Goal: Task Accomplishment & Management: Contribute content

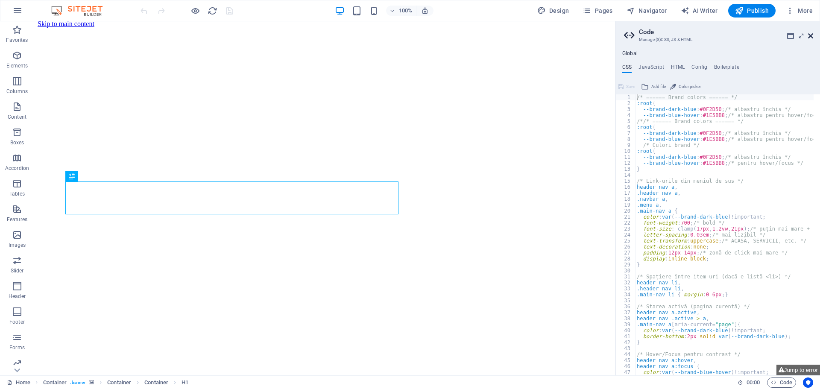
click at [811, 36] on icon at bounding box center [810, 35] width 5 height 7
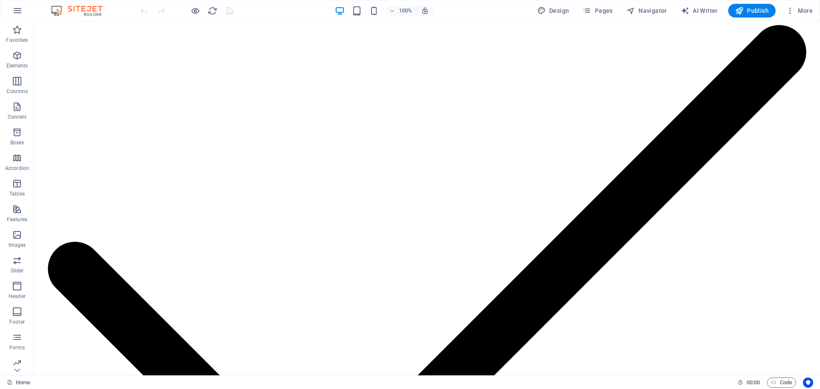
scroll to position [2152, 0]
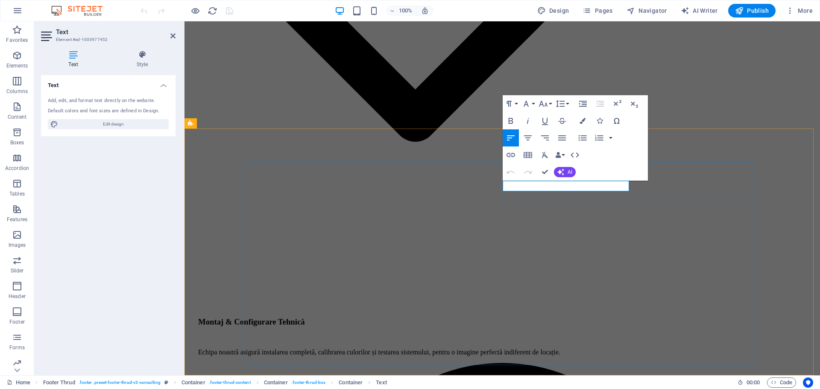
drag, startPoint x: 571, startPoint y: 185, endPoint x: 505, endPoint y: 183, distance: 66.7
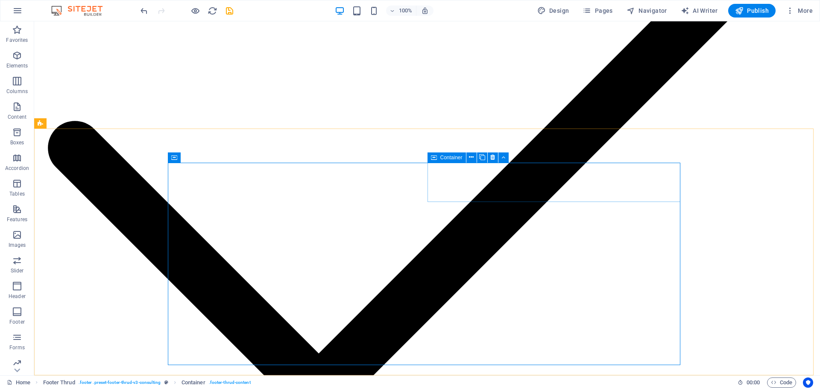
click at [449, 158] on span "Container" at bounding box center [451, 157] width 22 height 5
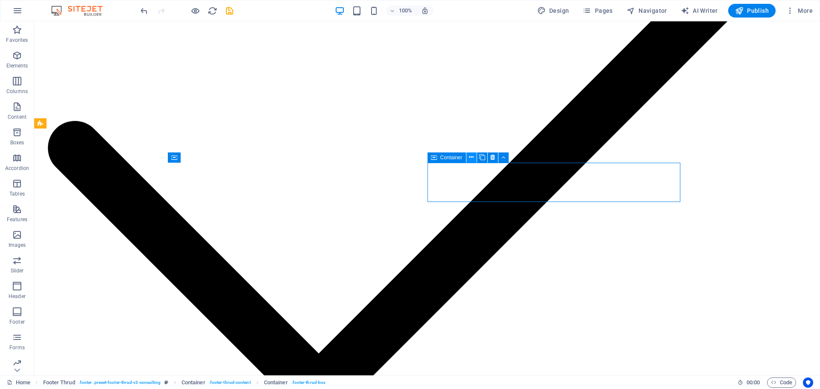
click at [470, 155] on icon at bounding box center [471, 157] width 5 height 9
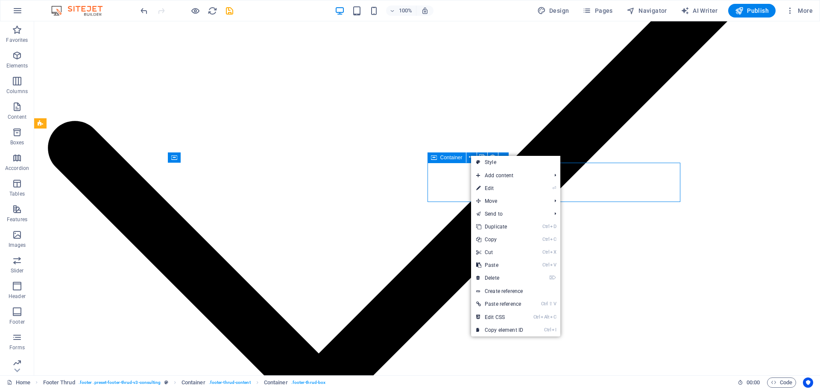
click at [453, 159] on span "Container" at bounding box center [451, 157] width 22 height 5
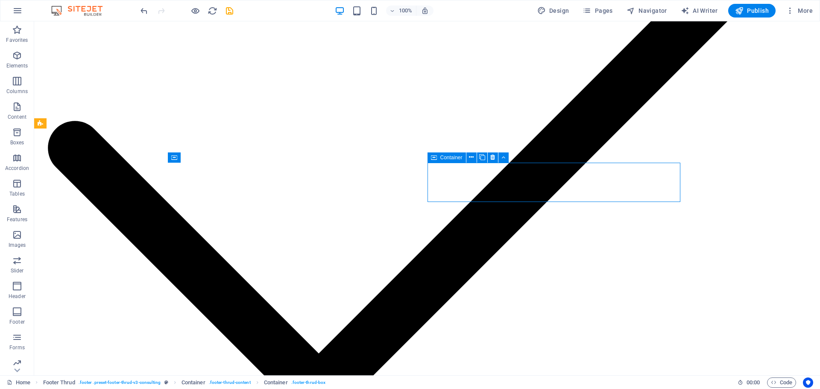
click at [452, 157] on span "Container" at bounding box center [451, 157] width 22 height 5
click at [445, 158] on span "Container" at bounding box center [451, 157] width 22 height 5
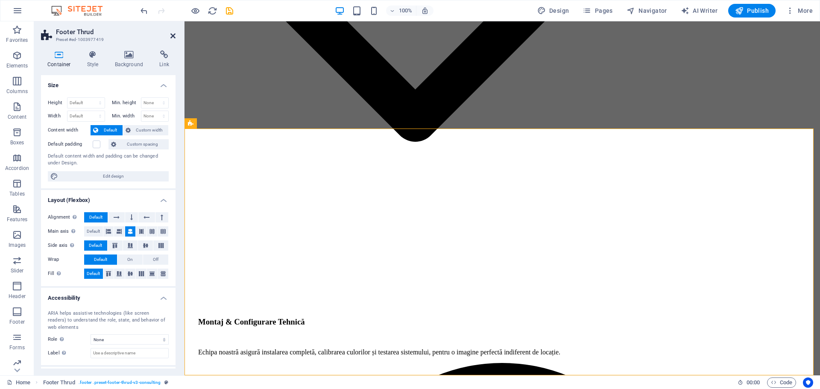
click at [173, 34] on icon at bounding box center [172, 35] width 5 height 7
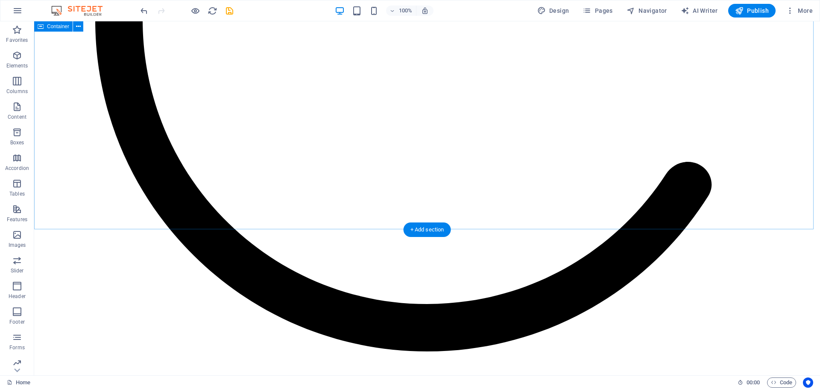
scroll to position [1298, 0]
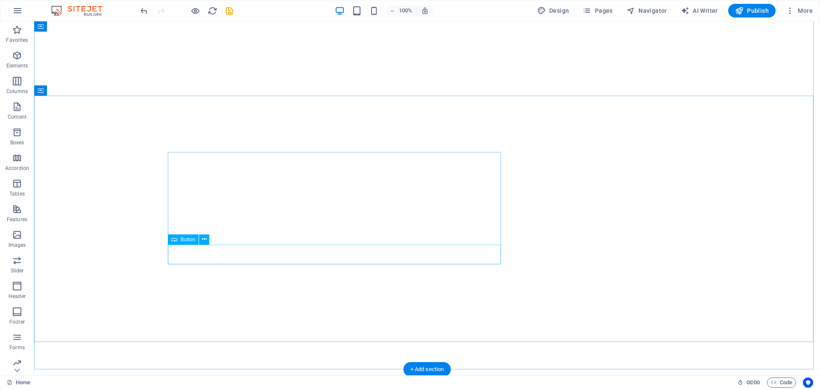
scroll to position [0, 0]
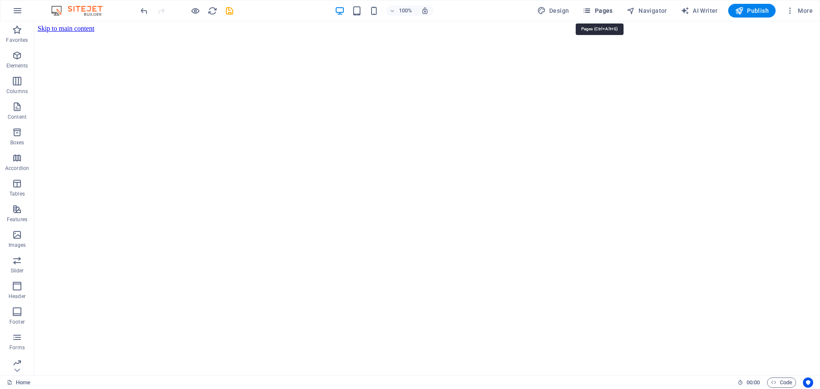
click at [610, 8] on span "Pages" at bounding box center [598, 10] width 30 height 9
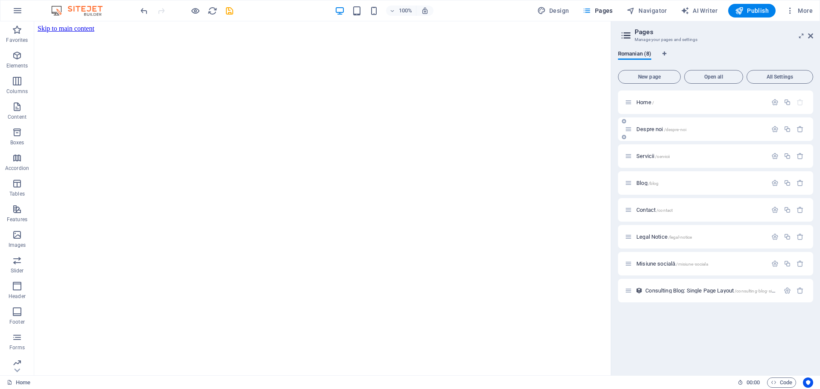
click at [649, 132] on span "Despre noi /despre-noi" at bounding box center [662, 129] width 50 height 6
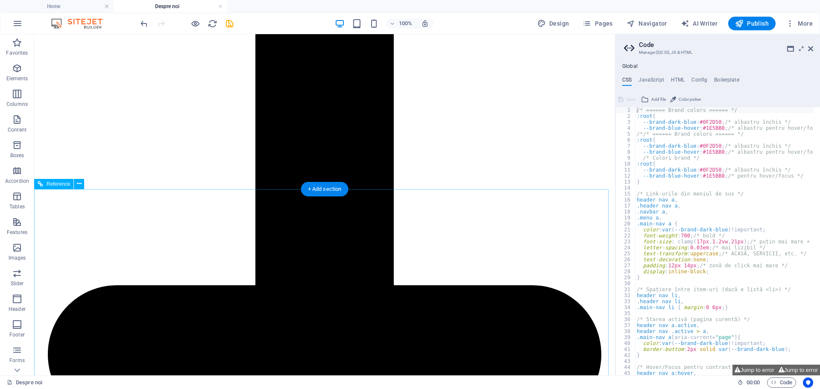
scroll to position [1429, 0]
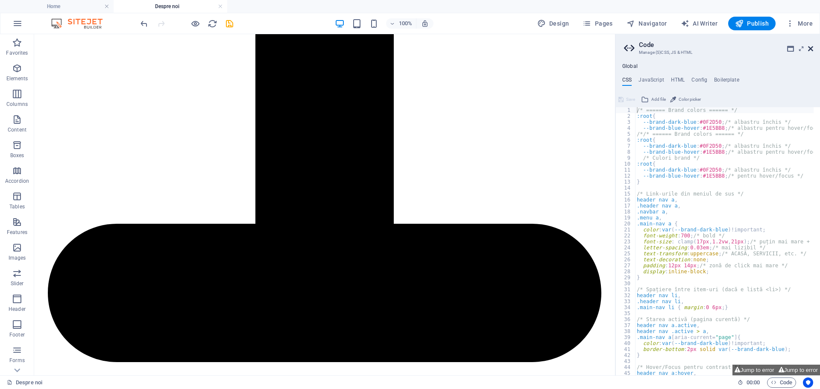
click at [812, 48] on icon at bounding box center [810, 48] width 5 height 7
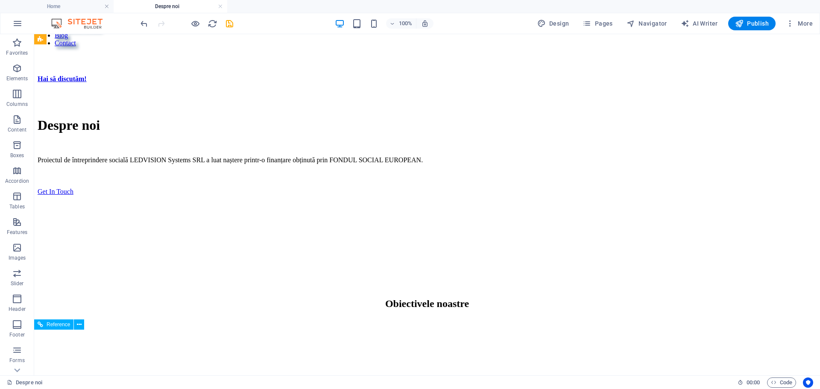
scroll to position [318, 0]
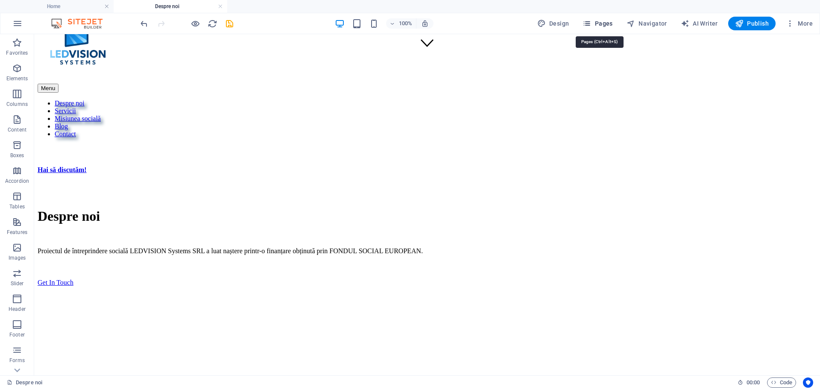
click at [607, 23] on span "Pages" at bounding box center [598, 23] width 30 height 9
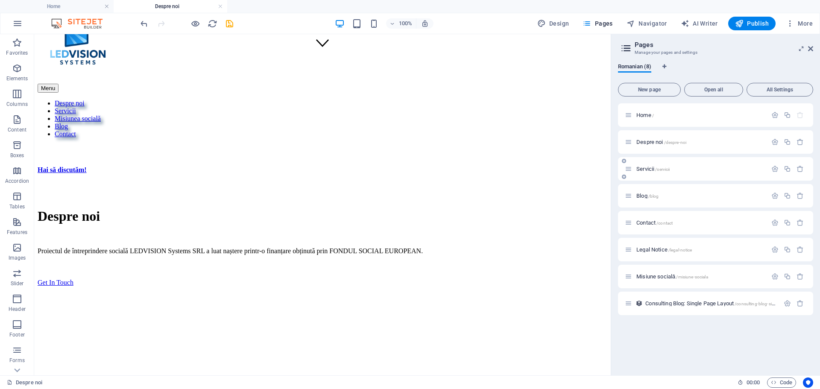
click at [645, 169] on span "Servicii /servicii" at bounding box center [653, 169] width 33 height 6
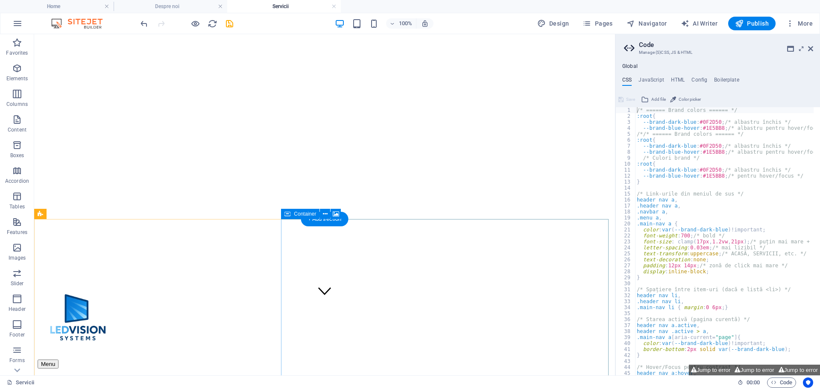
scroll to position [128, 0]
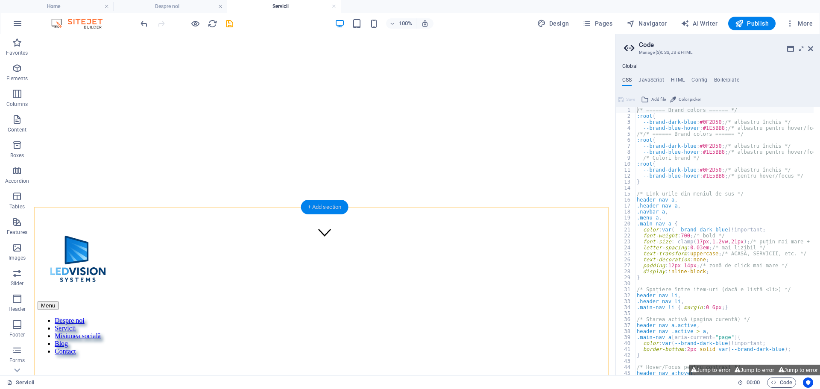
drag, startPoint x: 320, startPoint y: 207, endPoint x: 143, endPoint y: 180, distance: 179.3
click at [320, 207] on div "+ Add section" at bounding box center [324, 207] width 47 height 15
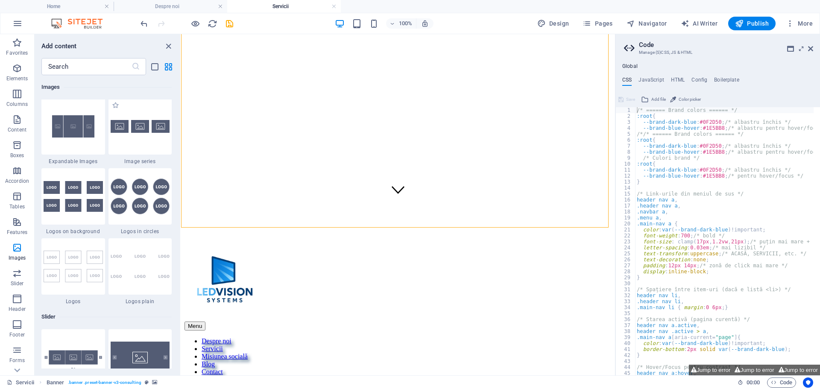
scroll to position [4742, 0]
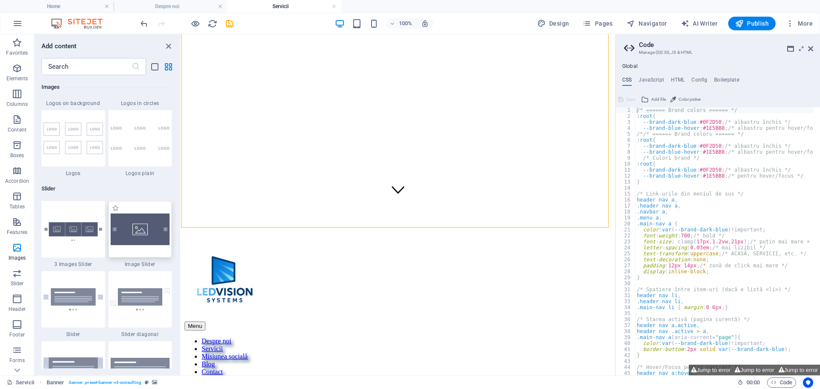
click at [148, 228] on img at bounding box center [140, 230] width 59 height 32
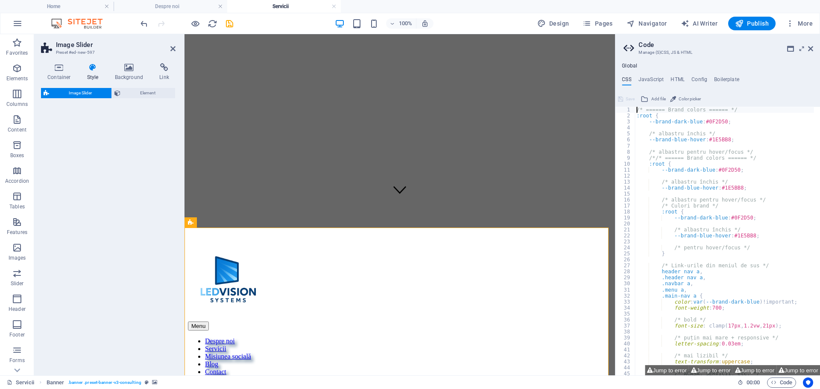
select select "rem"
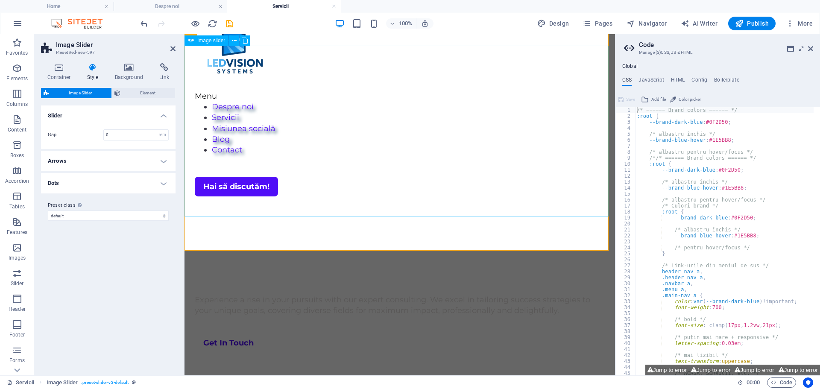
scroll to position [214, 0]
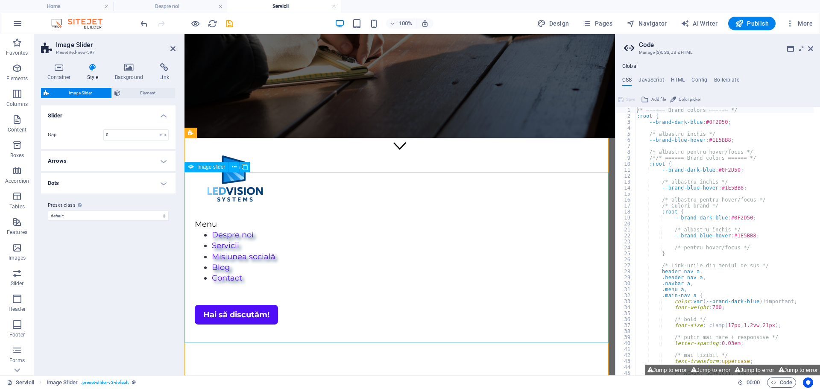
select select "px"
select select "ms"
select select "s"
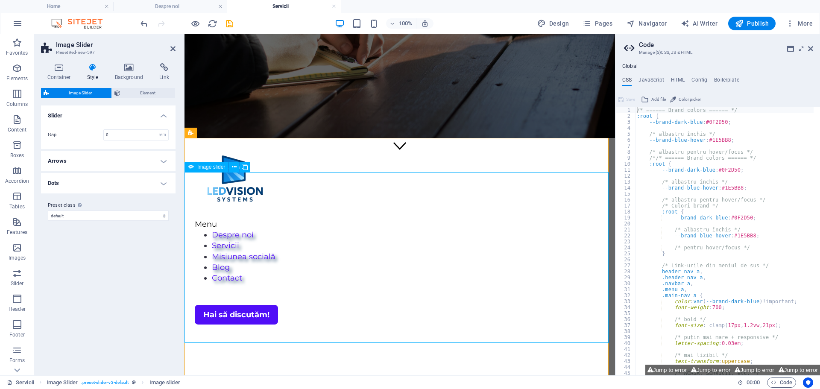
select select "progressive"
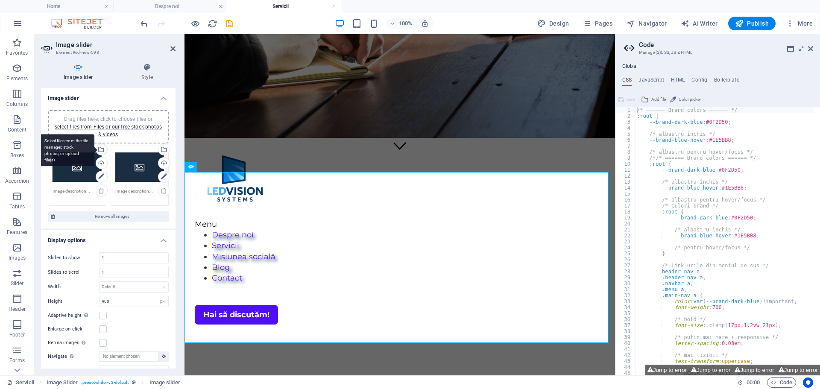
click at [100, 149] on div "Select files from the file manager, stock photos, or upload file(s)" at bounding box center [100, 150] width 13 height 13
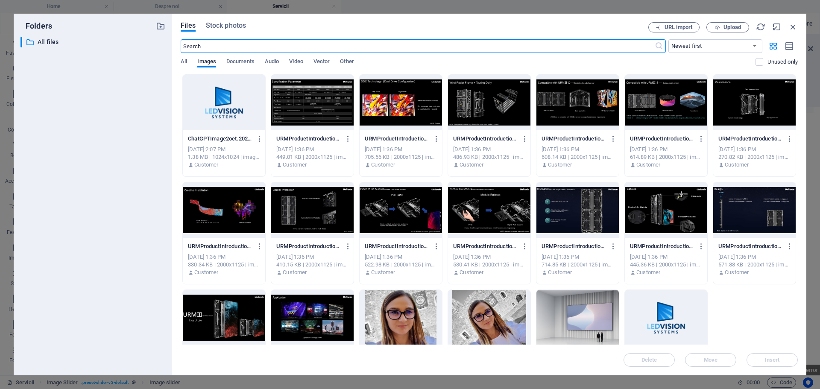
click at [230, 320] on div at bounding box center [224, 318] width 82 height 56
click at [777, 358] on span "Insert" at bounding box center [772, 360] width 15 height 5
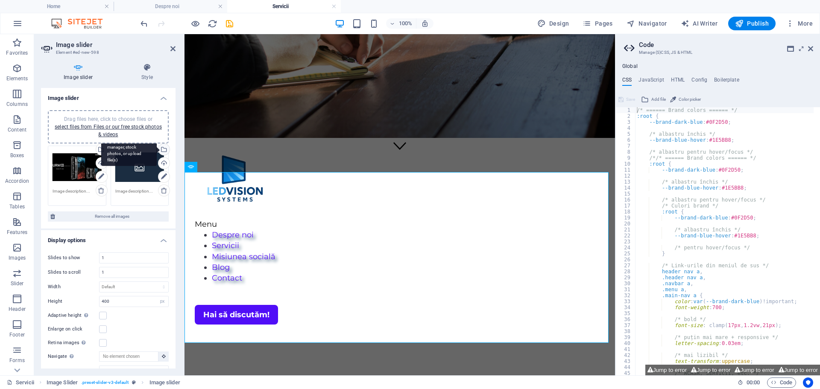
click at [164, 150] on div "Select files from the file manager, stock photos, or upload file(s)" at bounding box center [163, 150] width 13 height 13
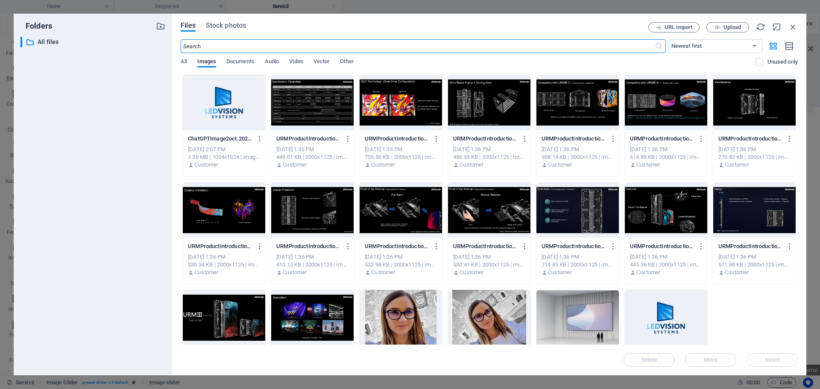
scroll to position [43, 0]
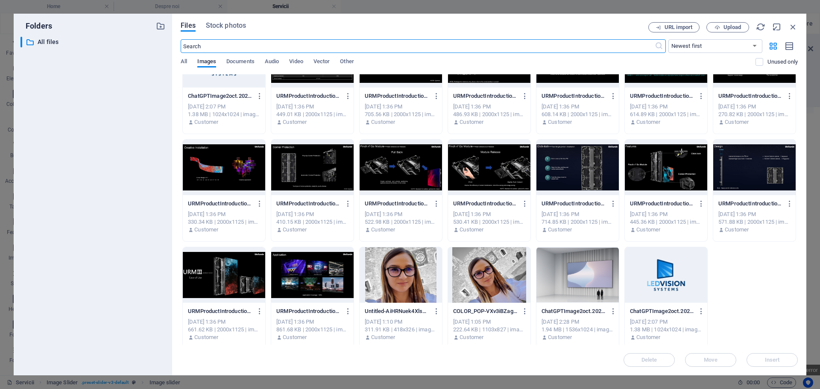
click at [750, 173] on div at bounding box center [754, 168] width 82 height 56
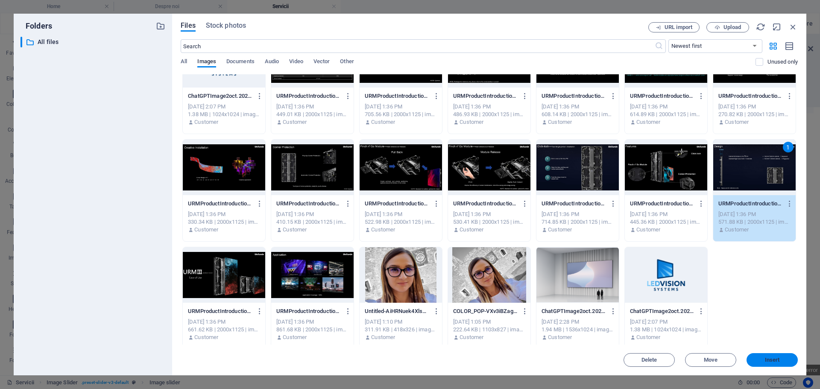
click at [785, 362] on span "Insert" at bounding box center [772, 360] width 44 height 5
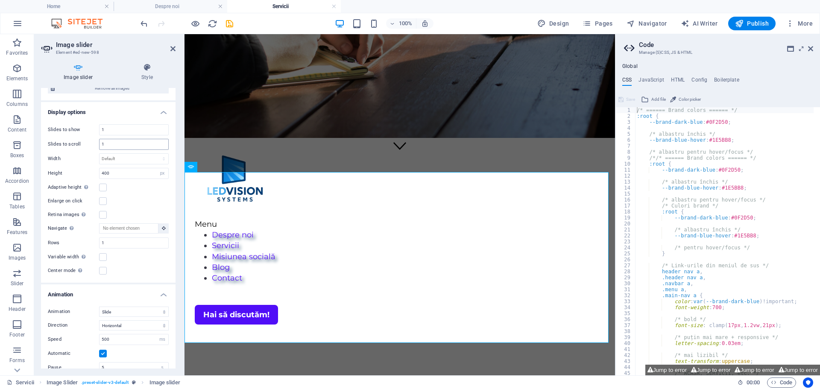
scroll to position [0, 0]
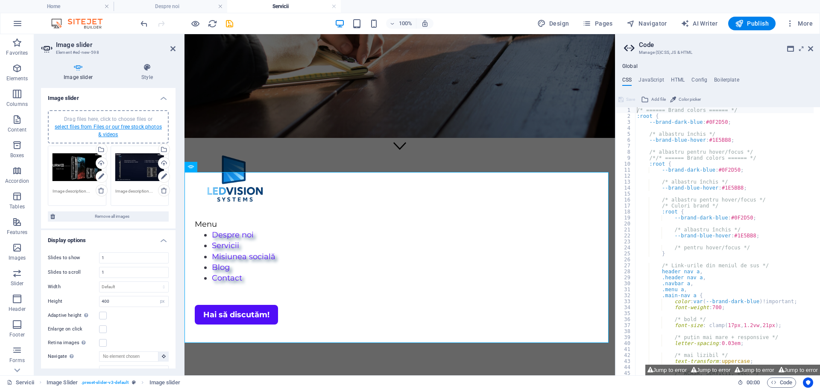
click at [97, 126] on link "select files from Files or our free stock photos & videos" at bounding box center [108, 131] width 107 height 14
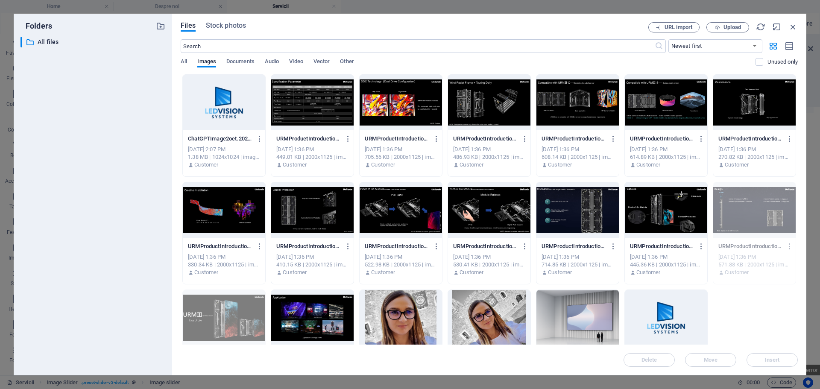
click at [675, 217] on div at bounding box center [666, 210] width 82 height 56
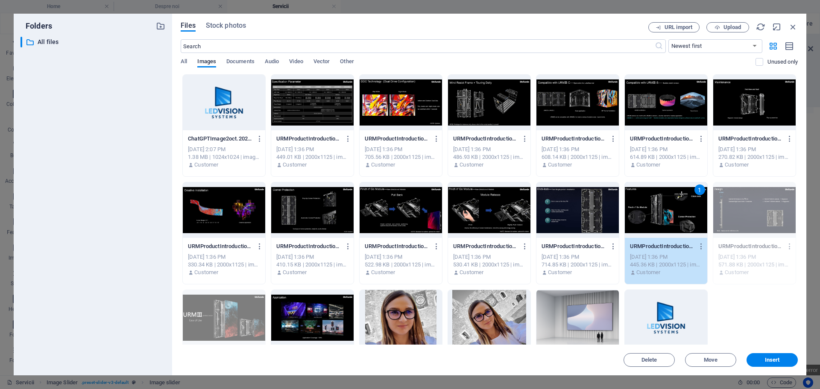
click at [586, 219] on div at bounding box center [578, 210] width 82 height 56
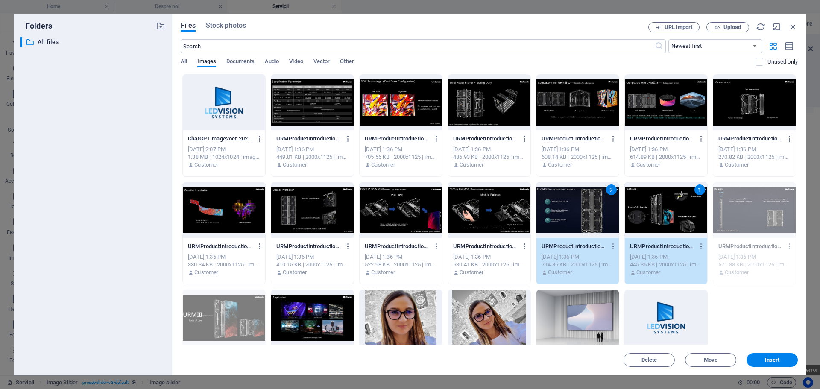
click at [496, 220] on div at bounding box center [489, 210] width 82 height 56
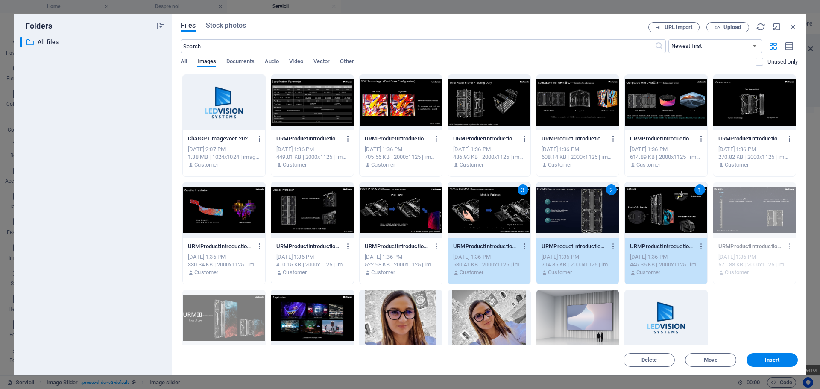
click at [412, 215] on div at bounding box center [401, 210] width 82 height 56
click at [320, 211] on div at bounding box center [312, 210] width 82 height 56
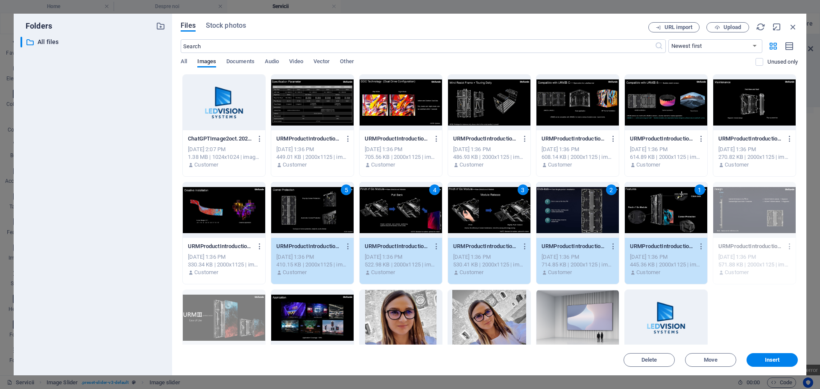
click at [243, 213] on div at bounding box center [224, 210] width 82 height 56
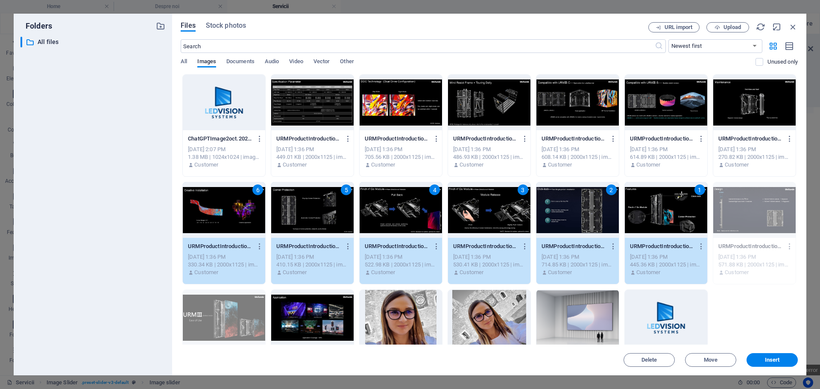
click at [766, 117] on div at bounding box center [754, 103] width 82 height 56
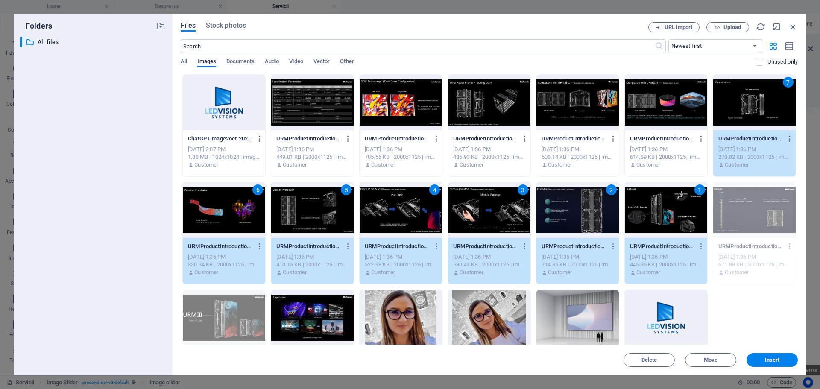
click at [673, 117] on div at bounding box center [666, 103] width 82 height 56
click at [590, 115] on div at bounding box center [578, 103] width 82 height 56
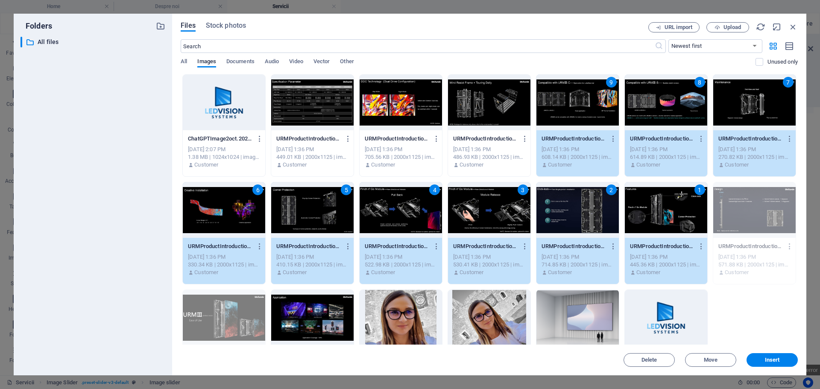
click at [493, 116] on div at bounding box center [489, 103] width 82 height 56
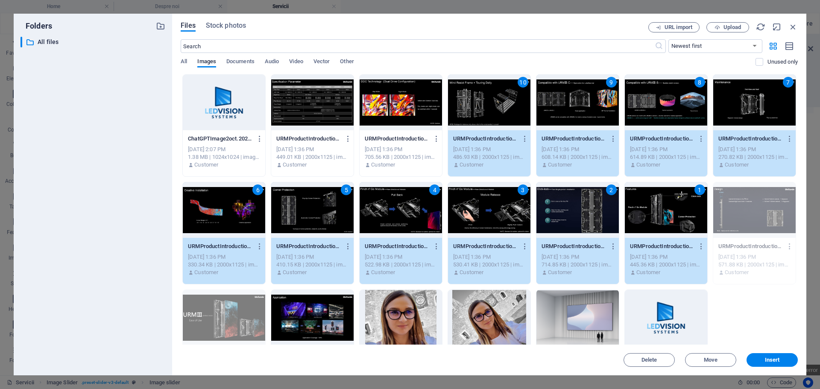
click at [411, 116] on div at bounding box center [401, 103] width 82 height 56
click at [329, 119] on div at bounding box center [312, 103] width 82 height 56
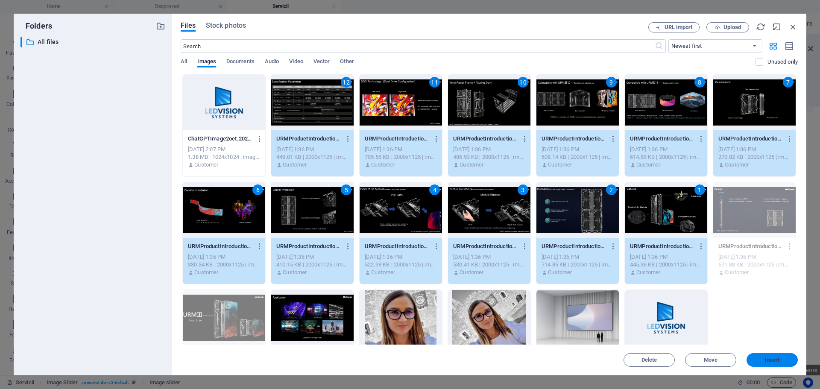
click at [769, 359] on span "Insert" at bounding box center [772, 360] width 15 height 5
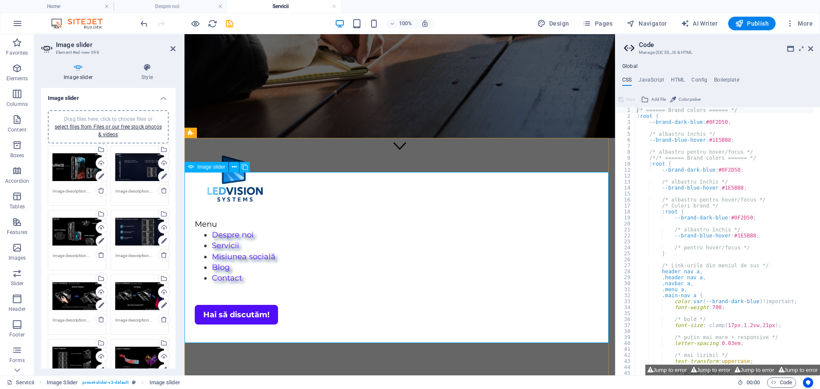
drag, startPoint x: 173, startPoint y: 150, endPoint x: 177, endPoint y: 164, distance: 14.1
click at [177, 164] on div "Image slider Style Image slider Drag files here, click to choose files or selec…" at bounding box center [108, 215] width 148 height 319
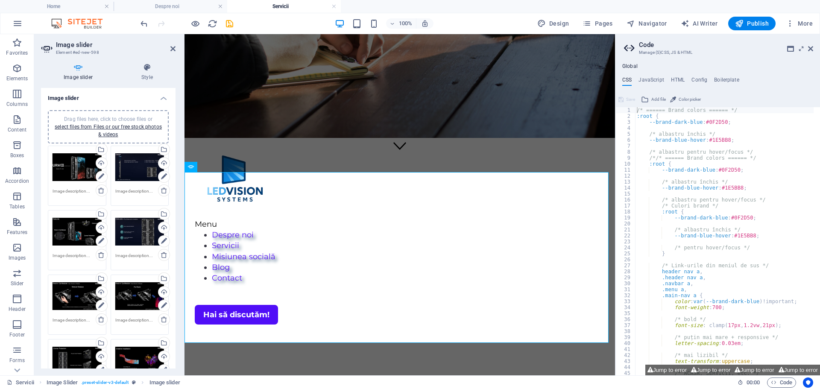
drag, startPoint x: 176, startPoint y: 164, endPoint x: 173, endPoint y: 176, distance: 11.7
click at [176, 179] on div "Image slider Style Image slider Drag files here, click to choose files or selec…" at bounding box center [108, 215] width 148 height 319
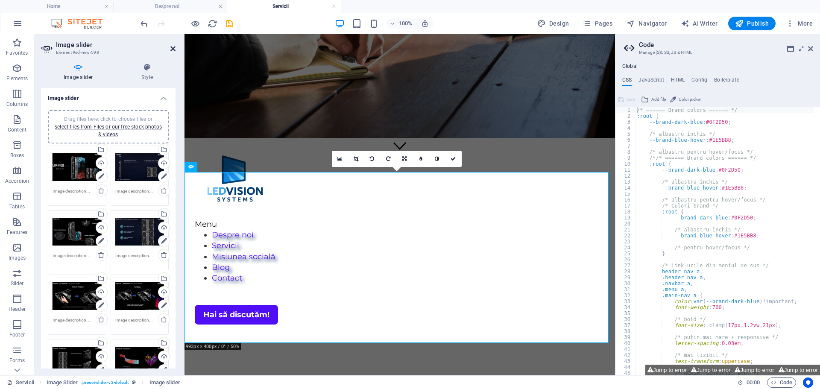
click at [173, 47] on icon at bounding box center [172, 48] width 5 height 7
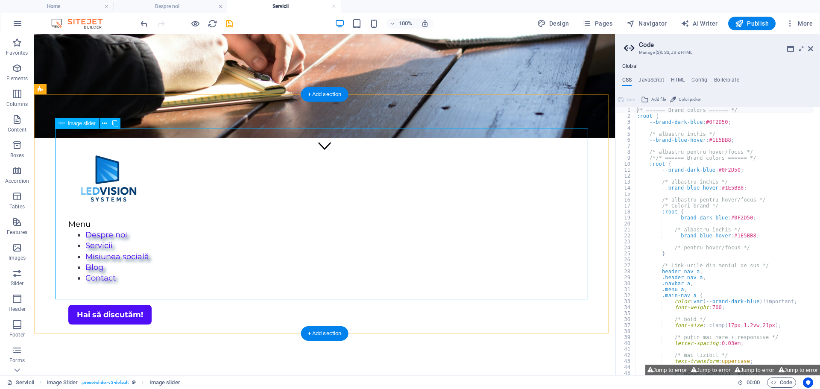
select select "px"
select select "ms"
select select "s"
select select "progressive"
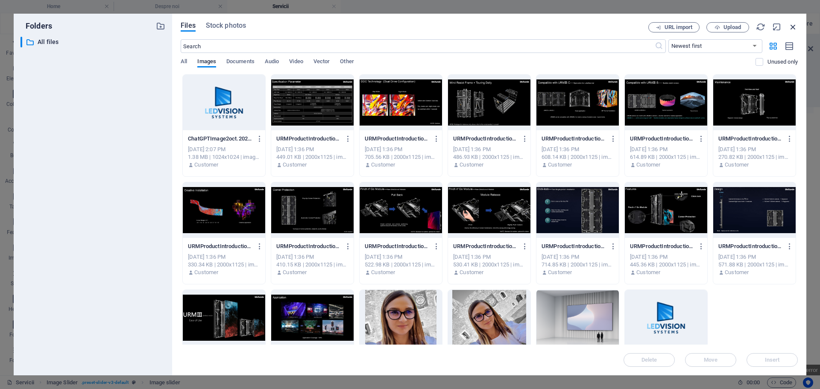
click at [792, 27] on icon "button" at bounding box center [793, 26] width 9 height 9
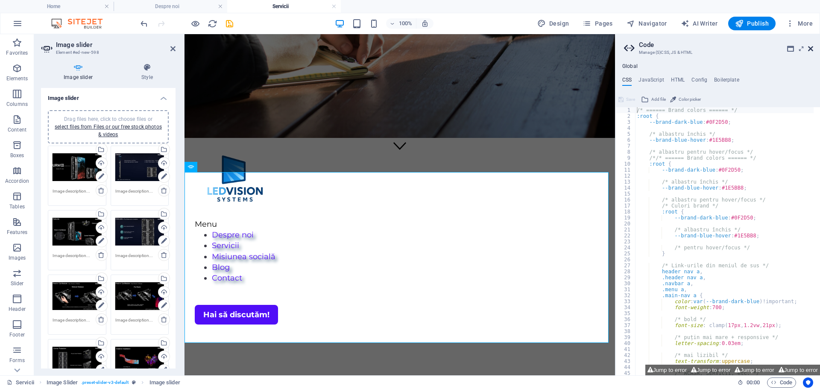
click at [812, 47] on icon at bounding box center [810, 48] width 5 height 7
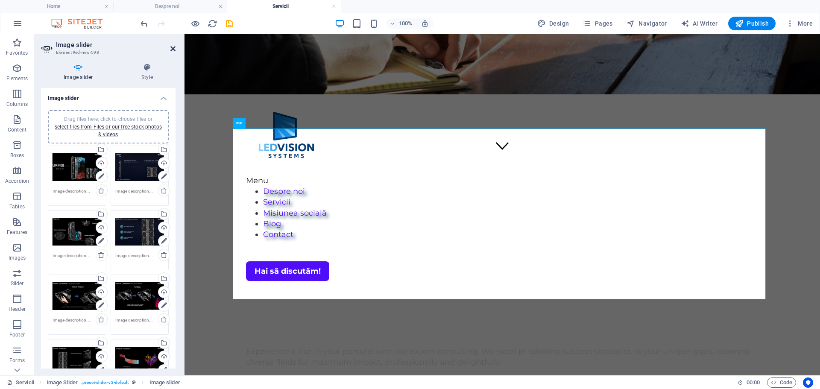
click at [173, 48] on icon at bounding box center [172, 48] width 5 height 7
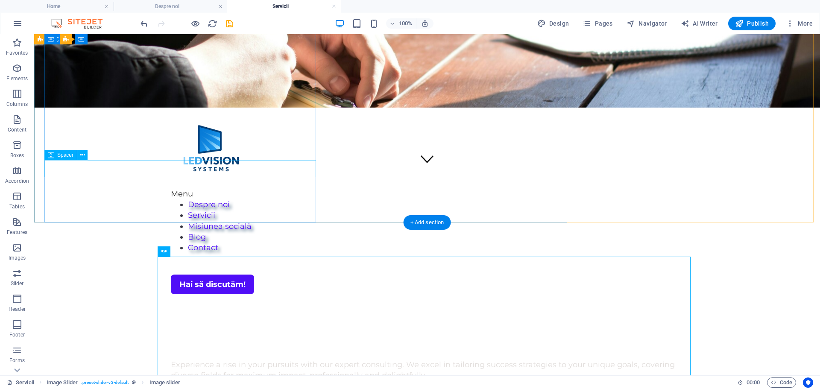
scroll to position [299, 0]
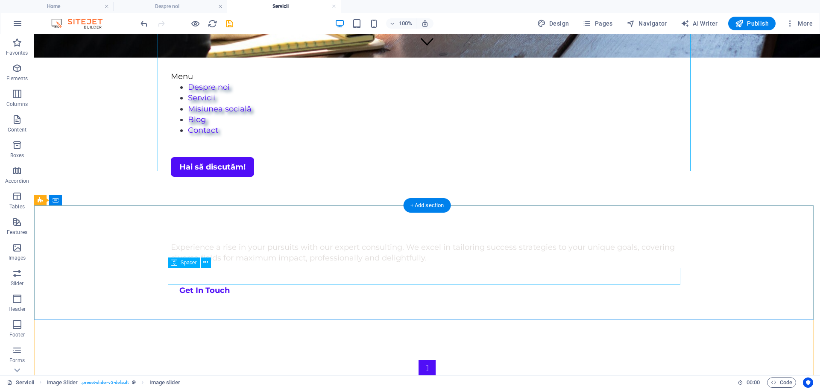
scroll to position [85, 0]
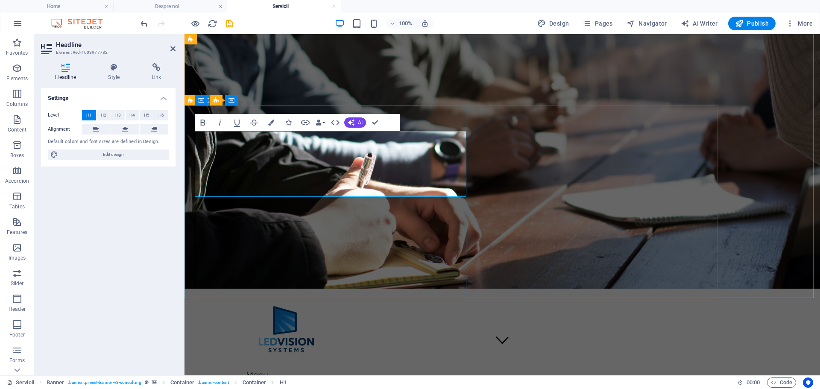
scroll to position [0, 0]
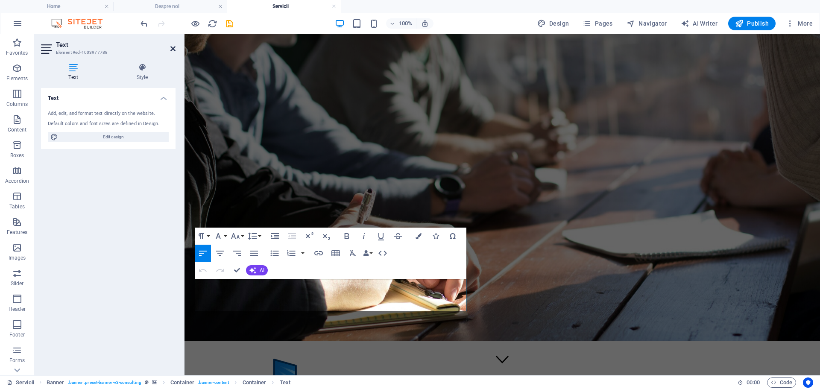
click at [172, 51] on icon at bounding box center [172, 48] width 5 height 7
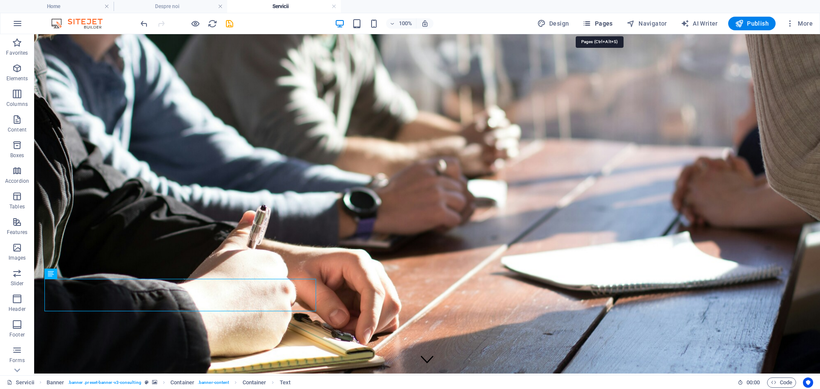
click at [605, 23] on span "Pages" at bounding box center [598, 23] width 30 height 9
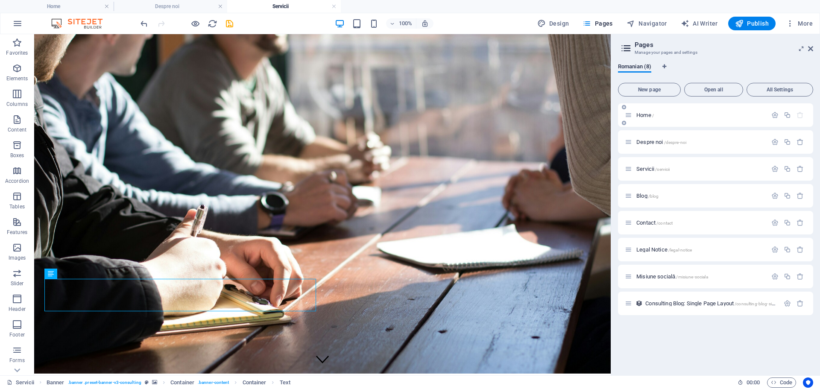
click at [646, 112] on span "Home /" at bounding box center [646, 115] width 18 height 6
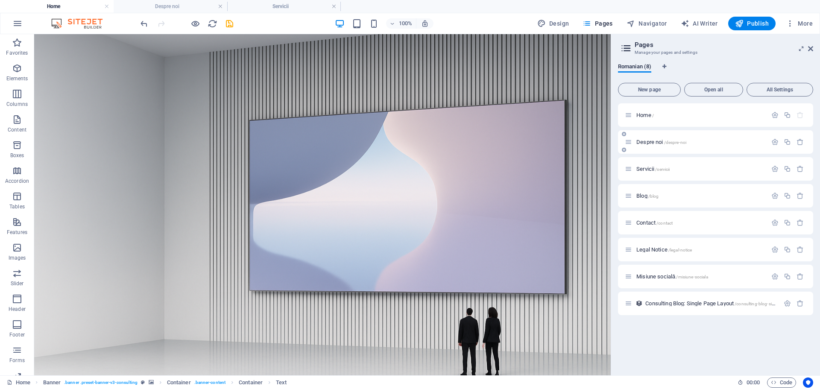
click at [644, 136] on div "Despre noi /despre-noi" at bounding box center [715, 141] width 195 height 23
click at [644, 140] on span "Despre noi /despre-noi" at bounding box center [662, 142] width 50 height 6
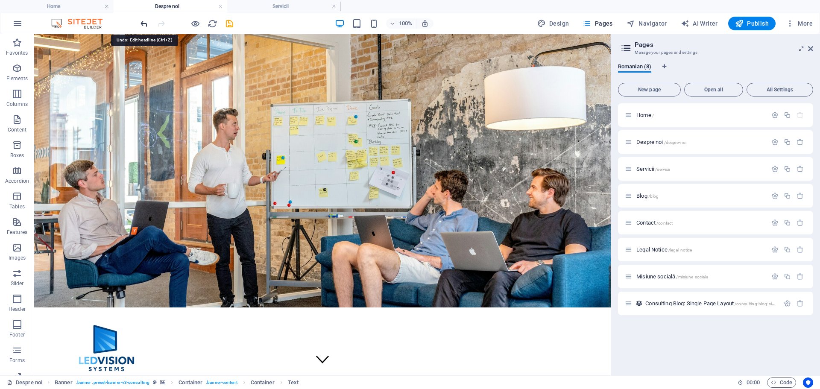
click at [142, 21] on icon "undo" at bounding box center [144, 24] width 10 height 10
click at [221, 7] on link at bounding box center [220, 7] width 5 height 8
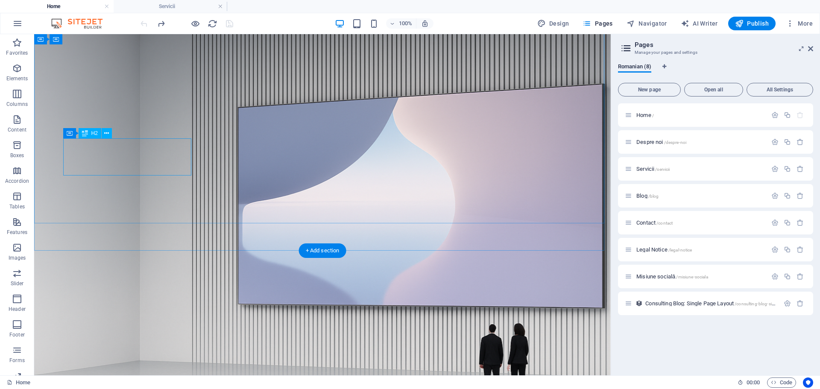
scroll to position [43, 0]
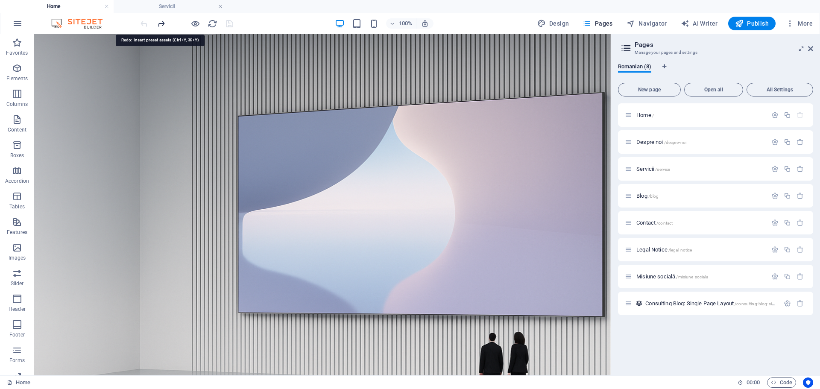
click at [160, 23] on icon "redo" at bounding box center [161, 24] width 10 height 10
click at [142, 21] on icon "undo" at bounding box center [144, 24] width 10 height 10
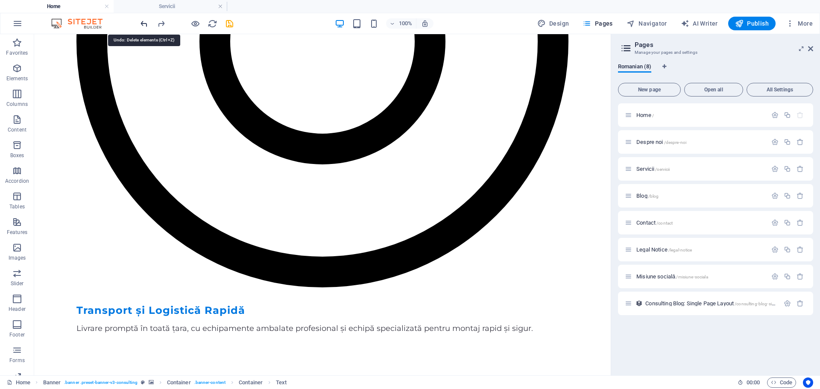
scroll to position [4478, 0]
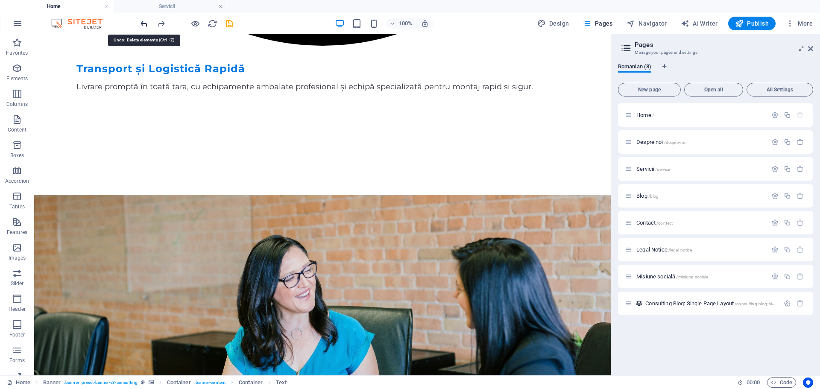
click at [142, 21] on icon "undo" at bounding box center [144, 24] width 10 height 10
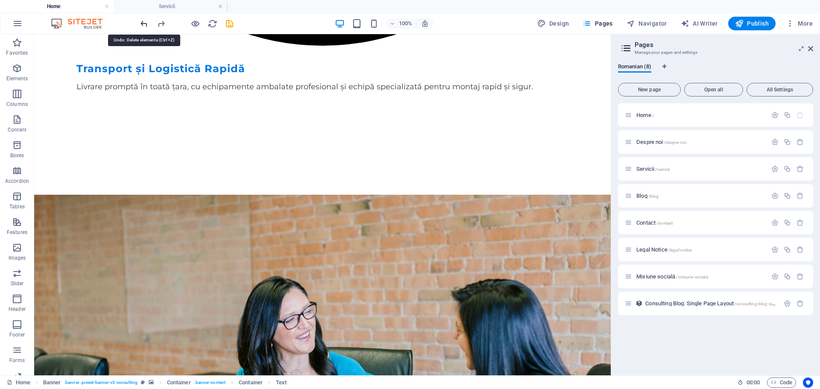
click at [142, 21] on icon "undo" at bounding box center [144, 24] width 10 height 10
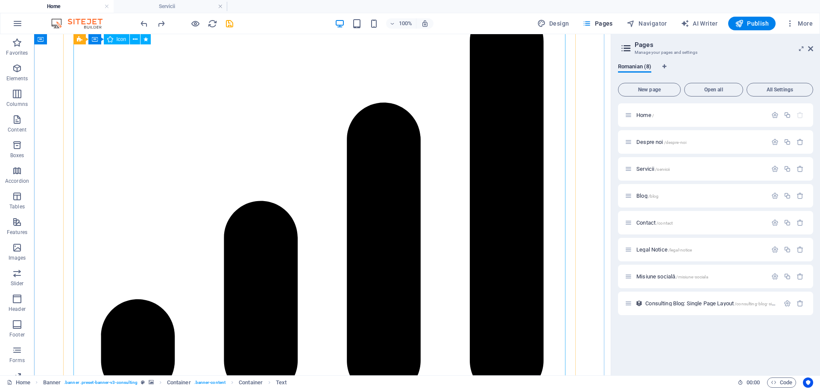
scroll to position [3453, 0]
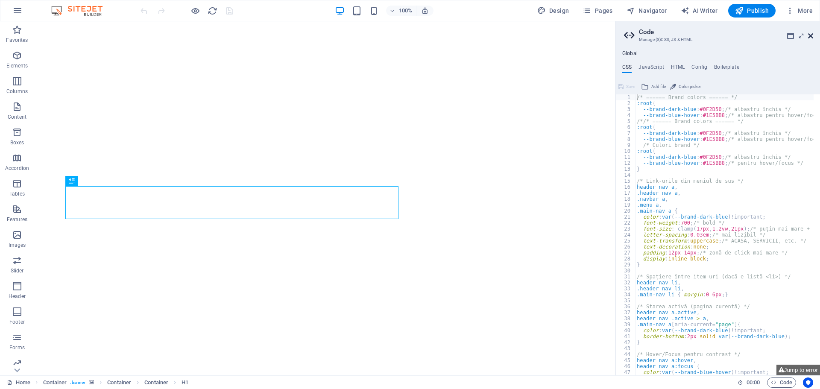
click at [812, 35] on icon at bounding box center [810, 35] width 5 height 7
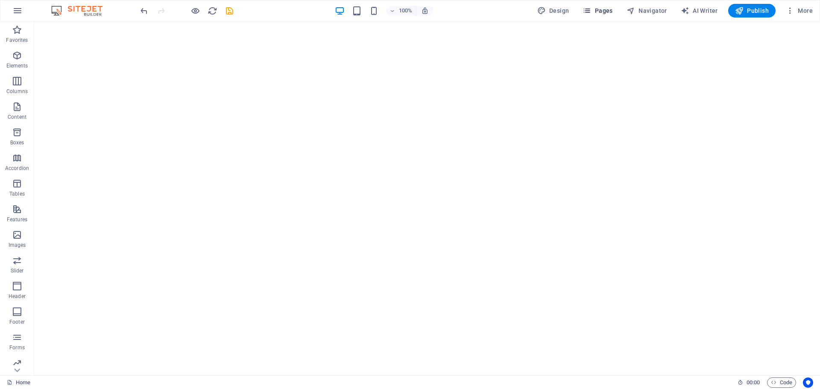
click at [601, 8] on span "Pages" at bounding box center [598, 10] width 30 height 9
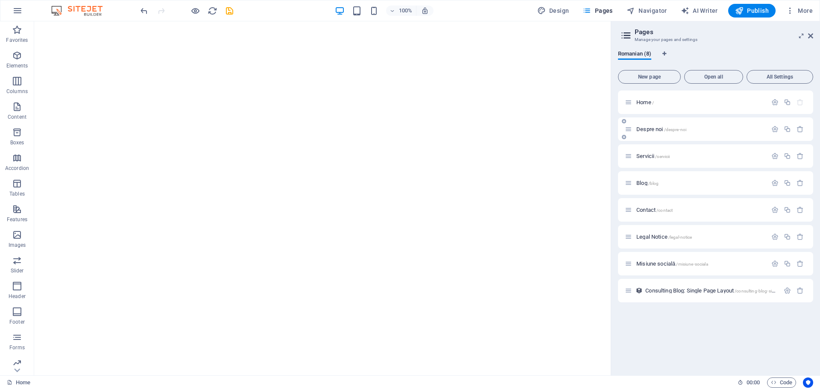
click at [640, 130] on span "Despre noi /despre-noi" at bounding box center [662, 129] width 50 height 6
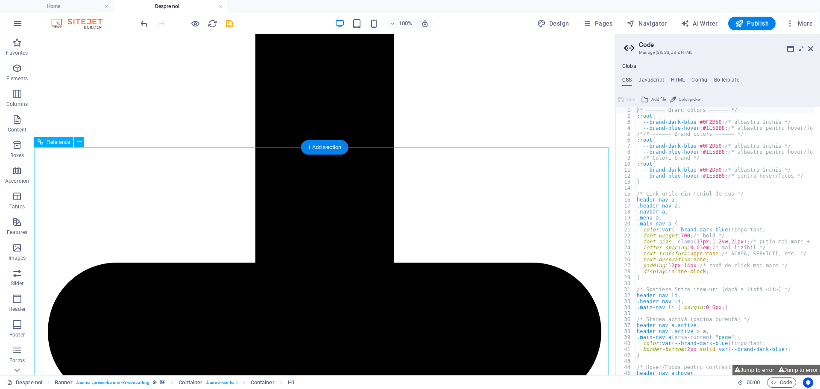
scroll to position [1410, 0]
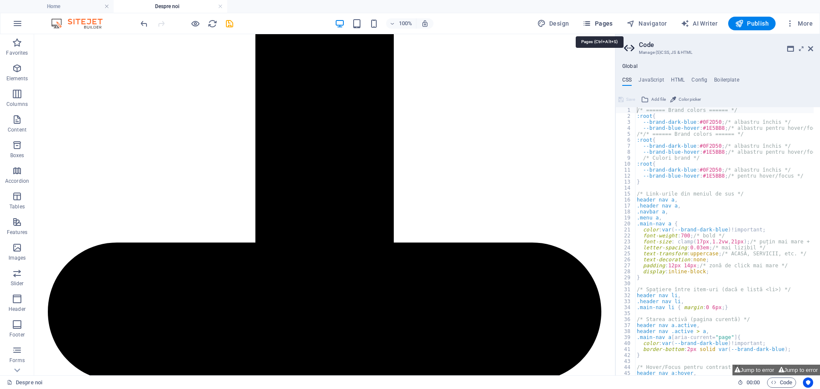
click at [603, 21] on span "Pages" at bounding box center [598, 23] width 30 height 9
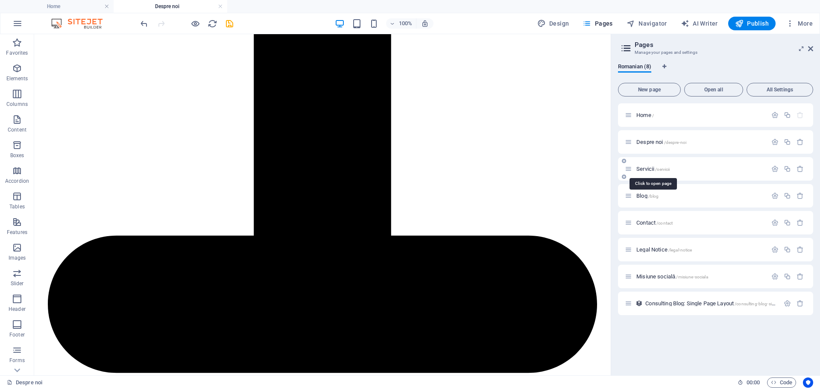
click at [645, 171] on span "Servicii /servicii" at bounding box center [653, 169] width 33 height 6
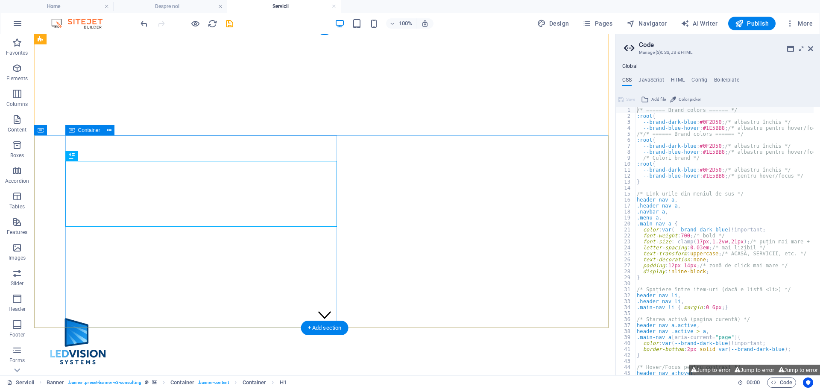
scroll to position [0, 0]
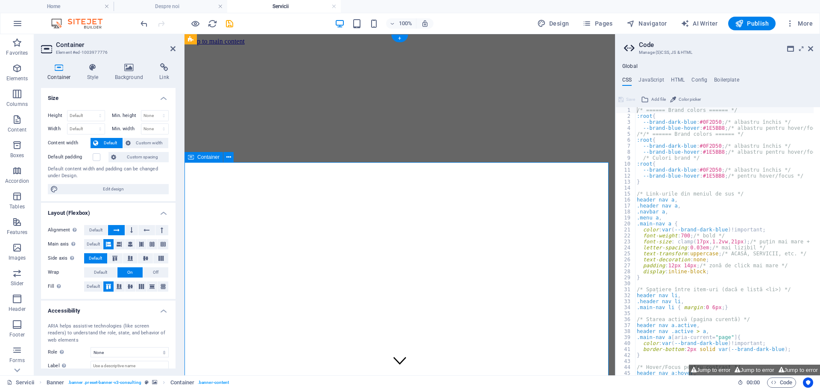
click at [128, 71] on icon at bounding box center [129, 67] width 41 height 9
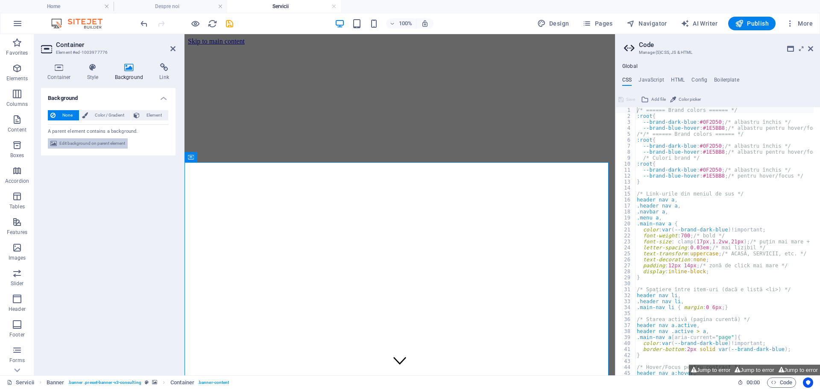
click at [96, 144] on span "Edit background on parent element" at bounding box center [92, 143] width 66 height 10
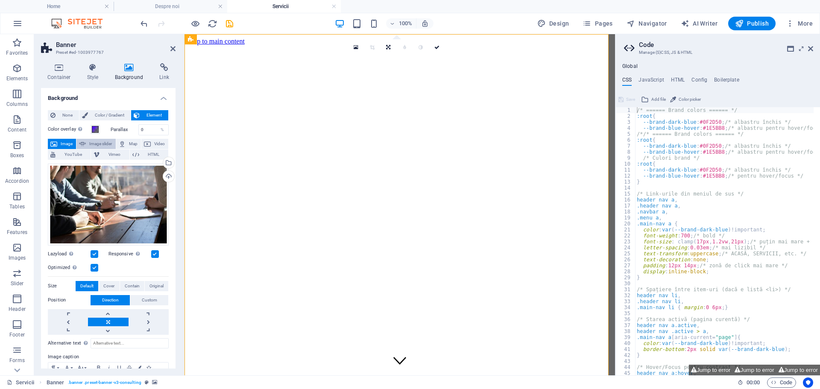
click at [95, 142] on span "Image slider" at bounding box center [100, 144] width 24 height 10
select select "ms"
select select "s"
select select "progressive"
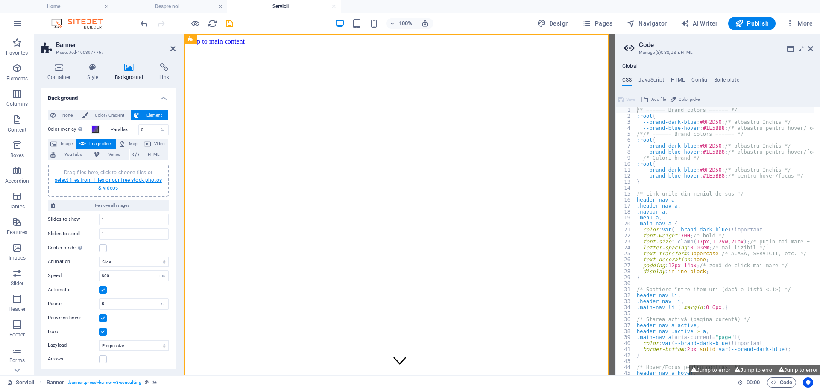
click at [102, 180] on link "select files from Files or our free stock photos & videos" at bounding box center [108, 184] width 107 height 14
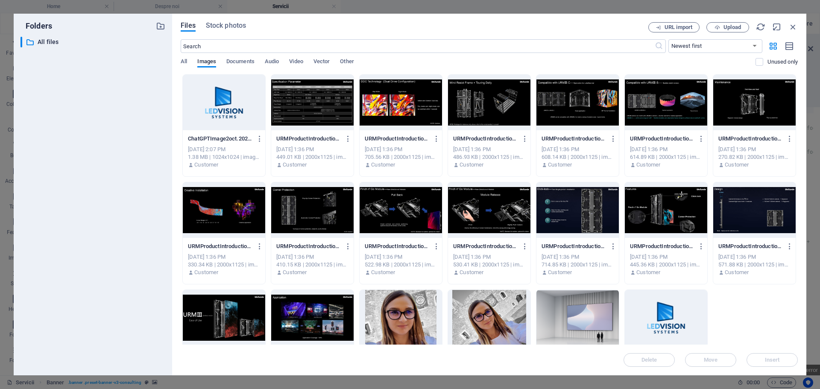
click at [242, 319] on div at bounding box center [224, 318] width 82 height 56
click at [295, 310] on div at bounding box center [312, 318] width 82 height 56
click at [746, 227] on div at bounding box center [754, 210] width 82 height 56
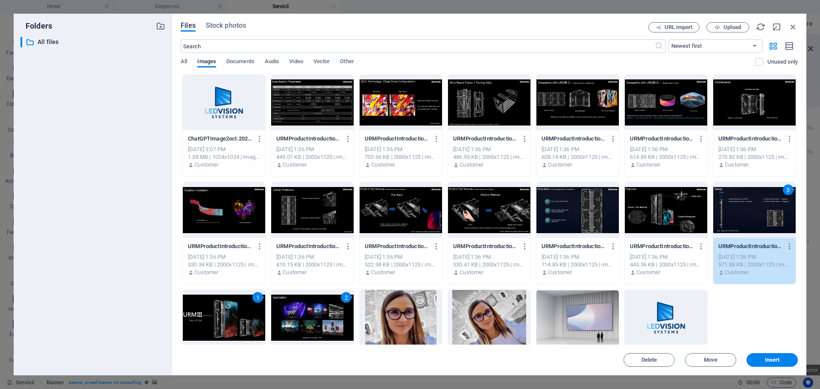
click at [665, 217] on div at bounding box center [666, 210] width 82 height 56
click at [584, 211] on div at bounding box center [578, 210] width 82 height 56
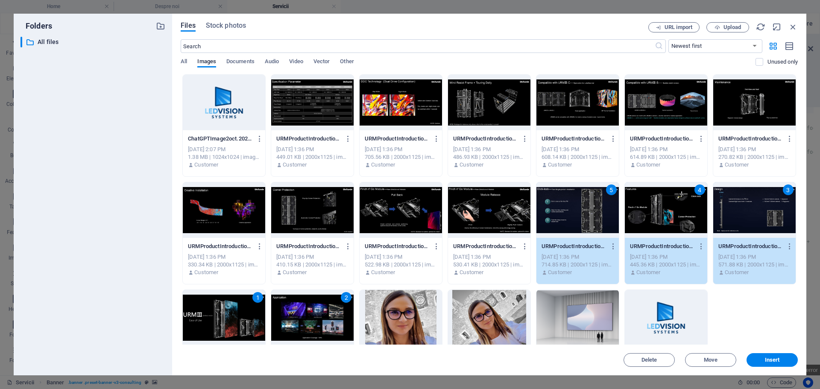
click at [506, 207] on div at bounding box center [489, 210] width 82 height 56
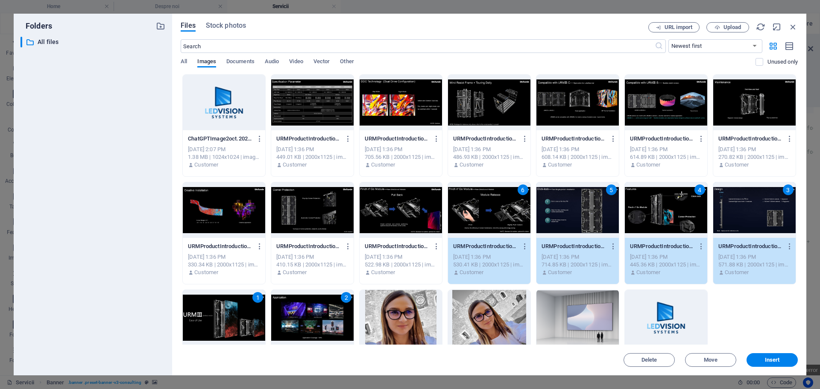
click at [417, 207] on div at bounding box center [401, 210] width 82 height 56
click at [322, 207] on div at bounding box center [312, 210] width 82 height 56
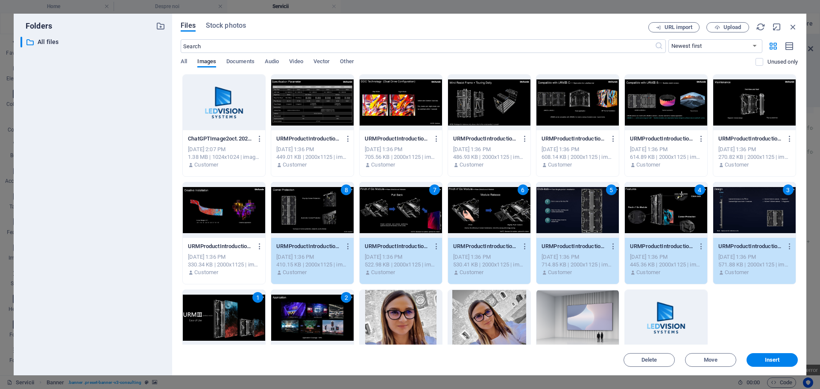
click at [231, 214] on div at bounding box center [224, 210] width 82 height 56
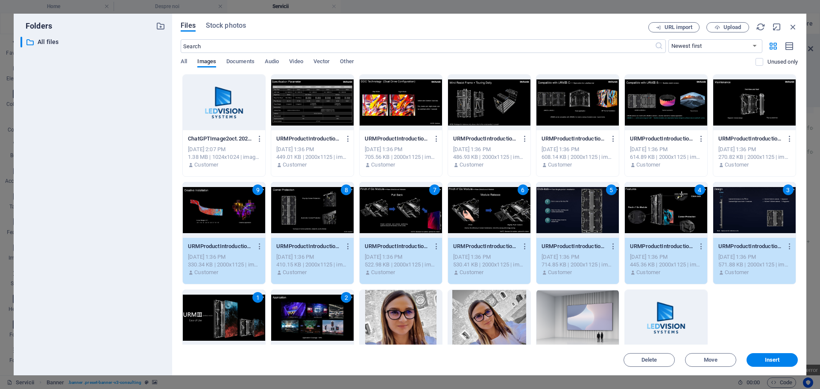
click at [408, 91] on div at bounding box center [401, 103] width 82 height 56
click at [476, 92] on div at bounding box center [489, 103] width 82 height 56
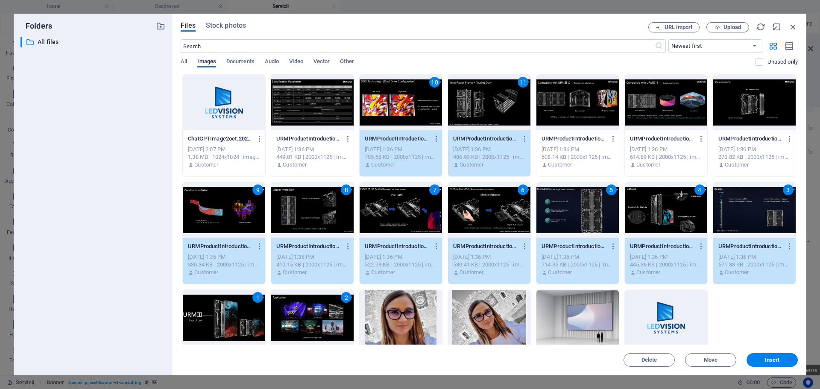
click at [572, 94] on div at bounding box center [578, 103] width 82 height 56
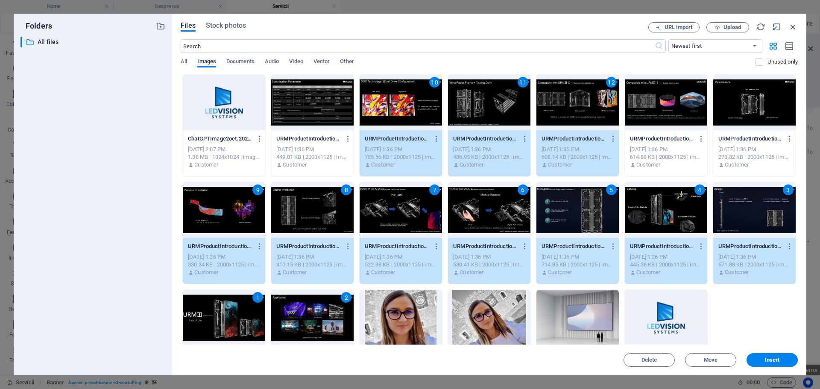
click at [665, 98] on div at bounding box center [666, 103] width 82 height 56
click at [738, 103] on div at bounding box center [754, 103] width 82 height 56
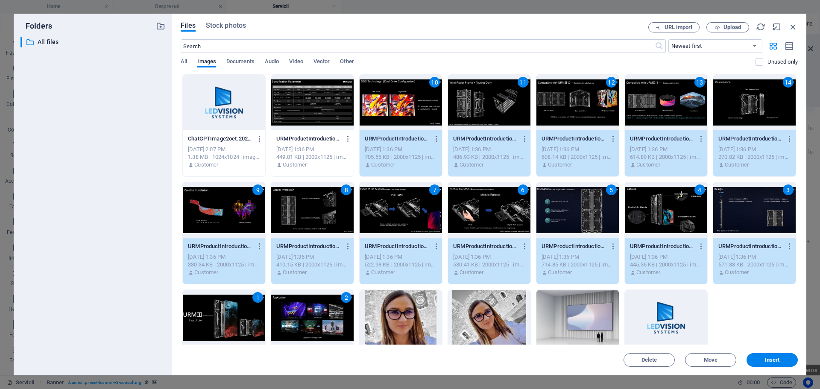
click at [307, 102] on div at bounding box center [312, 103] width 82 height 56
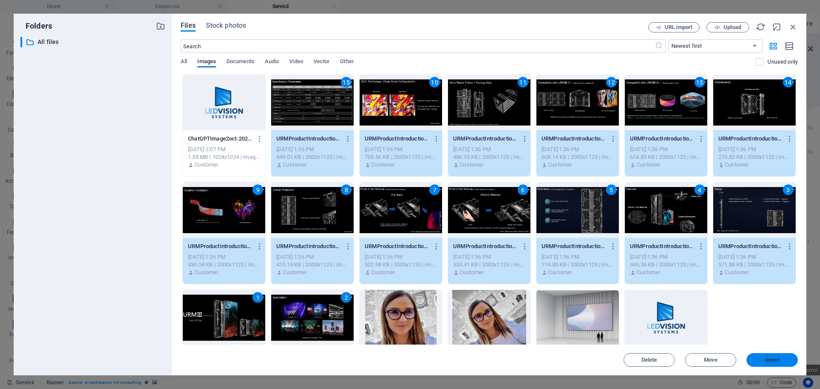
click at [781, 359] on span "Insert" at bounding box center [772, 360] width 44 height 5
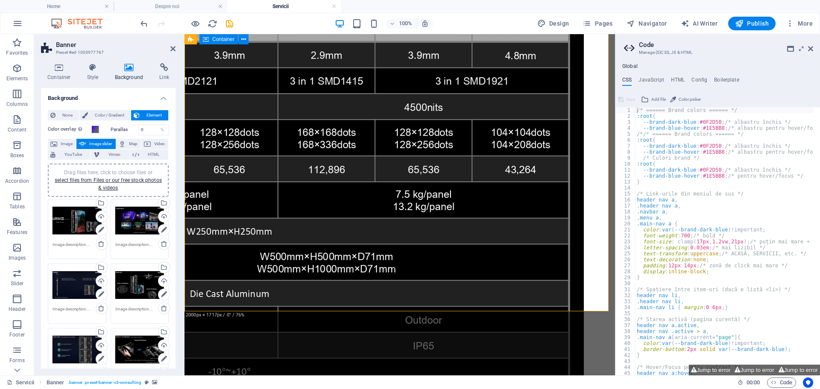
scroll to position [85, 0]
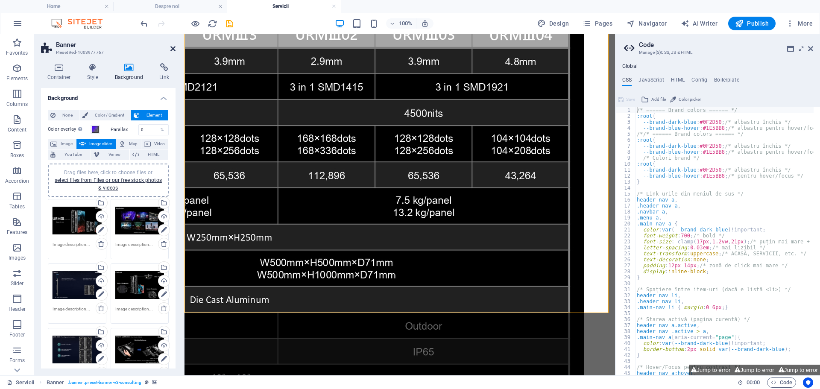
click at [172, 50] on icon at bounding box center [172, 48] width 5 height 7
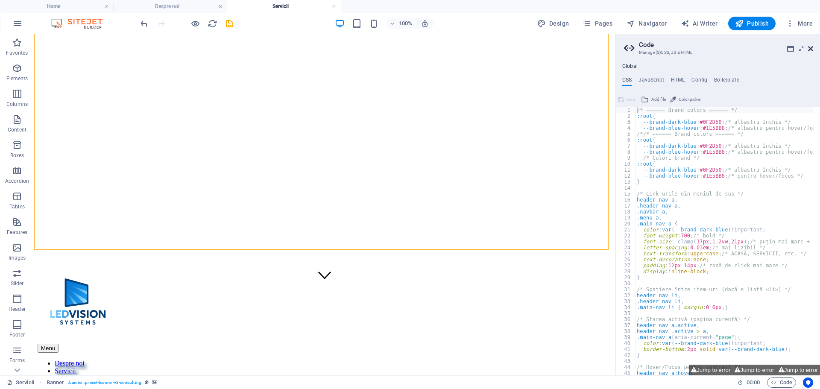
click at [812, 49] on icon at bounding box center [810, 48] width 5 height 7
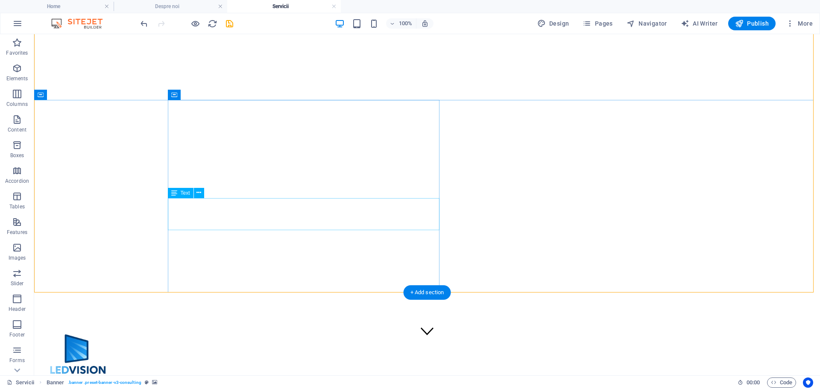
scroll to position [43, 0]
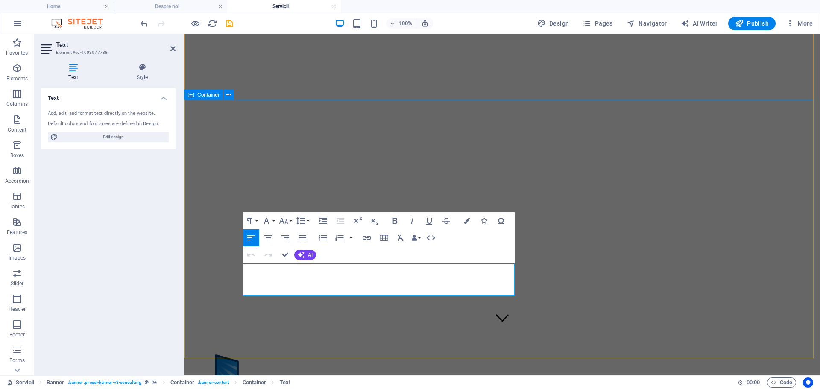
drag, startPoint x: 474, startPoint y: 291, endPoint x: 240, endPoint y: 270, distance: 234.6
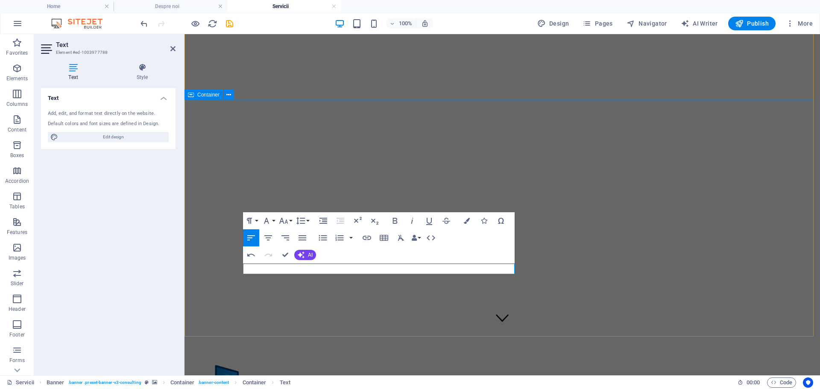
drag, startPoint x: 302, startPoint y: 270, endPoint x: 230, endPoint y: 271, distance: 71.8
click at [464, 221] on icon "button" at bounding box center [467, 221] width 6 height 6
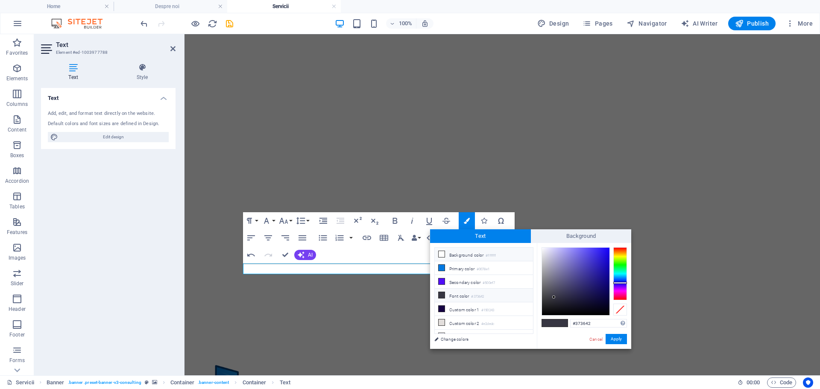
click at [455, 255] on li "Background color #ffffff" at bounding box center [484, 255] width 98 height 14
type input "#ffffff"
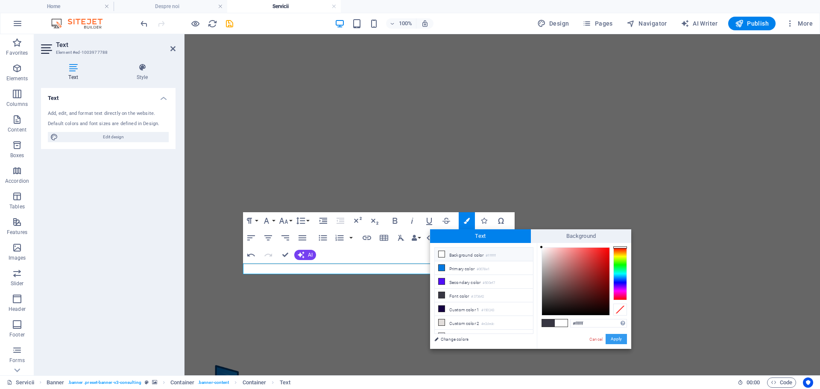
click at [616, 340] on button "Apply" at bounding box center [616, 339] width 21 height 10
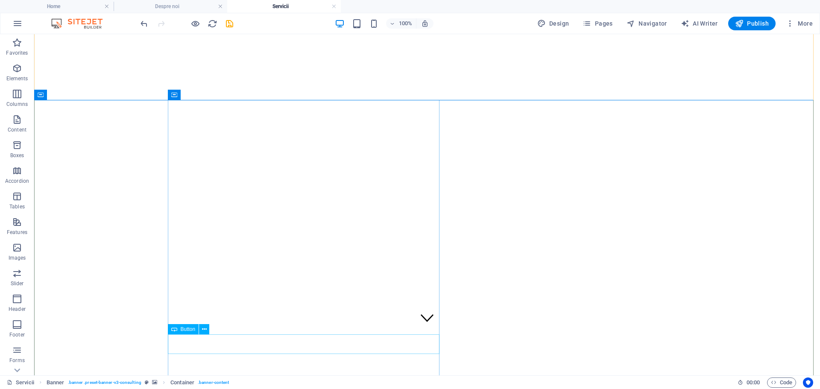
click at [187, 330] on span "Button" at bounding box center [188, 329] width 15 height 5
click at [185, 328] on span "Button" at bounding box center [188, 329] width 15 height 5
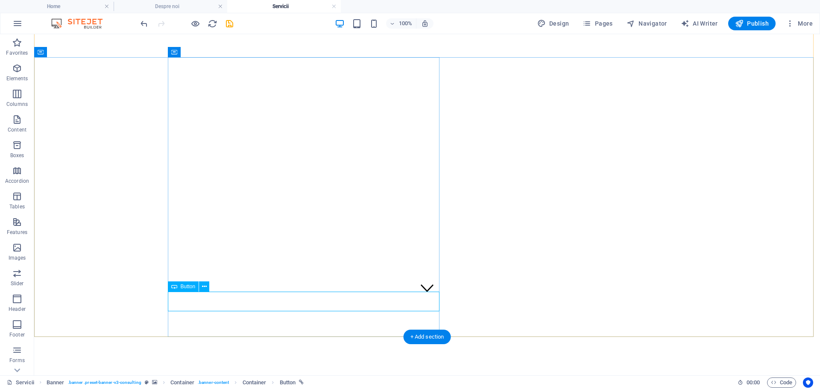
scroll to position [85, 0]
click at [188, 286] on span "Button" at bounding box center [188, 286] width 15 height 5
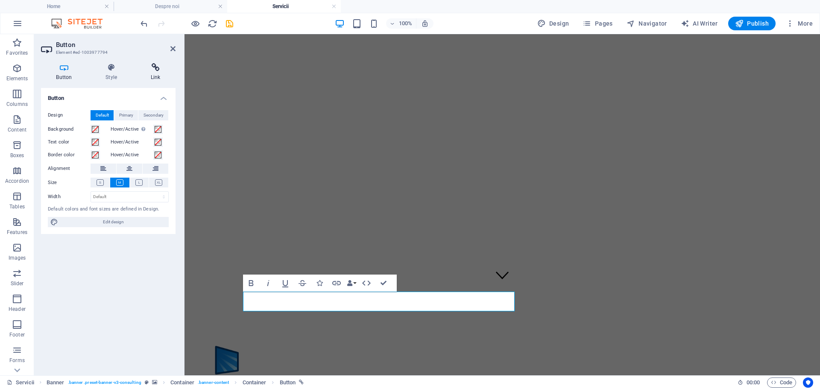
click at [160, 68] on icon at bounding box center [155, 67] width 40 height 9
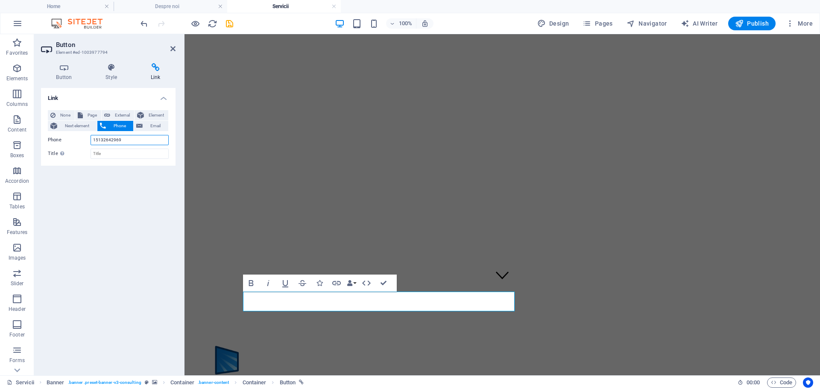
drag, startPoint x: 125, startPoint y: 141, endPoint x: 82, endPoint y: 138, distance: 42.9
click at [82, 138] on div "Phone 15132642969" at bounding box center [108, 140] width 121 height 10
click at [120, 114] on span "External" at bounding box center [122, 115] width 19 height 10
select select "blank"
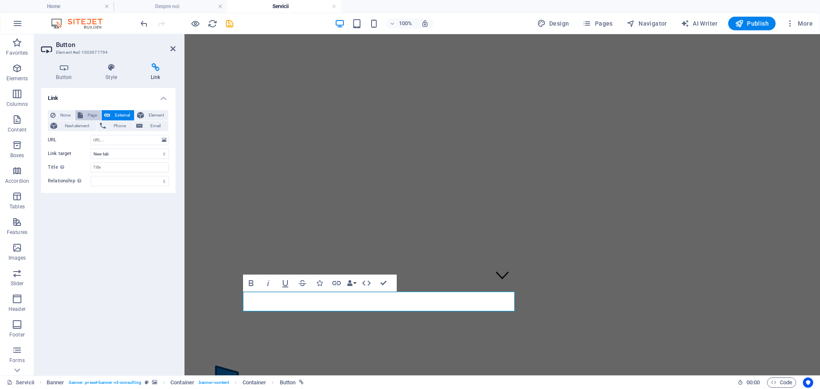
click at [87, 114] on span "Page" at bounding box center [91, 115] width 13 height 10
select select
click at [106, 143] on select "Home Despre noi Servicii Blog Contact Legal Notice Misiune socială" at bounding box center [130, 140] width 78 height 10
click at [91, 135] on select "Home Despre noi Servicii Blog Contact Legal Notice Misiune socială" at bounding box center [130, 140] width 78 height 10
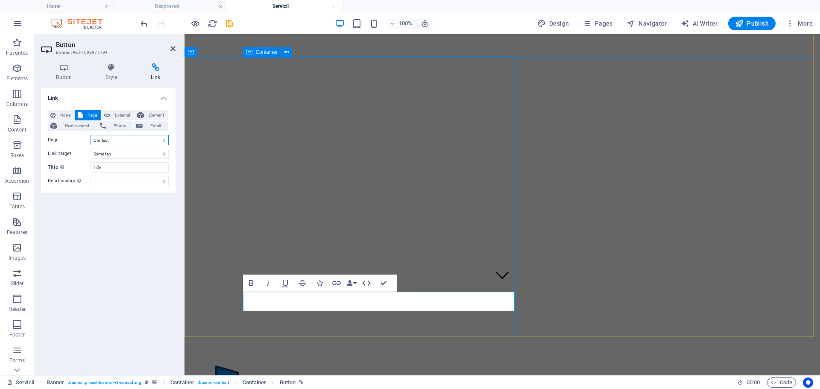
select select "2"
drag, startPoint x: 296, startPoint y: 302, endPoint x: 252, endPoint y: 303, distance: 43.2
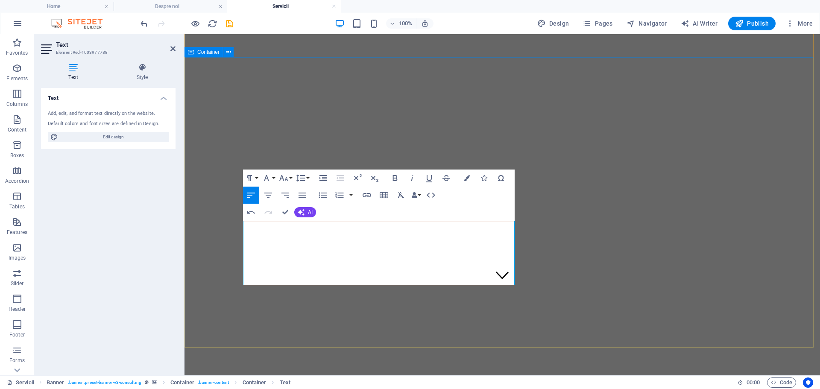
drag, startPoint x: 387, startPoint y: 279, endPoint x: 240, endPoint y: 225, distance: 156.7
click at [284, 179] on icon "button" at bounding box center [284, 178] width 10 height 10
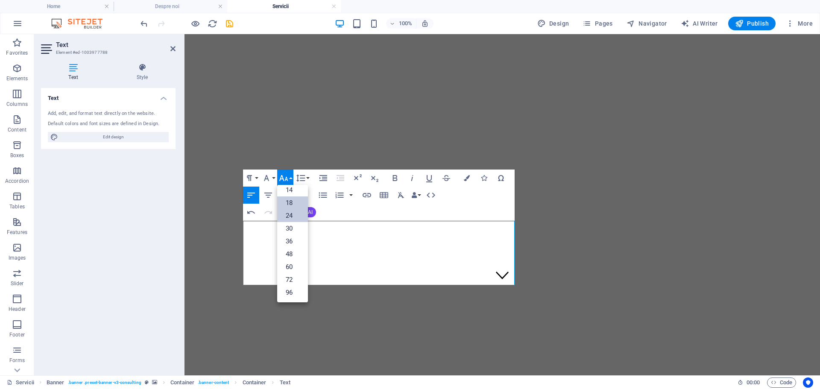
click at [294, 214] on link "24" at bounding box center [292, 215] width 31 height 13
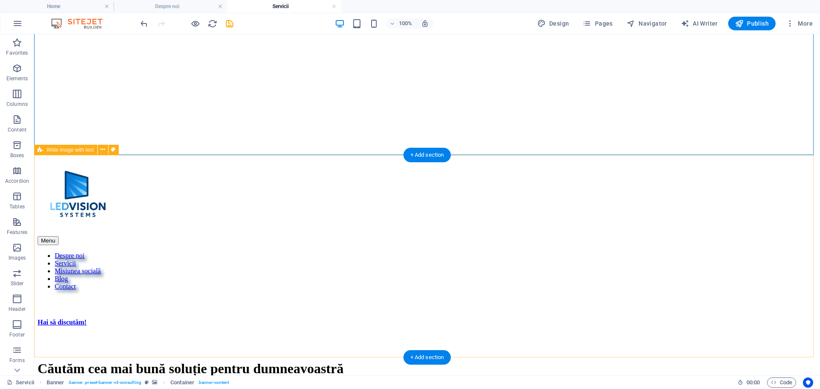
scroll to position [342, 0]
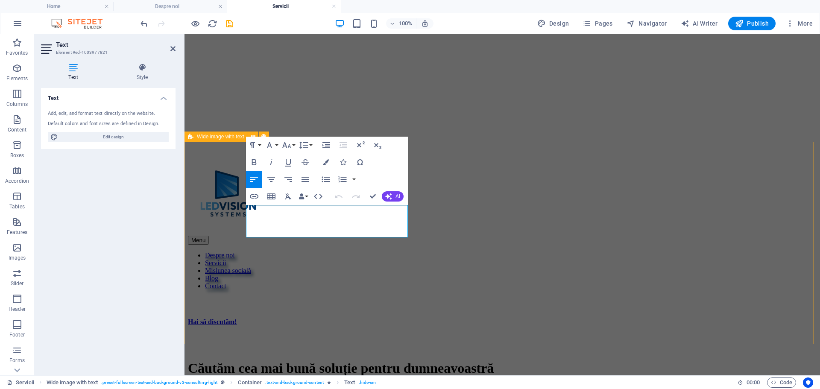
drag, startPoint x: 342, startPoint y: 230, endPoint x: 244, endPoint y: 206, distance: 101.1
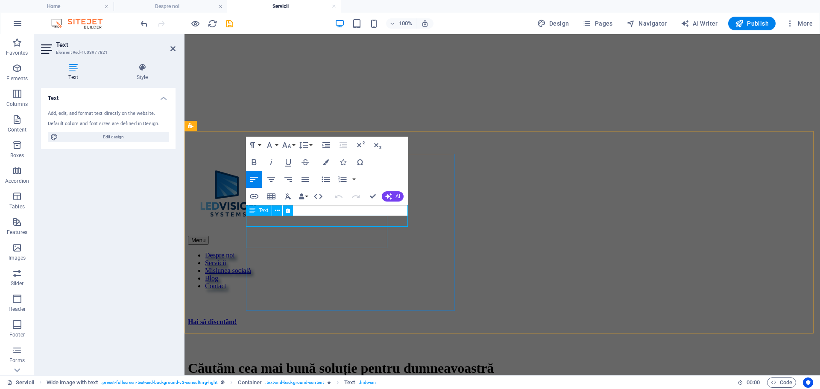
scroll to position [352, 0]
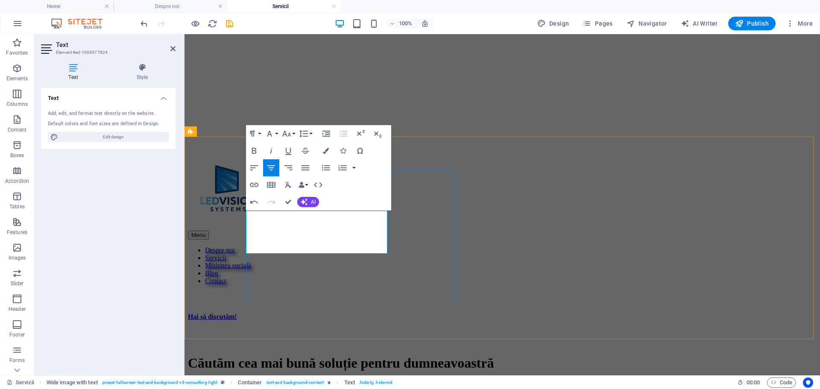
drag, startPoint x: 342, startPoint y: 214, endPoint x: 348, endPoint y: 219, distance: 7.6
drag, startPoint x: 343, startPoint y: 232, endPoint x: 341, endPoint y: 214, distance: 17.6
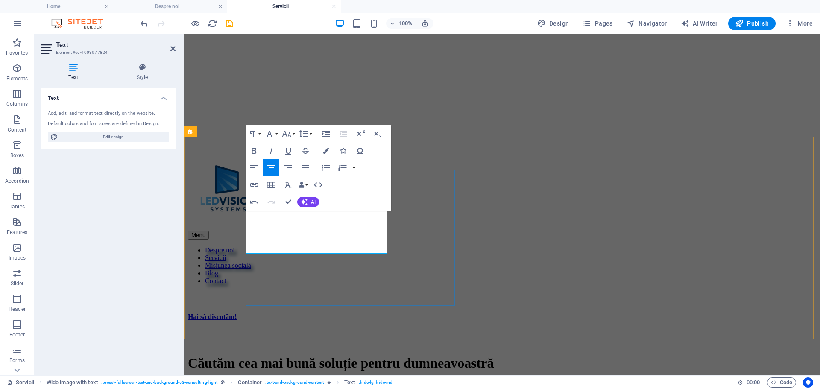
scroll to position [363, 0]
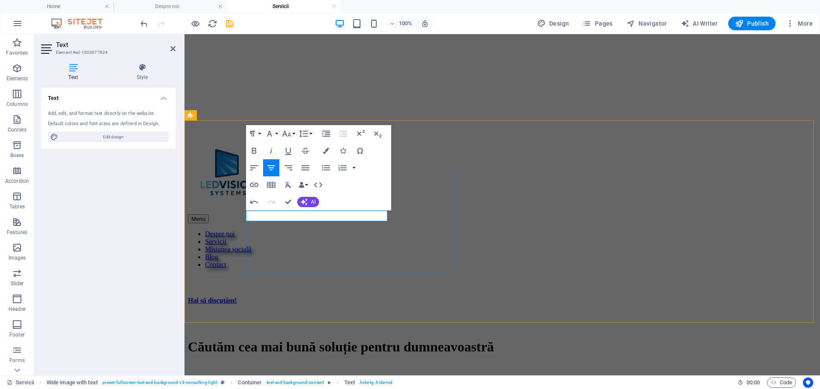
drag, startPoint x: 355, startPoint y: 217, endPoint x: 273, endPoint y: 214, distance: 82.1
click at [331, 153] on button "Colors" at bounding box center [326, 150] width 16 height 17
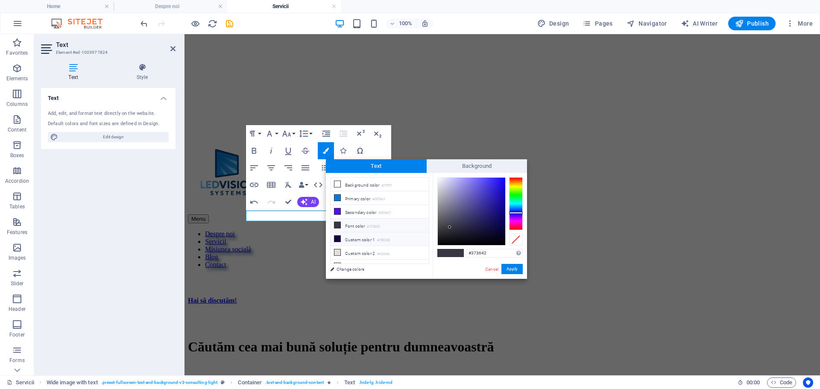
click at [352, 237] on li "Custom color 1 #150243" at bounding box center [380, 239] width 98 height 14
click at [514, 269] on button "Apply" at bounding box center [512, 269] width 21 height 10
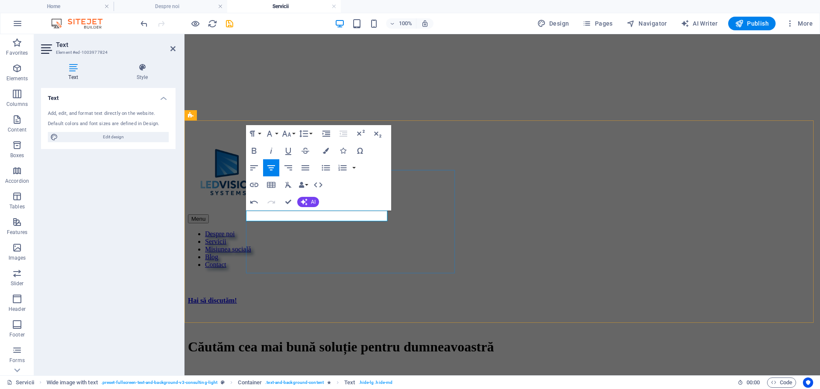
drag, startPoint x: 359, startPoint y: 217, endPoint x: 435, endPoint y: 244, distance: 80.1
click at [324, 150] on icon "button" at bounding box center [326, 151] width 6 height 6
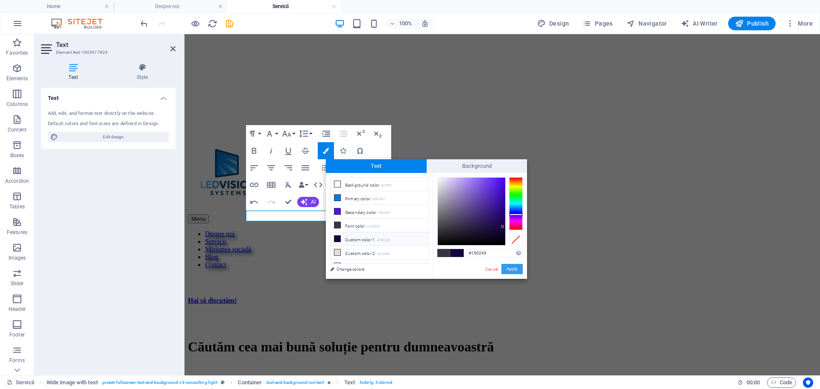
click at [512, 268] on button "Apply" at bounding box center [512, 269] width 21 height 10
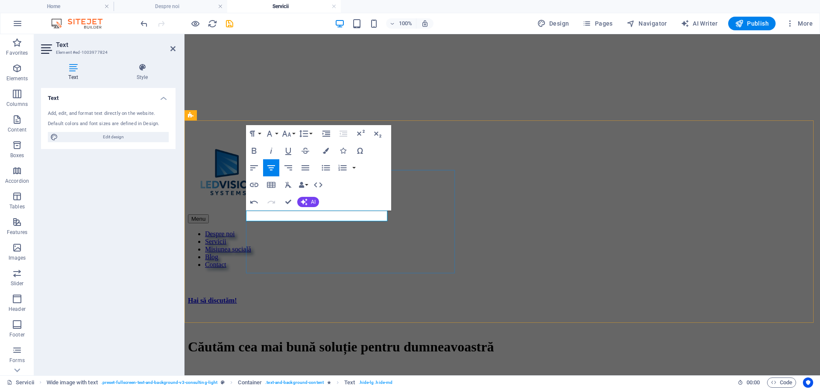
drag, startPoint x: 358, startPoint y: 215, endPoint x: 261, endPoint y: 213, distance: 97.4
click at [324, 150] on icon "button" at bounding box center [326, 151] width 6 height 6
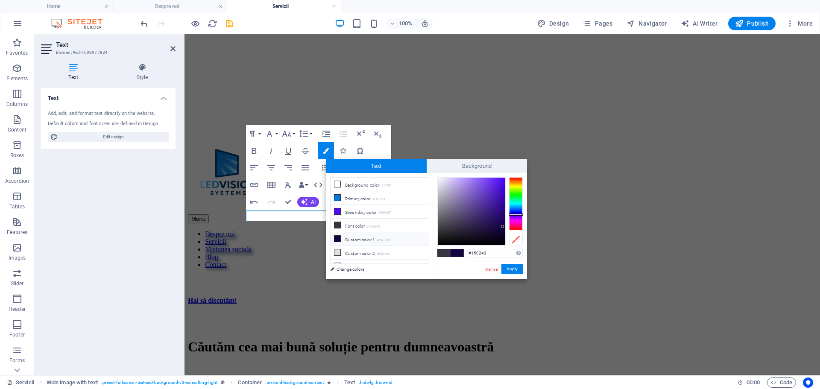
click at [345, 235] on li "Custom color 1 #150243" at bounding box center [380, 239] width 98 height 14
type input "#000000"
drag, startPoint x: 502, startPoint y: 225, endPoint x: 506, endPoint y: 247, distance: 22.6
click at [506, 247] on div "#000000 Supported formats #0852ed rgb(8, 82, 237) rgba(8, 82, 237, 90%) hsv(221…" at bounding box center [480, 288] width 94 height 230
click at [511, 270] on button "Apply" at bounding box center [512, 269] width 21 height 10
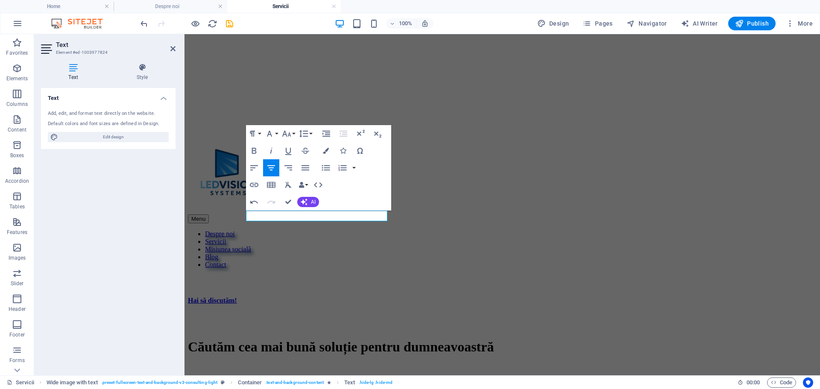
click at [340, 216] on div "H1 Banner Banner Container Container Spacer Text Spacer Button Placeholder Wide…" at bounding box center [503, 204] width 636 height 341
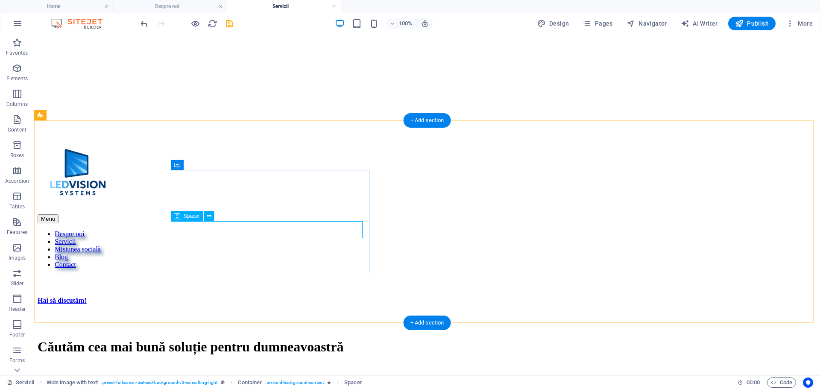
drag, startPoint x: 243, startPoint y: 214, endPoint x: 94, endPoint y: 214, distance: 149.5
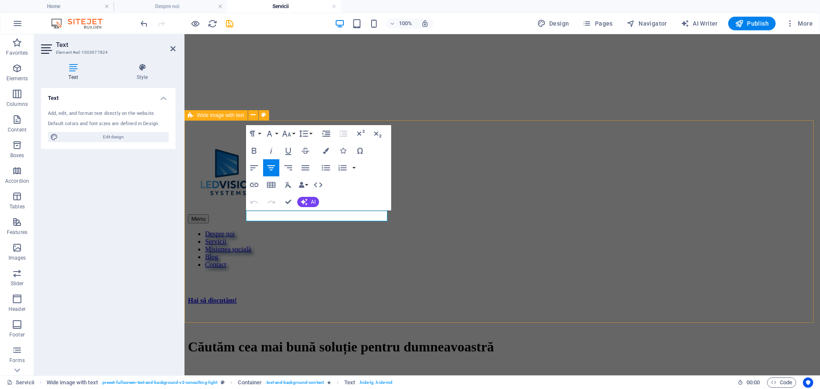
drag, startPoint x: 365, startPoint y: 216, endPoint x: 243, endPoint y: 211, distance: 122.3
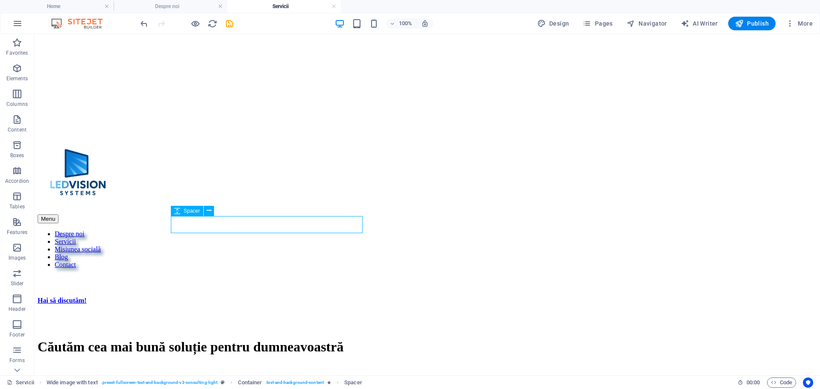
select select "px"
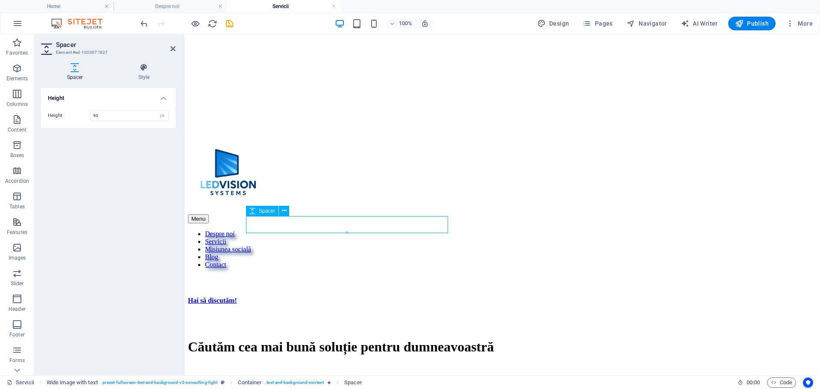
drag, startPoint x: 320, startPoint y: 224, endPoint x: 255, endPoint y: 227, distance: 65.8
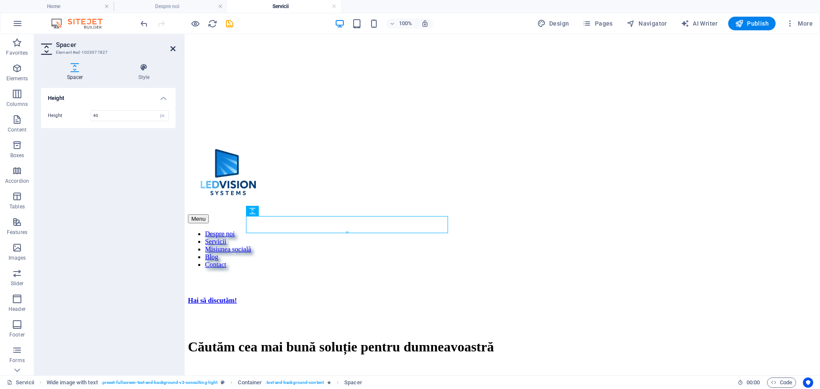
click at [173, 50] on icon at bounding box center [172, 48] width 5 height 7
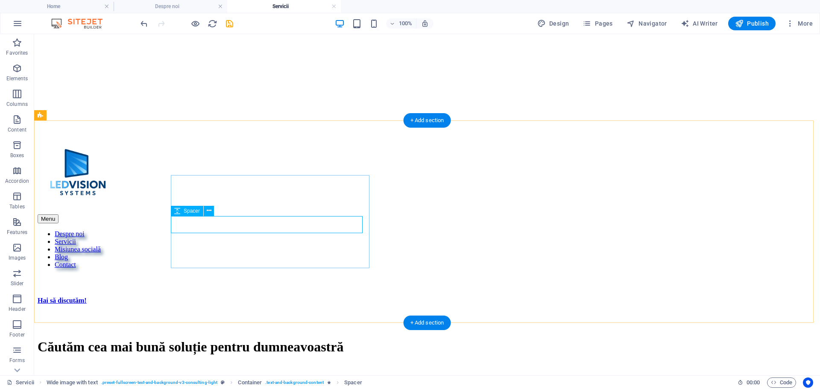
select select "px"
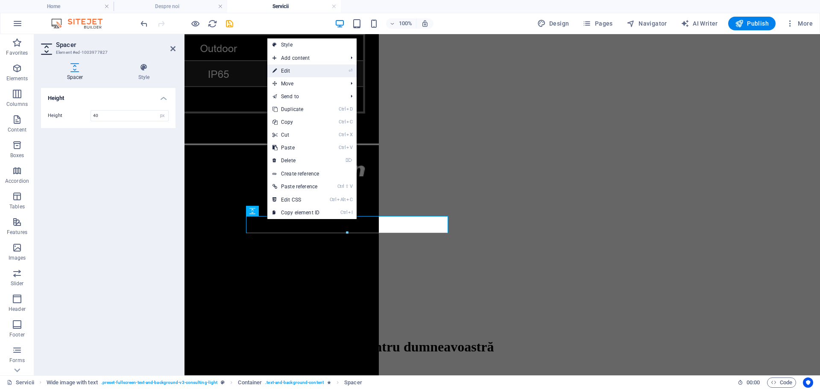
click at [306, 70] on link "⏎ Edit" at bounding box center [295, 71] width 57 height 13
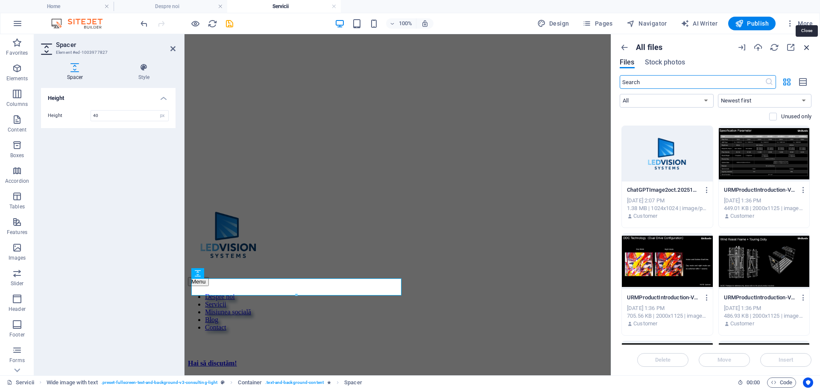
click at [807, 44] on icon "button" at bounding box center [806, 47] width 9 height 9
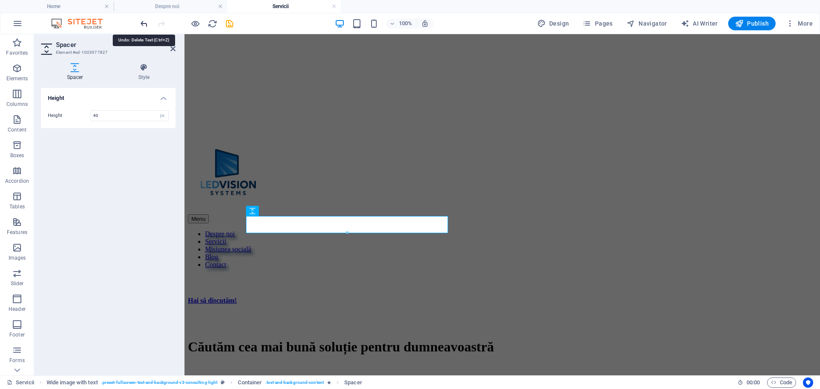
click at [141, 22] on icon "undo" at bounding box center [144, 24] width 10 height 10
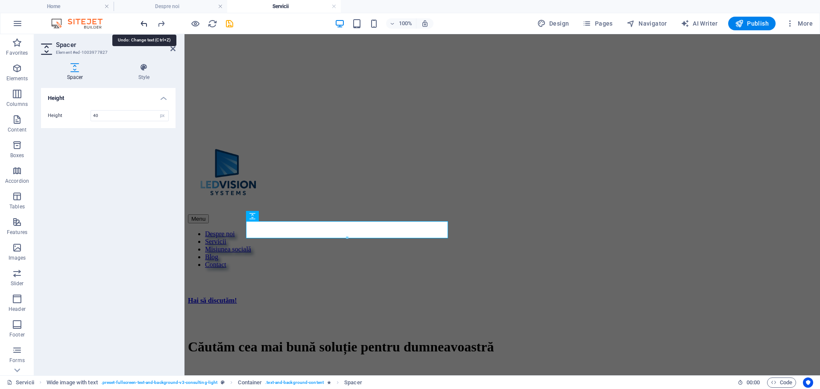
click at [141, 22] on icon "undo" at bounding box center [144, 24] width 10 height 10
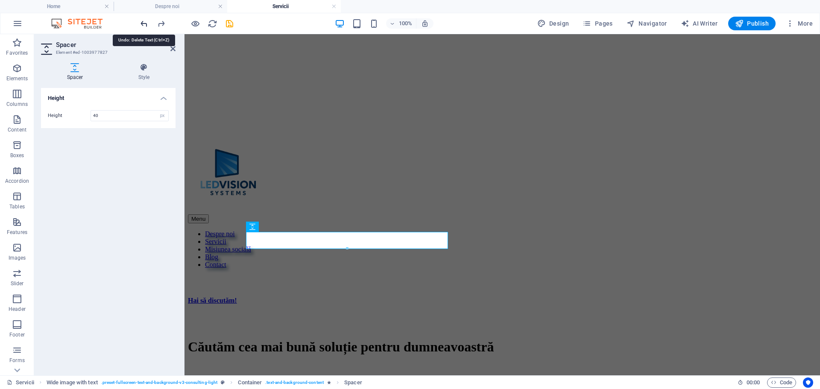
click at [141, 22] on icon "undo" at bounding box center [144, 24] width 10 height 10
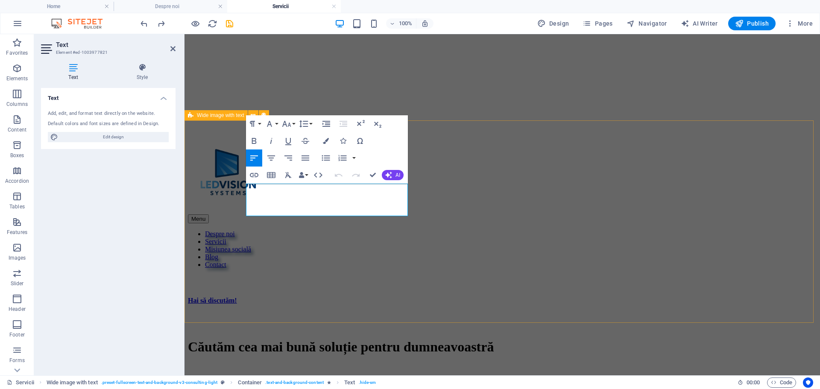
drag, startPoint x: 355, startPoint y: 209, endPoint x: 239, endPoint y: 189, distance: 117.9
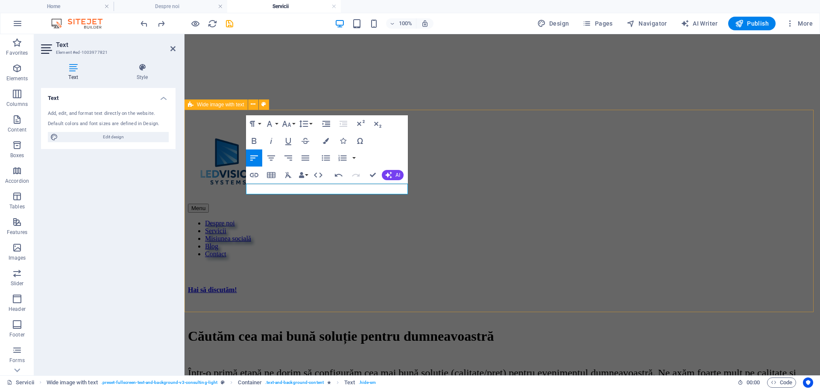
drag, startPoint x: 299, startPoint y: 186, endPoint x: 227, endPoint y: 184, distance: 71.8
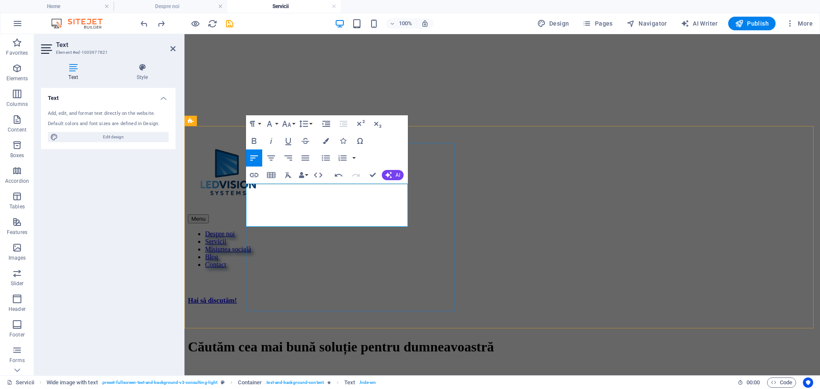
scroll to position [358, 0]
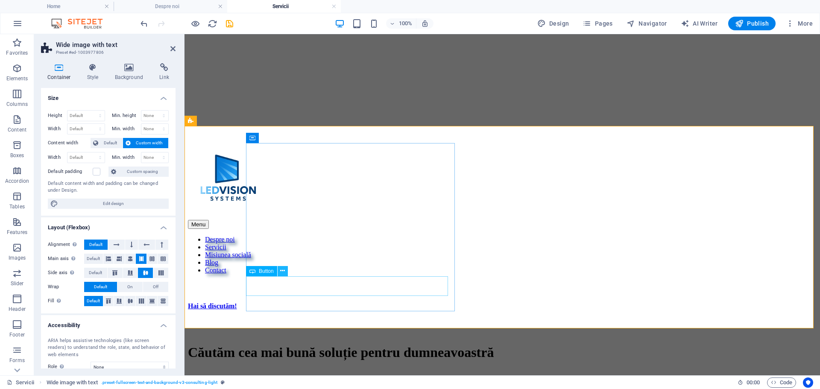
click at [282, 271] on icon at bounding box center [282, 271] width 5 height 9
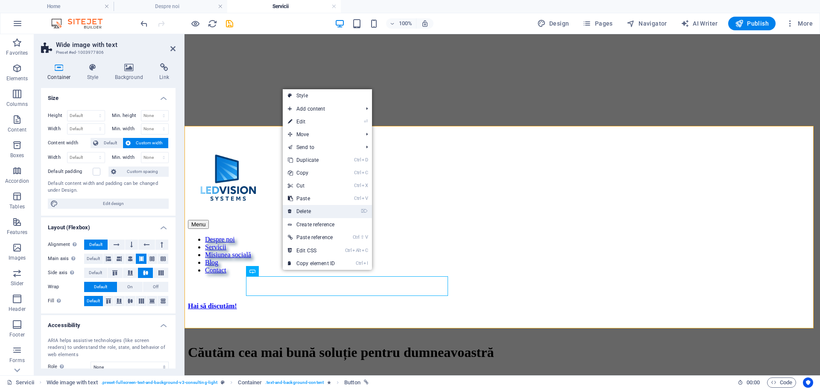
click at [309, 212] on link "⌦ Delete" at bounding box center [311, 211] width 57 height 13
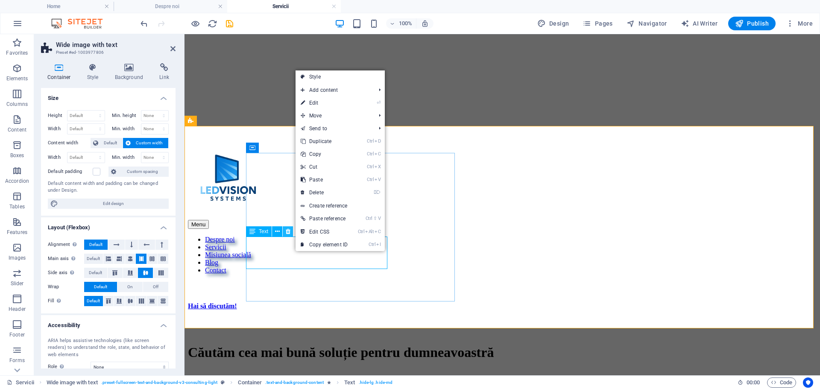
click at [289, 233] on icon at bounding box center [288, 231] width 5 height 9
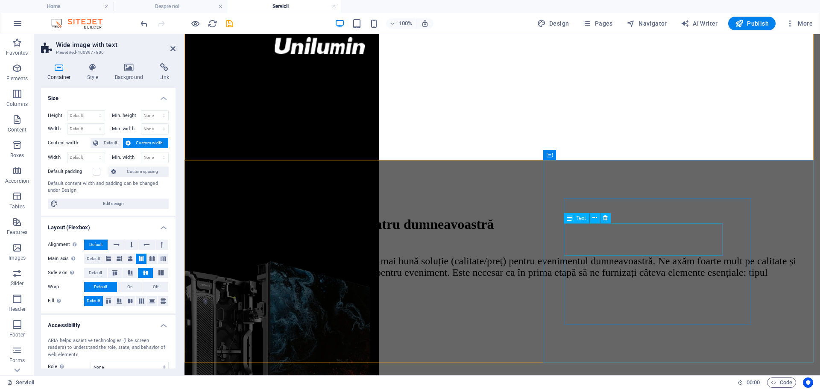
scroll to position [571, 0]
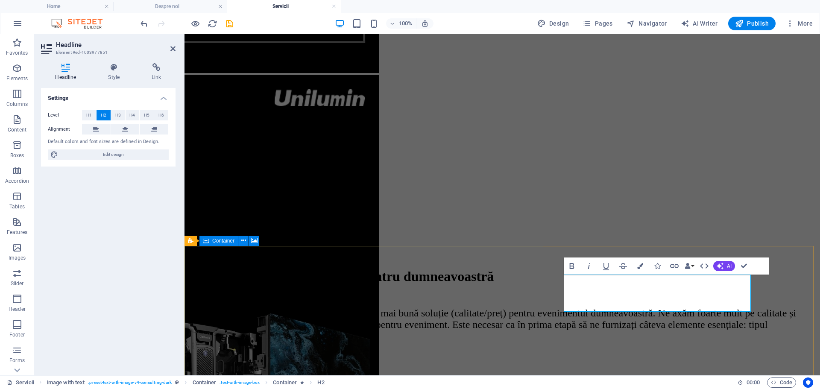
scroll to position [519, 0]
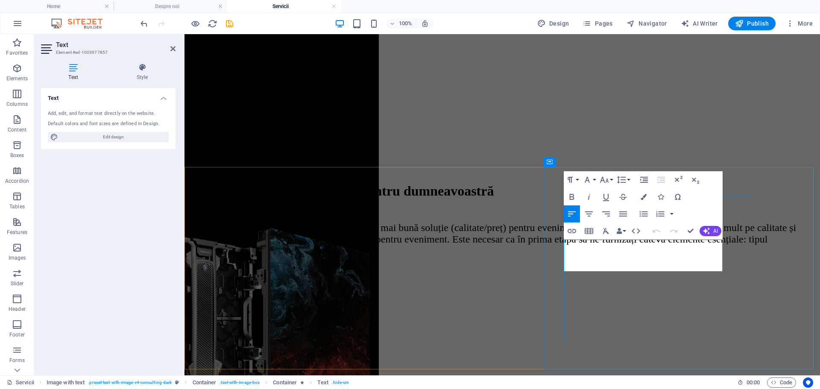
drag, startPoint x: 601, startPoint y: 266, endPoint x: 566, endPoint y: 241, distance: 43.4
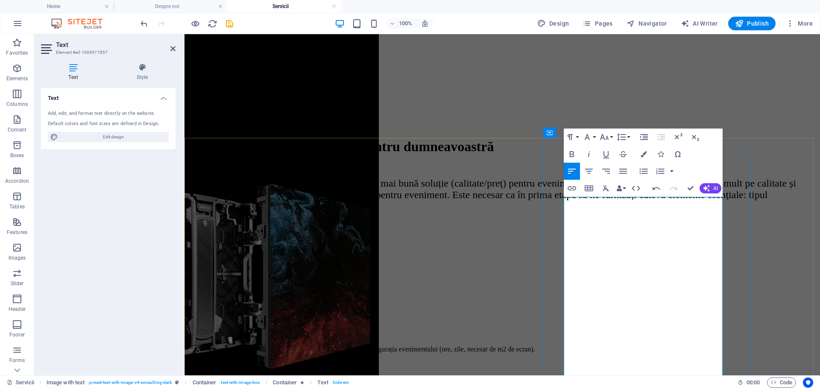
scroll to position [548, 0]
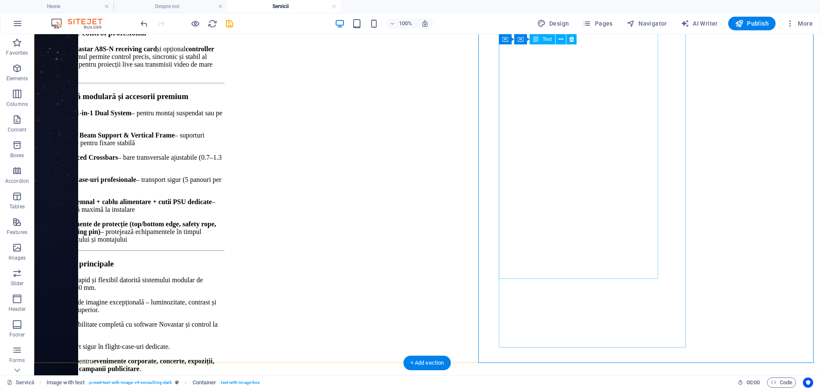
scroll to position [1488, 0]
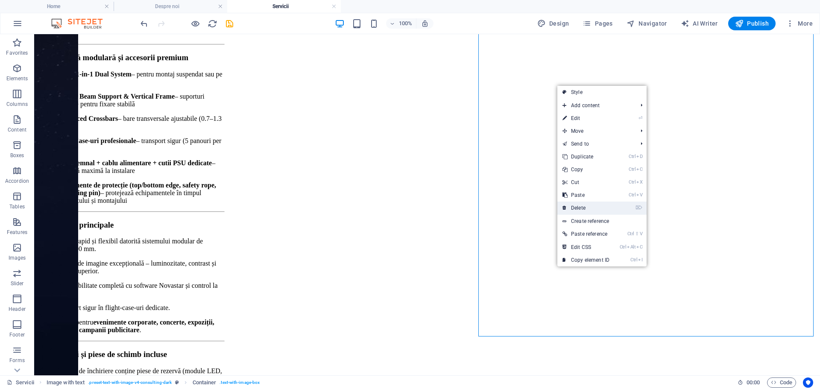
click at [583, 209] on link "⌦ Delete" at bounding box center [586, 208] width 57 height 13
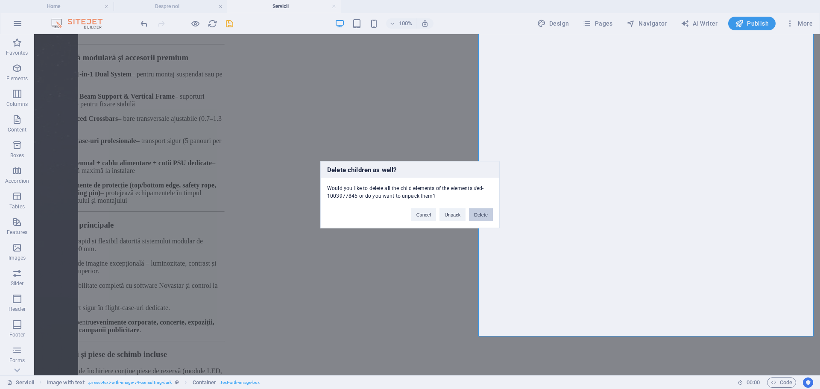
click at [474, 217] on button "Delete" at bounding box center [481, 214] width 24 height 13
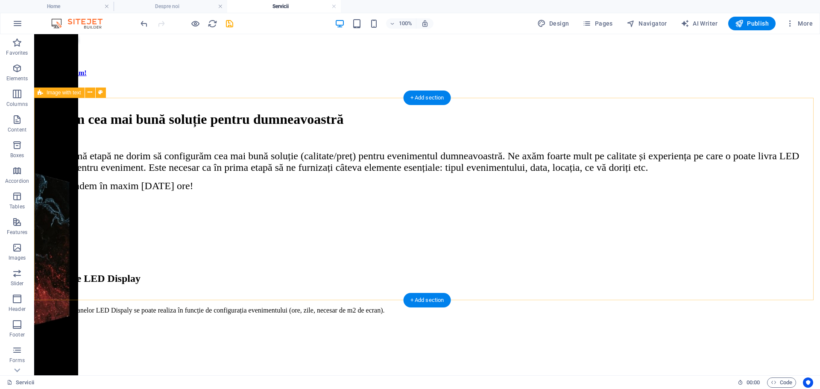
scroll to position [377, 0]
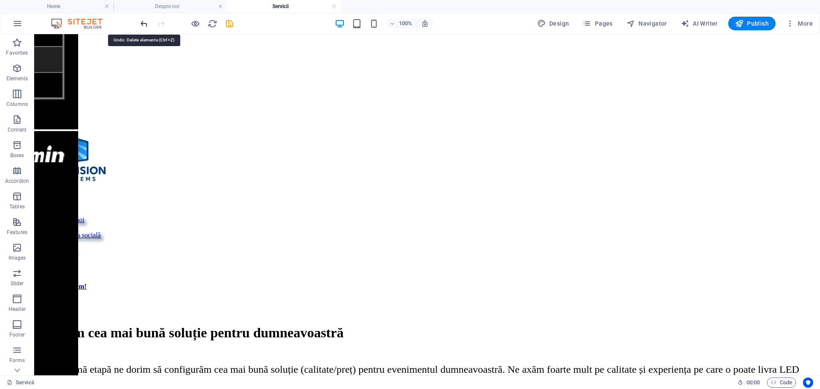
click at [140, 23] on icon "undo" at bounding box center [144, 24] width 10 height 10
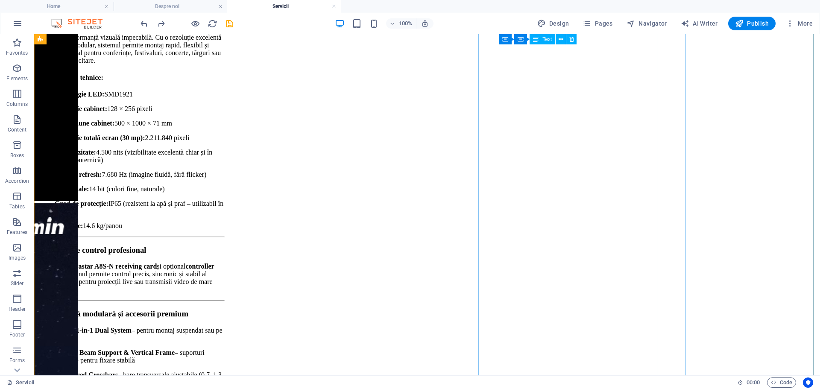
scroll to position [1488, 0]
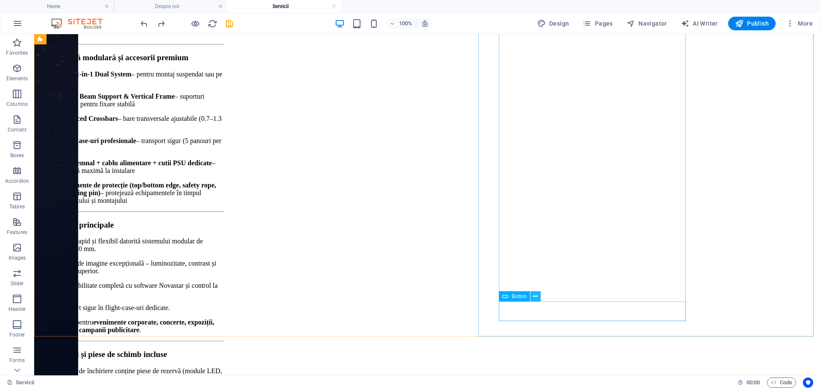
click at [536, 296] on icon at bounding box center [535, 296] width 5 height 9
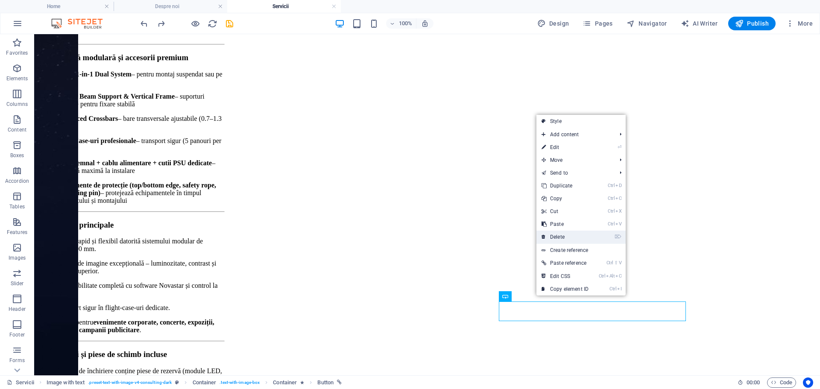
click at [565, 236] on link "⌦ Delete" at bounding box center [565, 237] width 57 height 13
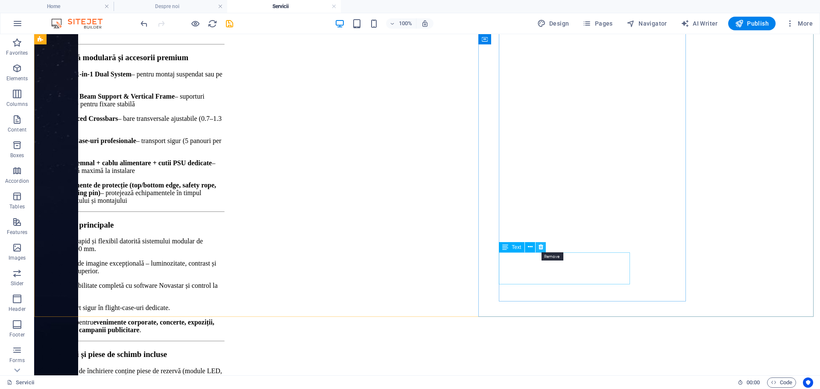
click at [541, 248] on icon at bounding box center [541, 247] width 5 height 9
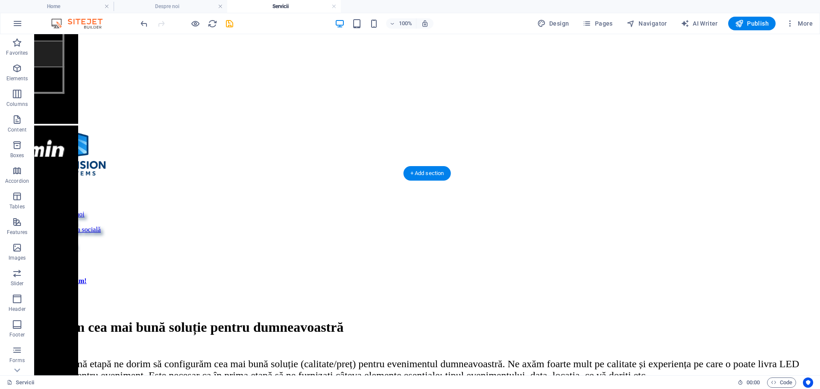
scroll to position [548, 0]
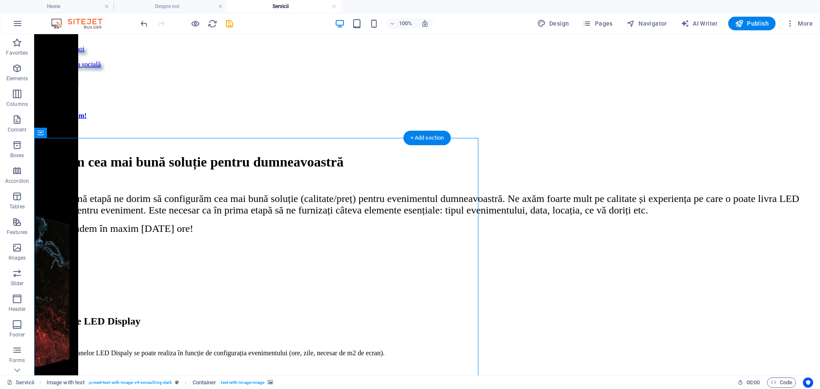
select select "px"
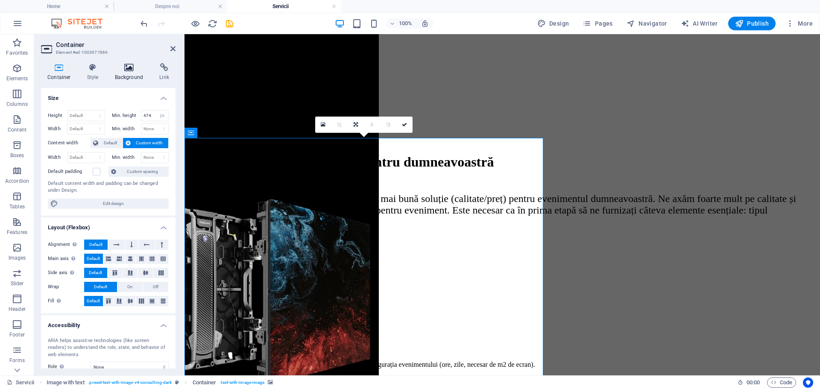
click at [134, 73] on h4 "Background" at bounding box center [131, 72] width 45 height 18
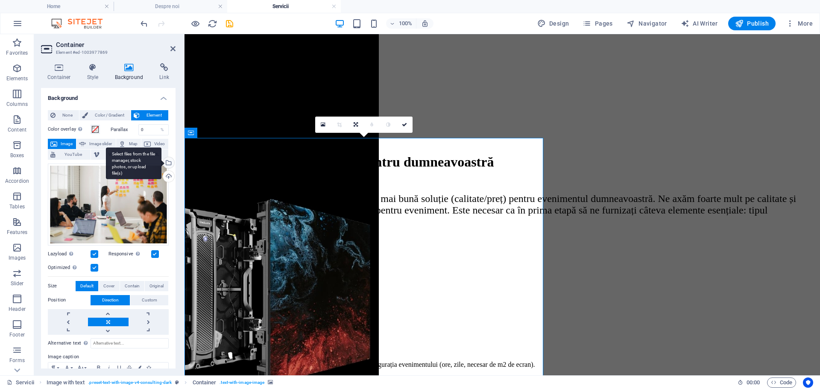
click at [161, 162] on div "Select files from the file manager, stock photos, or upload file(s)" at bounding box center [134, 163] width 56 height 32
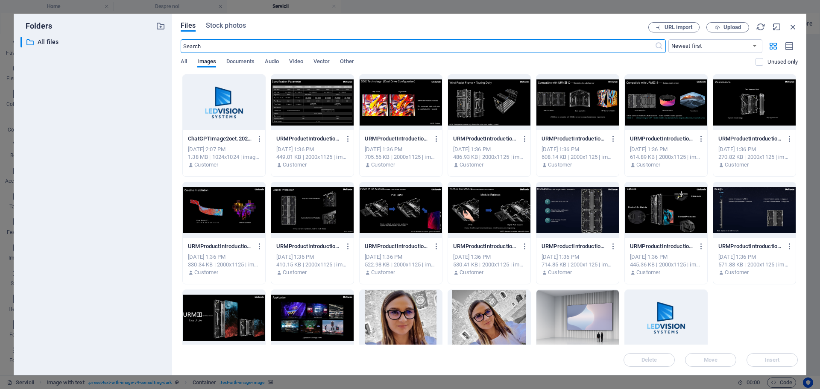
scroll to position [43, 0]
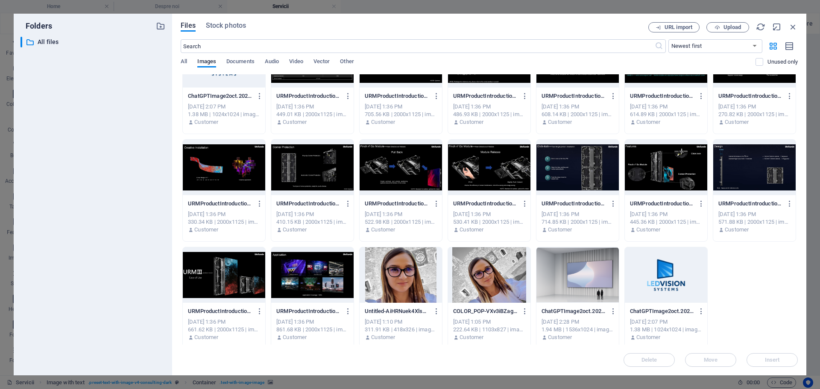
click at [221, 267] on div at bounding box center [224, 275] width 82 height 56
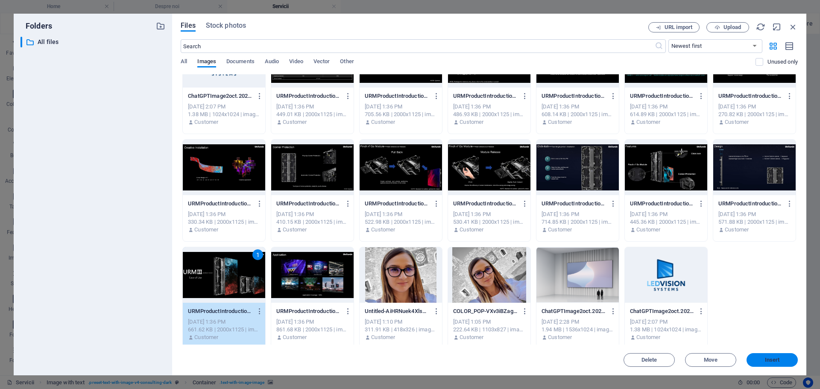
click at [761, 359] on span "Insert" at bounding box center [772, 360] width 44 height 5
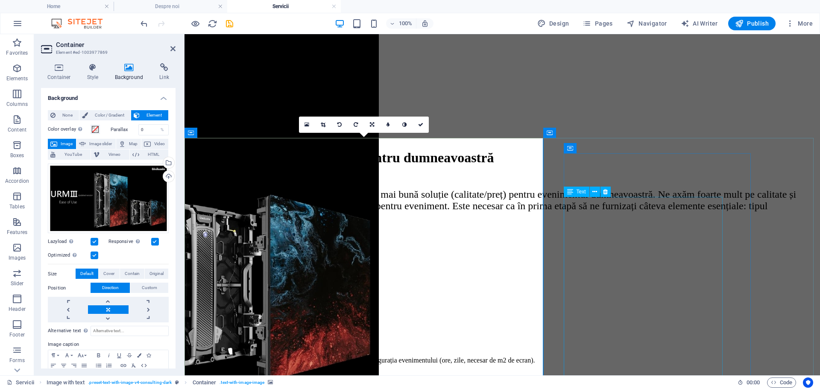
scroll to position [548, 0]
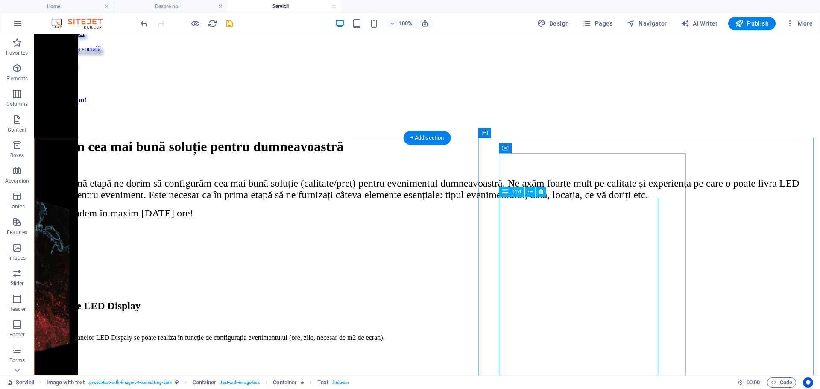
scroll to position [634, 0]
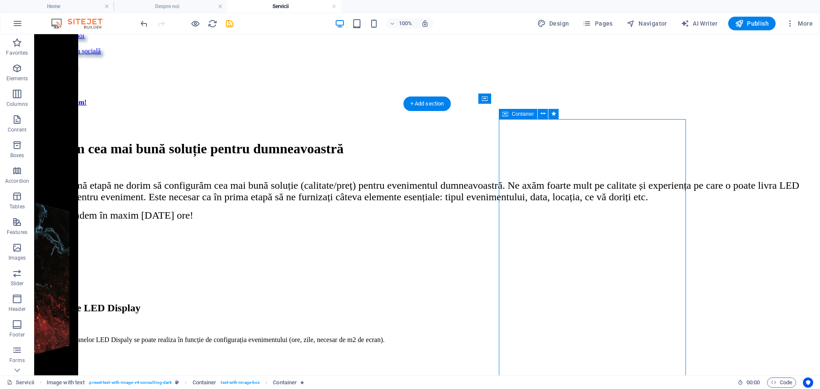
scroll to position [505, 0]
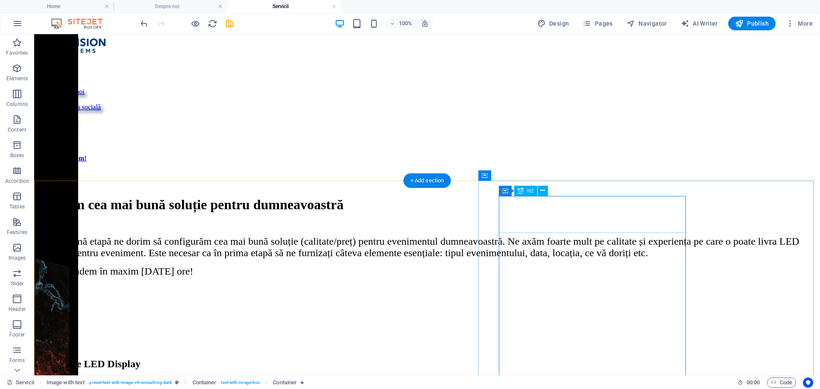
select select "px"
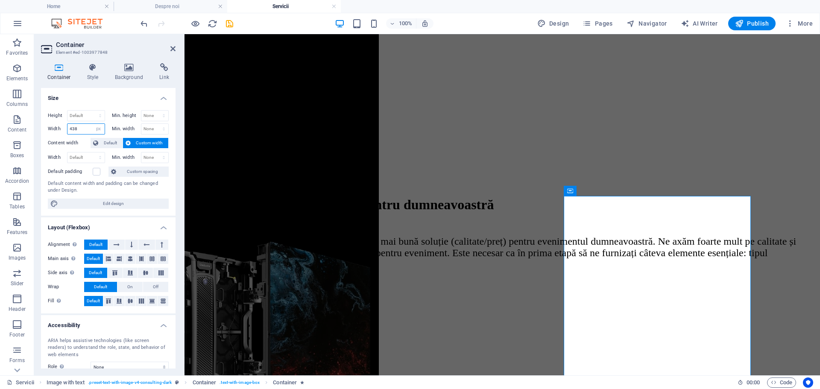
click at [80, 129] on input "438" at bounding box center [86, 129] width 37 height 10
drag, startPoint x: 79, startPoint y: 129, endPoint x: 64, endPoint y: 126, distance: 14.7
click at [64, 126] on div "Width 450 Default px rem % em vh vw" at bounding box center [76, 128] width 57 height 11
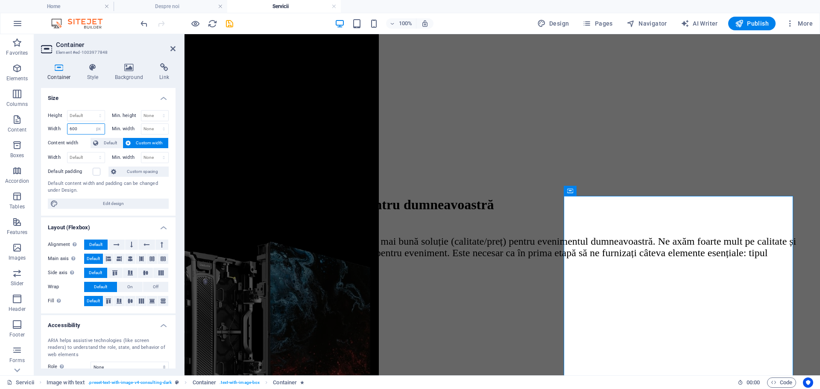
drag, startPoint x: 79, startPoint y: 130, endPoint x: 63, endPoint y: 129, distance: 16.3
click at [63, 129] on div "Width 600 Default px rem % em vh vw" at bounding box center [76, 128] width 57 height 11
drag, startPoint x: 82, startPoint y: 128, endPoint x: 54, endPoint y: 129, distance: 27.8
click at [54, 129] on div "Width 700 Default px rem % em vh vw" at bounding box center [76, 128] width 57 height 11
type input "800"
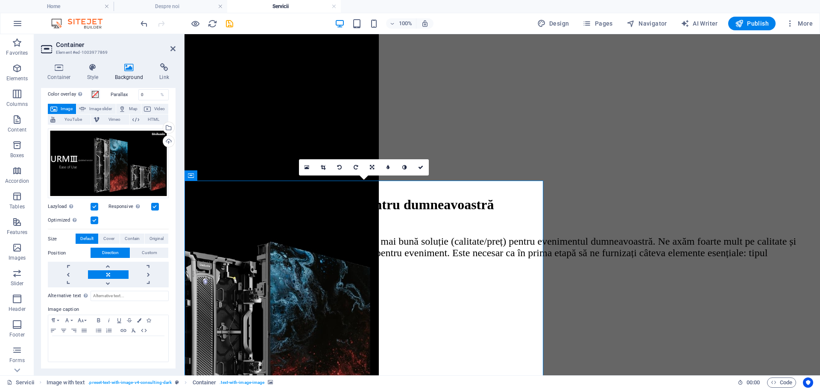
scroll to position [0, 0]
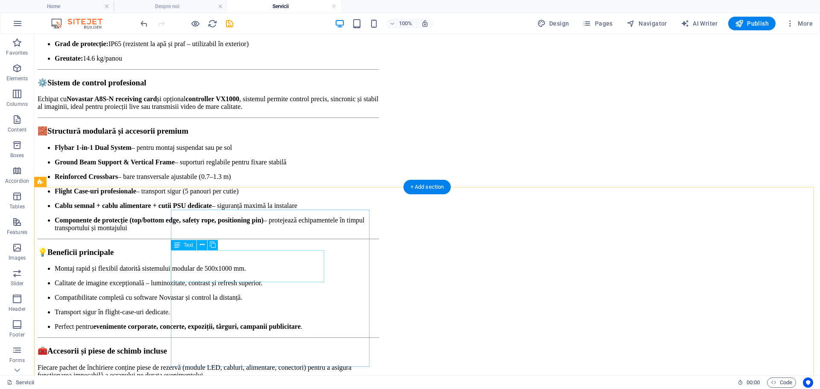
scroll to position [1360, 0]
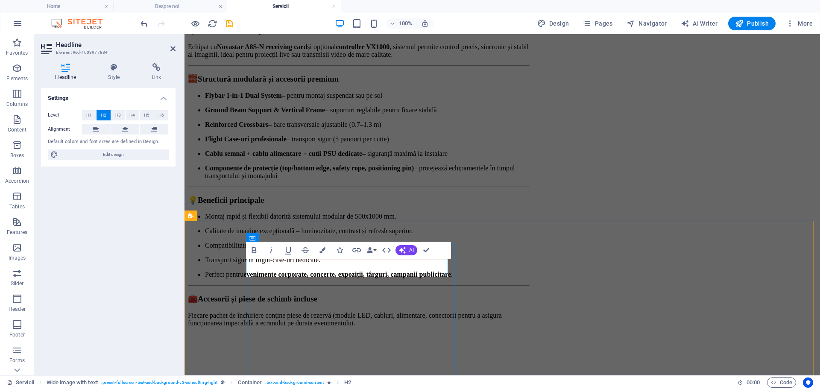
scroll to position [1415, 0]
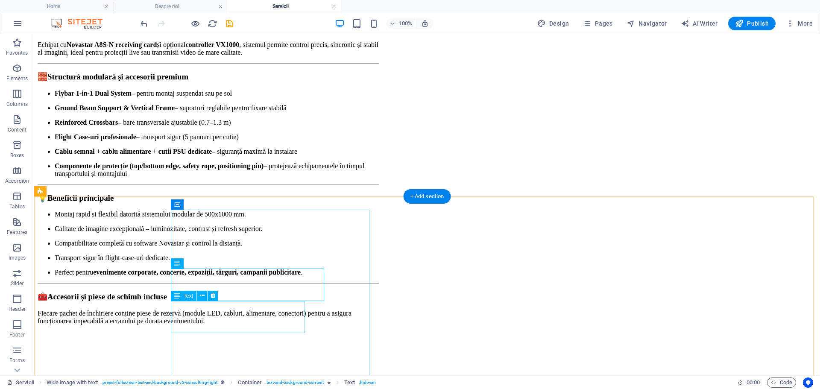
scroll to position [1350, 0]
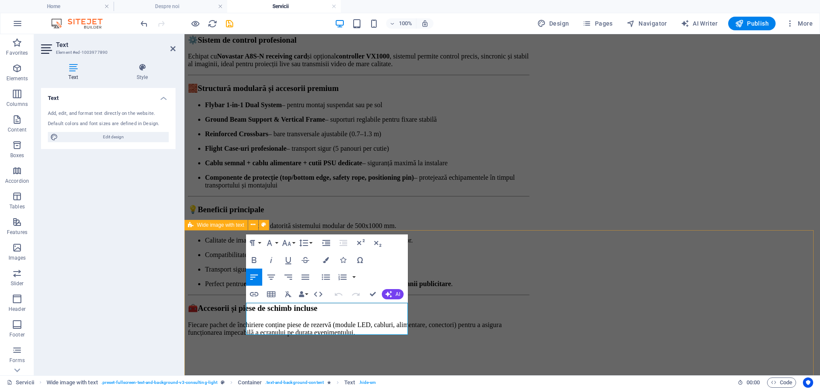
drag, startPoint x: 296, startPoint y: 329, endPoint x: 230, endPoint y: 304, distance: 70.2
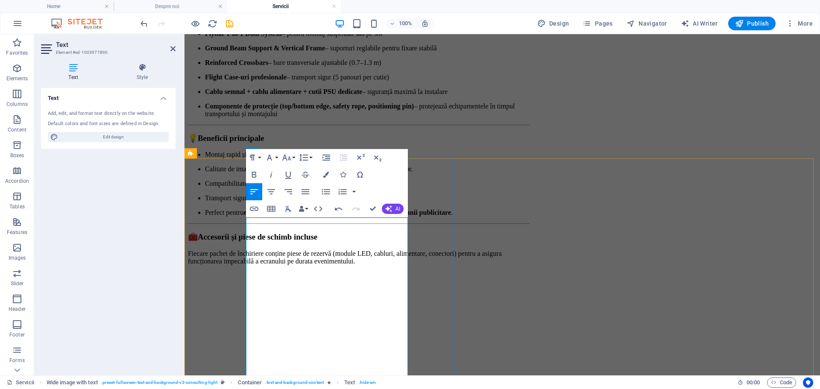
scroll to position [1487, 0]
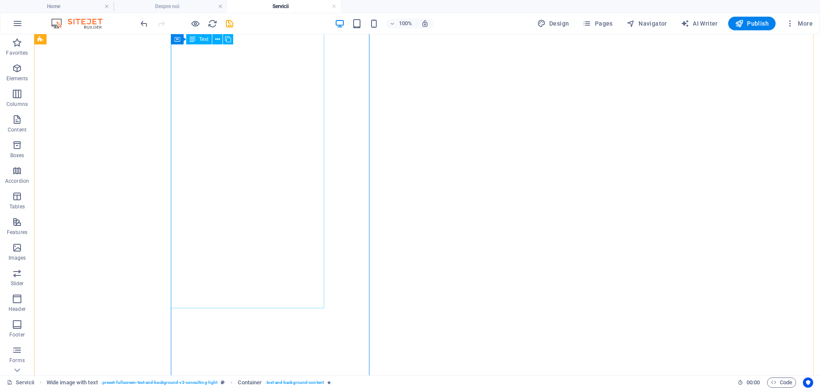
scroll to position [1999, 0]
click at [207, 240] on icon at bounding box center [207, 240] width 5 height 9
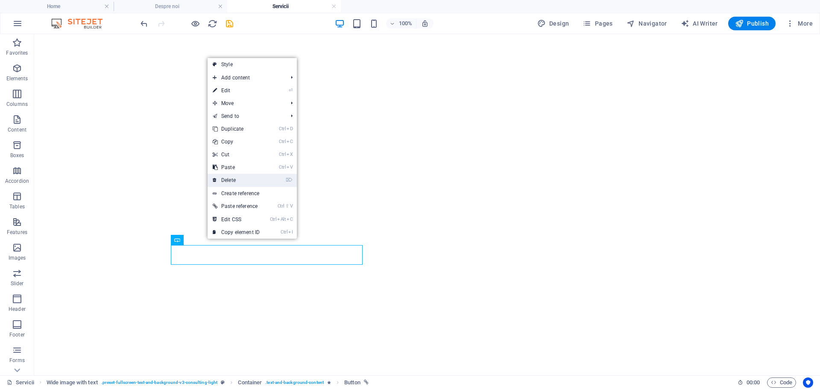
click at [231, 183] on link "⌦ Delete" at bounding box center [236, 180] width 57 height 13
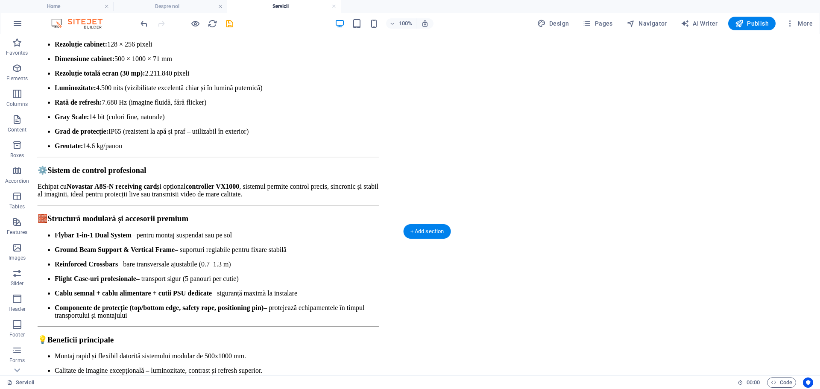
scroll to position [1401, 0]
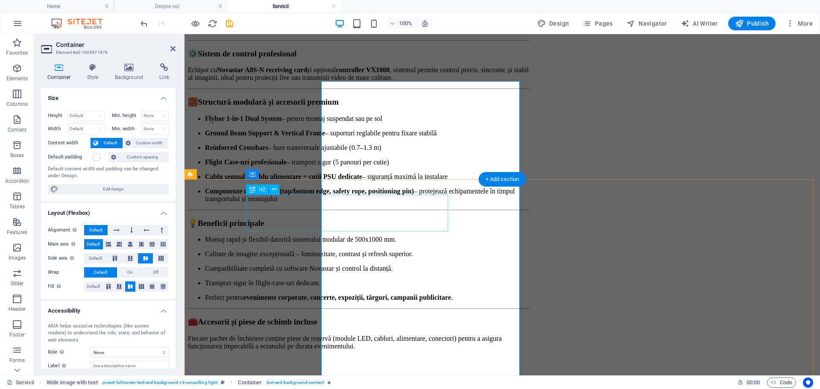
scroll to position [1466, 0]
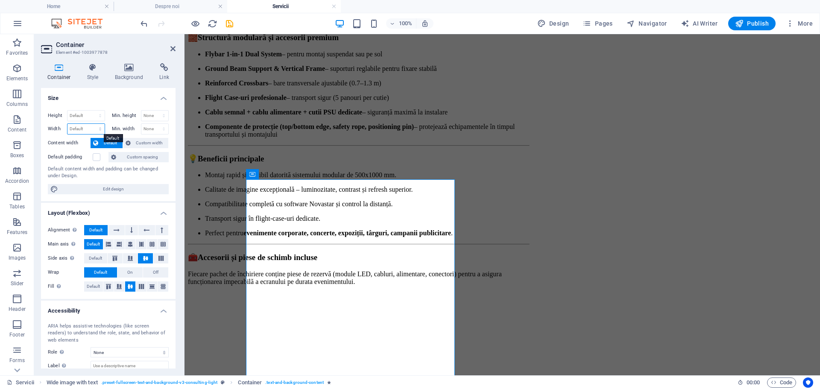
click at [88, 129] on select "Default px rem % em vh vw" at bounding box center [86, 129] width 37 height 10
select select "px"
click at [91, 124] on select "Default px rem % em vh vw" at bounding box center [86, 129] width 37 height 10
drag, startPoint x: 83, startPoint y: 128, endPoint x: 58, endPoint y: 129, distance: 25.2
click at [58, 129] on div "Width 600 Default px rem % em vh vw" at bounding box center [76, 128] width 57 height 11
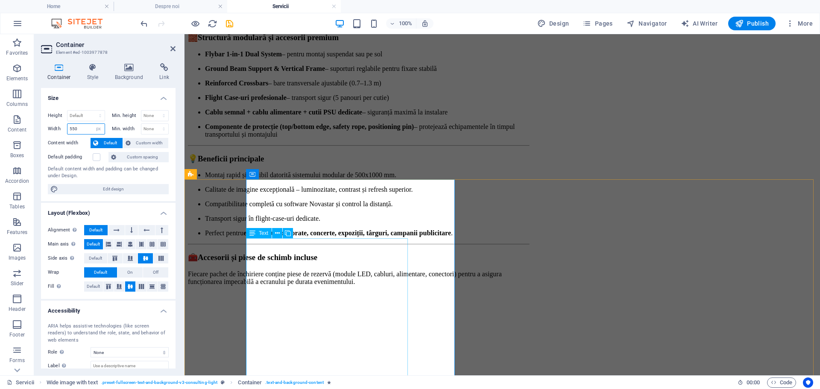
type input "550"
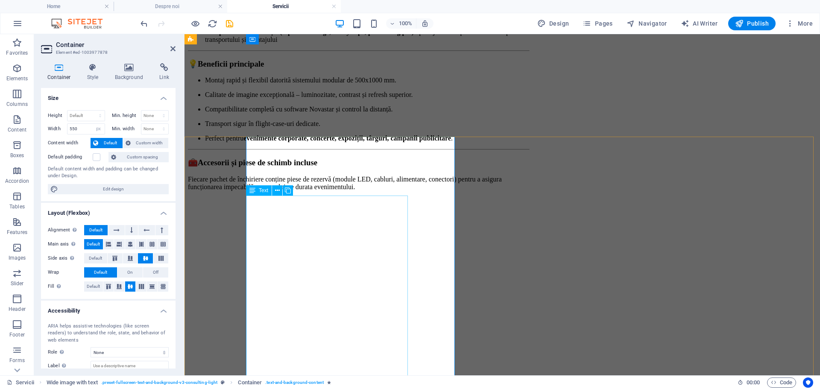
scroll to position [1509, 0]
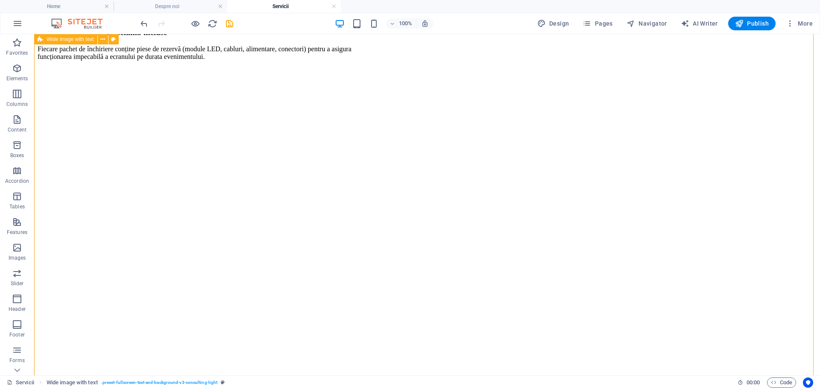
scroll to position [1594, 0]
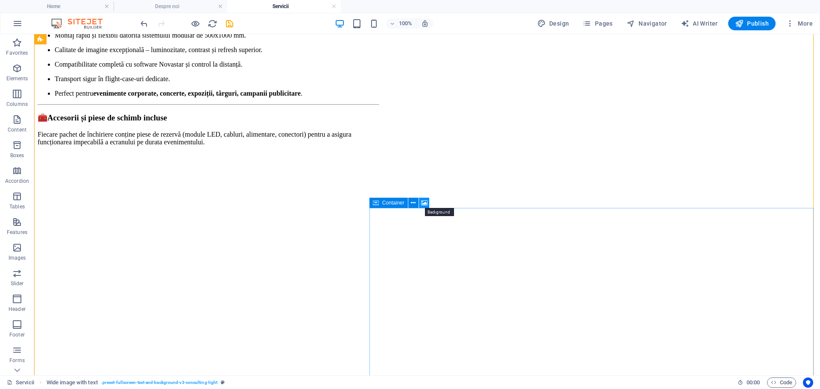
click at [425, 200] on icon at bounding box center [424, 203] width 6 height 9
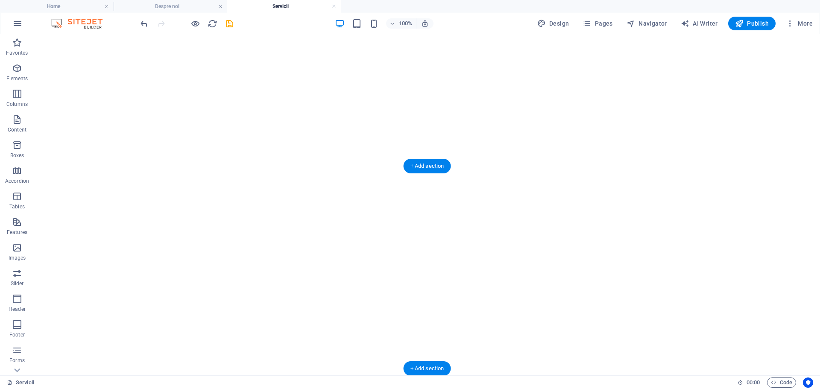
scroll to position [2094, 0]
click at [523, 161] on icon at bounding box center [522, 161] width 5 height 9
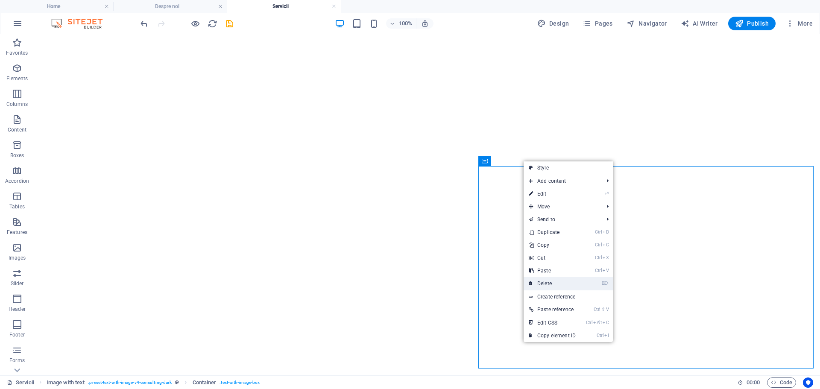
click at [546, 279] on link "⌦ Delete" at bounding box center [552, 283] width 57 height 13
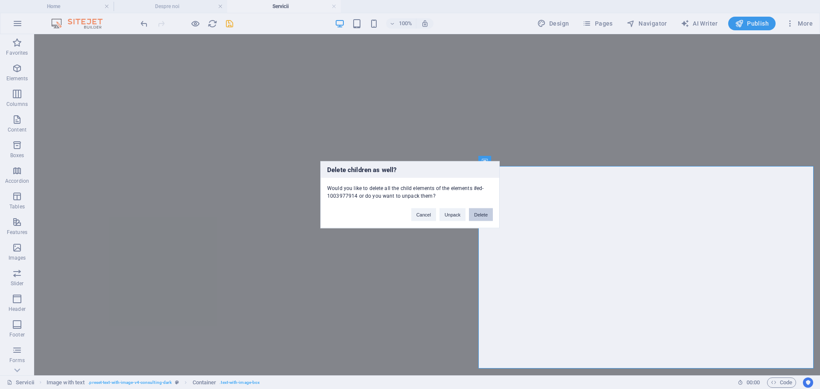
click at [476, 214] on button "Delete" at bounding box center [481, 214] width 24 height 13
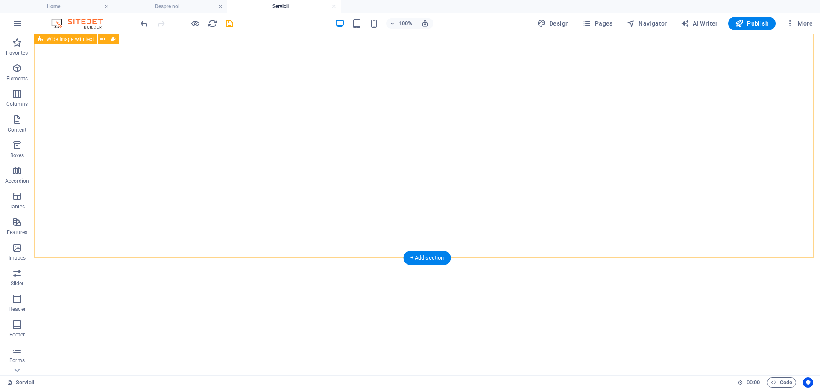
scroll to position [2051, 0]
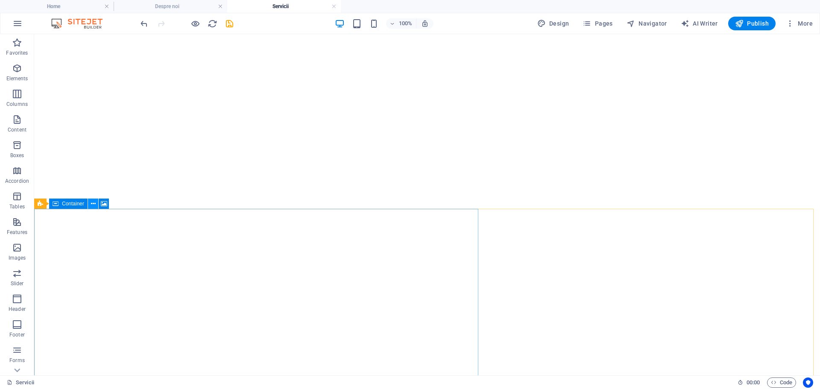
click at [90, 204] on button at bounding box center [93, 204] width 10 height 10
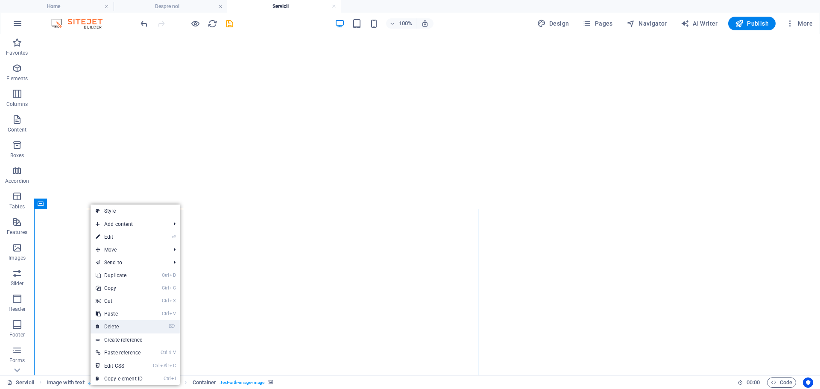
click at [118, 329] on link "⌦ Delete" at bounding box center [119, 326] width 57 height 13
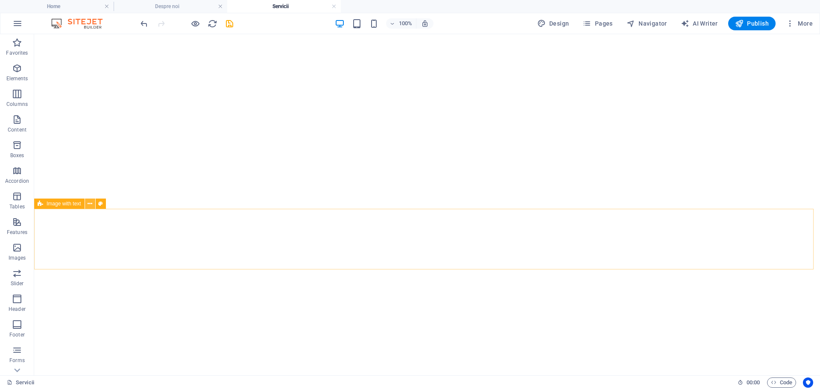
click at [92, 203] on icon at bounding box center [90, 204] width 5 height 9
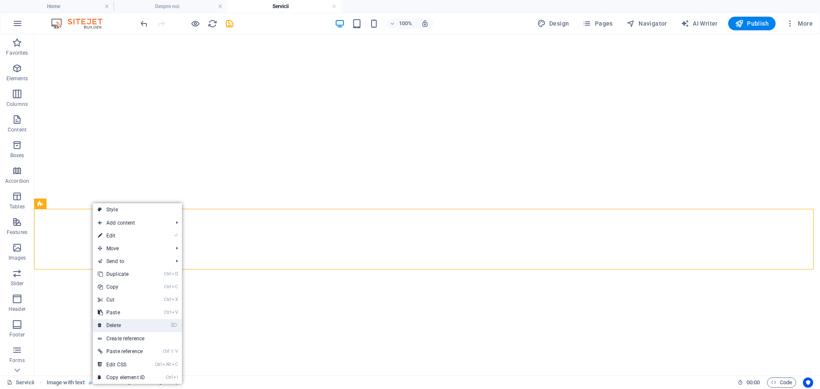
click at [134, 326] on link "⌦ Delete" at bounding box center [121, 325] width 57 height 13
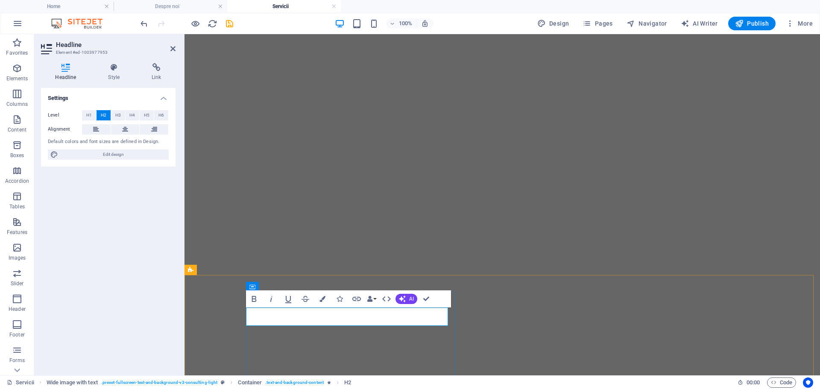
scroll to position [2042, 0]
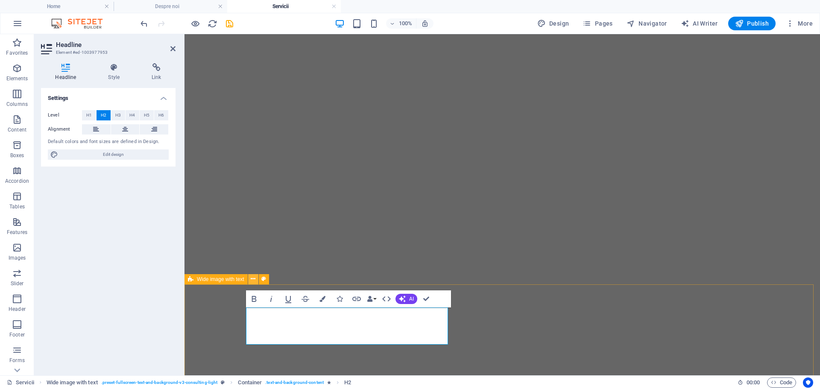
click at [253, 282] on icon at bounding box center [253, 279] width 5 height 9
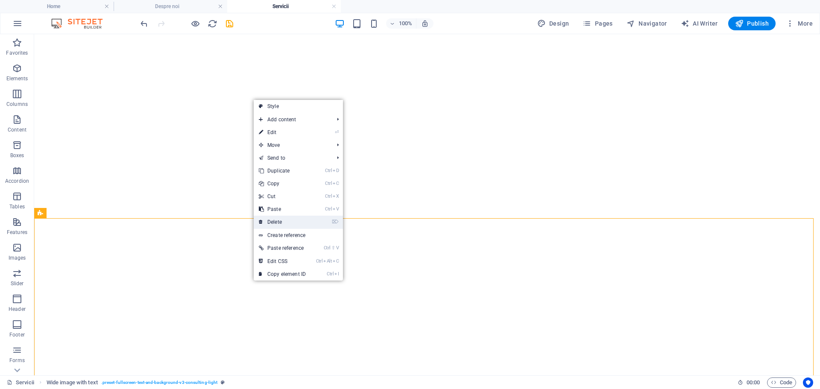
click at [276, 223] on link "⌦ Delete" at bounding box center [282, 222] width 57 height 13
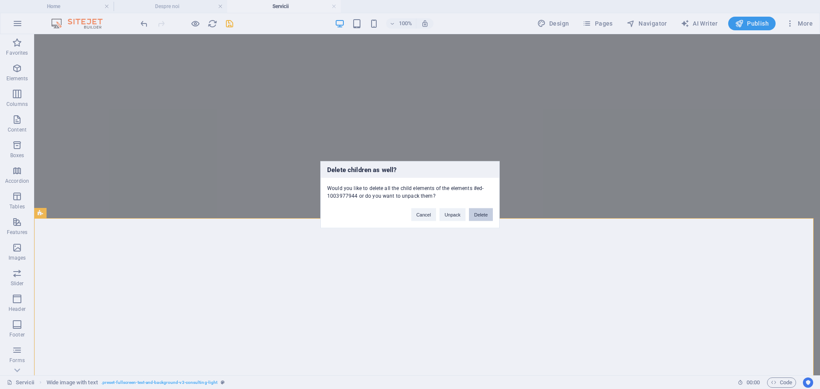
click at [478, 214] on button "Delete" at bounding box center [481, 214] width 24 height 13
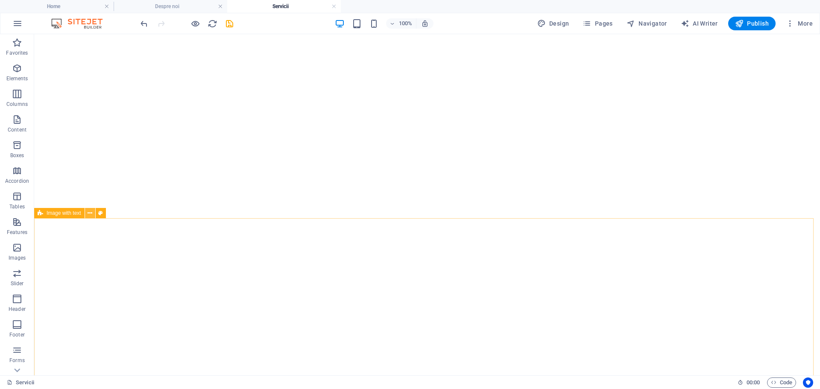
click at [90, 213] on icon at bounding box center [90, 213] width 5 height 9
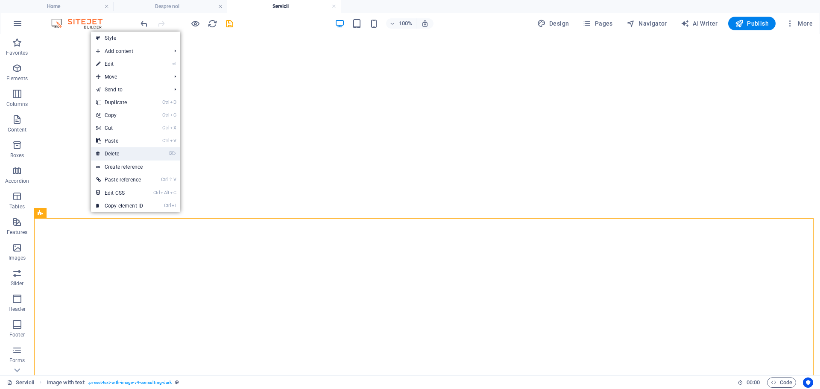
click at [116, 150] on link "⌦ Delete" at bounding box center [119, 153] width 57 height 13
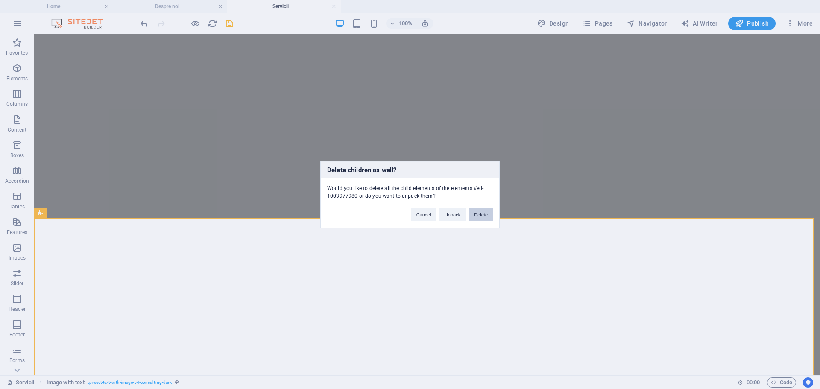
click at [476, 214] on button "Delete" at bounding box center [481, 214] width 24 height 13
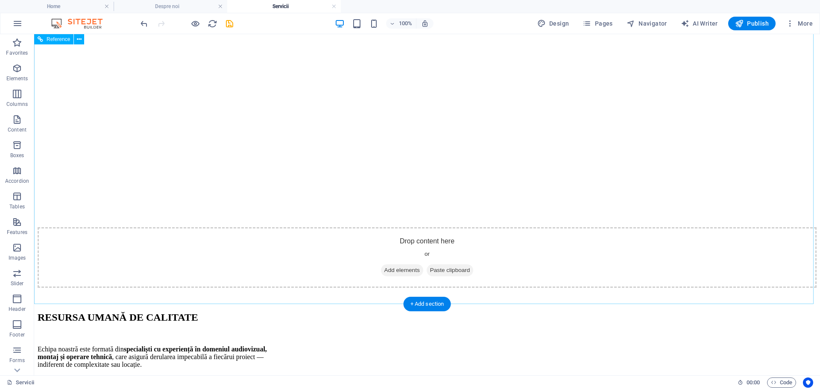
scroll to position [2383, 0]
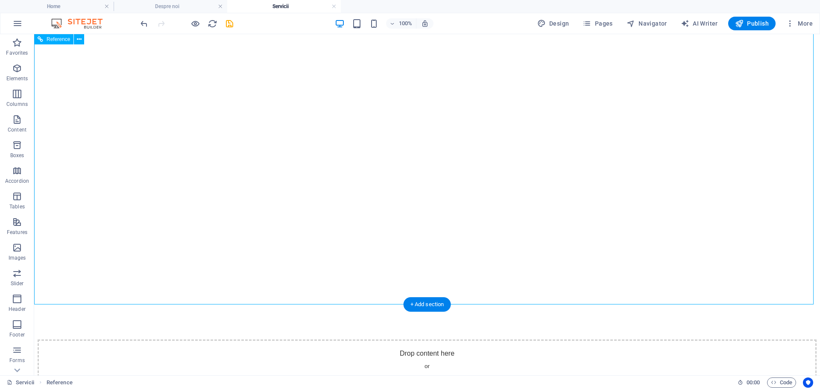
scroll to position [2450, 0]
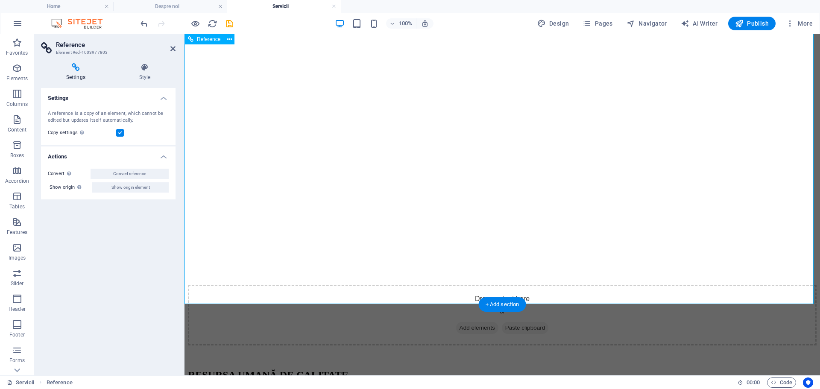
click at [173, 47] on icon at bounding box center [172, 48] width 5 height 7
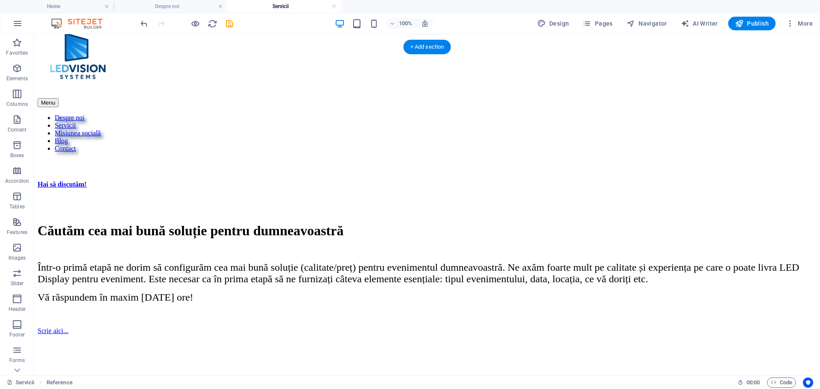
scroll to position [333, 0]
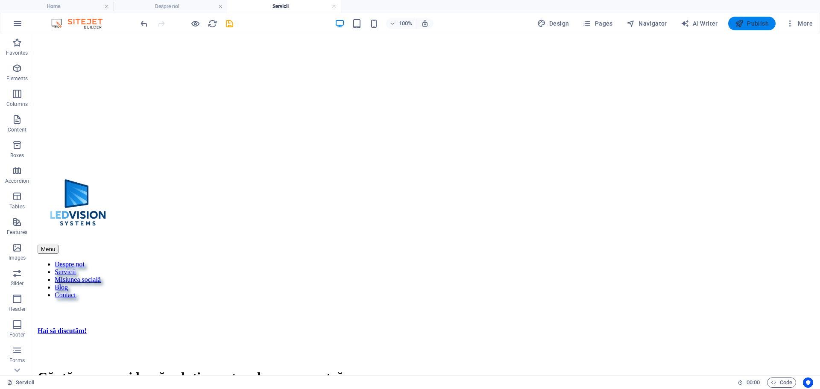
click at [740, 25] on icon "button" at bounding box center [739, 23] width 9 height 9
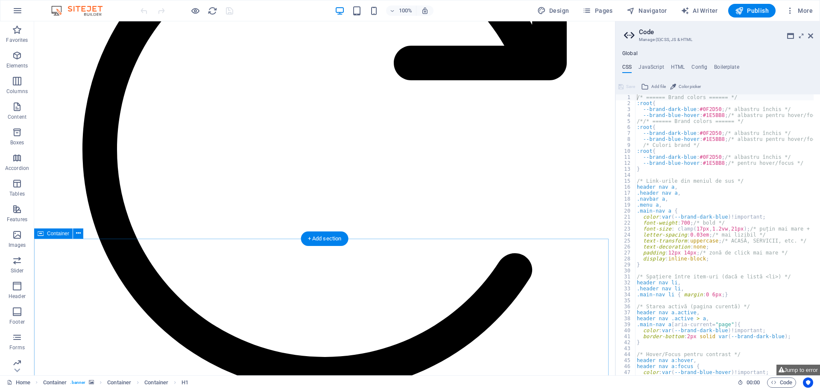
scroll to position [1282, 0]
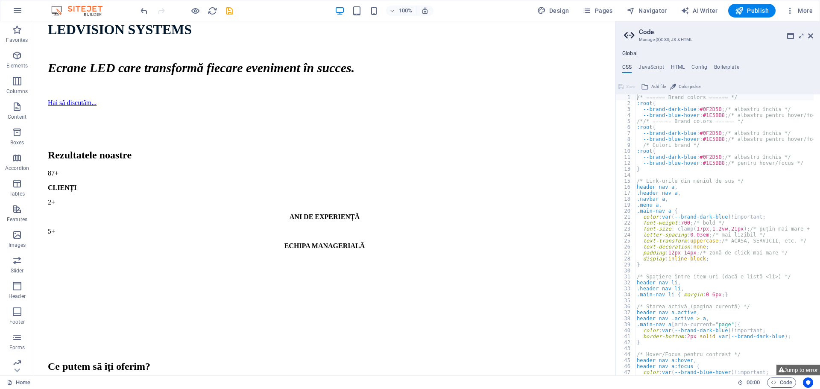
scroll to position [598, 0]
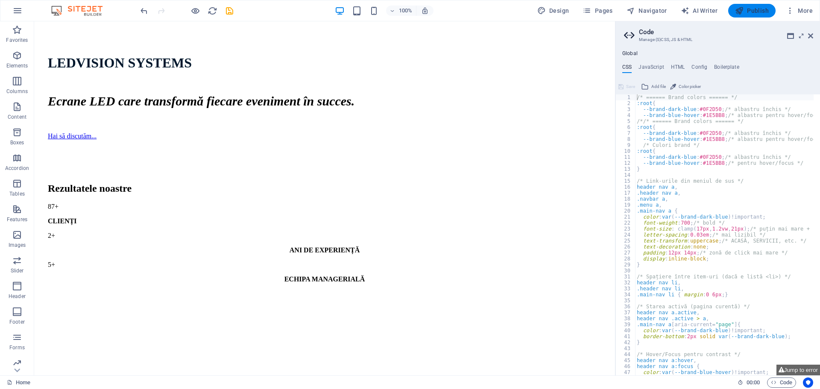
click at [750, 9] on span "Publish" at bounding box center [752, 10] width 34 height 9
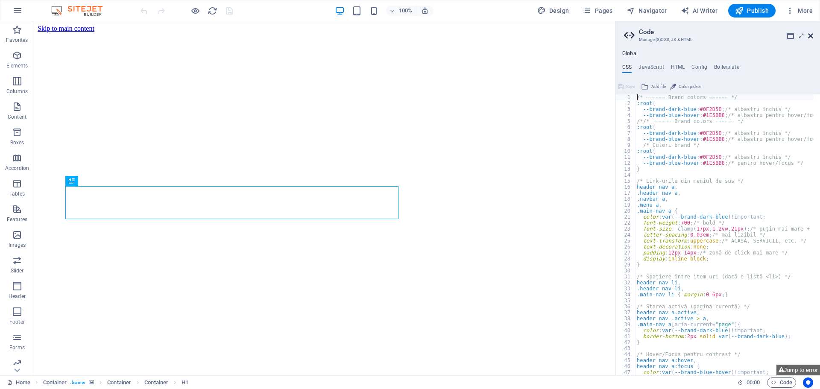
click at [810, 35] on icon at bounding box center [810, 35] width 5 height 7
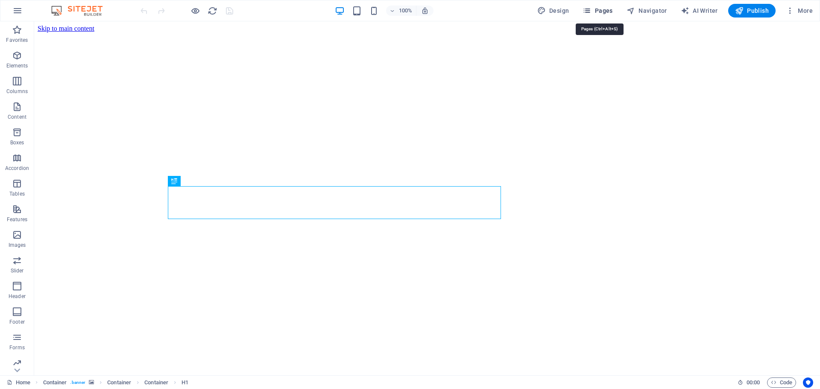
click at [606, 9] on span "Pages" at bounding box center [598, 10] width 30 height 9
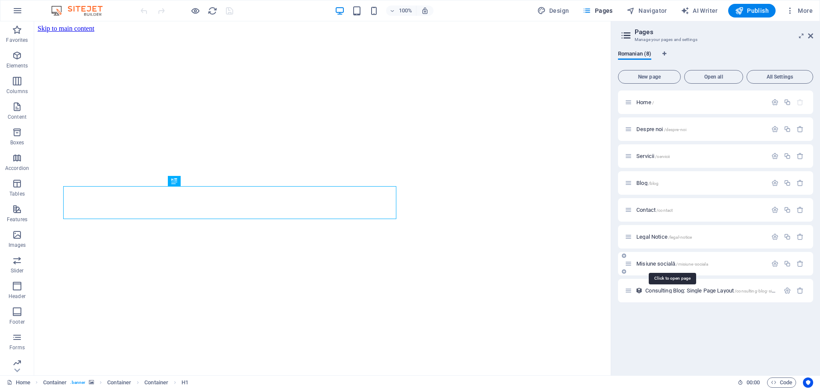
click at [643, 263] on span "Misiune socială /misiune-sociala" at bounding box center [673, 264] width 72 height 6
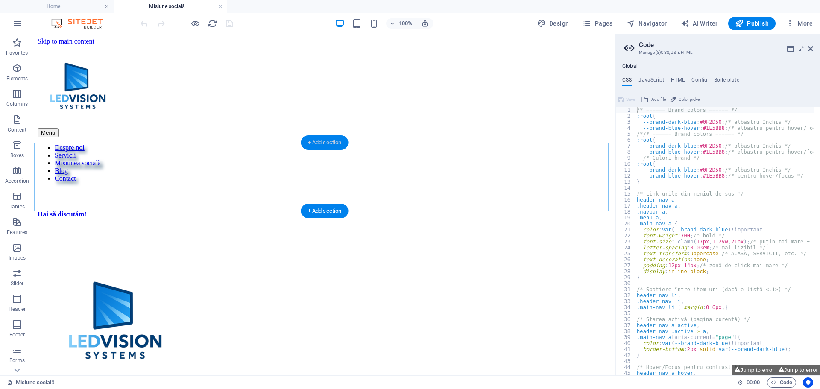
click at [326, 141] on div "+ Add section" at bounding box center [324, 142] width 47 height 15
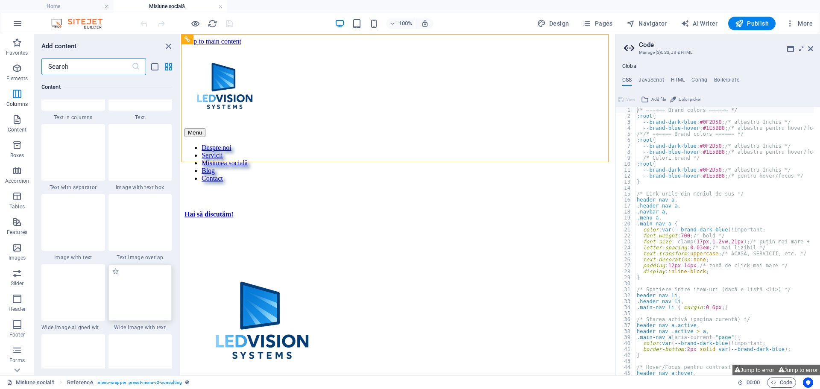
scroll to position [1580, 0]
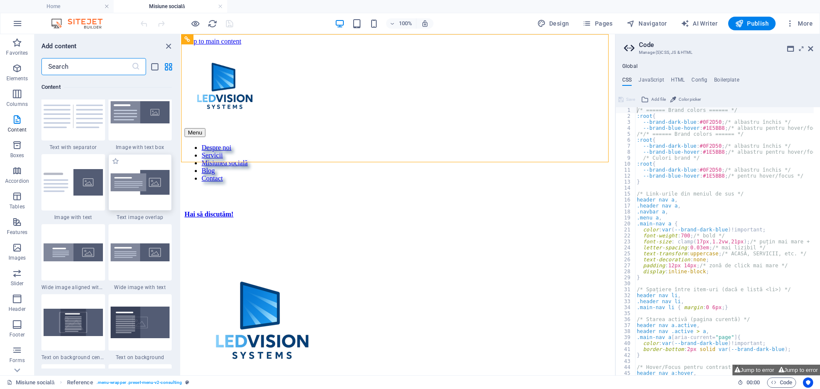
click at [140, 190] on img at bounding box center [140, 182] width 59 height 25
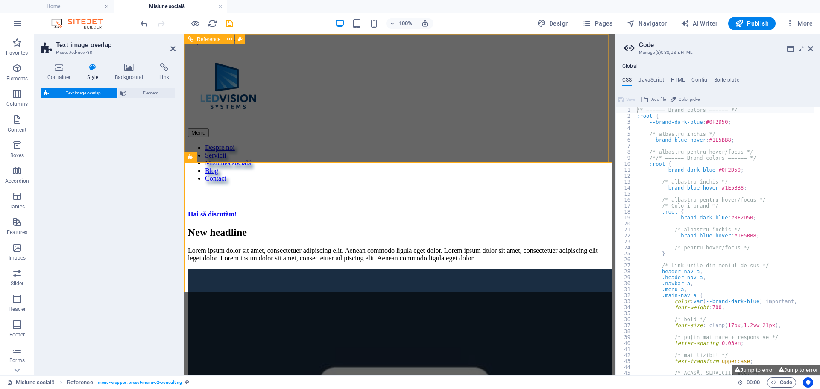
select select "rem"
select select "px"
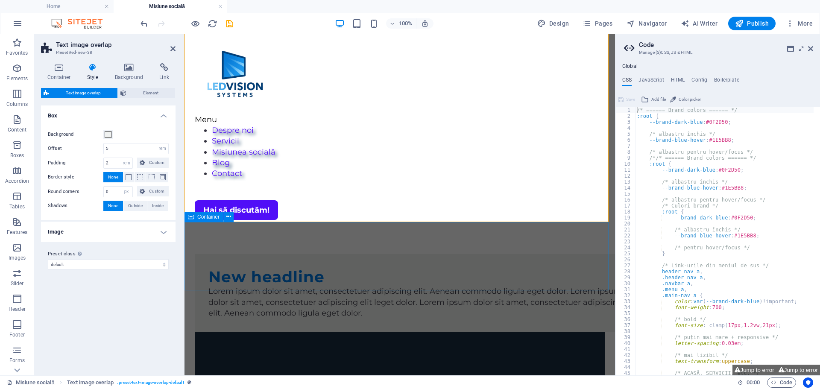
scroll to position [0, 0]
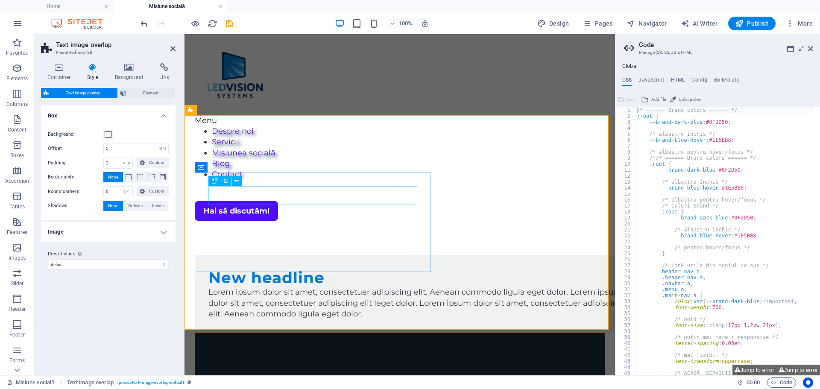
click at [271, 269] on div "New headline" at bounding box center [416, 278] width 417 height 18
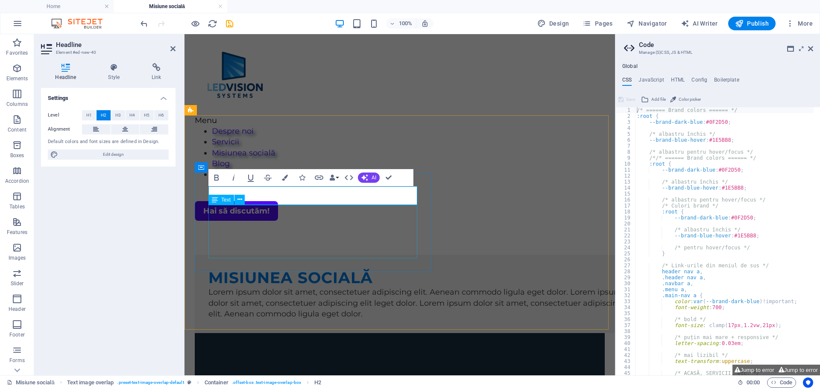
click at [253, 287] on div "Lorem ipsum dolor sit amet, consectetuer adipiscing elit. Aenean commodo ligula…" at bounding box center [416, 303] width 417 height 32
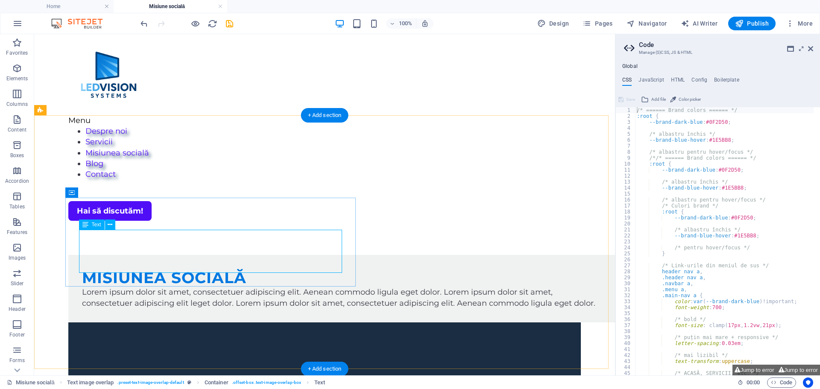
click at [298, 287] on div "Lorem ipsum dolor sit amet, consectetuer adipiscing elit. Aenean commodo ligula…" at bounding box center [341, 297] width 519 height 21
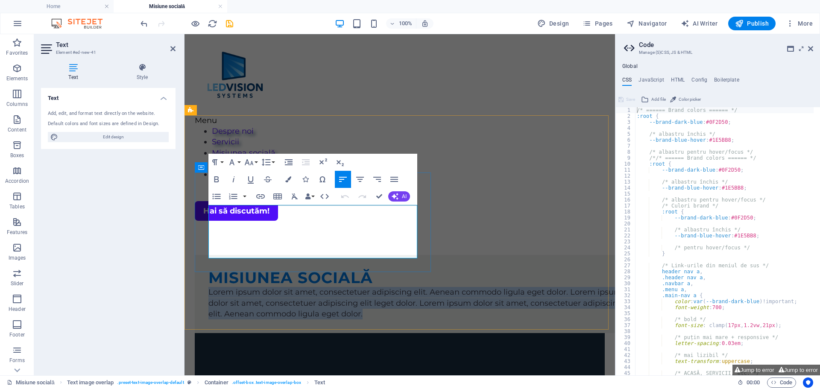
drag, startPoint x: 373, startPoint y: 252, endPoint x: 208, endPoint y: 207, distance: 171.1
click at [208, 287] on p "Lorem ipsum dolor sit amet, consectetuer adipiscing elit. Aenean commodo ligula…" at bounding box center [416, 303] width 417 height 32
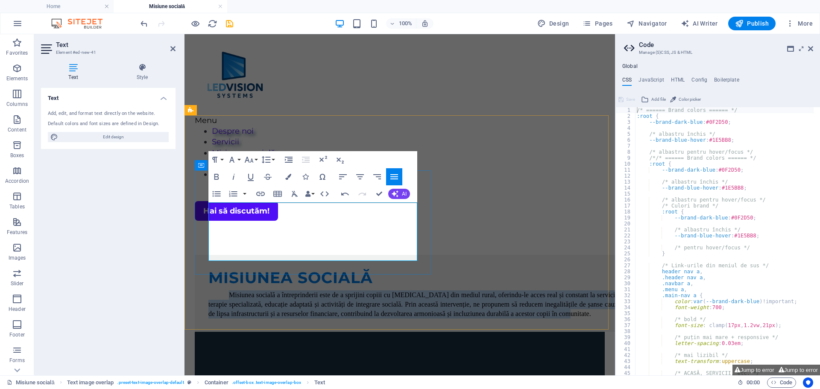
drag, startPoint x: 390, startPoint y: 255, endPoint x: 224, endPoint y: 209, distance: 171.5
click at [224, 291] on p "Misiunea socială a întreprinderii este de a sprijini copiii cu [MEDICAL_DATA] d…" at bounding box center [416, 305] width 417 height 28
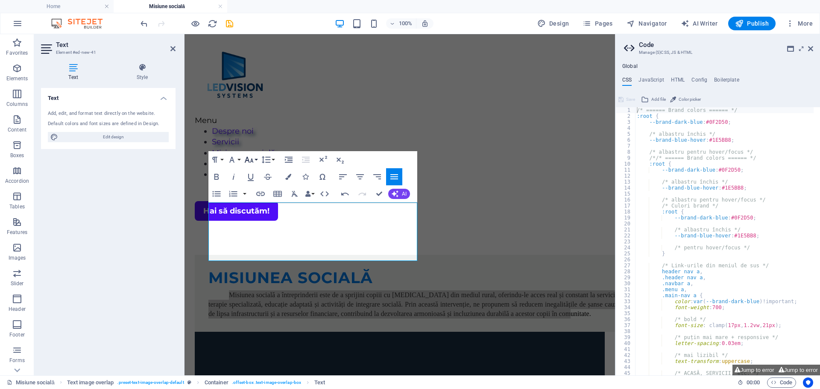
click at [253, 157] on icon "button" at bounding box center [249, 160] width 10 height 10
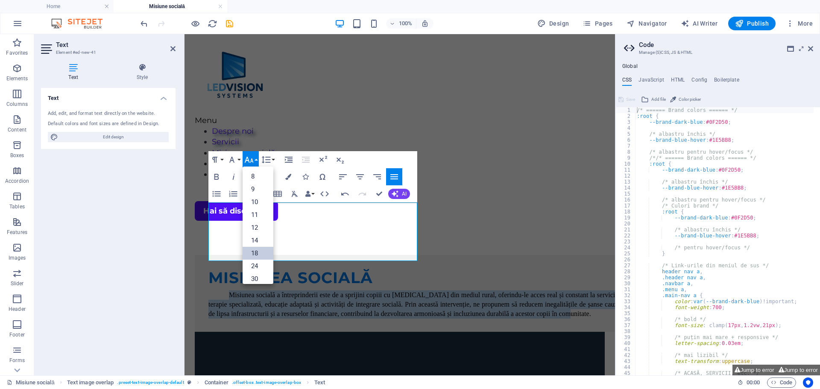
click at [258, 251] on link "18" at bounding box center [258, 253] width 31 height 13
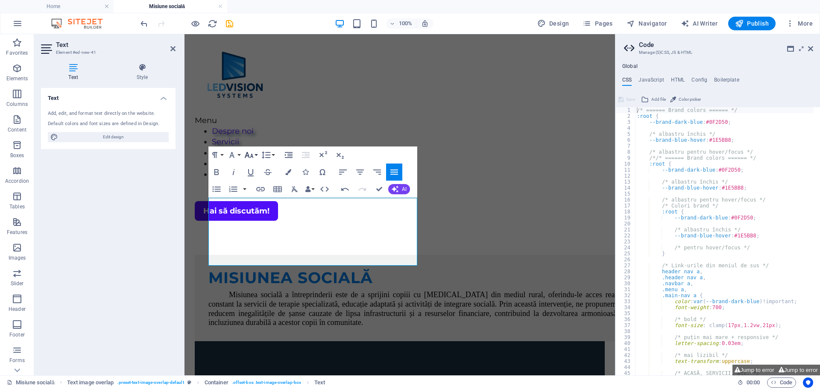
click at [253, 154] on icon "button" at bounding box center [249, 155] width 10 height 10
click at [255, 193] on link "24" at bounding box center [258, 192] width 31 height 13
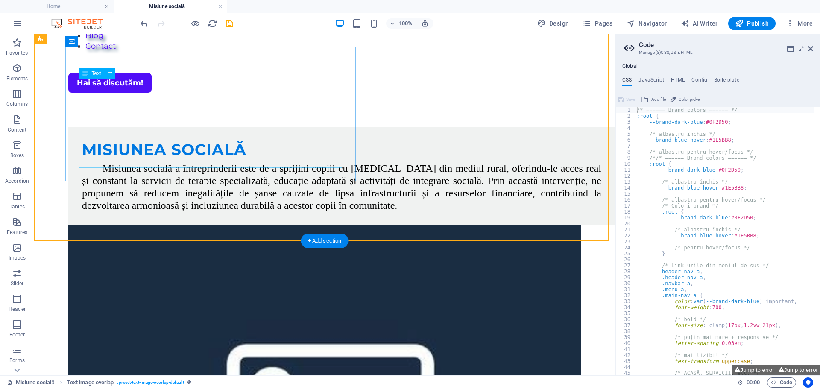
scroll to position [0, 0]
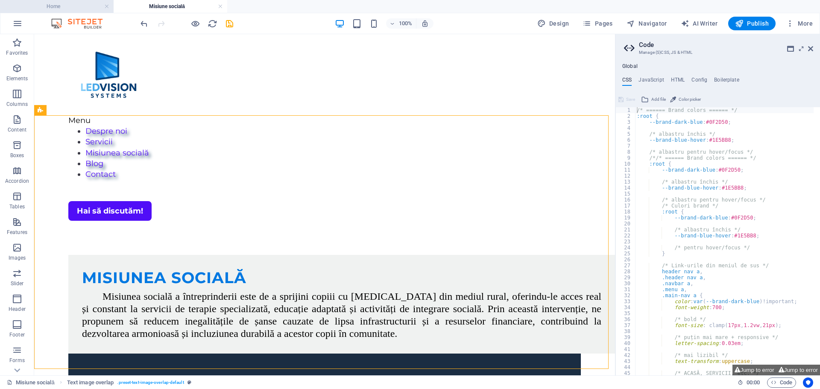
click at [77, 7] on h4 "Home" at bounding box center [57, 6] width 114 height 9
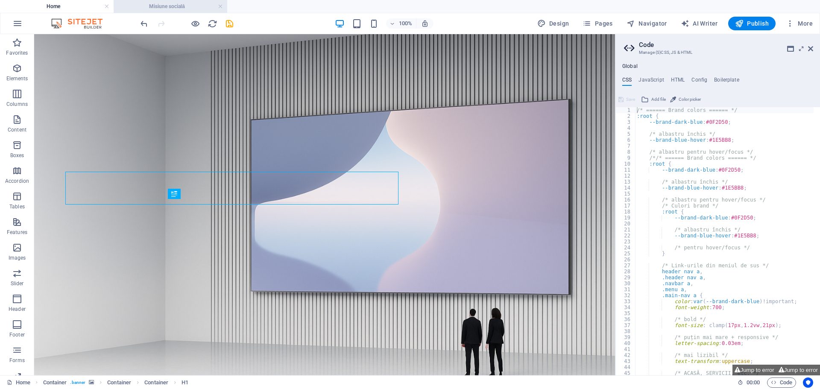
click at [165, 7] on h4 "Misiune socială" at bounding box center [171, 6] width 114 height 9
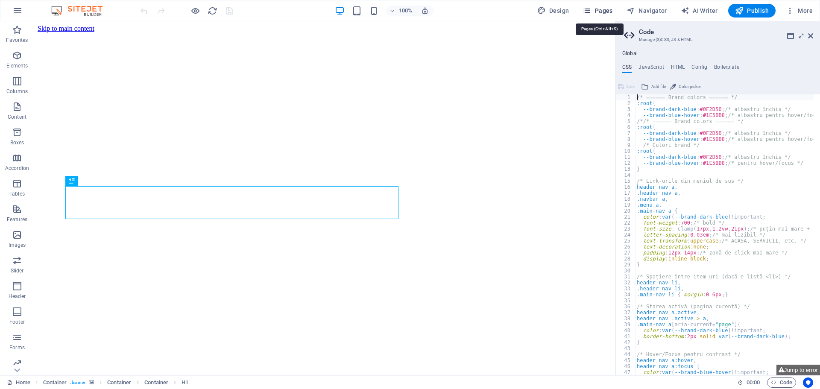
click at [603, 11] on span "Pages" at bounding box center [598, 10] width 30 height 9
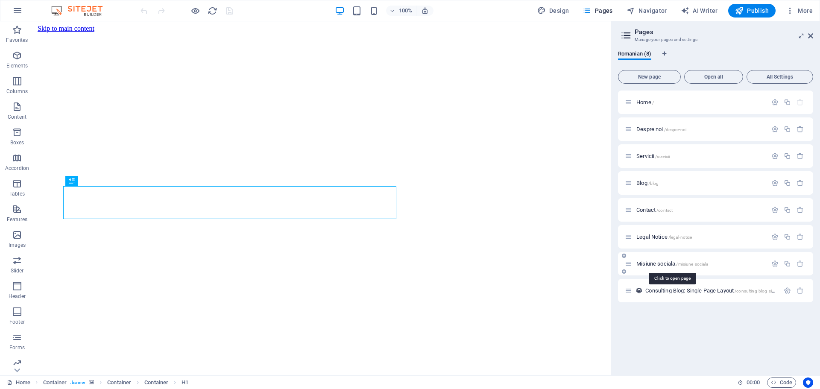
click at [657, 264] on span "Misiune socială /misiune-sociala" at bounding box center [673, 264] width 72 height 6
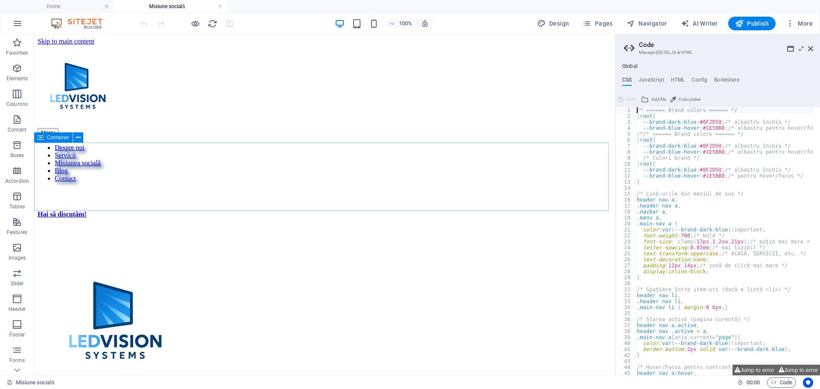
click at [57, 139] on span "Container" at bounding box center [58, 137] width 22 height 5
click at [56, 136] on span "Container" at bounding box center [58, 137] width 22 height 5
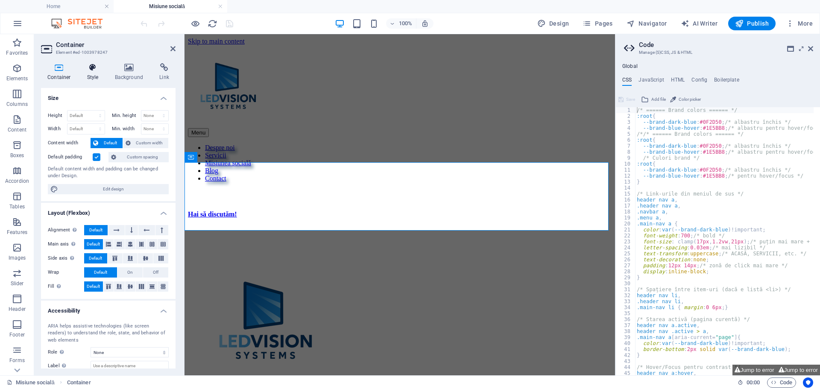
click at [82, 68] on icon at bounding box center [93, 67] width 24 height 9
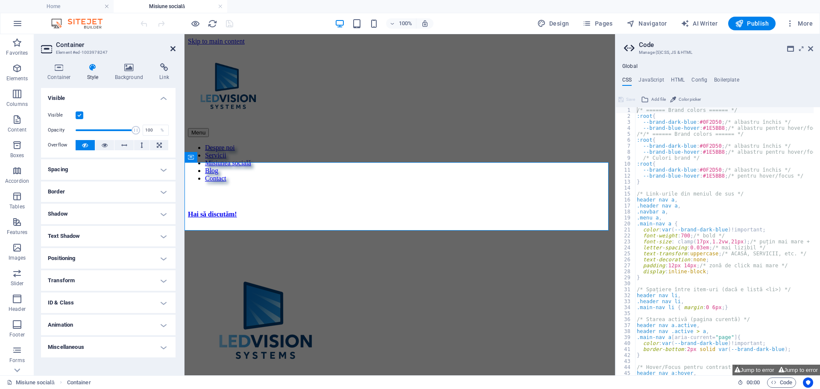
click at [175, 45] on icon at bounding box center [172, 48] width 5 height 7
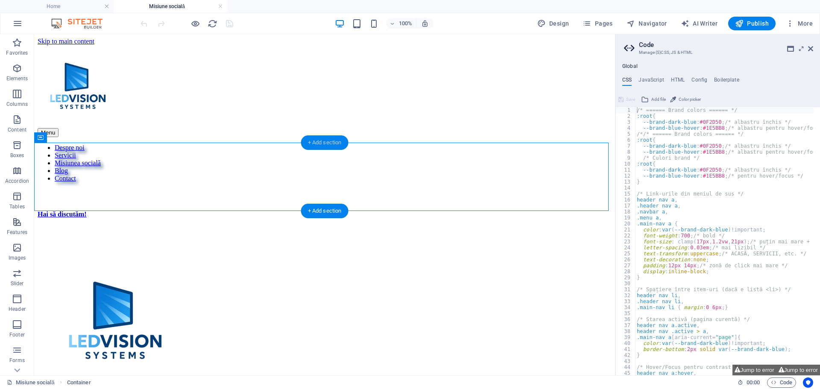
click at [322, 141] on div "+ Add section" at bounding box center [324, 142] width 47 height 15
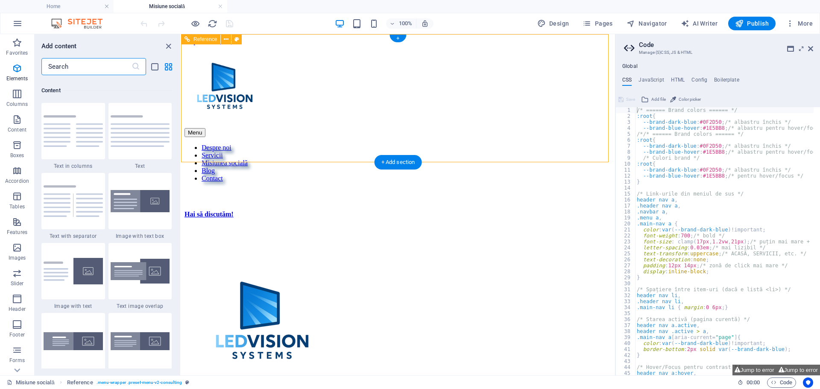
scroll to position [1495, 0]
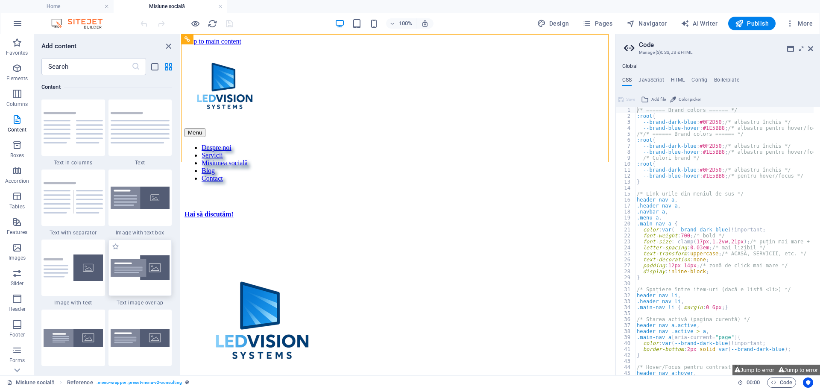
click at [143, 276] on img at bounding box center [140, 267] width 59 height 25
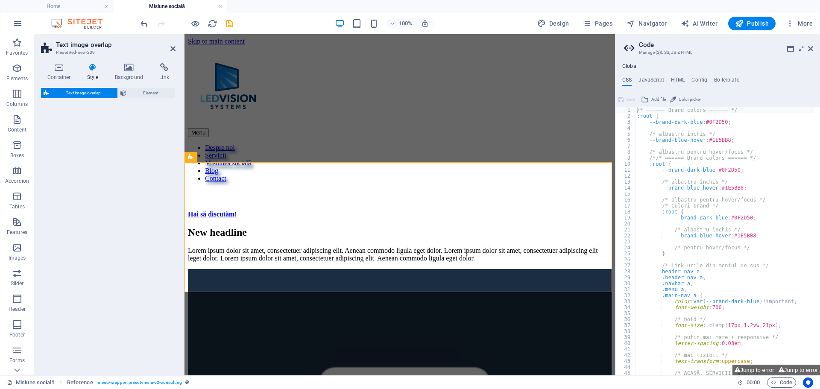
select select "rem"
select select "px"
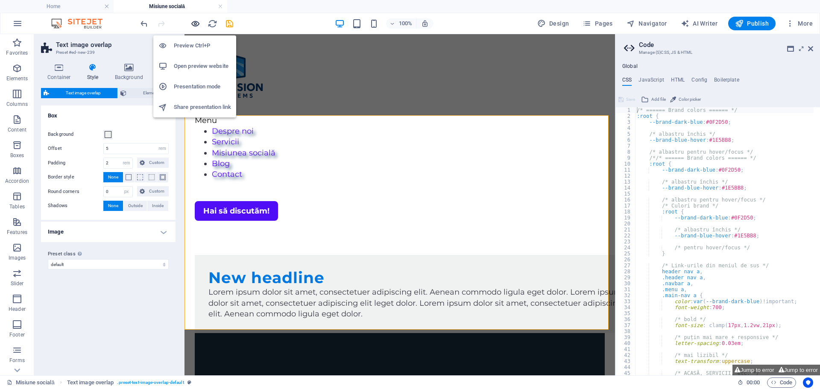
click at [195, 23] on icon "button" at bounding box center [196, 24] width 10 height 10
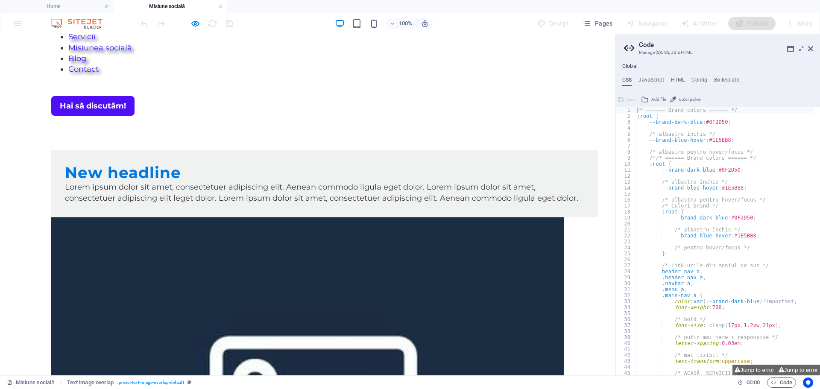
scroll to position [0, 0]
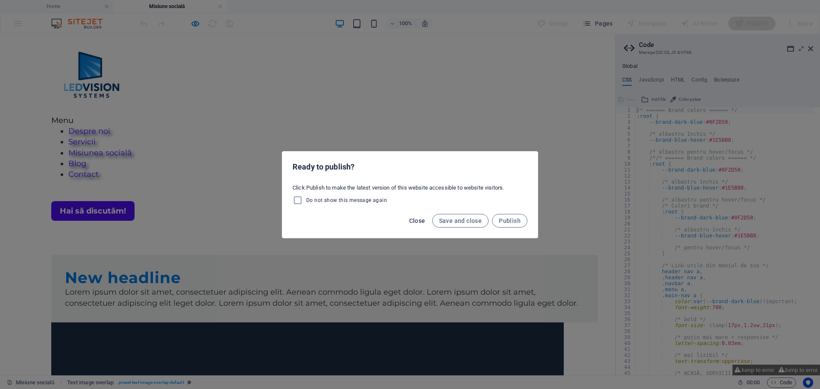
click at [414, 220] on span "Close" at bounding box center [417, 220] width 16 height 7
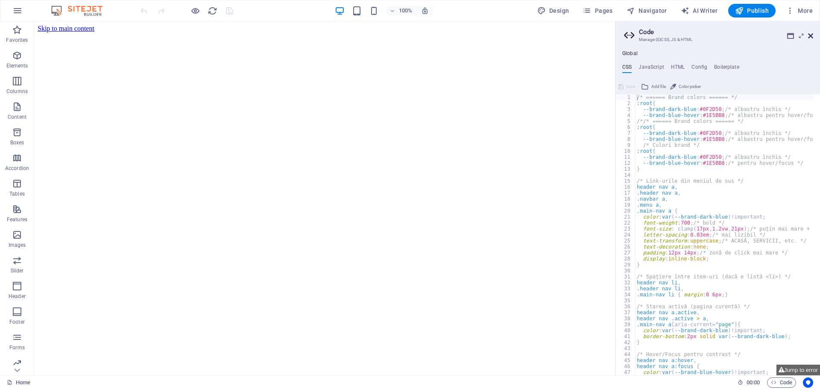
click at [809, 35] on icon at bounding box center [810, 35] width 5 height 7
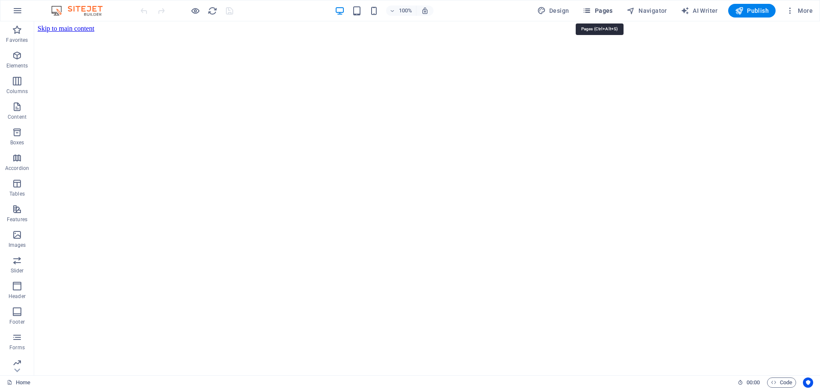
click at [596, 11] on span "Pages" at bounding box center [598, 10] width 30 height 9
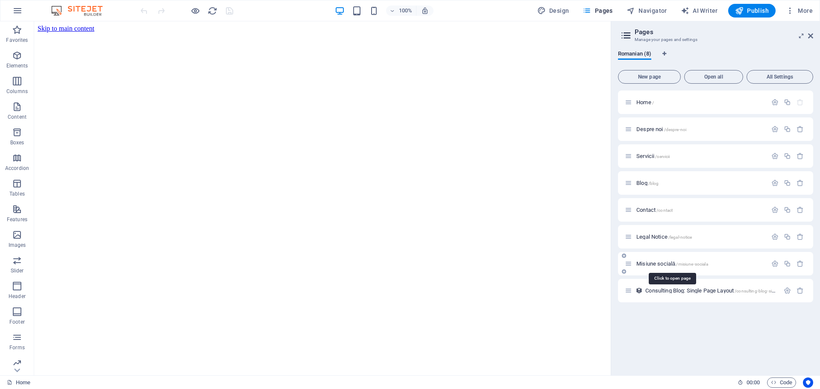
click at [656, 263] on span "Misiune socială /misiune-sociala" at bounding box center [673, 264] width 72 height 6
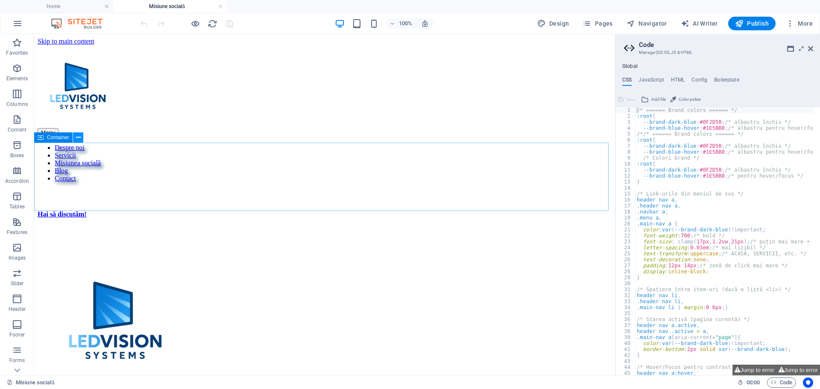
click at [78, 139] on icon at bounding box center [78, 137] width 5 height 9
click at [47, 135] on span "Container" at bounding box center [58, 137] width 22 height 5
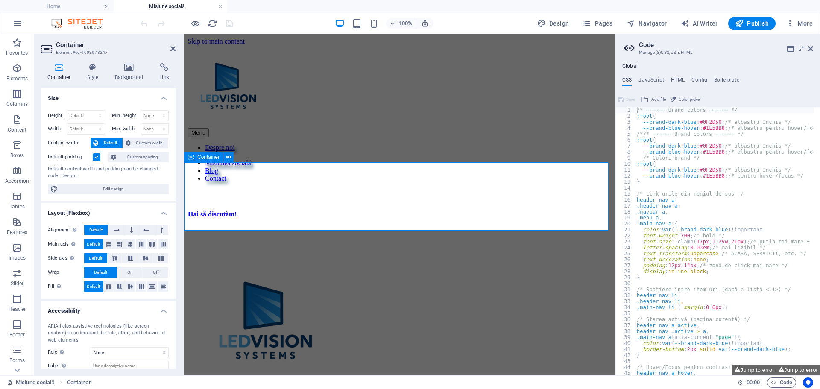
click at [213, 218] on div at bounding box center [400, 218] width 424 height 0
click at [88, 73] on h4 "Style" at bounding box center [95, 72] width 28 height 18
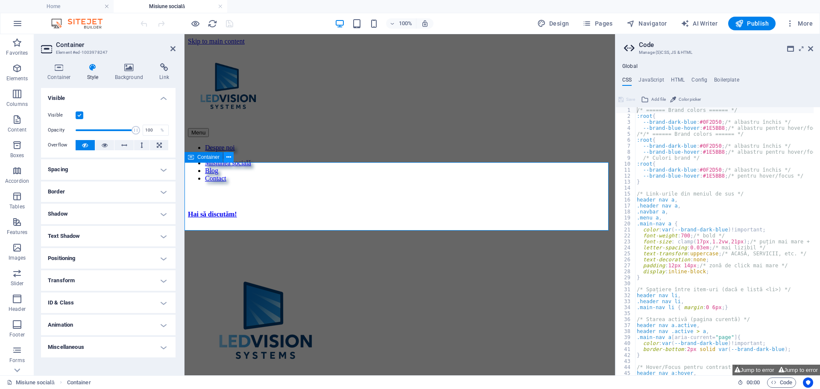
click at [229, 156] on icon at bounding box center [228, 157] width 5 height 9
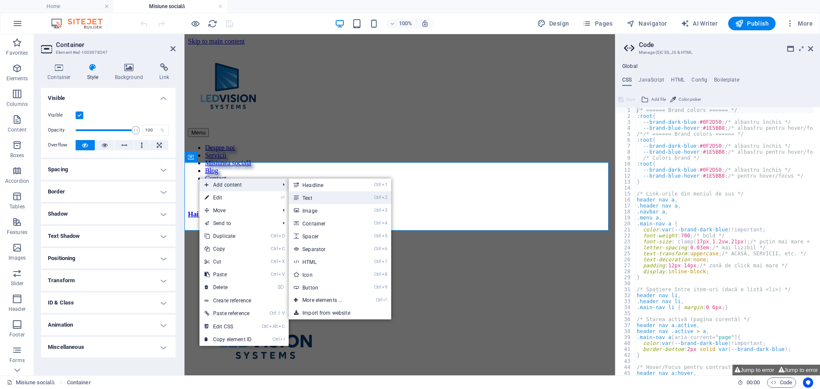
click at [323, 198] on link "Ctrl 2 Text" at bounding box center [324, 197] width 70 height 13
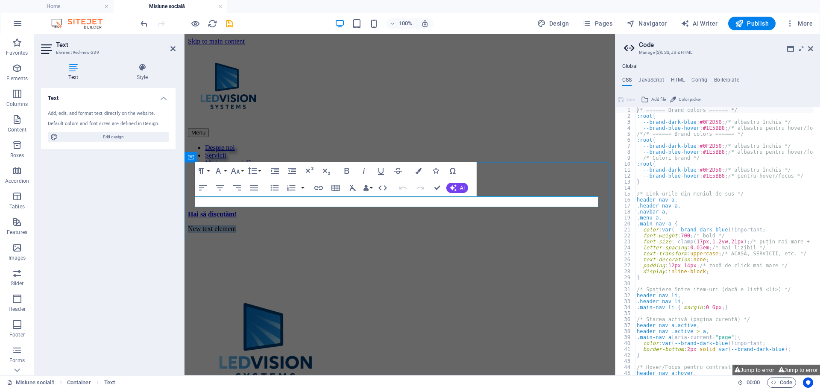
click at [272, 225] on p "New text element" at bounding box center [400, 229] width 424 height 8
drag, startPoint x: 267, startPoint y: 202, endPoint x: 185, endPoint y: 204, distance: 82.5
click at [188, 225] on div "New text element" at bounding box center [400, 229] width 424 height 8
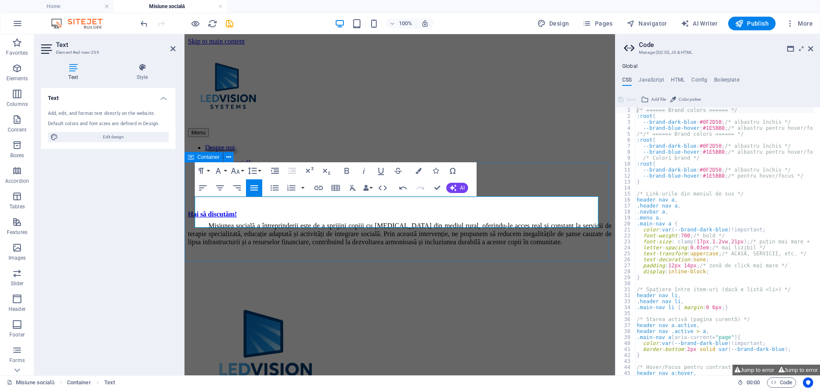
click at [225, 244] on div "Misiunea socială a întreprinderii este de a sprijini copiii cu [MEDICAL_DATA] d…" at bounding box center [400, 234] width 424 height 25
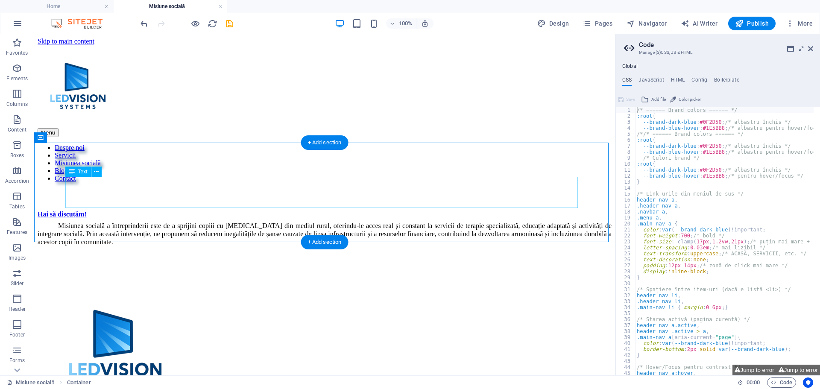
click at [436, 222] on div "Misiunea socială a întreprinderii este de a sprijini copiii cu [MEDICAL_DATA] d…" at bounding box center [325, 234] width 574 height 25
click at [384, 222] on div "Misiunea socială a întreprinderii este de a sprijini copiii cu [MEDICAL_DATA] d…" at bounding box center [325, 234] width 574 height 25
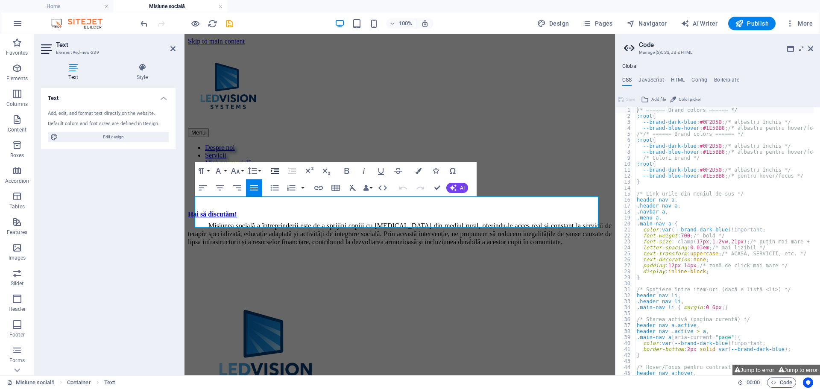
click at [276, 169] on icon "button" at bounding box center [275, 171] width 10 height 10
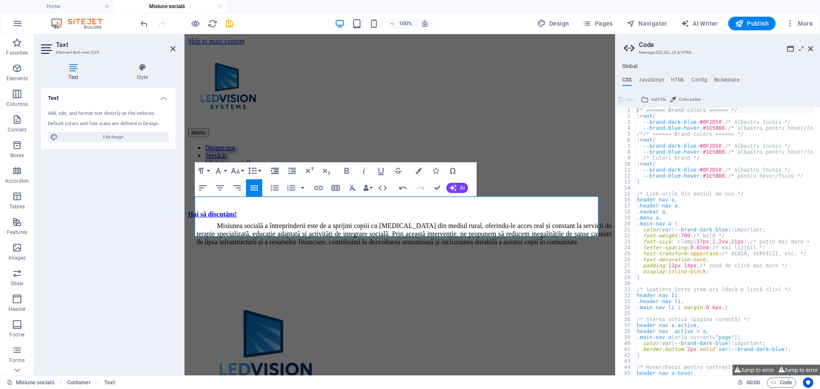
click at [276, 169] on icon "button" at bounding box center [275, 171] width 10 height 10
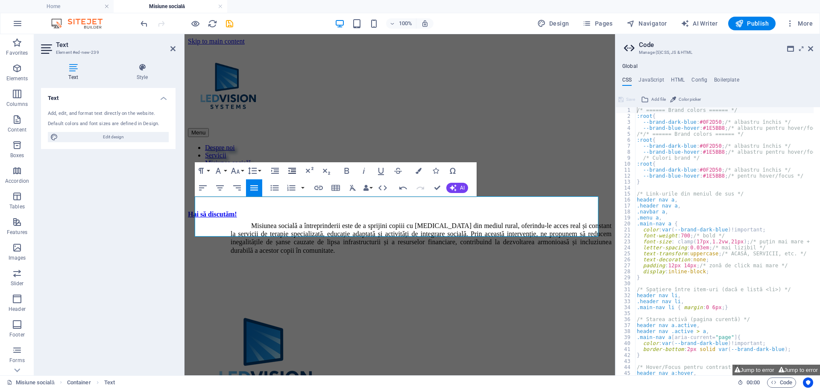
click at [287, 170] on button "Decrease Indent" at bounding box center [292, 170] width 16 height 17
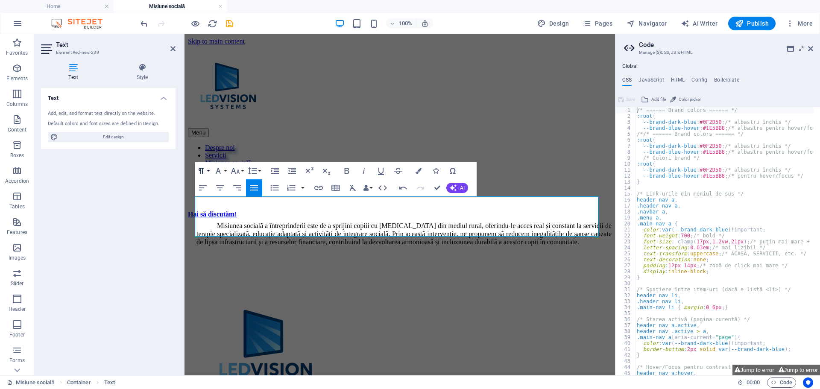
click at [207, 169] on button "Paragraph Format" at bounding box center [203, 170] width 16 height 17
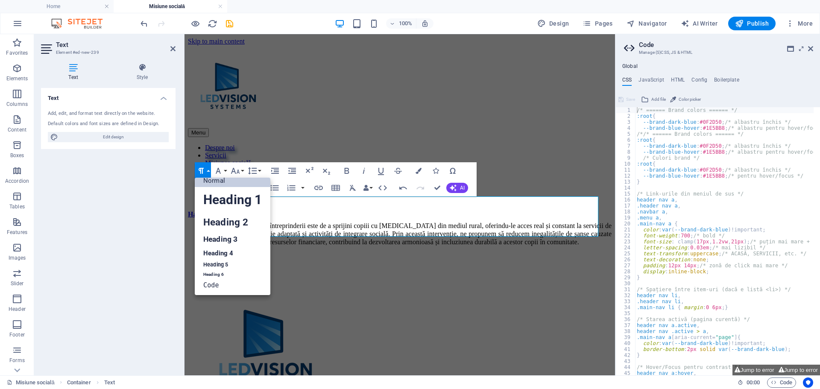
scroll to position [7, 0]
click at [232, 223] on link "Heading 2" at bounding box center [233, 222] width 76 height 19
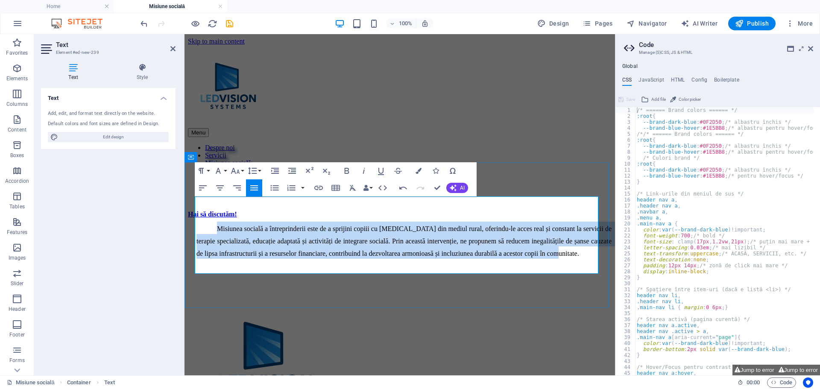
drag, startPoint x: 240, startPoint y: 212, endPoint x: 421, endPoint y: 272, distance: 191.2
click at [421, 258] on h2 "Misiunea socială a întreprinderii este de a sprijini copiii cu [MEDICAL_DATA] d…" at bounding box center [404, 240] width 415 height 37
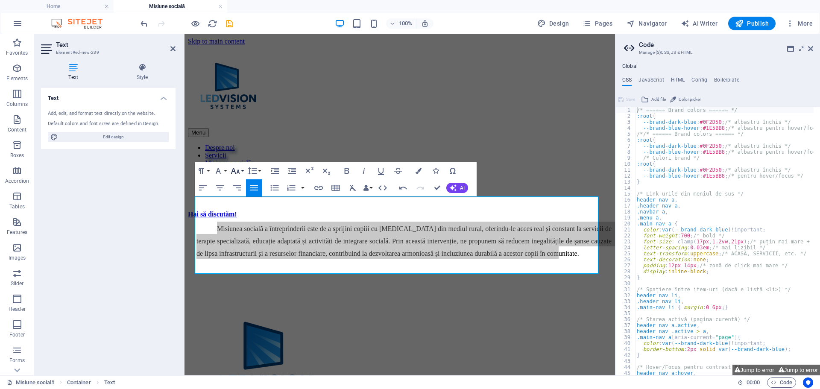
click at [239, 171] on icon "button" at bounding box center [235, 171] width 10 height 10
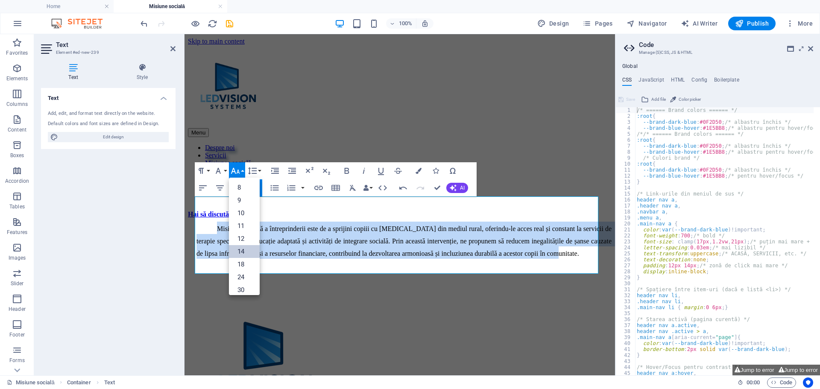
click at [243, 249] on link "14" at bounding box center [244, 251] width 31 height 13
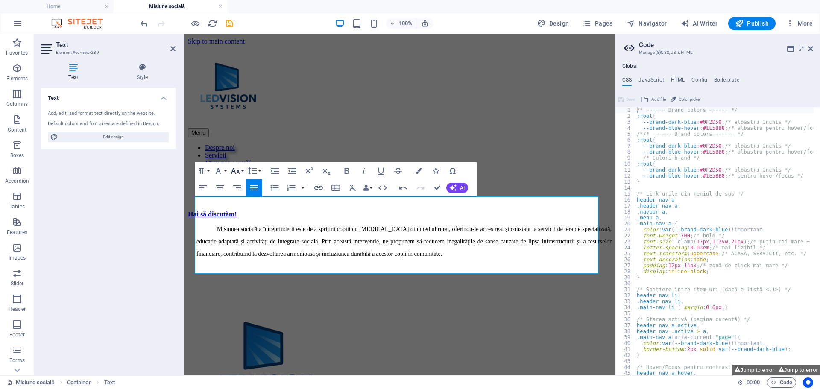
click at [236, 168] on icon "button" at bounding box center [235, 171] width 10 height 10
click at [243, 223] on link "30" at bounding box center [244, 221] width 31 height 13
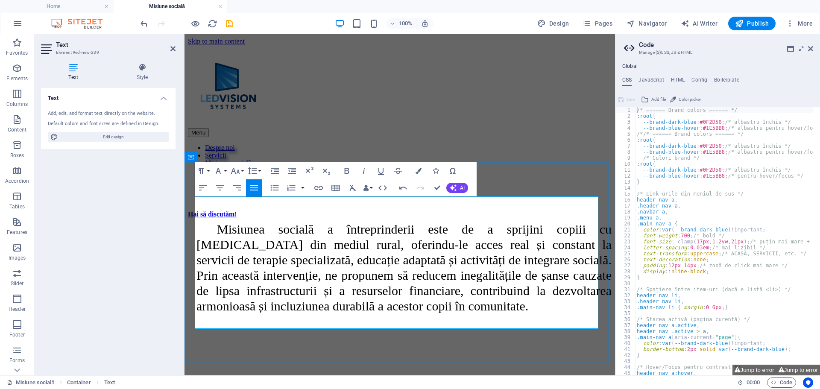
click at [311, 250] on span "Misiunea socială a întreprinderii este de a sprijini copiii cu [MEDICAL_DATA] d…" at bounding box center [406, 267] width 419 height 91
click at [238, 170] on icon "button" at bounding box center [235, 171] width 10 height 10
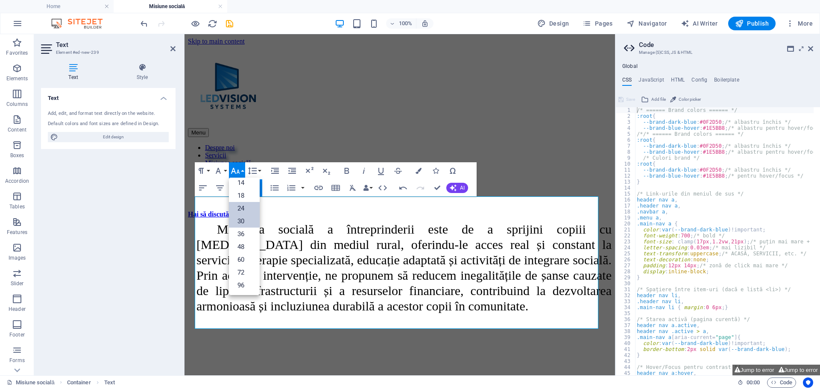
click at [244, 209] on link "24" at bounding box center [244, 208] width 31 height 13
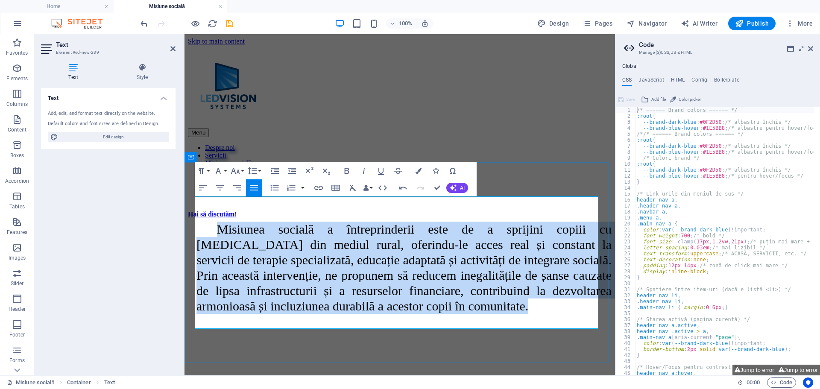
drag, startPoint x: 226, startPoint y: 210, endPoint x: 287, endPoint y: 318, distance: 124.2
click at [287, 314] on h2 "Misiunea socială a întreprinderii este de a sprijini copiii cu [MEDICAL_DATA] d…" at bounding box center [404, 268] width 415 height 92
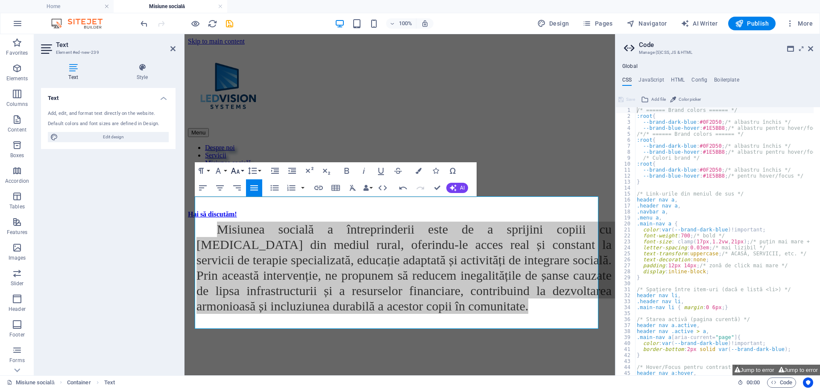
click at [243, 169] on button "Font Size" at bounding box center [237, 170] width 16 height 17
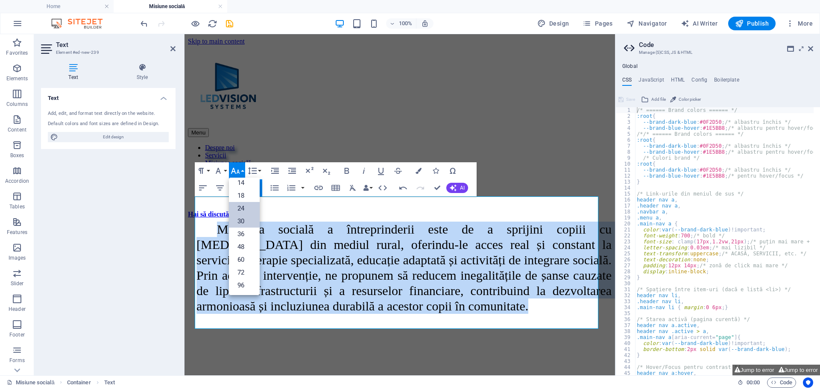
click at [247, 210] on link "24" at bounding box center [244, 208] width 31 height 13
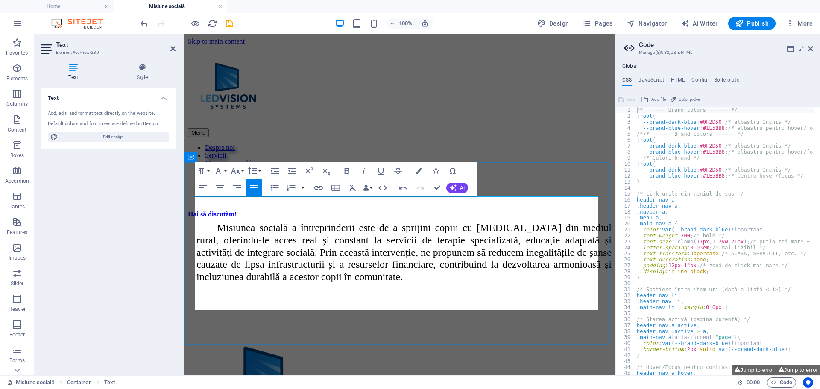
click at [291, 253] on span "Misiunea socială a întreprinderii este de a sprijini copiii cu [MEDICAL_DATA] d…" at bounding box center [406, 252] width 418 height 60
click at [348, 283] on div "Misiunea socială a întreprinderii este de a sprijini copiii cu [MEDICAL_DATA] d…" at bounding box center [400, 253] width 424 height 62
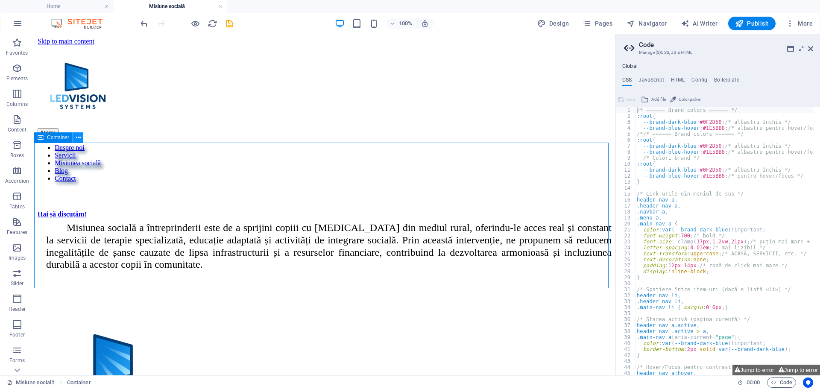
click at [80, 135] on icon at bounding box center [78, 137] width 5 height 9
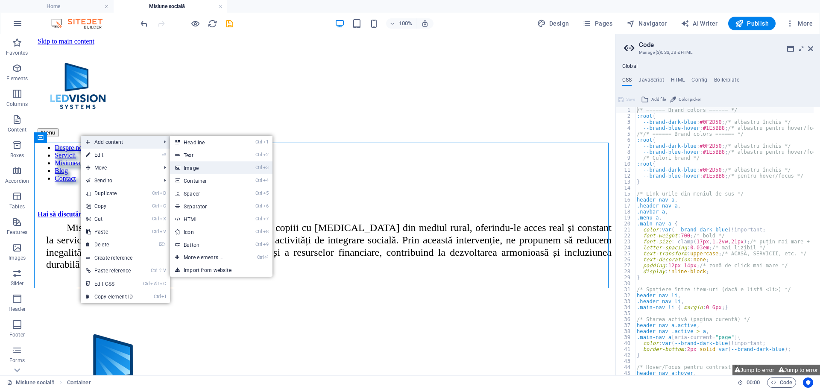
click at [205, 167] on link "Ctrl 3 Image" at bounding box center [205, 167] width 70 height 13
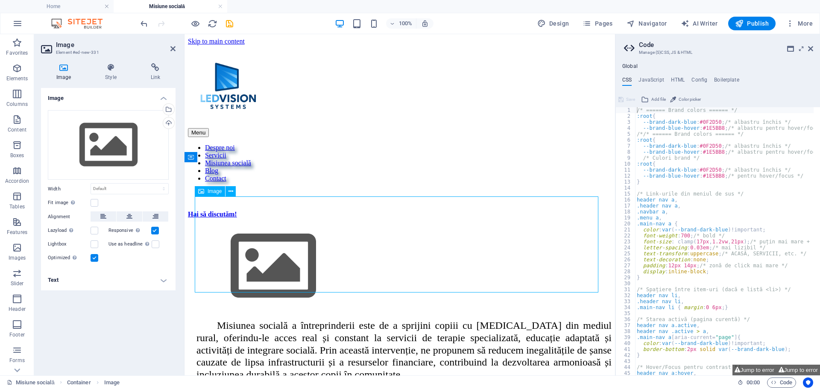
drag, startPoint x: 367, startPoint y: 232, endPoint x: 369, endPoint y: 258, distance: 26.1
click at [369, 258] on figure at bounding box center [400, 267] width 424 height 98
drag, startPoint x: 288, startPoint y: 197, endPoint x: 288, endPoint y: 264, distance: 67.1
click at [288, 264] on figure at bounding box center [400, 267] width 424 height 98
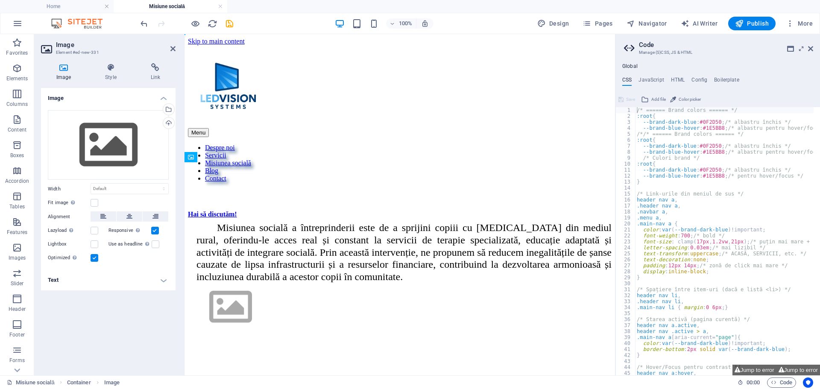
drag, startPoint x: 308, startPoint y: 261, endPoint x: 307, endPoint y: 309, distance: 48.7
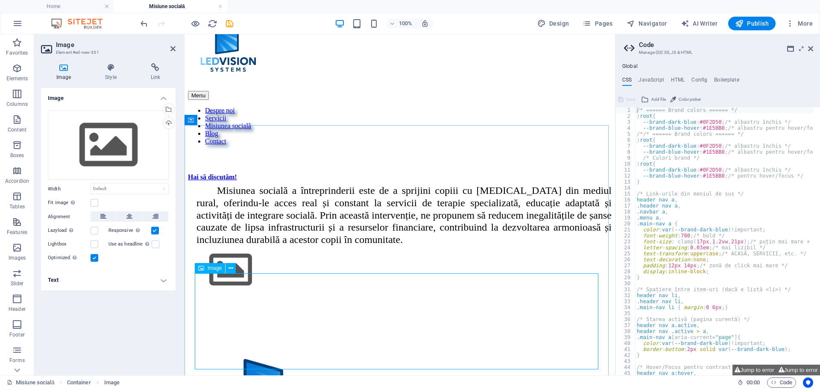
scroll to position [128, 0]
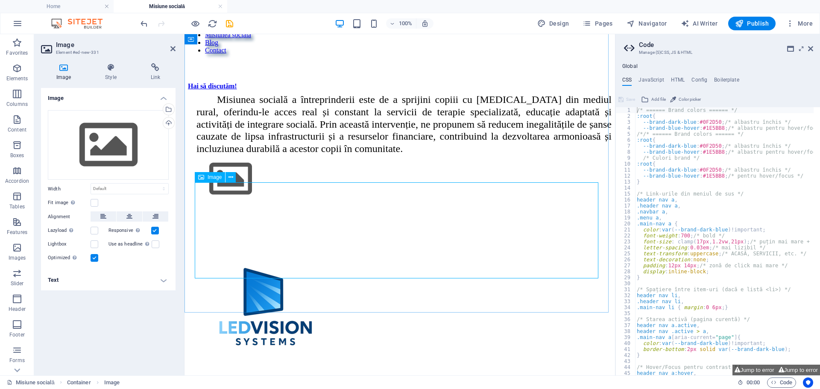
click at [214, 176] on span "Image" at bounding box center [215, 177] width 14 height 5
click at [170, 109] on div "Select files from the file manager, stock photos, or upload file(s)" at bounding box center [167, 110] width 13 height 13
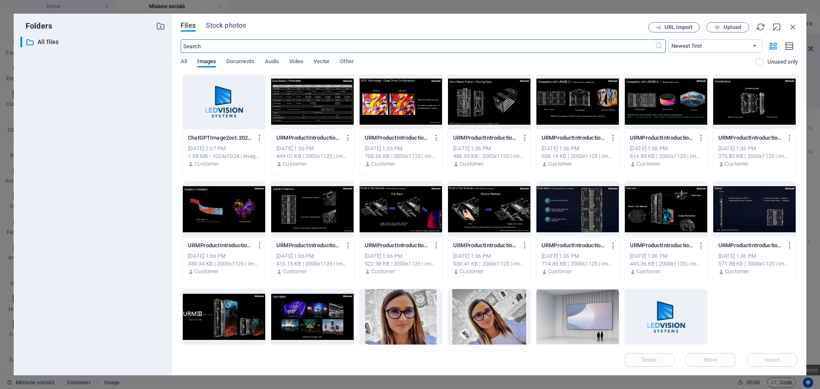
scroll to position [0, 0]
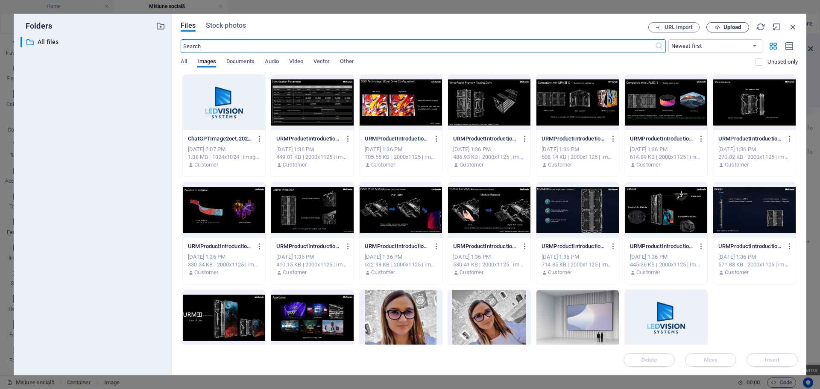
click at [730, 25] on span "Upload" at bounding box center [733, 27] width 18 height 5
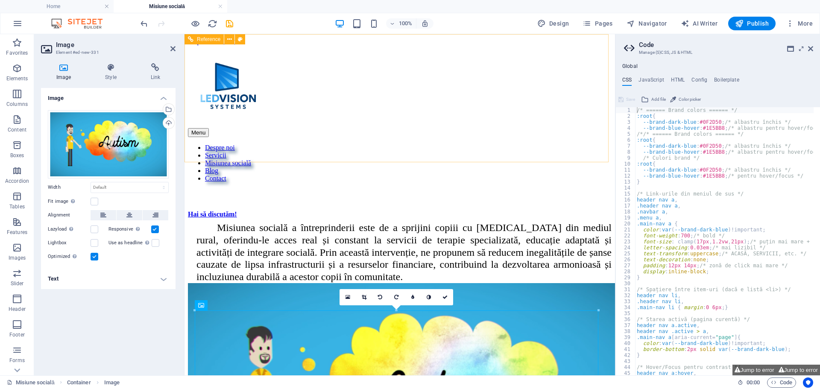
click at [259, 211] on div "Hai să discutăm!" at bounding box center [400, 215] width 424 height 8
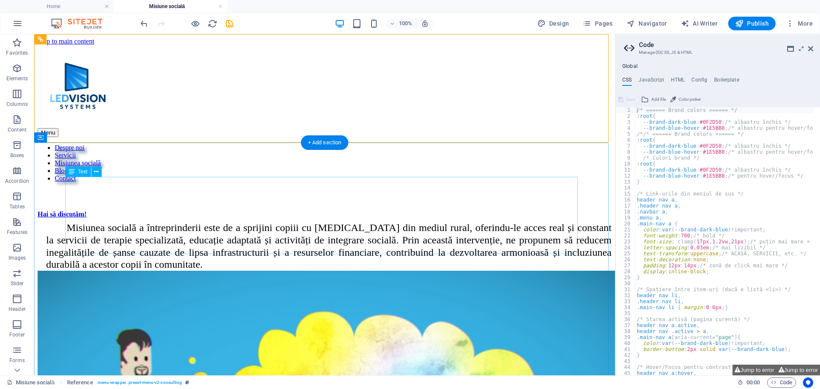
click at [136, 222] on div "Misiunea socială a întreprinderii este de a sprijini copiii cu [MEDICAL_DATA] d…" at bounding box center [325, 246] width 574 height 49
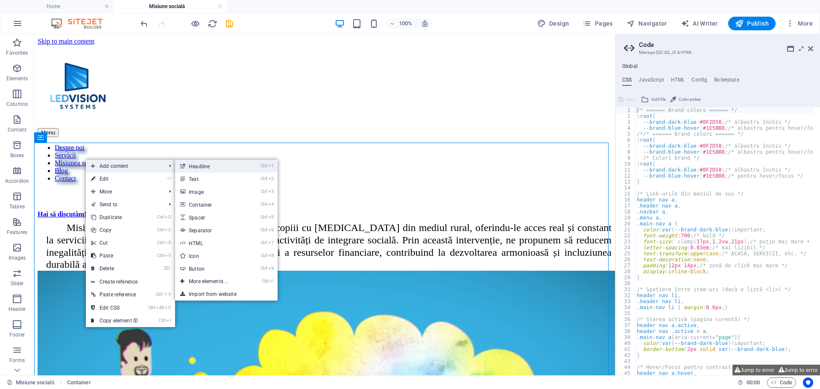
click at [202, 166] on link "Ctrl 1 Headline" at bounding box center [210, 166] width 70 height 13
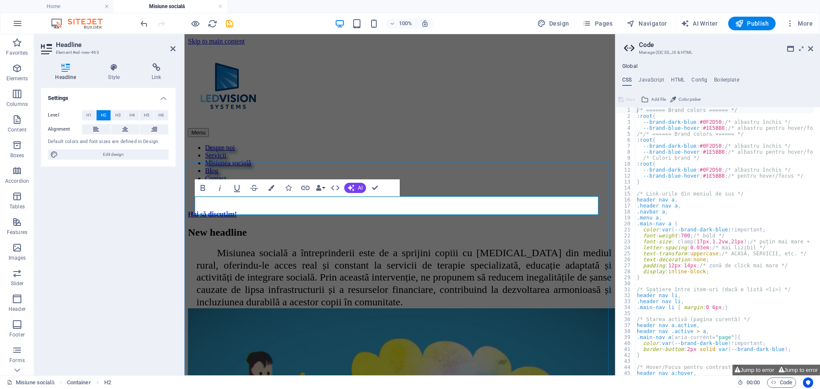
click at [320, 227] on h2 "New headline" at bounding box center [400, 233] width 424 height 12
click at [318, 227] on h2 "New headline" at bounding box center [400, 233] width 424 height 12
drag, startPoint x: 316, startPoint y: 207, endPoint x: 191, endPoint y: 210, distance: 125.2
click at [191, 227] on div "New headline Misiunea socială a întreprinderii este de a sprijini copiii cu aut…" at bounding box center [400, 387] width 424 height 320
click at [281, 247] on div "Misiunea socială a întreprinderii este de a sprijini copiii cu [MEDICAL_DATA] d…" at bounding box center [400, 278] width 424 height 62
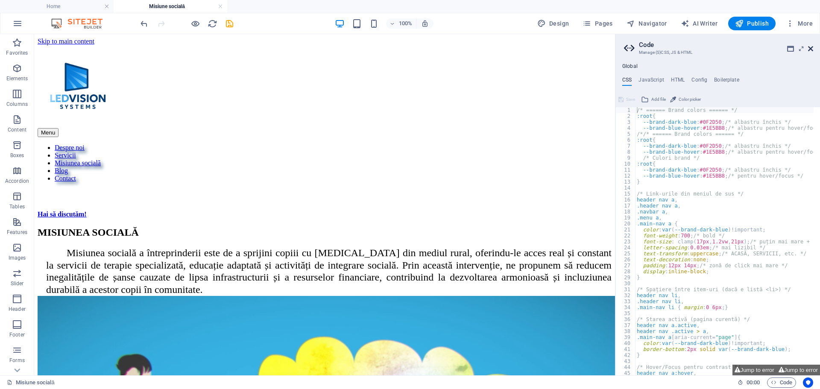
click at [810, 48] on icon at bounding box center [810, 48] width 5 height 7
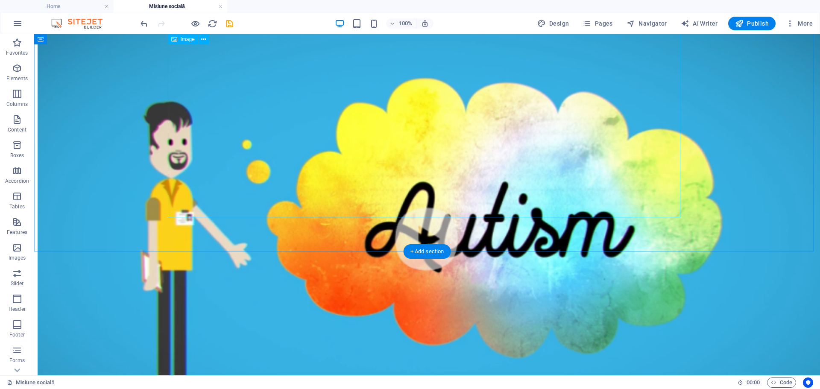
scroll to position [256, 0]
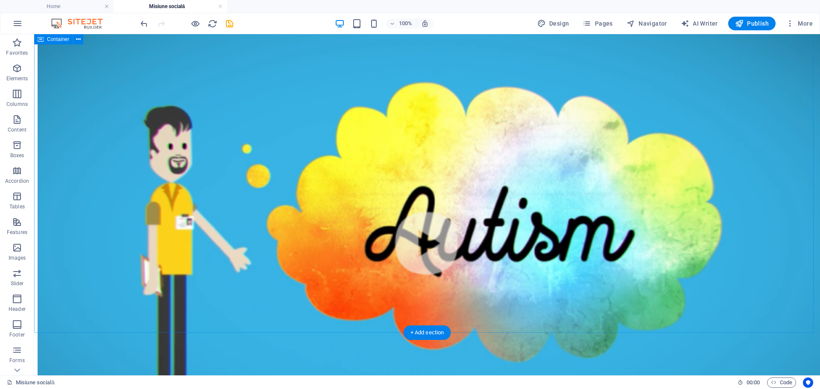
click at [155, 181] on div "MISIUNEA SOCIALĂ Misiunea socială a întreprinderii este de a sprijini copiii cu…" at bounding box center [427, 216] width 779 height 491
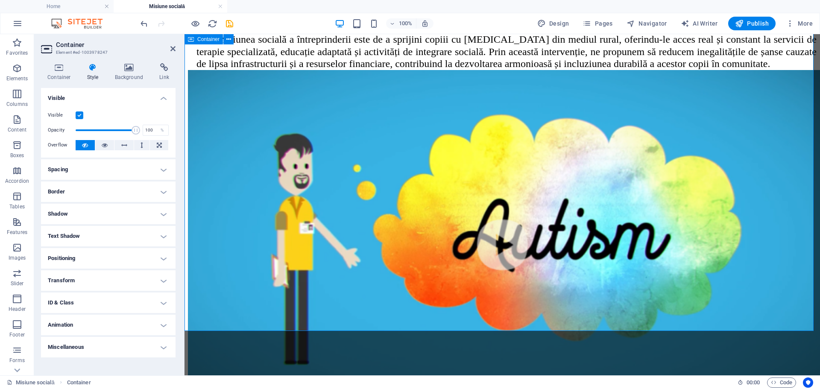
scroll to position [299, 0]
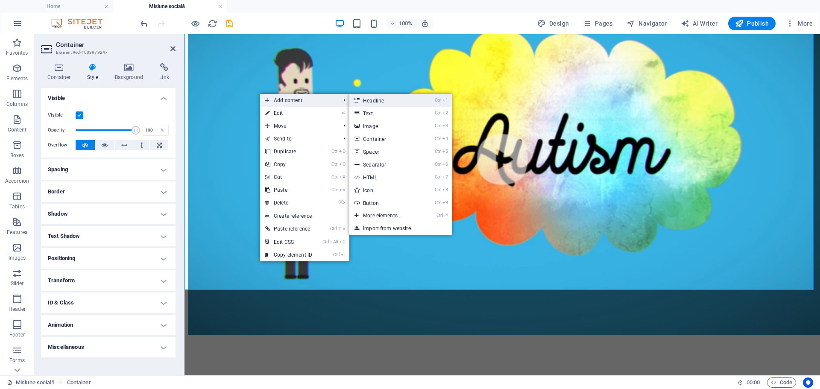
click at [383, 100] on link "Ctrl 1 Headline" at bounding box center [384, 100] width 70 height 13
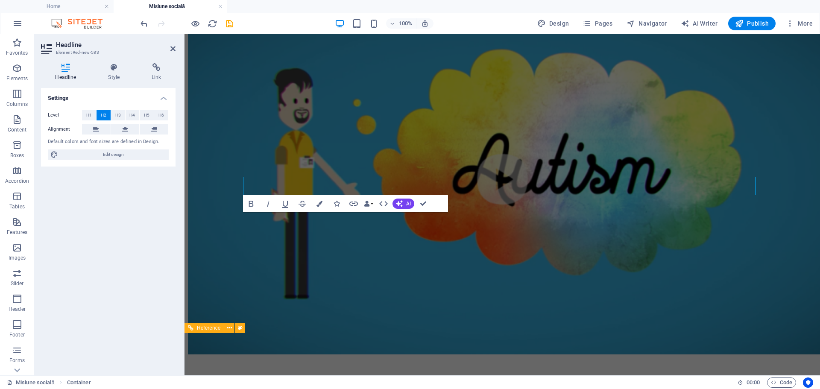
scroll to position [0, 0]
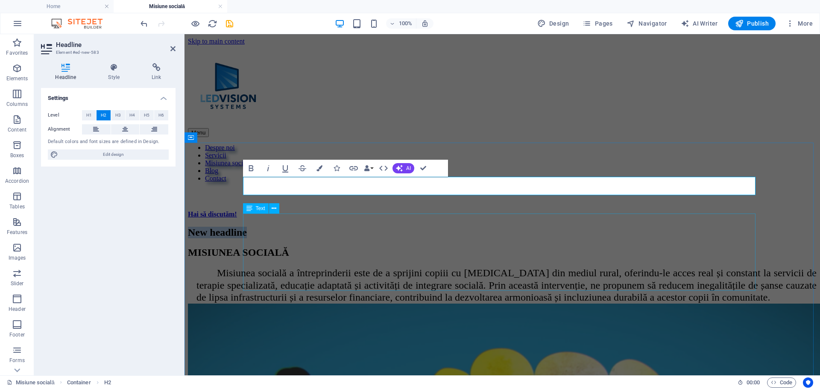
click at [386, 267] on div "Misiunea socială a întreprinderii este de a sprijini copiii cu [MEDICAL_DATA] d…" at bounding box center [502, 285] width 629 height 37
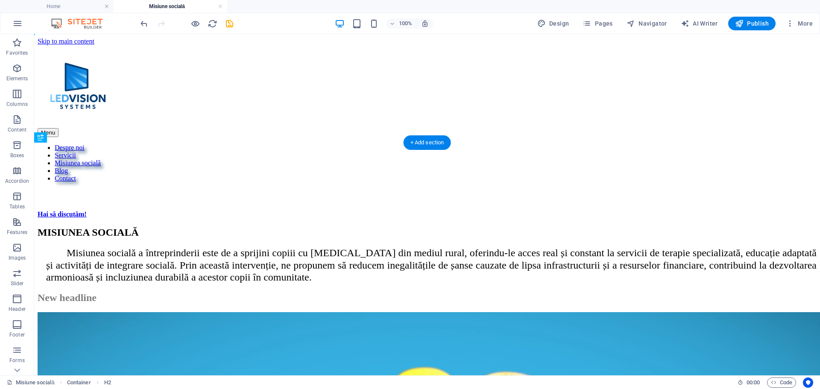
drag, startPoint x: 221, startPoint y: 207, endPoint x: 173, endPoint y: 339, distance: 140.3
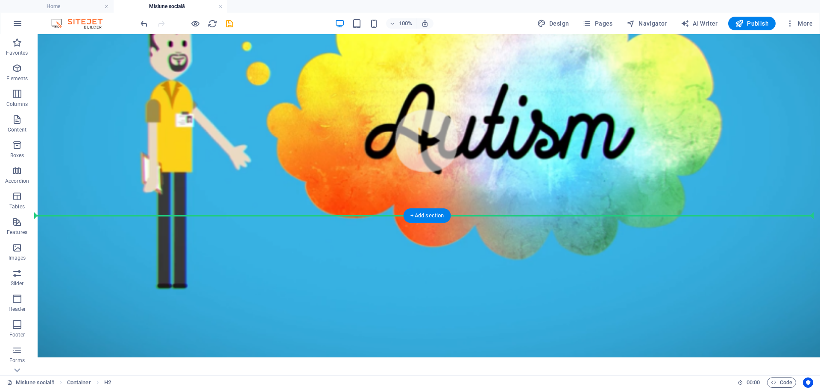
scroll to position [395, 0]
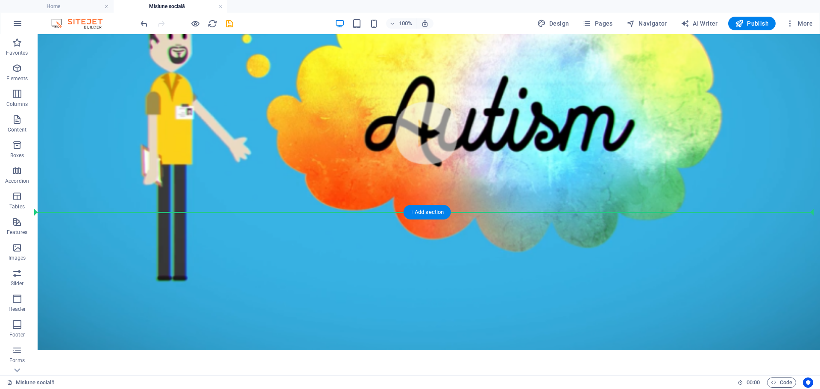
drag, startPoint x: 220, startPoint y: 219, endPoint x: 182, endPoint y: 185, distance: 51.2
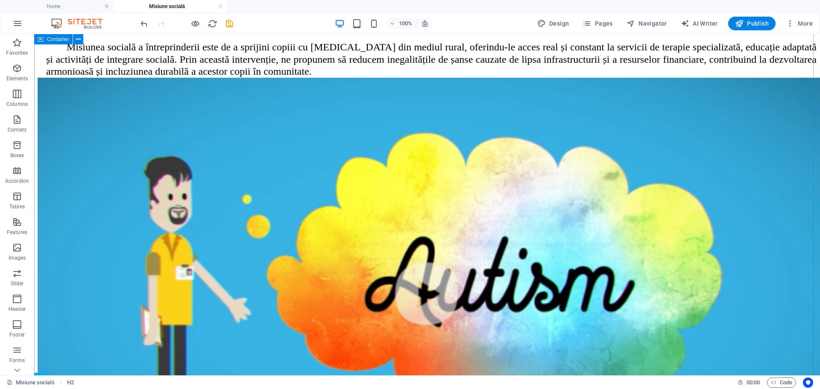
scroll to position [334, 0]
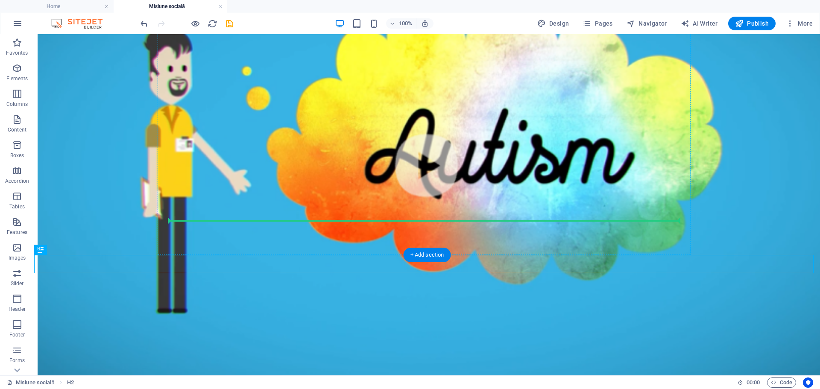
drag, startPoint x: 84, startPoint y: 285, endPoint x: 181, endPoint y: 219, distance: 117.4
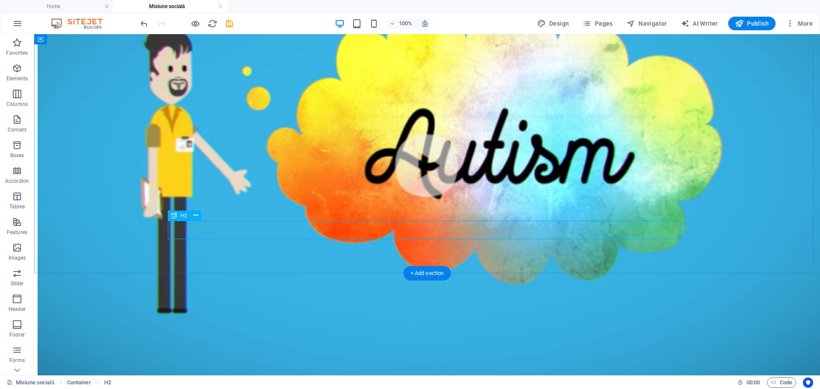
drag, startPoint x: 268, startPoint y: 230, endPoint x: 118, endPoint y: 229, distance: 150.0
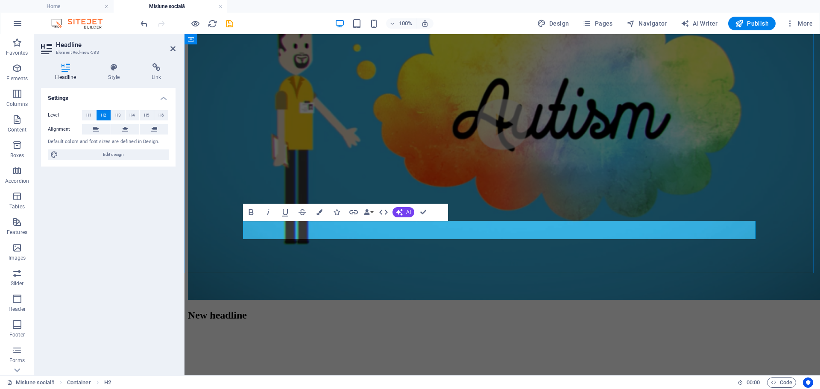
click at [368, 310] on h2 "New headline" at bounding box center [502, 316] width 629 height 12
drag, startPoint x: 364, startPoint y: 230, endPoint x: 255, endPoint y: 230, distance: 108.5
click at [248, 310] on h2 "New headline" at bounding box center [502, 316] width 629 height 12
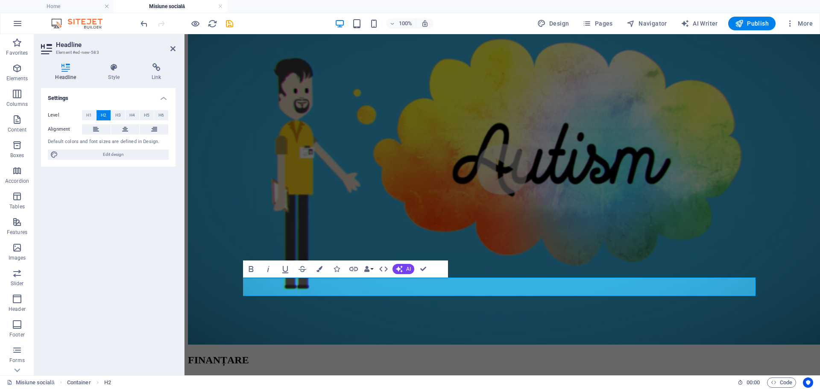
scroll to position [249, 0]
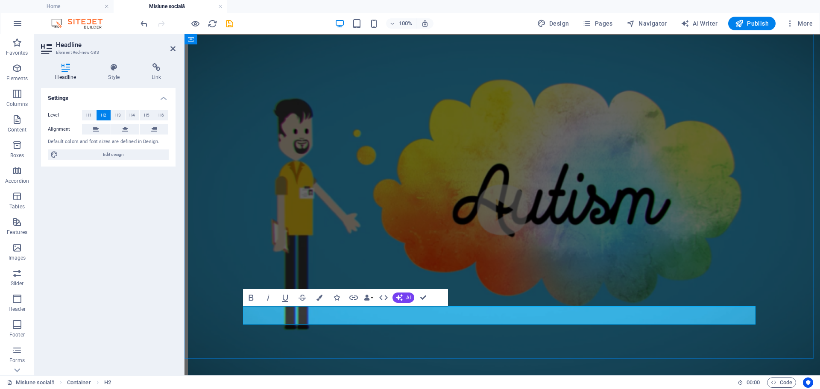
click at [527, 273] on figure at bounding box center [502, 211] width 629 height 352
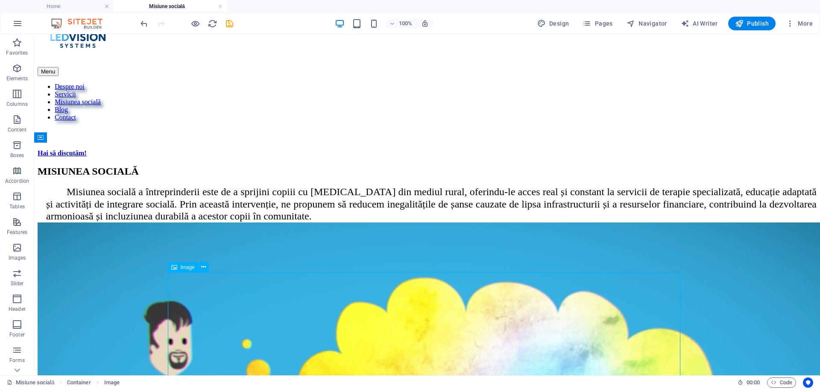
scroll to position [214, 0]
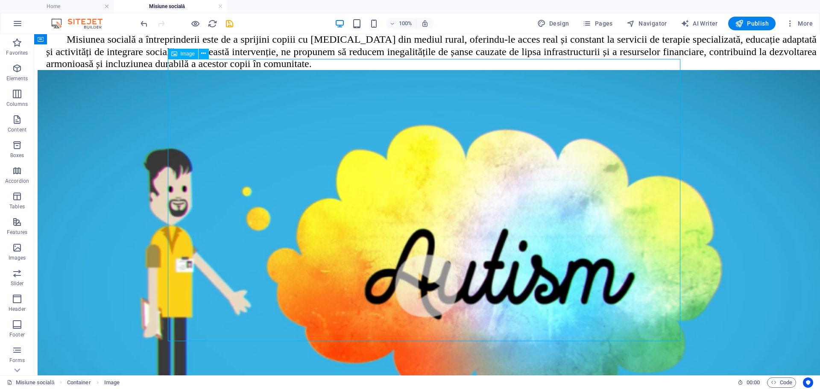
click at [235, 309] on figure at bounding box center [427, 287] width 779 height 434
click at [236, 308] on figure at bounding box center [427, 287] width 779 height 434
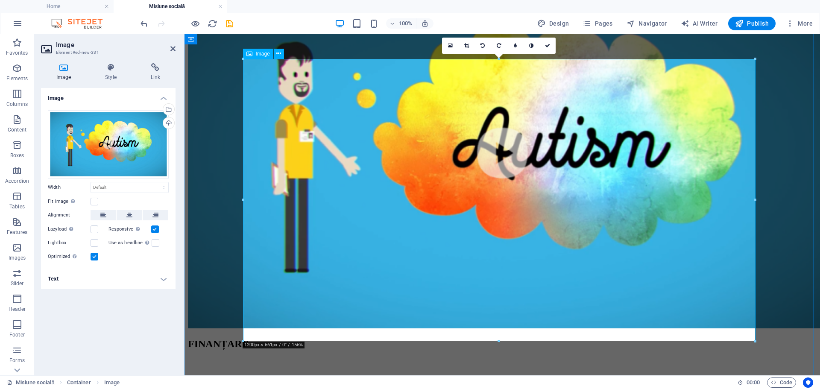
scroll to position [384, 0]
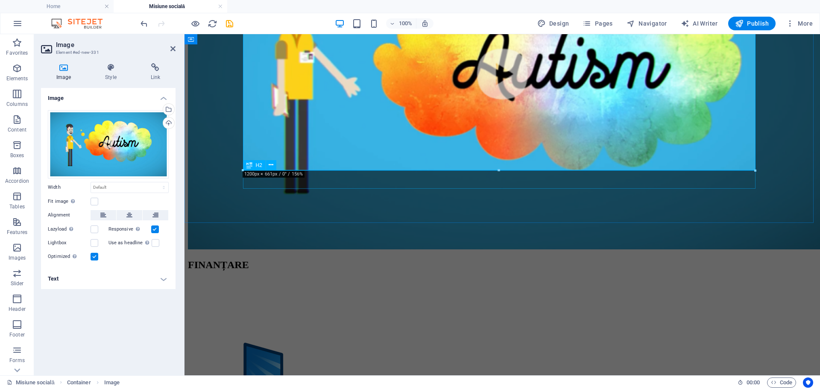
click at [310, 259] on div "FINANȚARE" at bounding box center [502, 265] width 629 height 12
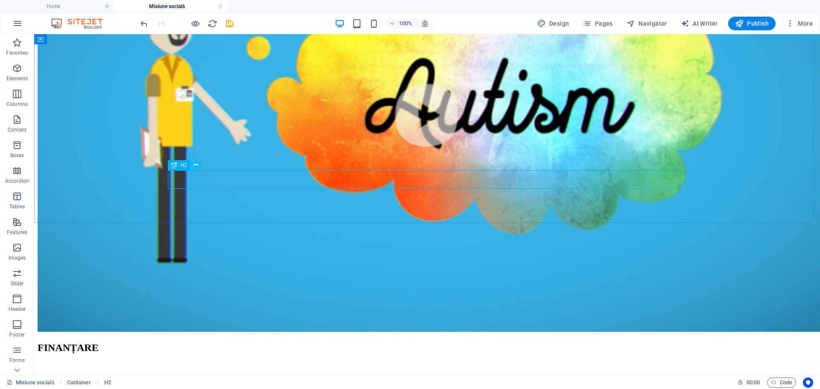
click at [195, 164] on icon at bounding box center [196, 165] width 5 height 9
click at [179, 342] on div "FINANȚARE" at bounding box center [427, 348] width 779 height 12
click at [174, 342] on div "FINANȚARE" at bounding box center [427, 348] width 779 height 12
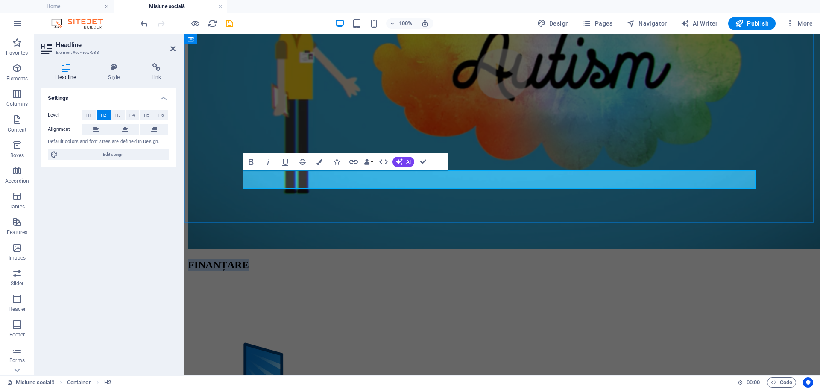
click at [245, 259] on h2 "FINANȚARE" at bounding box center [502, 265] width 629 height 12
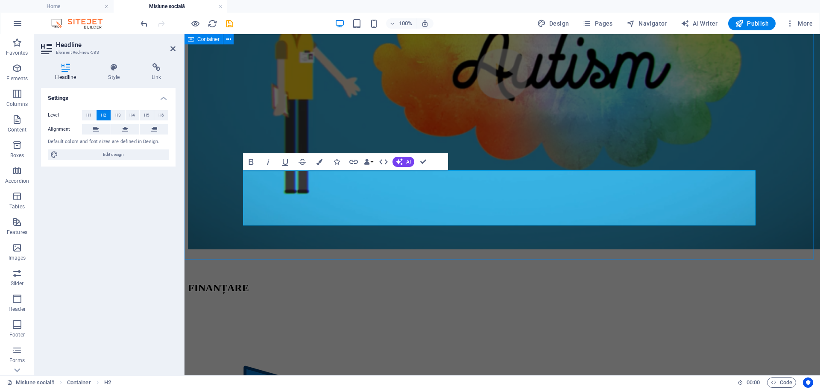
click at [299, 233] on div "MISIUNEA SOCIALĂ Misiunea socială a întreprinderii este de a sprijini copiii cu…" at bounding box center [502, 68] width 629 height 452
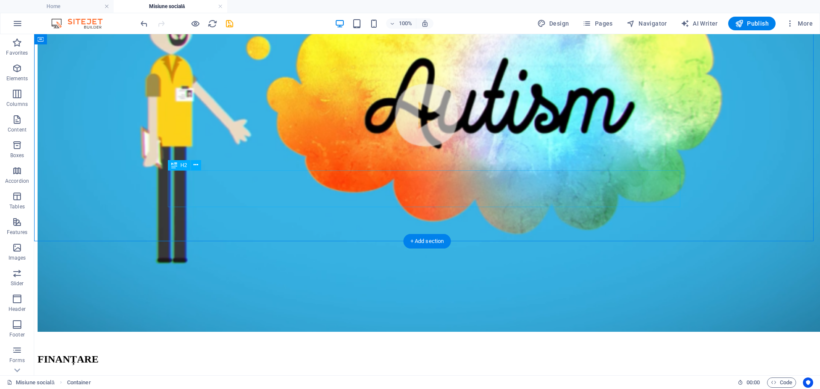
click at [264, 342] on div "FINANȚARE" at bounding box center [427, 353] width 779 height 23
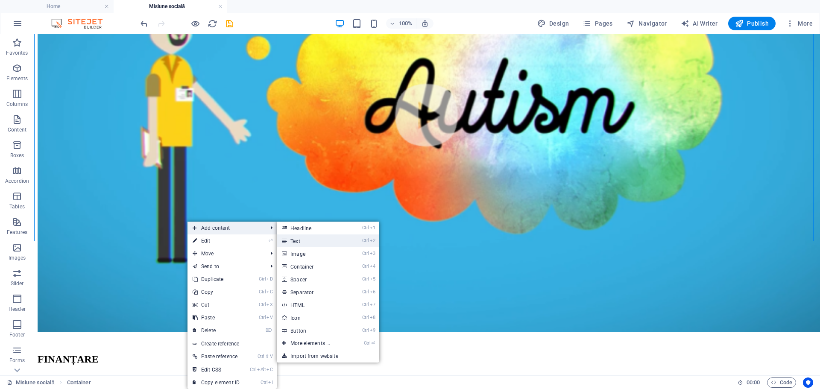
click at [298, 240] on link "Ctrl 2 Text" at bounding box center [312, 241] width 70 height 13
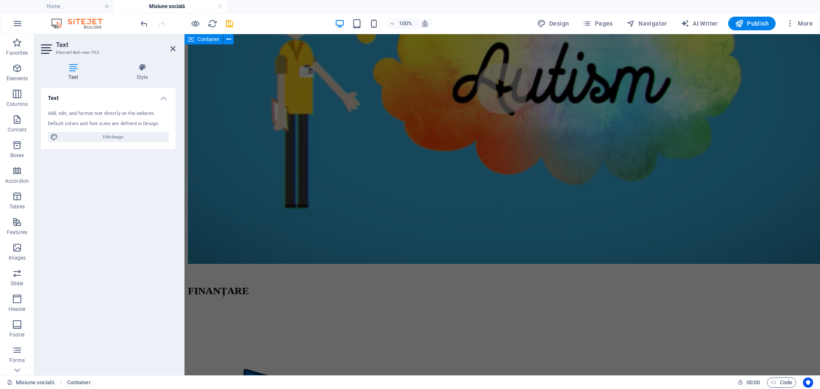
scroll to position [0, 0]
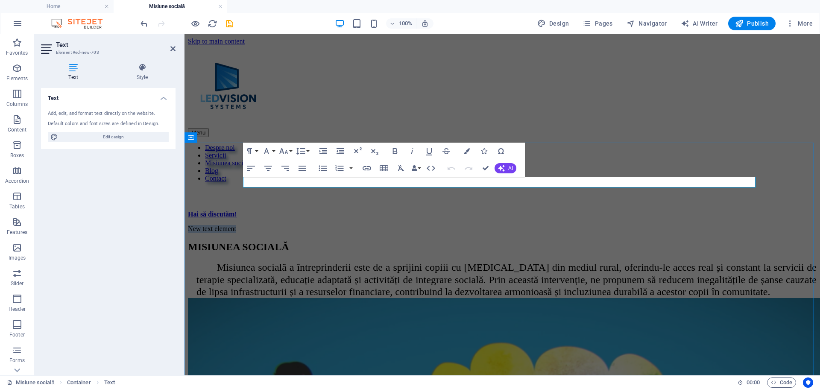
click at [517, 225] on p "New text element" at bounding box center [502, 229] width 629 height 8
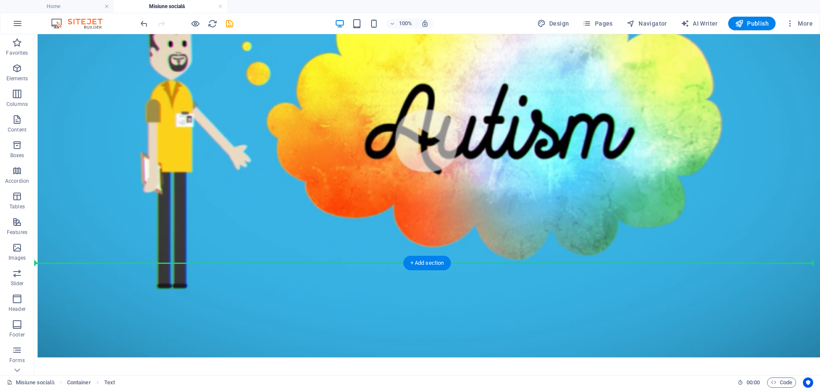
scroll to position [363, 0]
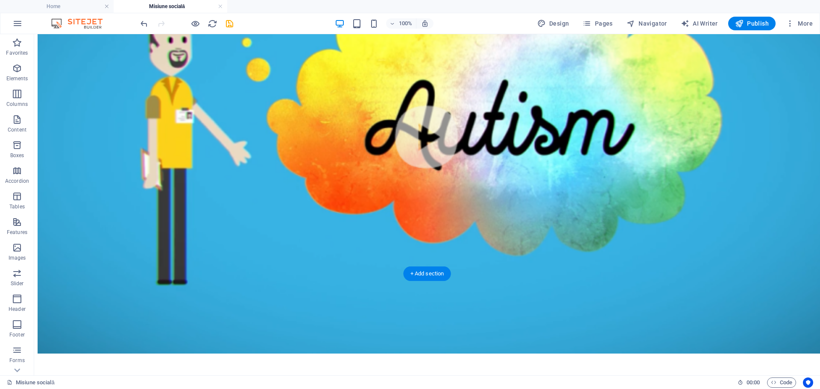
drag, startPoint x: 225, startPoint y: 207, endPoint x: 188, endPoint y: 228, distance: 42.9
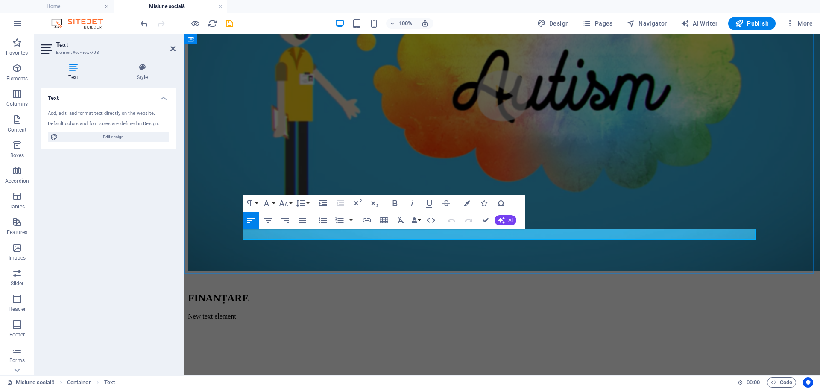
click at [307, 313] on p "New text element" at bounding box center [502, 317] width 629 height 8
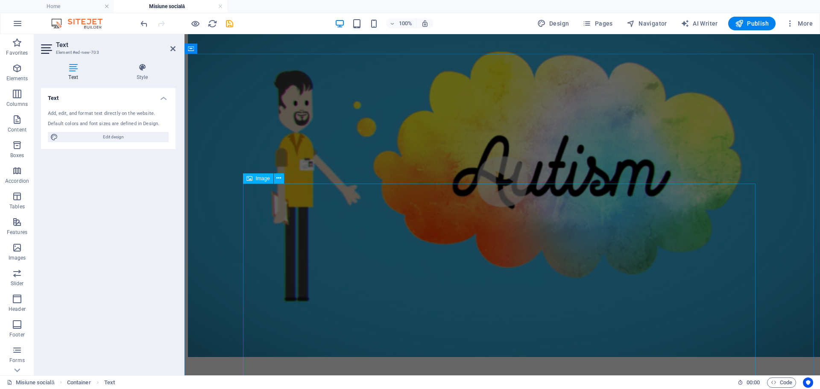
scroll to position [277, 0]
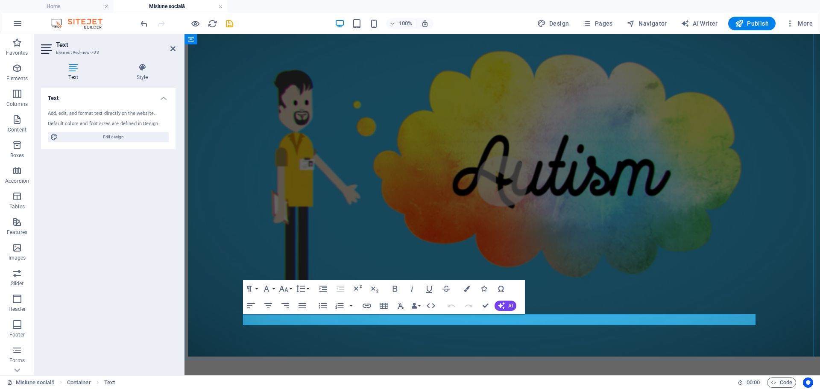
drag, startPoint x: 319, startPoint y: 319, endPoint x: 233, endPoint y: 313, distance: 86.5
click at [233, 313] on div "MISIUNEA SOCIALĂ Misiunea socială a întreprinderii este de a sprijini copiii cu…" at bounding box center [502, 178] width 629 height 456
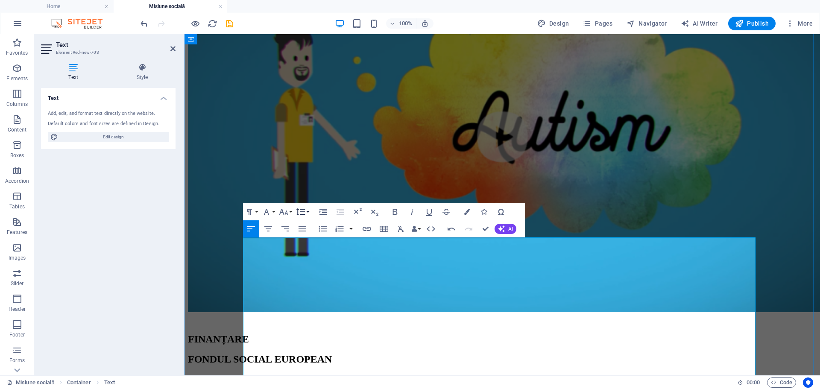
scroll to position [320, 0]
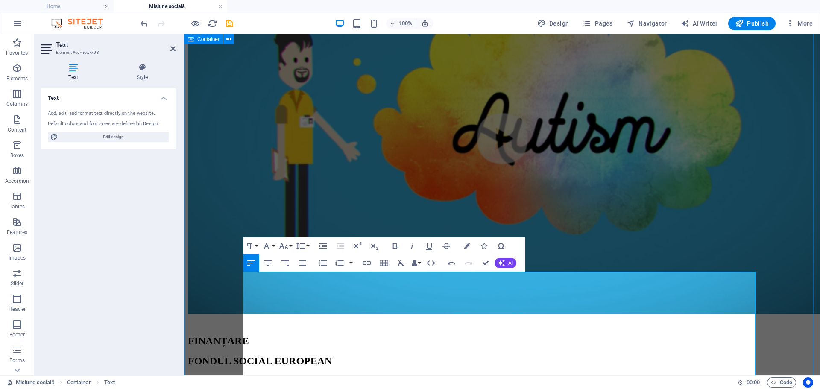
click at [234, 281] on div "MISIUNEA SOCIALĂ Misiunea socială a întreprinderii este de a sprijini copiii cu…" at bounding box center [502, 204] width 629 height 595
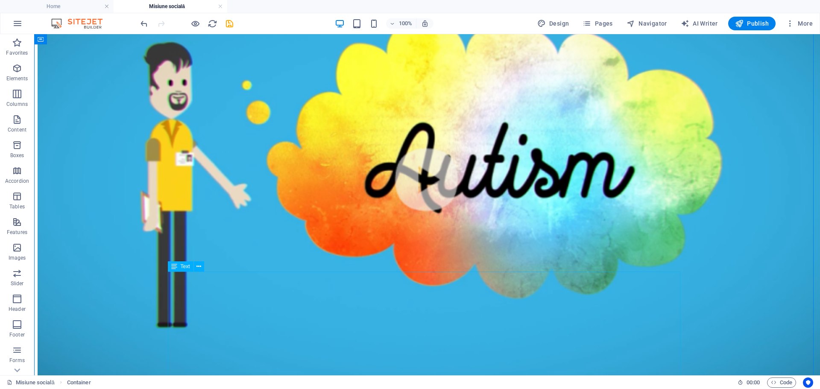
drag, startPoint x: 232, startPoint y: 282, endPoint x: 82, endPoint y: 282, distance: 150.8
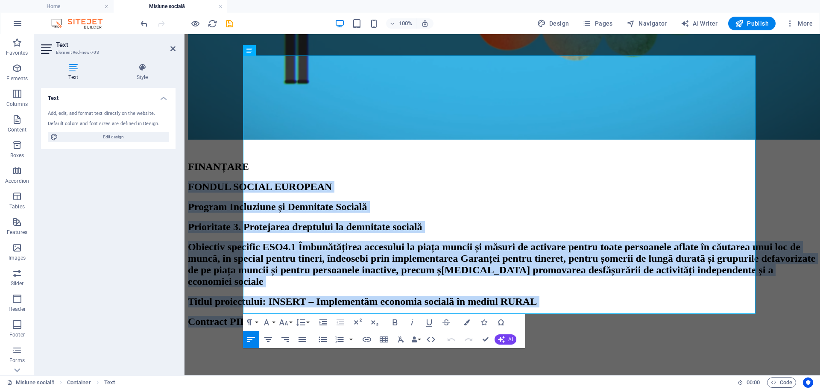
scroll to position [677, 0]
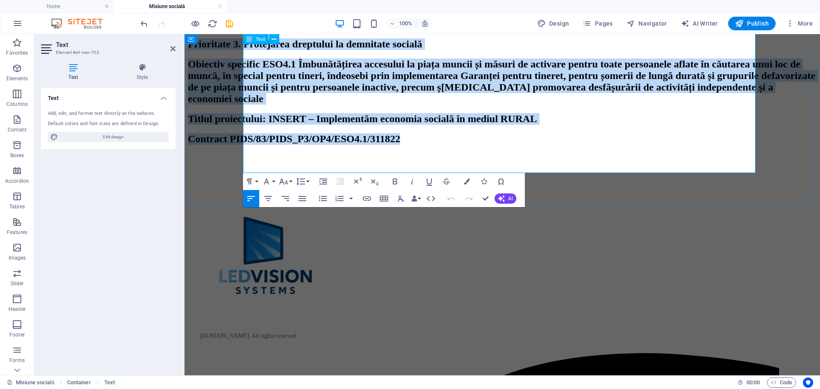
drag, startPoint x: 247, startPoint y: 280, endPoint x: 657, endPoint y: 167, distance: 424.4
click at [657, 145] on div "FONDUL SOCIAL EUROPEAN Program Incluziune și Demnitate Socială Prioritate 3. Pr…" at bounding box center [502, 71] width 629 height 147
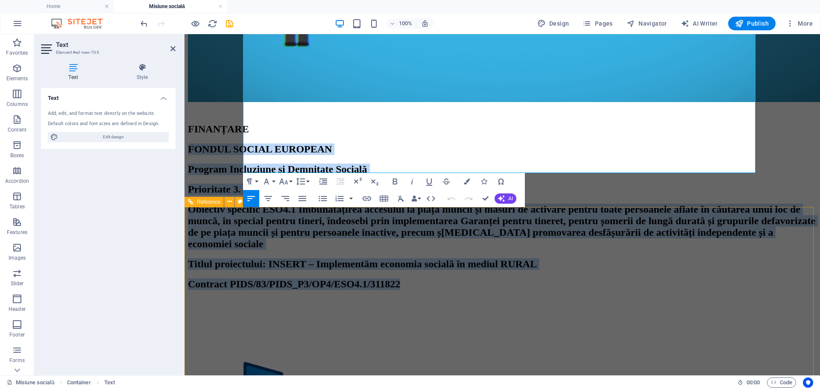
scroll to position [421, 0]
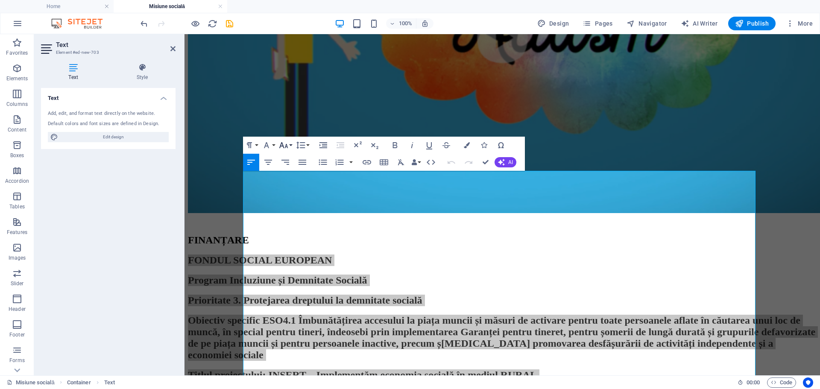
click at [287, 145] on icon "button" at bounding box center [284, 145] width 10 height 10
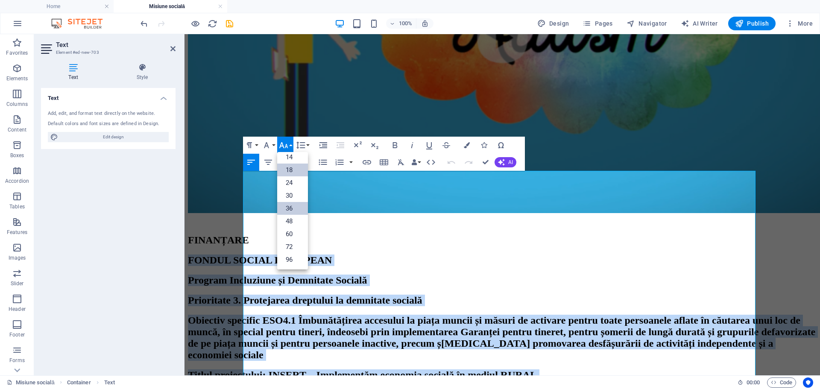
click at [289, 170] on link "18" at bounding box center [292, 170] width 31 height 13
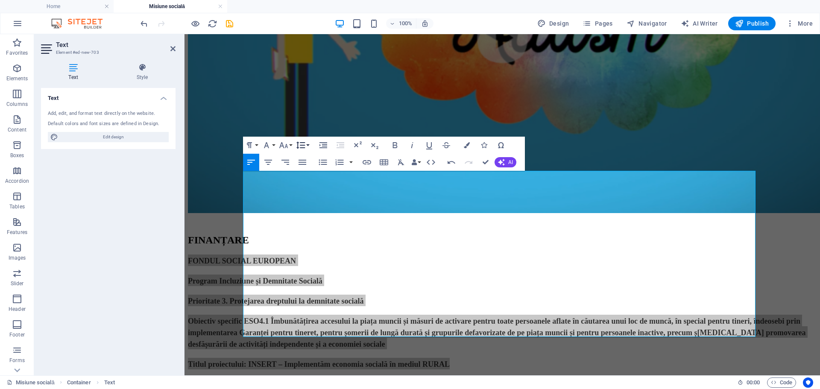
click at [308, 145] on button "Line Height" at bounding box center [302, 145] width 16 height 17
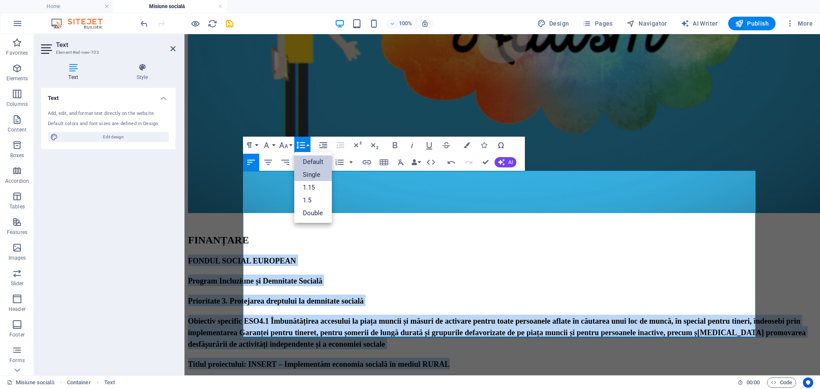
click at [310, 175] on link "Single" at bounding box center [313, 174] width 38 height 13
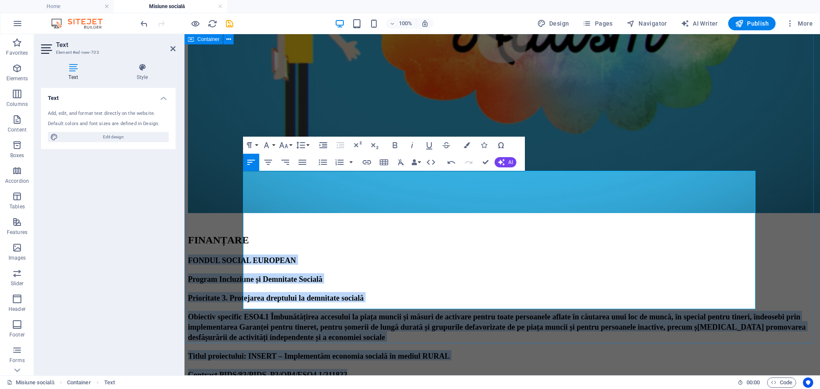
click at [225, 234] on div "MISIUNEA SOCIALĂ Misiunea socială a întreprinderii este de a sprijini copiii cu…" at bounding box center [502, 92] width 629 height 573
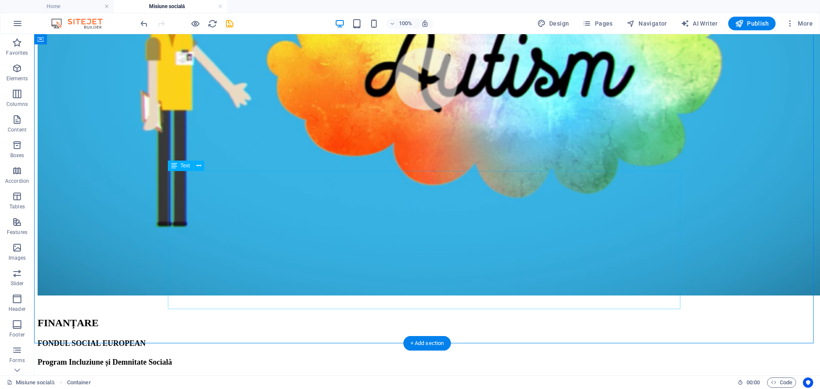
click at [352, 338] on div "FONDUL SOCIAL EUROPEAN Program Incluziune și Demnitate Socială Prioritate 3. Pr…" at bounding box center [427, 395] width 779 height 114
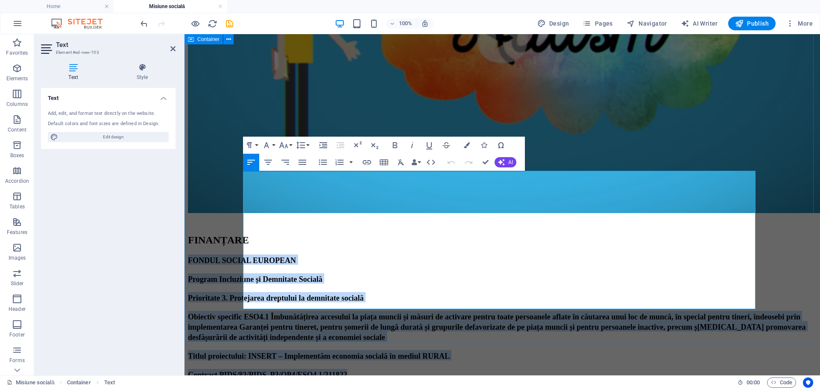
drag, startPoint x: 456, startPoint y: 305, endPoint x: 240, endPoint y: 179, distance: 249.8
click at [240, 179] on div "MISIUNEA SOCIALĂ Misiunea socială a întreprinderii este de a sprijini copiii cu…" at bounding box center [502, 92] width 629 height 573
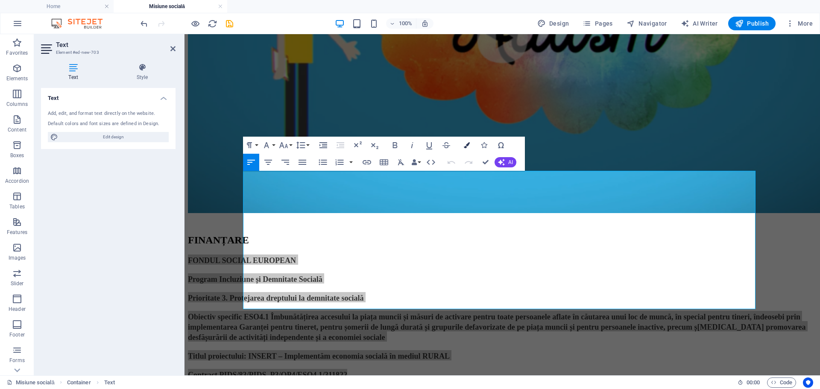
click at [464, 146] on icon "button" at bounding box center [467, 145] width 6 height 6
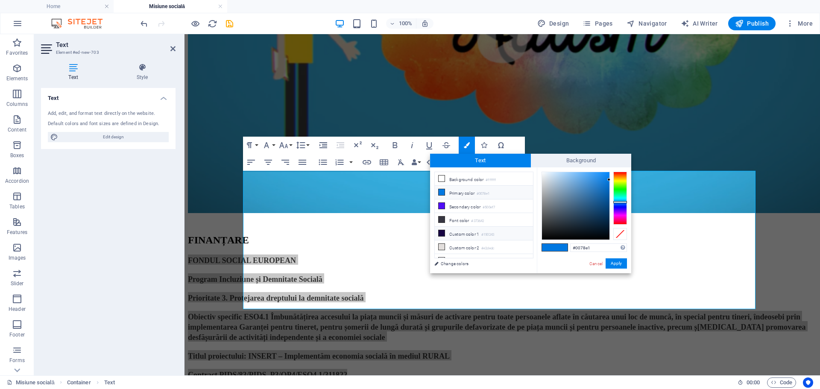
click at [452, 233] on li "Custom color 1 #150243" at bounding box center [484, 234] width 98 height 14
type input "#000000"
drag, startPoint x: 606, startPoint y: 222, endPoint x: 610, endPoint y: 245, distance: 23.4
click at [610, 245] on div "#000000 Supported formats #0852ed rgb(8, 82, 237) rgba(8, 82, 237, 90%) hsv(221…" at bounding box center [584, 282] width 94 height 230
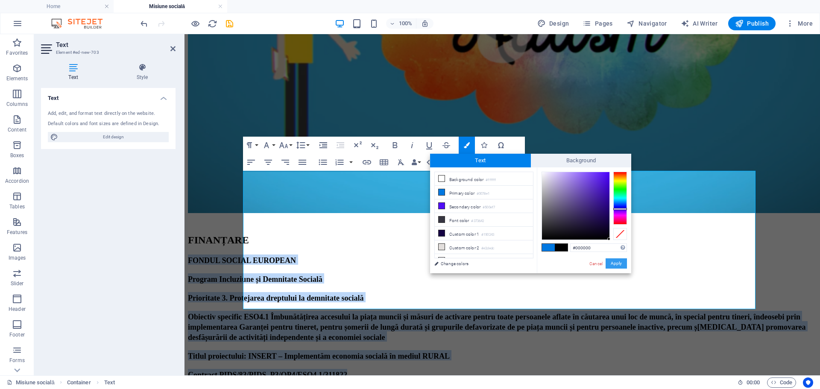
click at [615, 265] on button "Apply" at bounding box center [616, 263] width 21 height 10
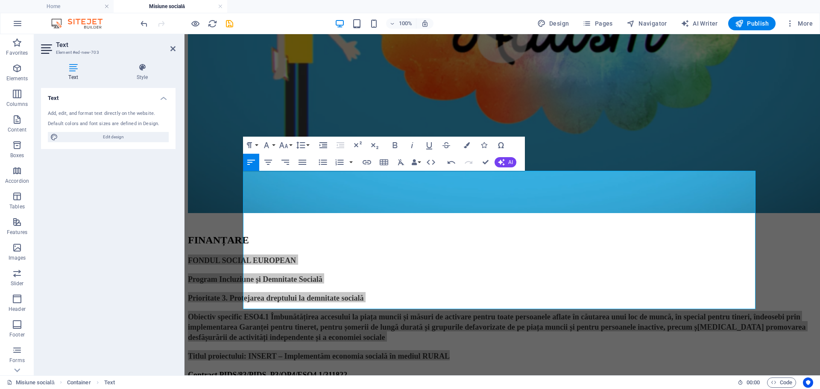
click at [196, 229] on div "Drag here to replace the existing content. Press “Ctrl” if you want to create a…" at bounding box center [503, 204] width 636 height 341
click at [225, 221] on div "MISIUNEA SOCIALĂ Misiunea socială a întreprinderii este de a sprijini copiii cu…" at bounding box center [502, 92] width 629 height 573
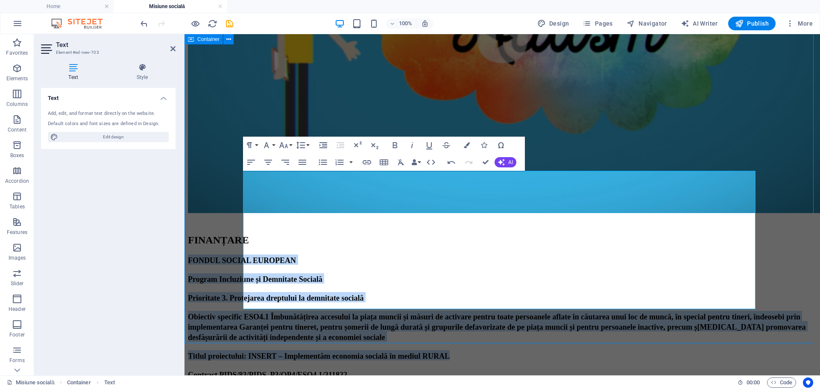
click at [225, 221] on div "MISIUNEA SOCIALĂ Misiunea socială a întreprinderii este de a sprijini copiii cu…" at bounding box center [502, 92] width 629 height 573
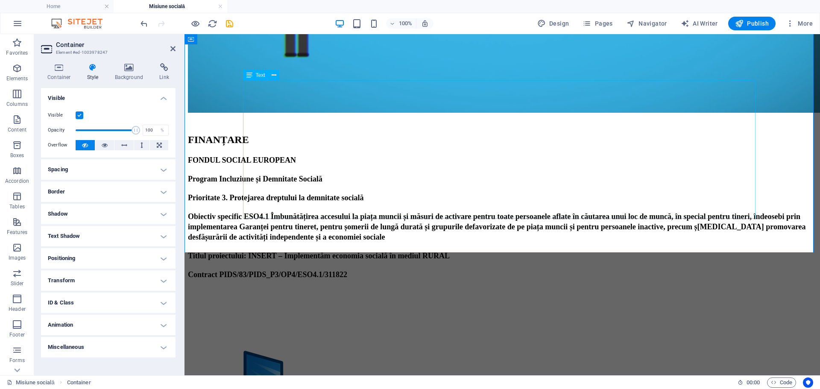
scroll to position [506, 0]
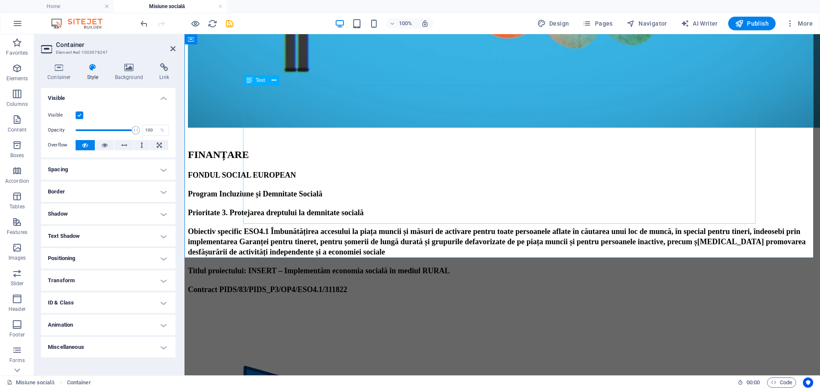
click at [276, 199] on div "FONDUL SOCIAL EUROPEAN Program Incluziune și Demnitate Socială Prioritate 3. Pr…" at bounding box center [502, 231] width 629 height 125
click at [273, 198] on div "FONDUL SOCIAL EUROPEAN Program Incluziune și Demnitate Socială Prioritate 3. Pr…" at bounding box center [502, 231] width 629 height 125
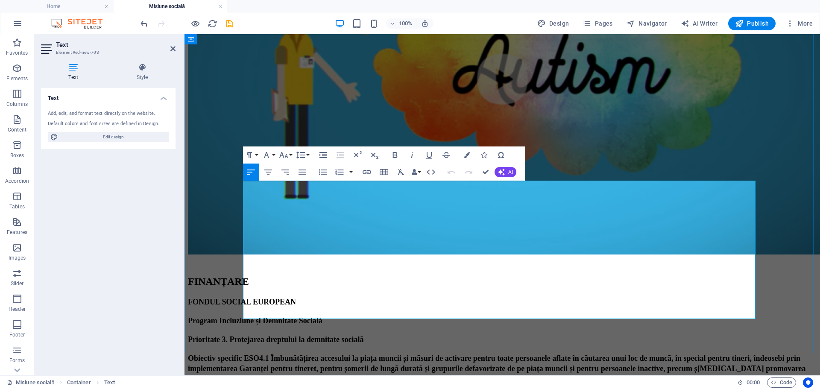
scroll to position [378, 0]
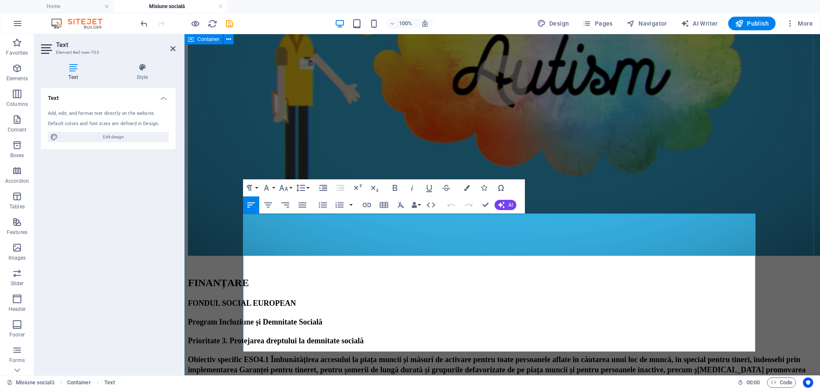
click at [223, 254] on div "MISIUNEA SOCIALĂ Misiunea socială a întreprinderii este de a sprijini copiii cu…" at bounding box center [502, 135] width 629 height 573
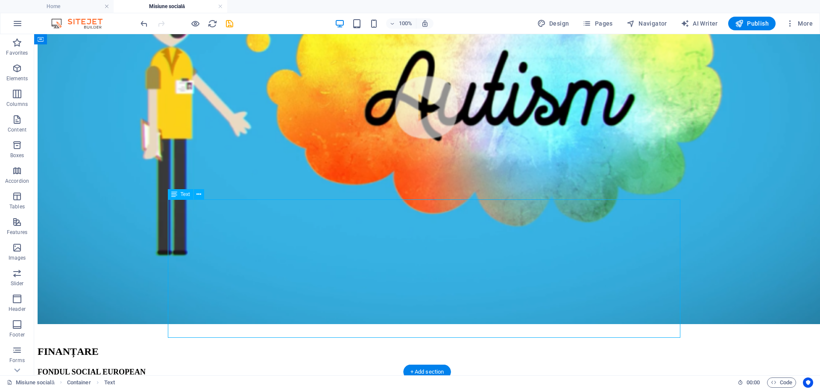
scroll to position [464, 0]
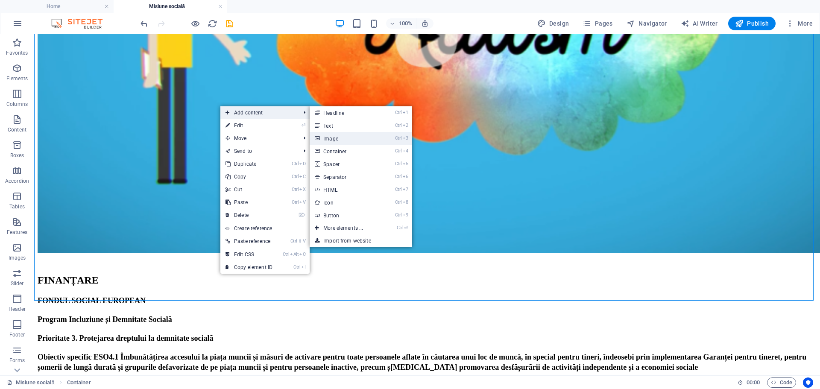
click at [341, 136] on link "Ctrl 3 Image" at bounding box center [345, 138] width 70 height 13
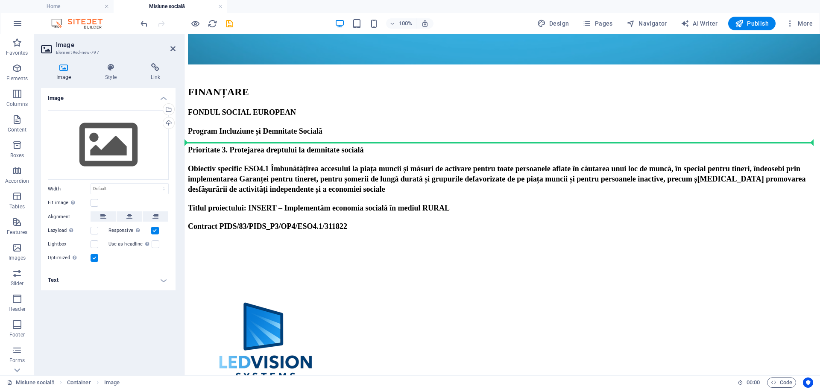
scroll to position [523, 0]
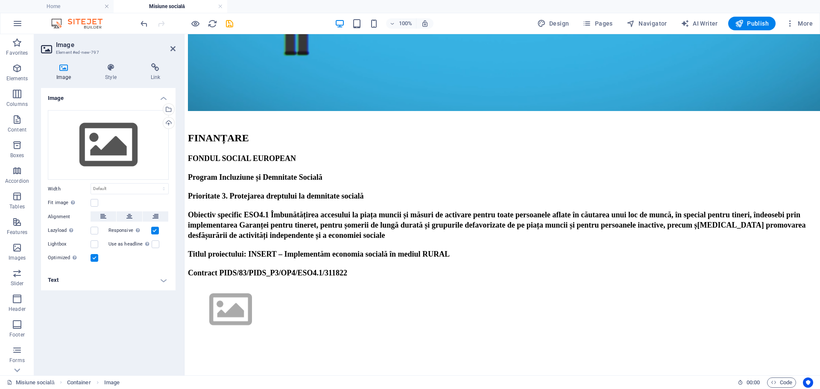
drag, startPoint x: 275, startPoint y: 164, endPoint x: 265, endPoint y: 211, distance: 47.3
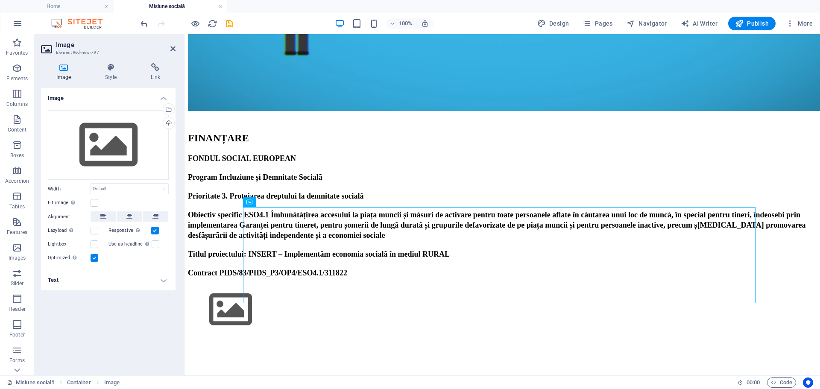
drag, startPoint x: 118, startPoint y: 134, endPoint x: 120, endPoint y: 96, distance: 38.1
click at [120, 96] on h4 "Image" at bounding box center [108, 95] width 135 height 15
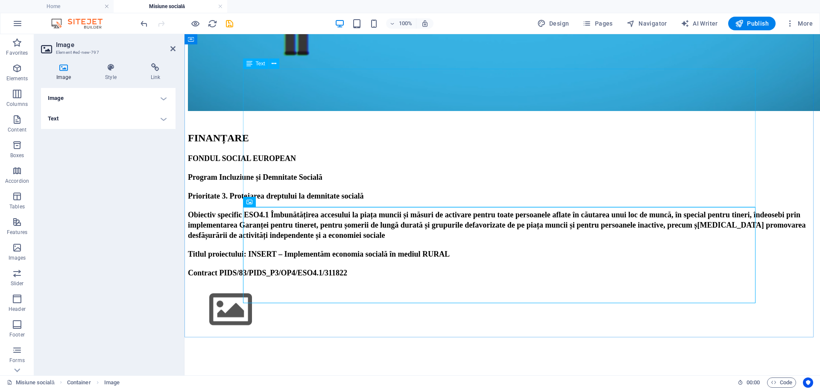
click at [444, 193] on div "FONDUL SOCIAL EUROPEAN Program Incluziune și Demnitate Socială Prioritate 3. Pr…" at bounding box center [502, 215] width 629 height 125
drag, startPoint x: 448, startPoint y: 199, endPoint x: 598, endPoint y: 200, distance: 150.4
click at [598, 200] on div "FONDUL SOCIAL EUROPEAN Program Incluziune și Demnitate Socială Prioritate 3. Pr…" at bounding box center [502, 215] width 629 height 125
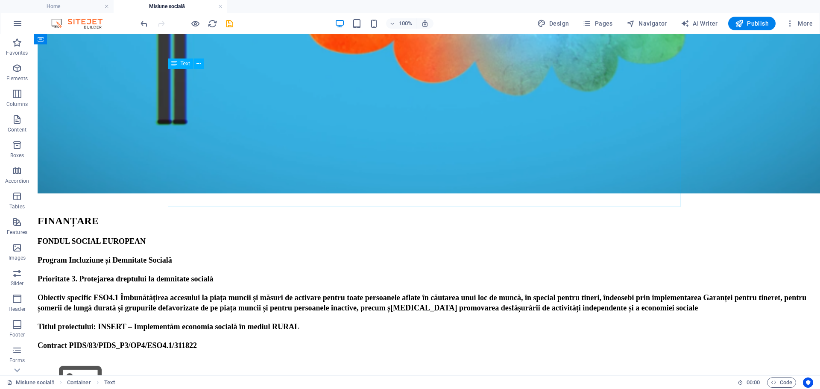
click at [381, 235] on div "FONDUL SOCIAL EUROPEAN Program Incluziune și Demnitate Socială Prioritate 3. Pr…" at bounding box center [427, 292] width 779 height 114
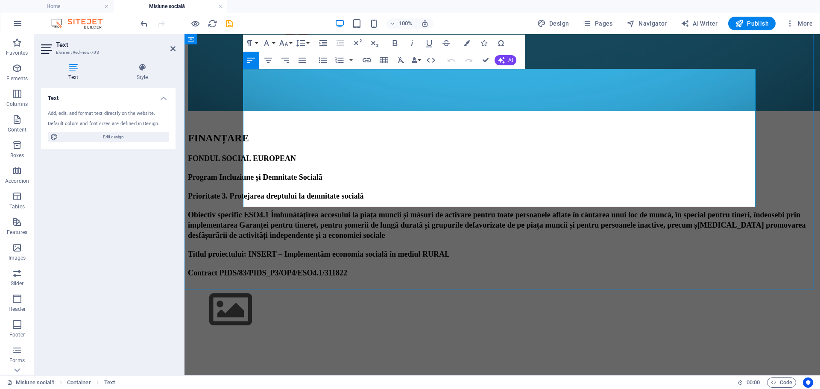
click at [460, 267] on h2 "Contract PIDS/83/PIDS_P3/OP4/ESO4.1/311822" at bounding box center [502, 272] width 629 height 10
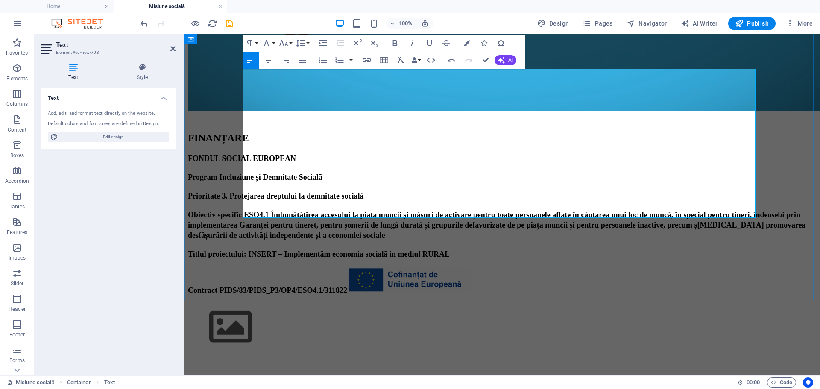
scroll to position [0, 123]
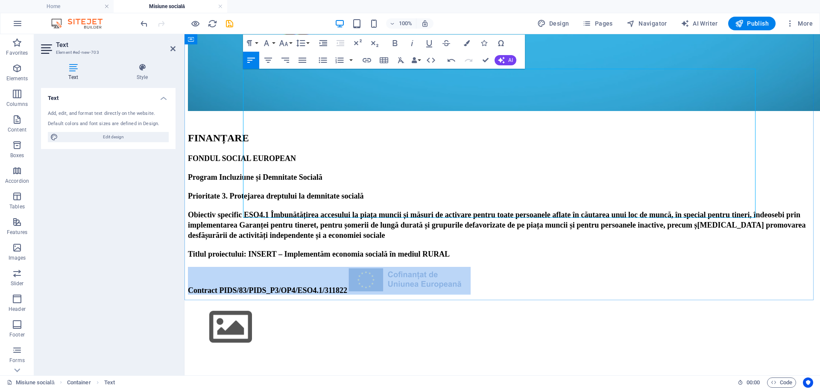
click at [578, 267] on h2 "Contract PIDS/83/PIDS_P3/OP4/ESO4.1/311822" at bounding box center [502, 281] width 629 height 28
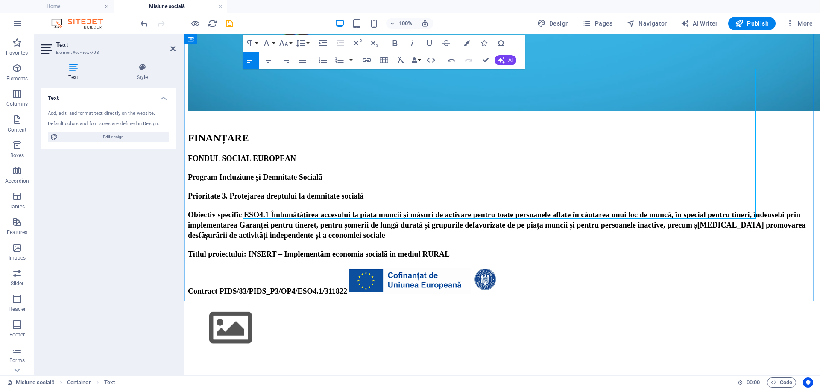
scroll to position [0, 29]
click at [501, 267] on img at bounding box center [486, 280] width 30 height 27
click at [471, 268] on img at bounding box center [408, 281] width 123 height 26
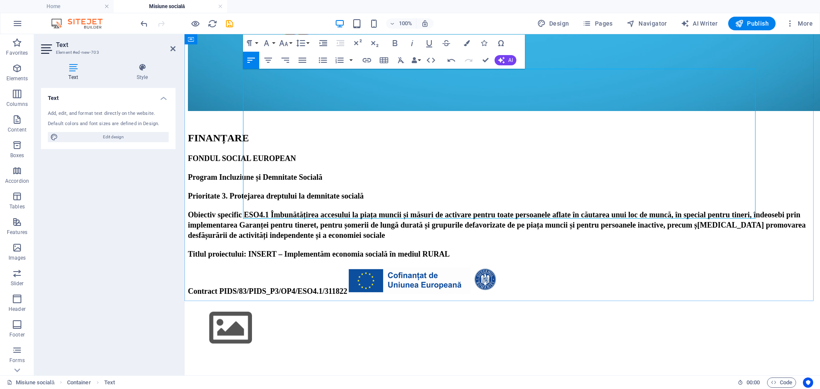
click at [471, 268] on img at bounding box center [408, 281] width 123 height 26
click at [445, 287] on span "Contract PIDS/83/PIDS_P3/OP4/ESO4.1/311822" at bounding box center [344, 291] width 313 height 9
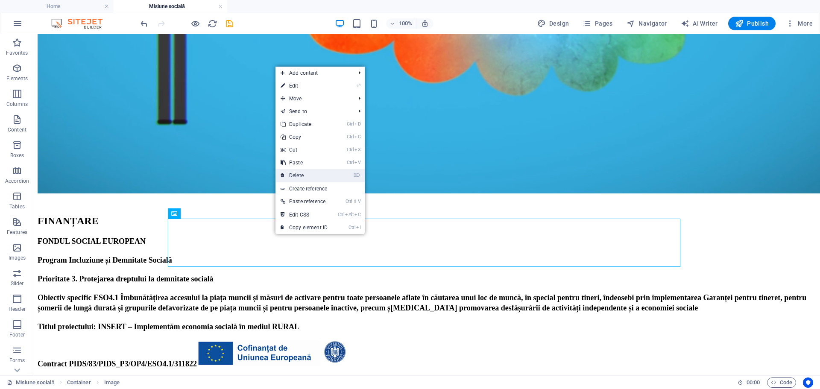
click at [302, 174] on link "⌦ Delete" at bounding box center [304, 175] width 57 height 13
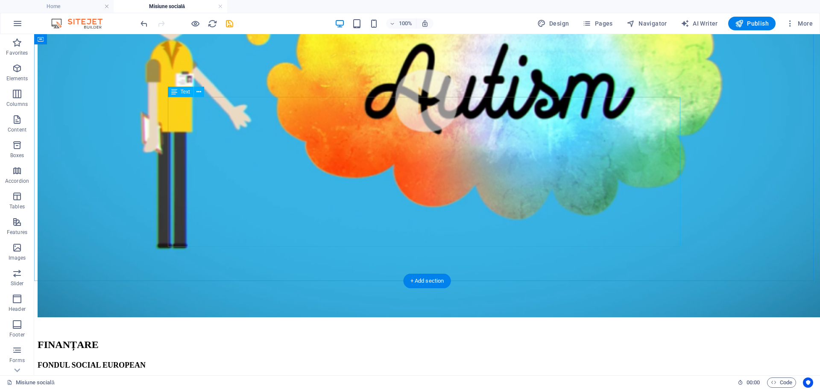
scroll to position [395, 0]
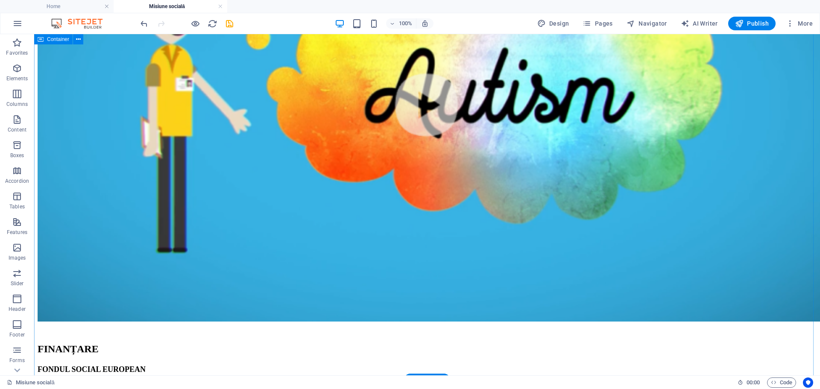
click at [152, 220] on div "MISIUNEA SOCIALĂ Misiunea socială a întreprinderii este de a sprijini copiii cu…" at bounding box center [427, 164] width 779 height 664
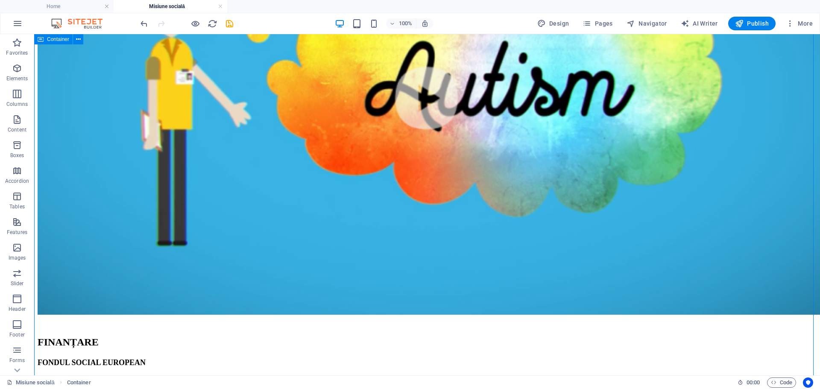
scroll to position [470, 0]
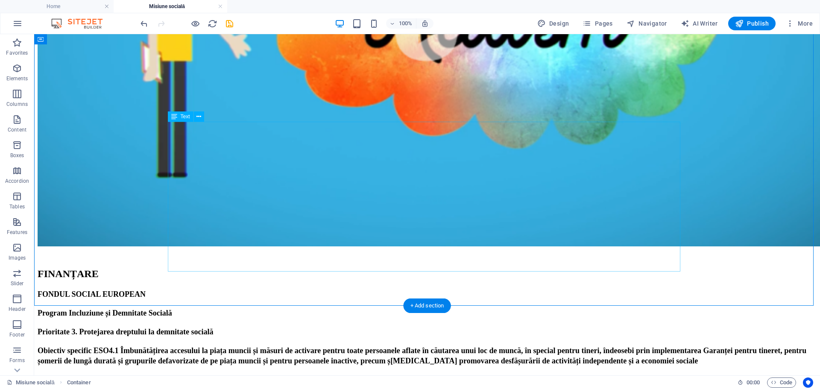
click at [268, 288] on div "FONDUL SOCIAL EUROPEAN Program Incluziune și Demnitate Socială Prioritate 3. Pr…" at bounding box center [427, 354] width 779 height 133
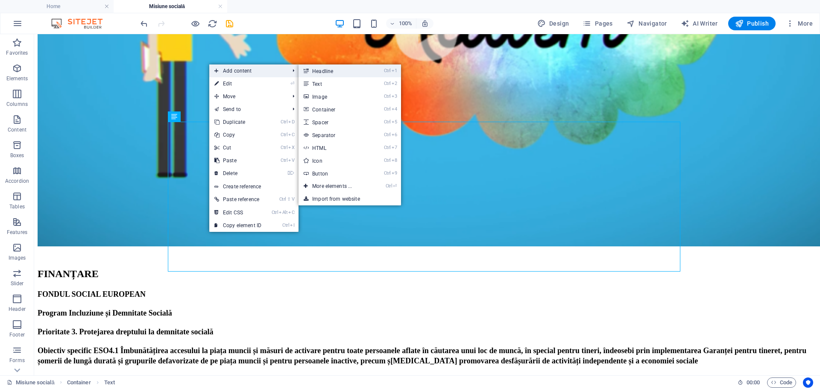
click at [335, 68] on link "Ctrl 1 Headline" at bounding box center [334, 71] width 70 height 13
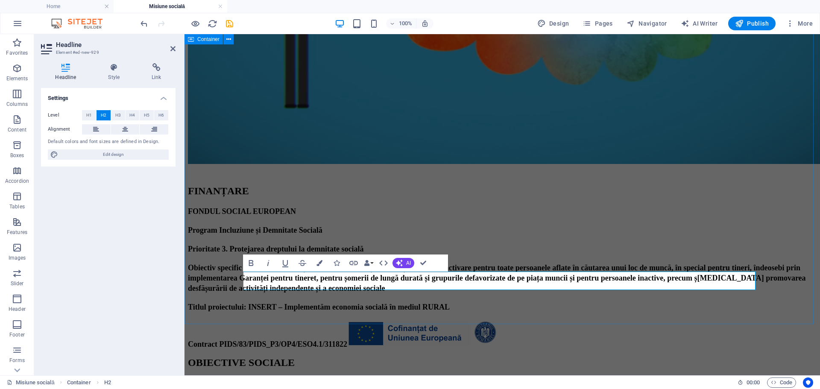
click at [264, 301] on div "MISIUNEA SOCIALĂ Misiunea socială a întreprinderii este de a sprijini copiii cu…" at bounding box center [502, 63] width 629 height 612
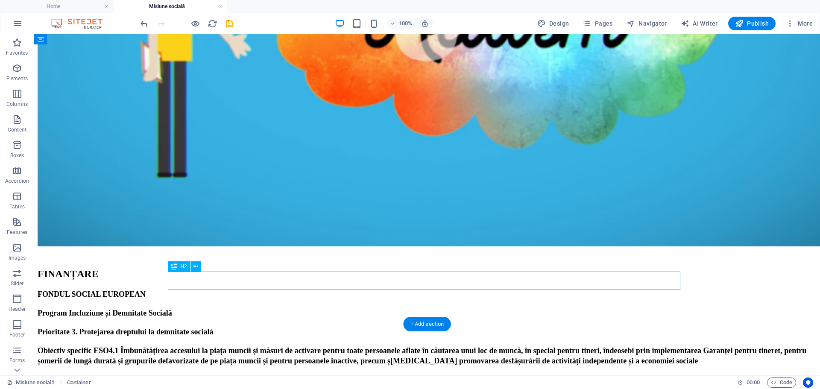
drag, startPoint x: 258, startPoint y: 280, endPoint x: 259, endPoint y: 285, distance: 4.5
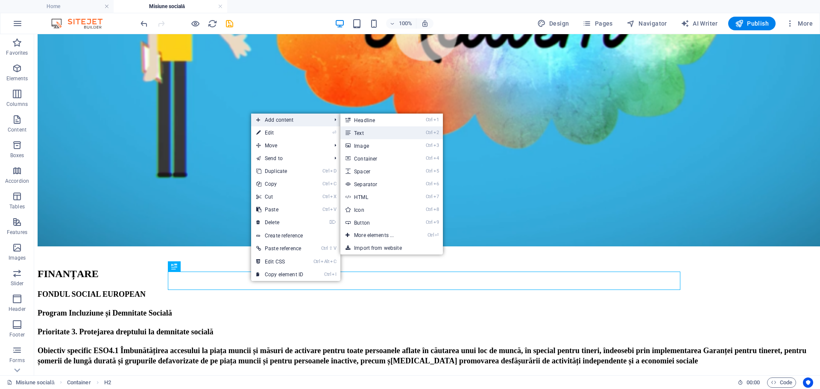
click at [373, 128] on link "Ctrl 2 Text" at bounding box center [375, 132] width 70 height 13
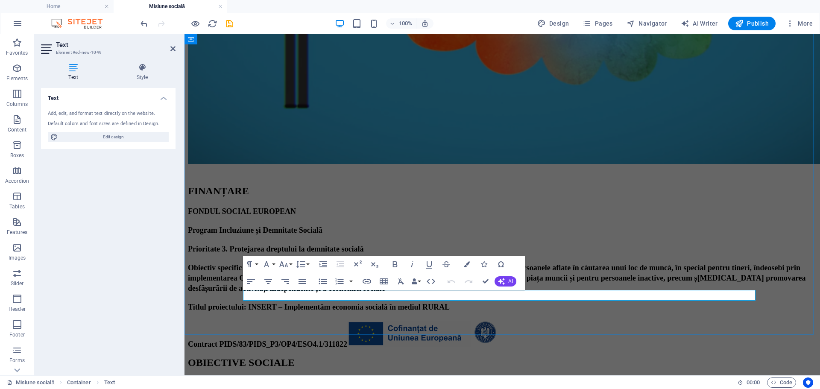
click at [300, 377] on p "New text element" at bounding box center [502, 381] width 629 height 8
drag, startPoint x: 299, startPoint y: 294, endPoint x: 227, endPoint y: 291, distance: 71.8
click at [227, 291] on div "MISIUNEA SOCIALĂ Misiunea socială a întreprinderii este de a sprijini copiii cu…" at bounding box center [502, 71] width 629 height 628
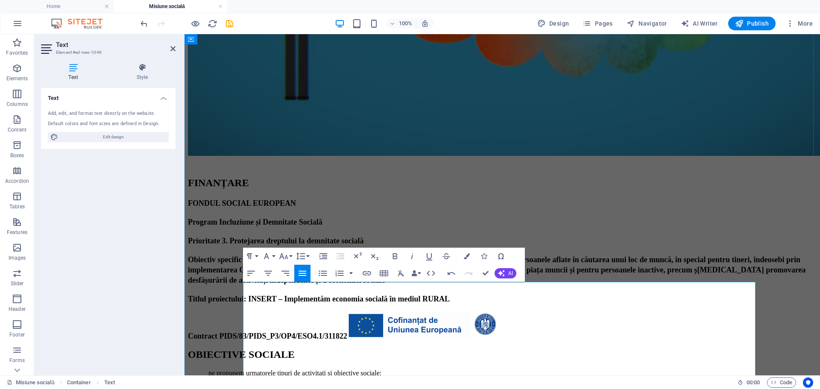
click at [266, 370] on span "ne propunem urmatorele tipuri de activitati si obiective sociale:" at bounding box center [294, 373] width 173 height 7
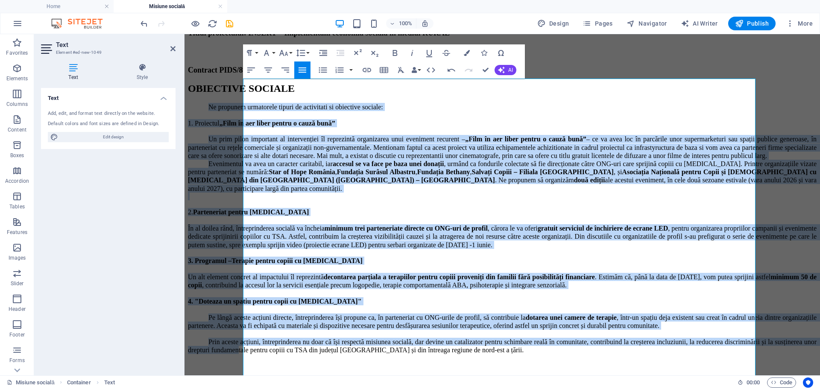
scroll to position [763, 0]
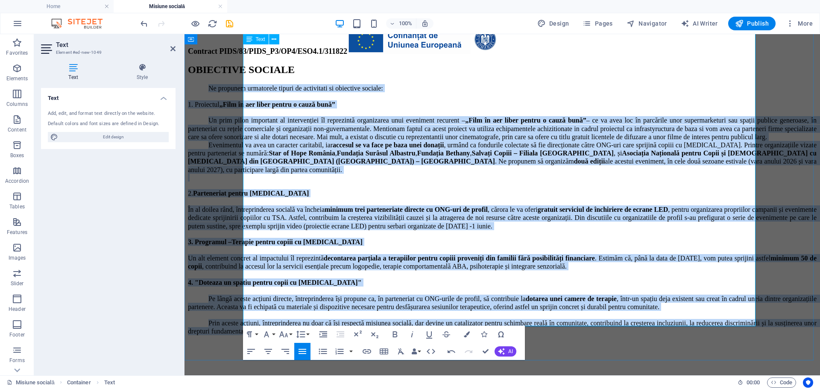
drag, startPoint x: 264, startPoint y: 166, endPoint x: 637, endPoint y: 302, distance: 397.2
click at [666, 315] on div "Ne propunem urmatorele tipuri de activitati si obiective sociale: 1. Proiectul …" at bounding box center [502, 210] width 629 height 252
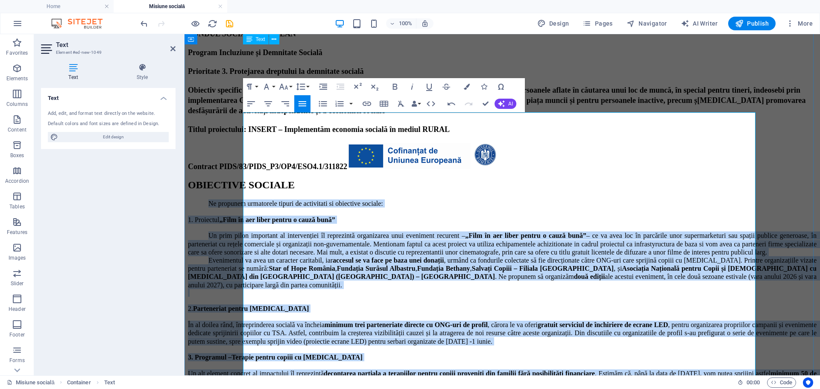
scroll to position [507, 0]
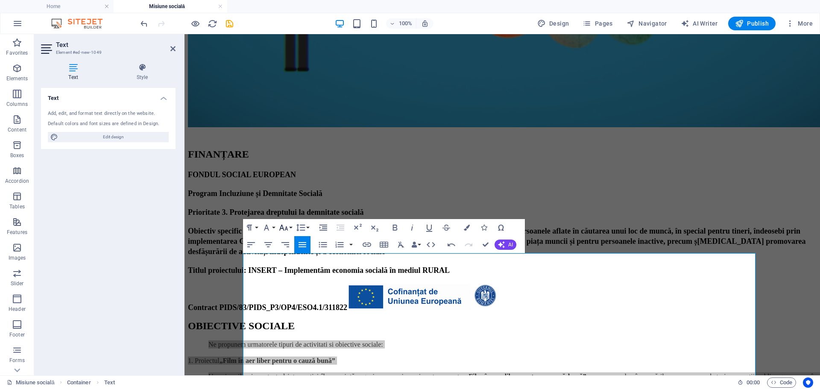
click at [289, 227] on button "Font Size" at bounding box center [285, 227] width 16 height 17
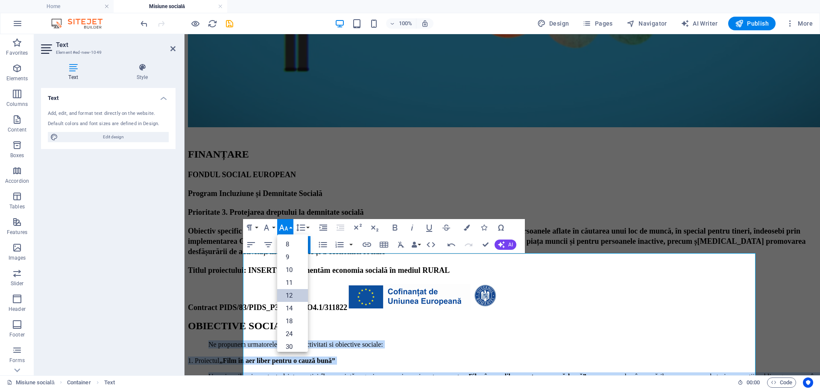
click at [292, 295] on link "12" at bounding box center [292, 295] width 31 height 13
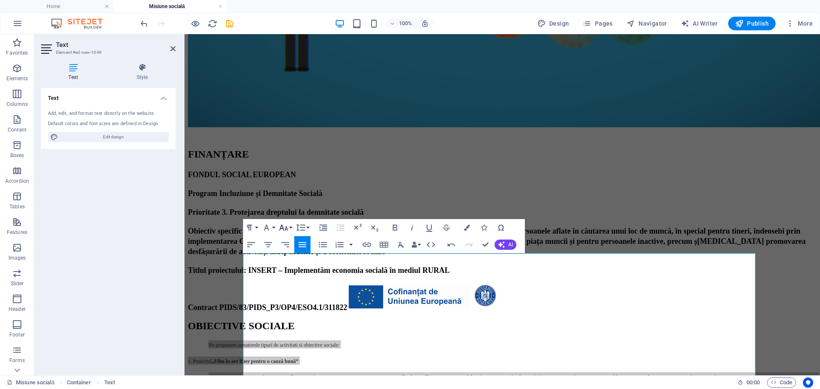
click at [289, 228] on button "Font Size" at bounding box center [285, 227] width 16 height 17
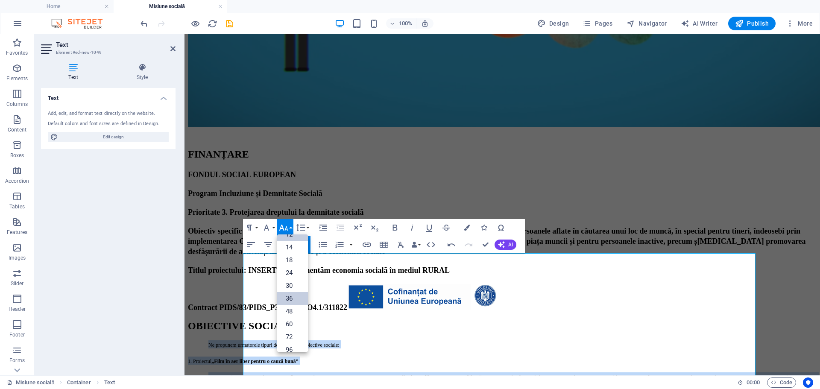
click at [292, 296] on link "36" at bounding box center [292, 298] width 31 height 13
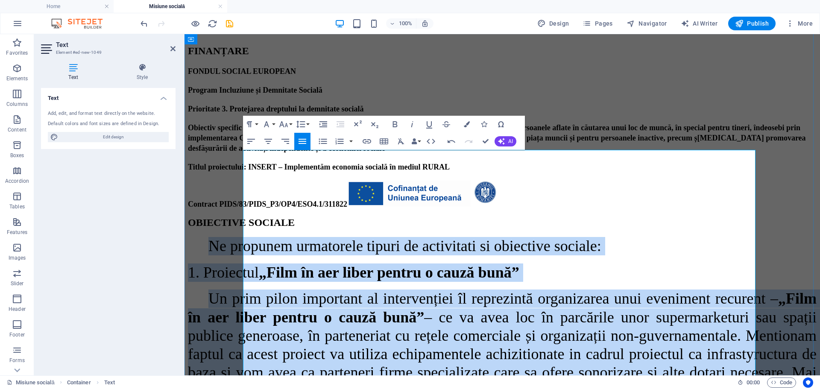
scroll to position [549, 0]
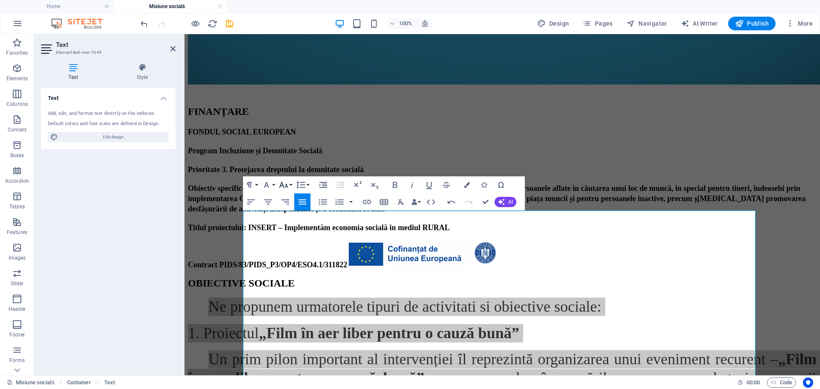
click at [290, 184] on button "Font Size" at bounding box center [285, 184] width 16 height 17
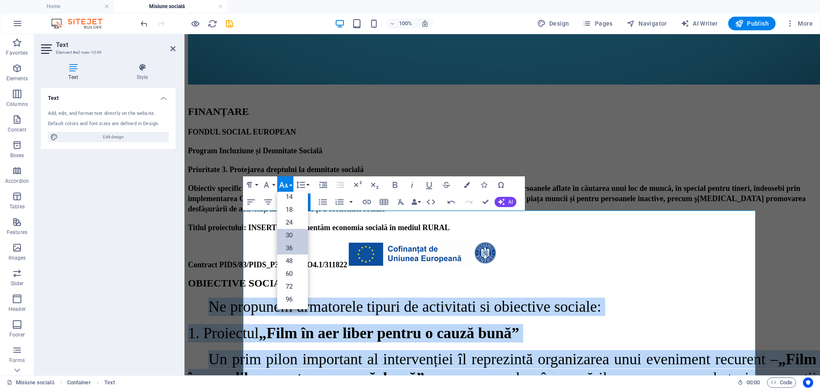
click at [292, 236] on link "30" at bounding box center [292, 235] width 31 height 13
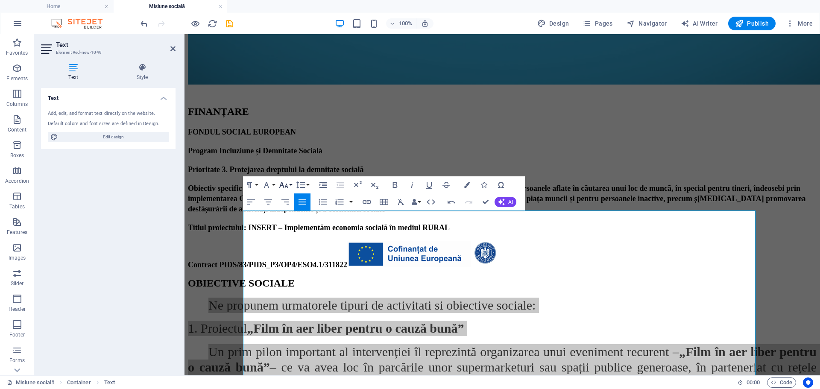
click at [290, 184] on button "Font Size" at bounding box center [285, 184] width 16 height 17
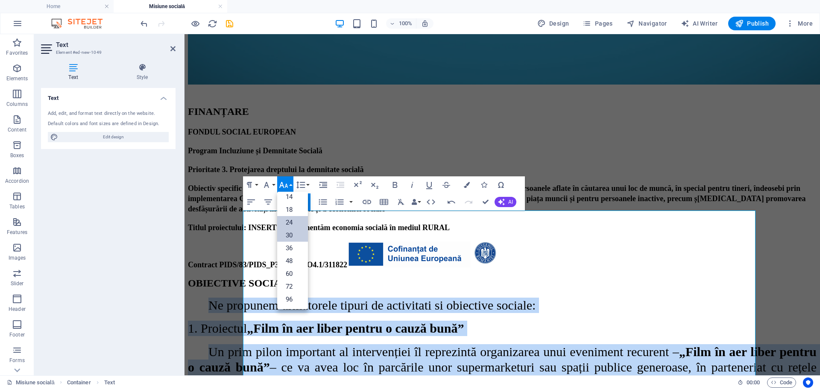
click at [292, 224] on link "24" at bounding box center [292, 222] width 31 height 13
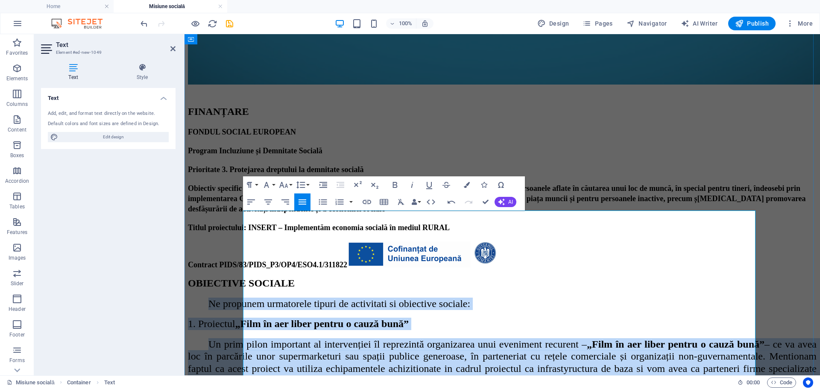
click at [587, 339] on span "„Film în aer liber pentru o cauză bună”" at bounding box center [676, 344] width 178 height 11
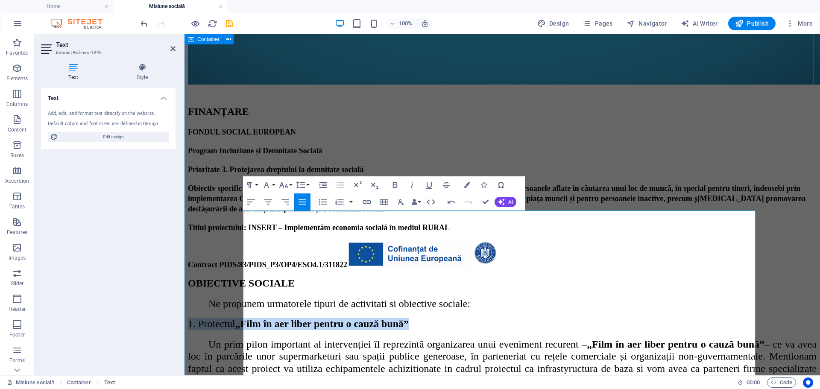
drag, startPoint x: 446, startPoint y: 244, endPoint x: 242, endPoint y: 241, distance: 204.2
click at [242, 241] on div "MISIUNEA SOCIALĂ Misiunea socială a întreprinderii este de a sprijini copiii cu…" at bounding box center [502, 201] width 629 height 1048
click at [282, 187] on icon "button" at bounding box center [284, 185] width 10 height 10
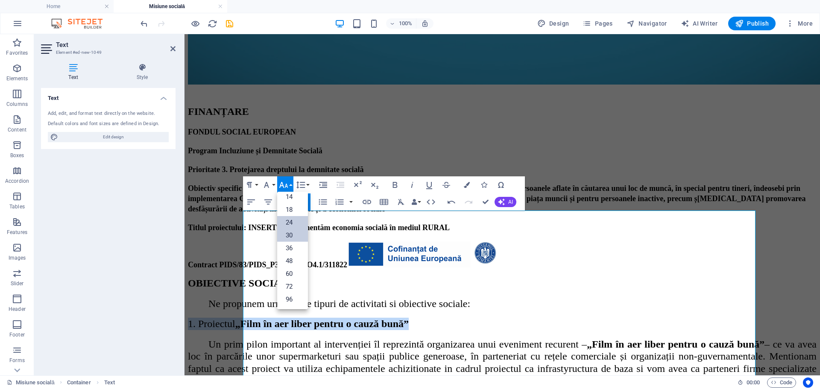
click at [290, 231] on link "30" at bounding box center [292, 235] width 31 height 13
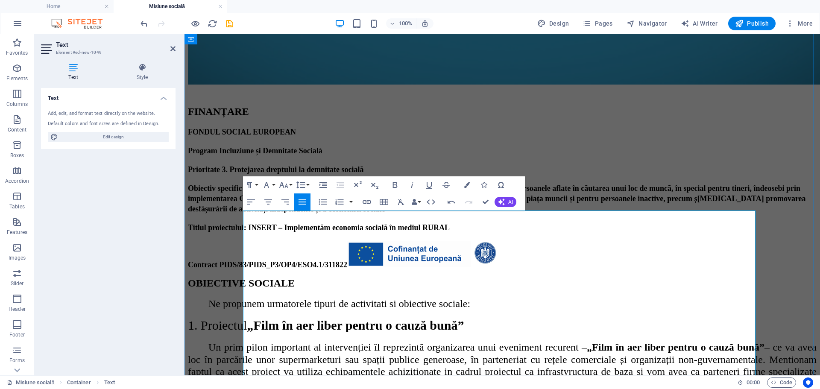
click at [300, 342] on span "Un prim pilon important al intervenției îl reprezintă organizarea unui evenimen…" at bounding box center [397, 347] width 379 height 11
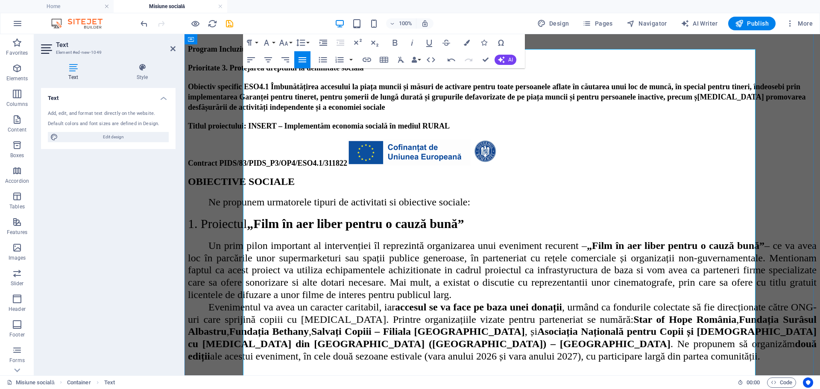
scroll to position [720, 0]
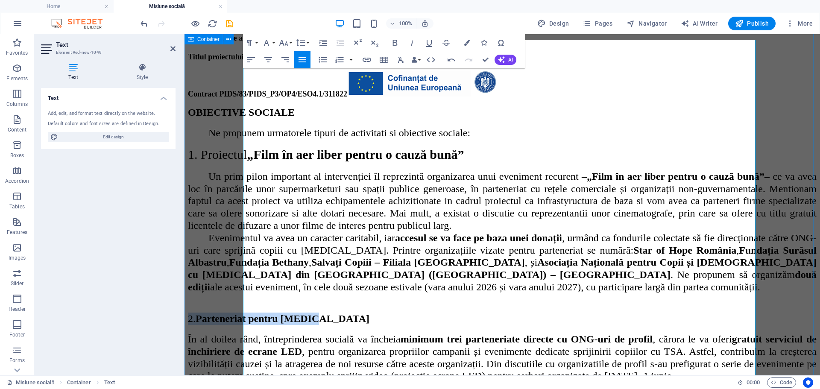
drag, startPoint x: 360, startPoint y: 266, endPoint x: 241, endPoint y: 248, distance: 120.5
click at [232, 261] on div "MISIUNEA SOCIALĂ Misiunea socială a întreprinderii este de a sprijini copiii cu…" at bounding box center [502, 32] width 629 height 1051
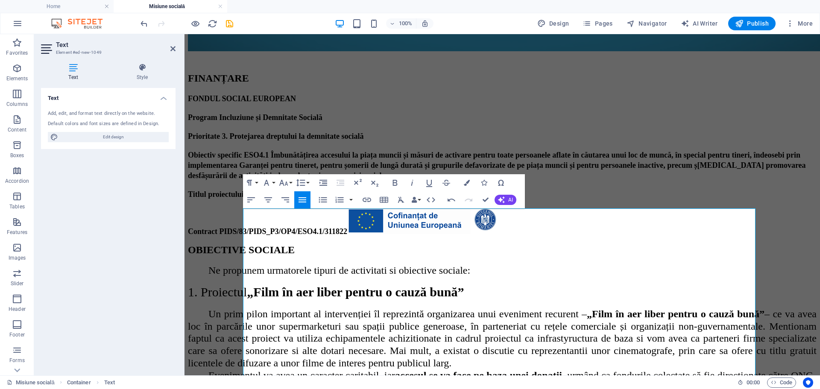
scroll to position [549, 0]
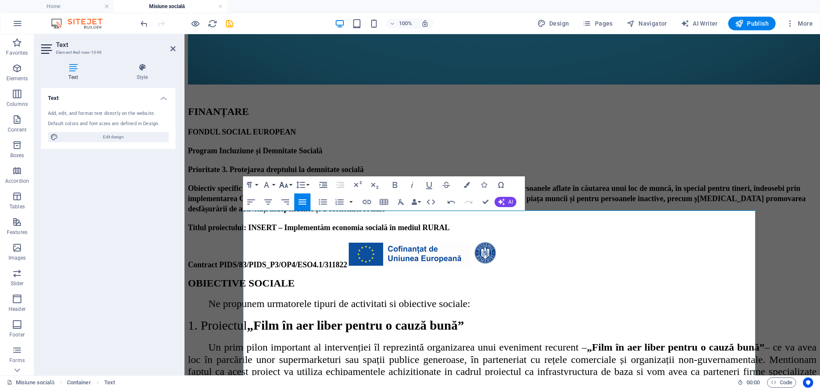
click at [288, 185] on icon "button" at bounding box center [284, 185] width 10 height 10
click at [293, 236] on link "30" at bounding box center [292, 235] width 31 height 13
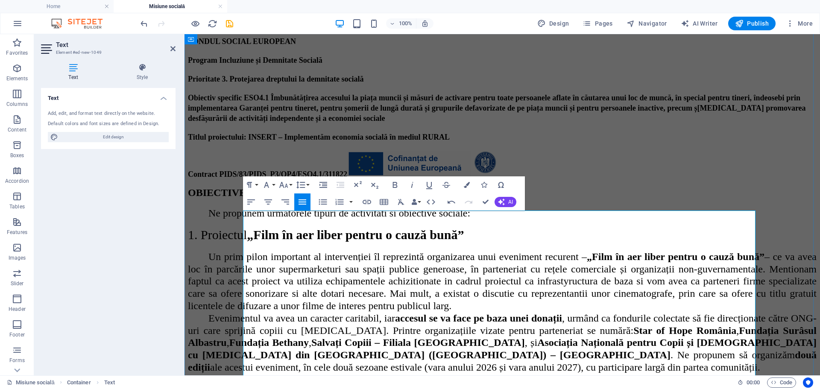
scroll to position [763, 0]
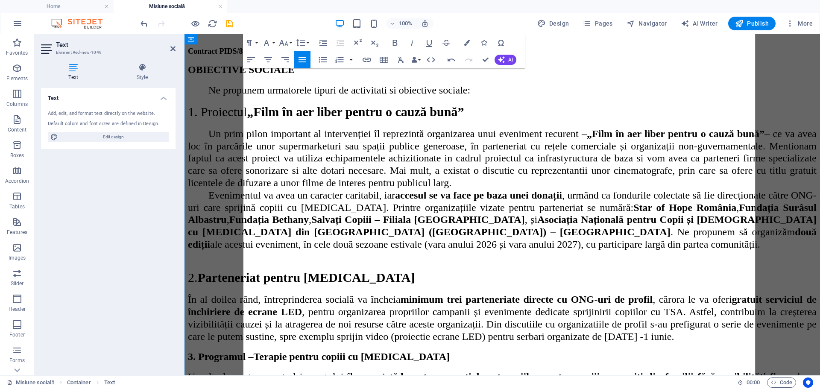
click at [326, 294] on span "gratuit serviciul de închiriere de ecrane LED" at bounding box center [503, 305] width 631 height 23
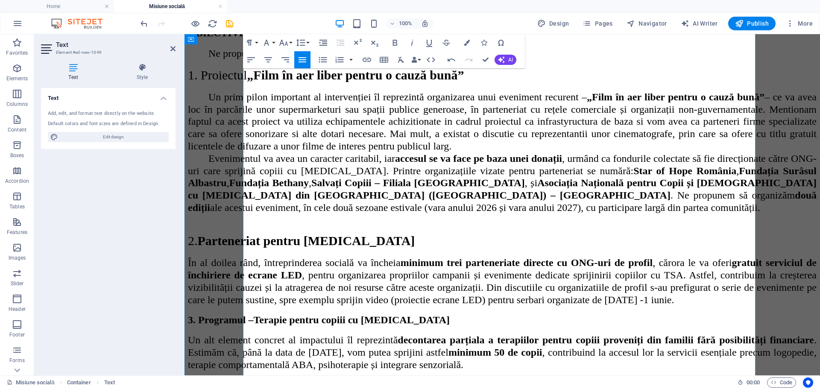
scroll to position [848, 0]
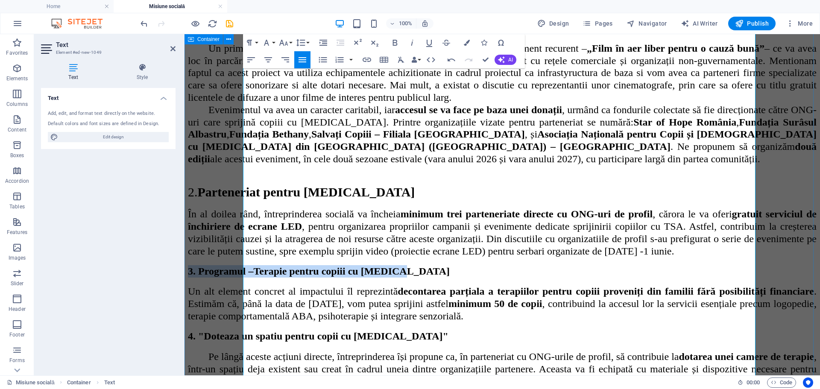
drag, startPoint x: 442, startPoint y: 232, endPoint x: 238, endPoint y: 227, distance: 203.8
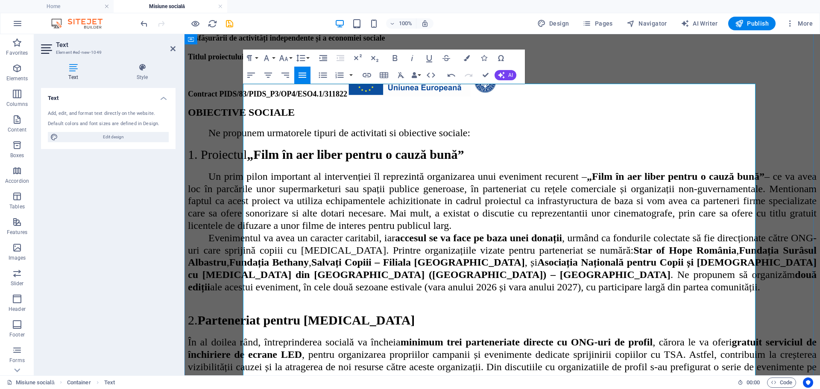
scroll to position [592, 0]
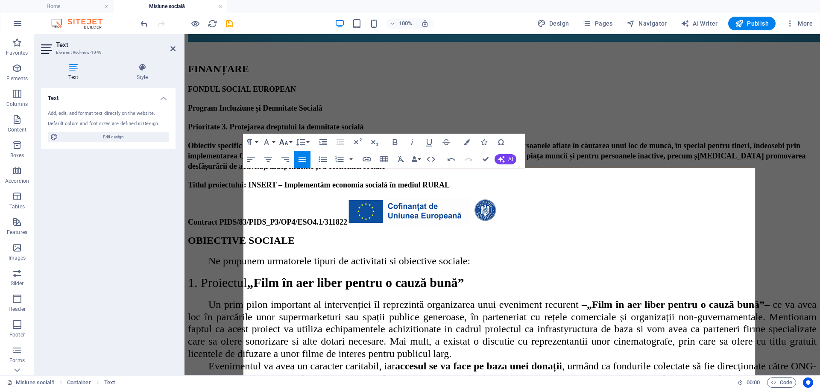
click at [288, 142] on icon "button" at bounding box center [284, 142] width 10 height 10
click at [295, 189] on link "30" at bounding box center [292, 192] width 31 height 13
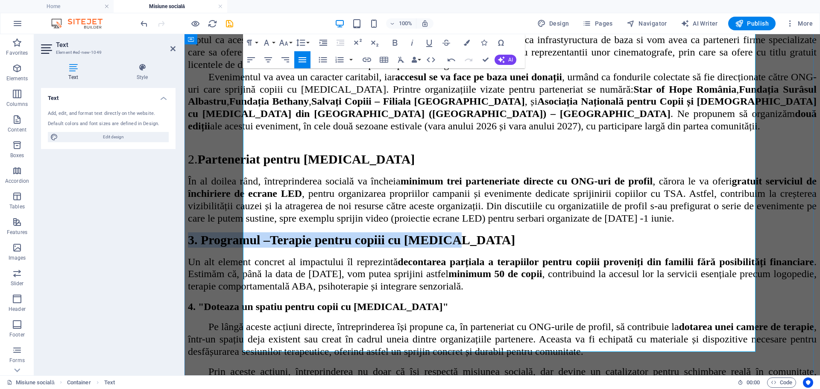
scroll to position [934, 0]
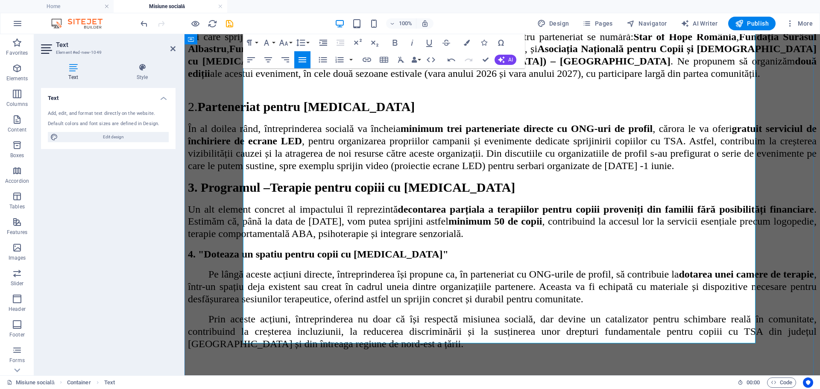
click at [328, 269] on span "Pe lângă aceste acțiuni directe, întreprinderea își propune ca, în parteneriat …" at bounding box center [443, 274] width 471 height 11
drag, startPoint x: 450, startPoint y: 223, endPoint x: 235, endPoint y: 214, distance: 215.9
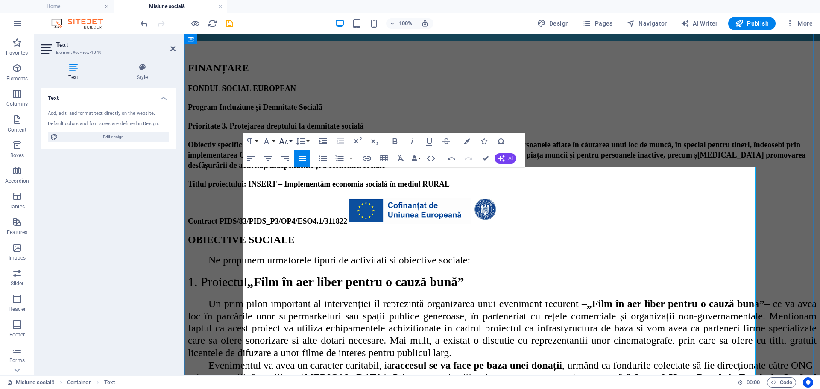
scroll to position [592, 0]
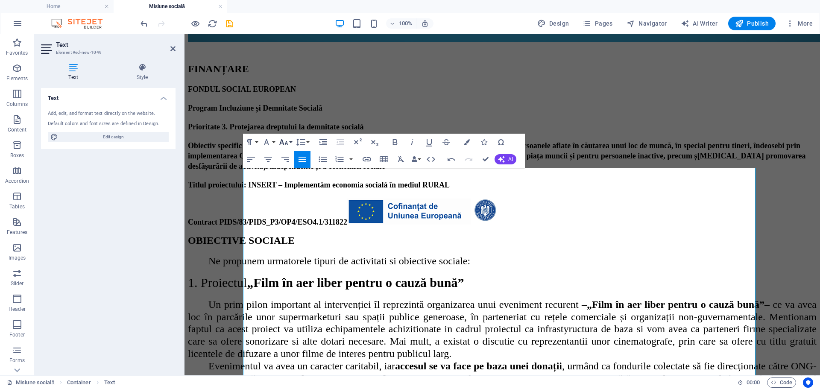
click at [291, 142] on button "Font Size" at bounding box center [285, 142] width 16 height 17
click at [296, 191] on link "30" at bounding box center [292, 192] width 31 height 13
click at [325, 299] on span "– ce va avea loc în parcările unor supermarketuri sau spații publice generoase,…" at bounding box center [503, 329] width 631 height 60
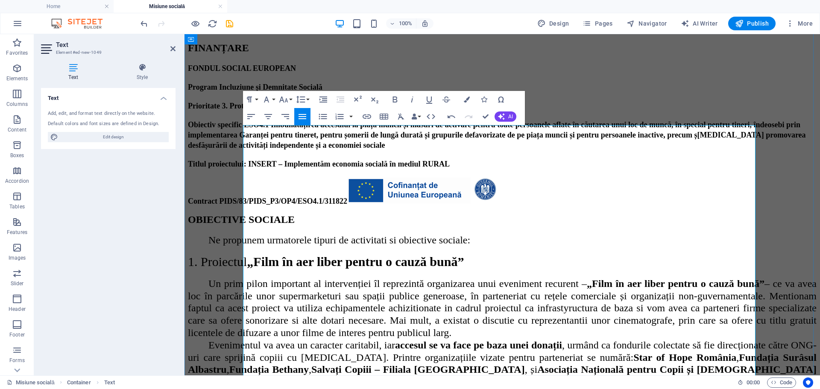
scroll to position [592, 0]
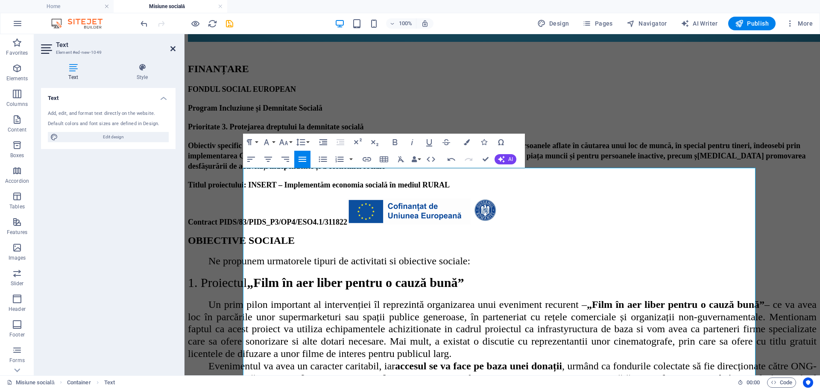
click at [173, 48] on icon at bounding box center [172, 48] width 5 height 7
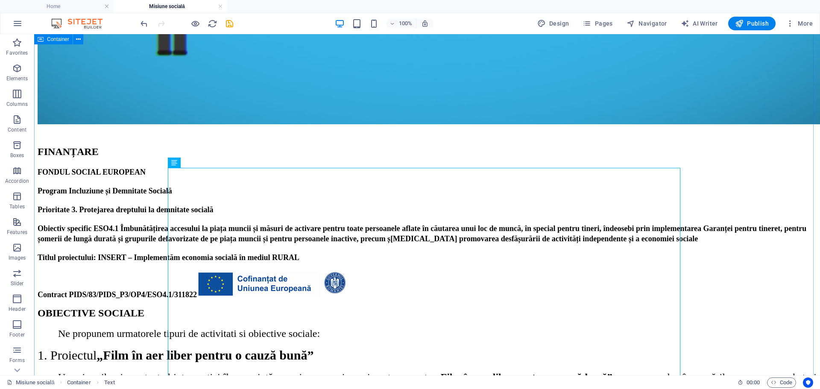
click at [143, 273] on div "MISIUNEA SOCIALĂ Misiunea socială a întreprinderii este de a sprijini copiii cu…" at bounding box center [427, 183] width 779 height 1096
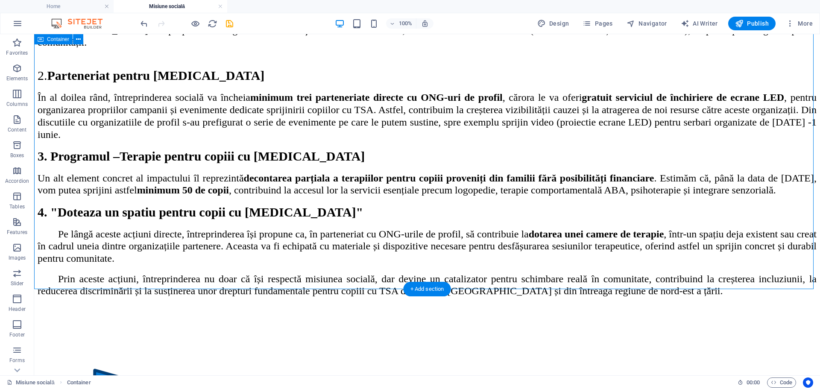
scroll to position [983, 0]
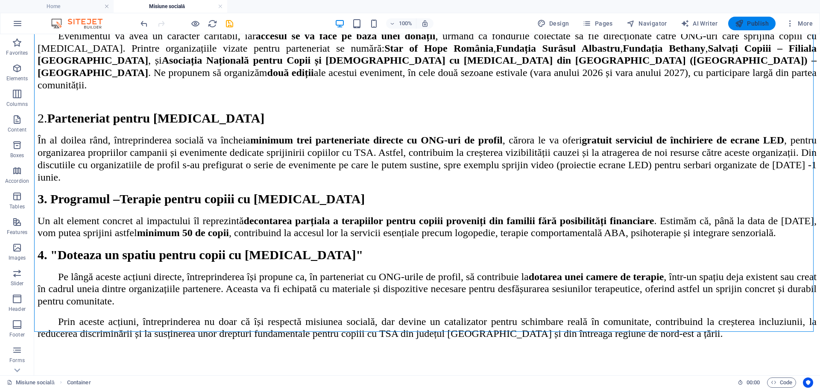
click at [759, 22] on span "Publish" at bounding box center [752, 23] width 34 height 9
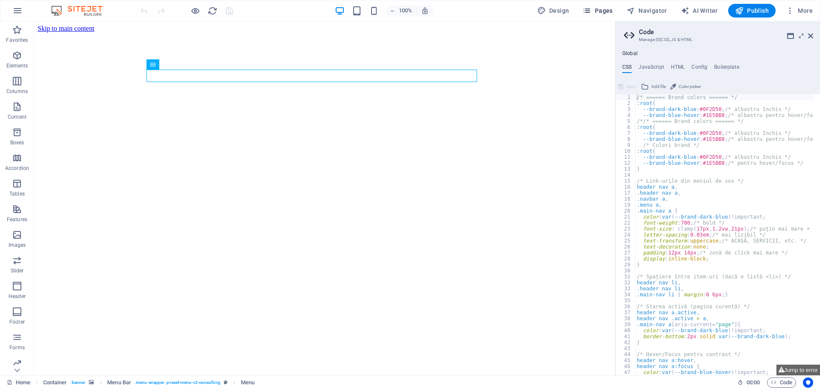
click at [591, 11] on icon "button" at bounding box center [587, 10] width 9 height 9
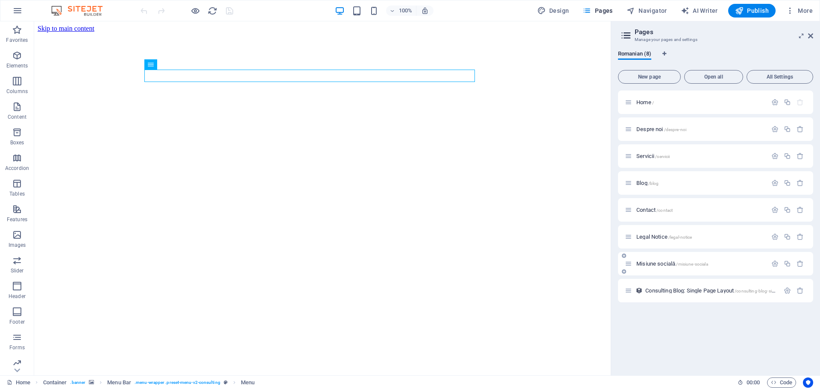
click at [653, 260] on div "Misiune socială /misiune-sociala" at bounding box center [696, 264] width 142 height 10
click at [654, 264] on span "Misiune socială /misiune-sociala" at bounding box center [673, 264] width 72 height 6
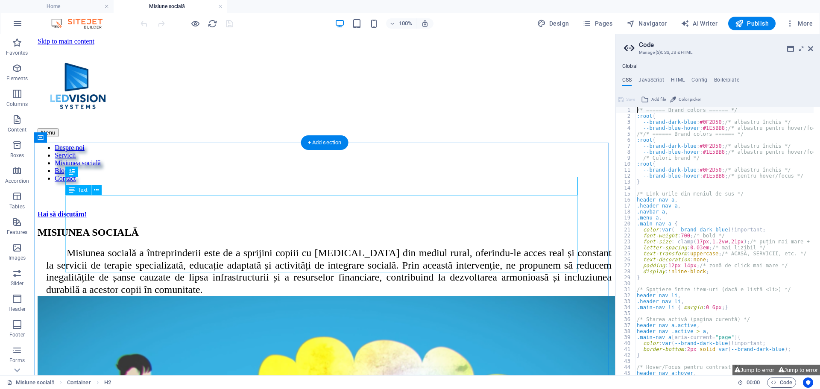
click at [542, 263] on div "Misiunea socială a întreprinderii este de a sprijini copiii cu [MEDICAL_DATA] d…" at bounding box center [325, 271] width 574 height 49
click at [537, 266] on div "Misiunea socială a întreprinderii este de a sprijini copiii cu [MEDICAL_DATA] d…" at bounding box center [325, 271] width 574 height 49
drag, startPoint x: 537, startPoint y: 266, endPoint x: 386, endPoint y: 266, distance: 150.4
click at [537, 266] on div "Misiunea socială a întreprinderii este de a sprijini copiii cu [MEDICAL_DATA] d…" at bounding box center [325, 271] width 574 height 49
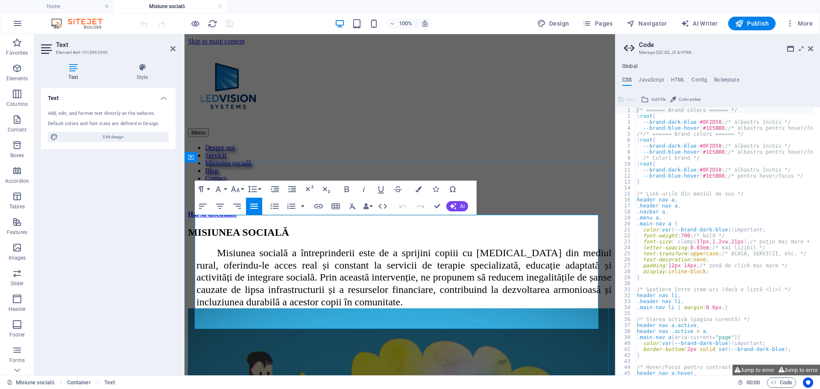
click at [268, 308] on h2 "Misiunea socială a întreprinderii este de a sprijini copiii cu [MEDICAL_DATA] d…" at bounding box center [404, 278] width 415 height 62
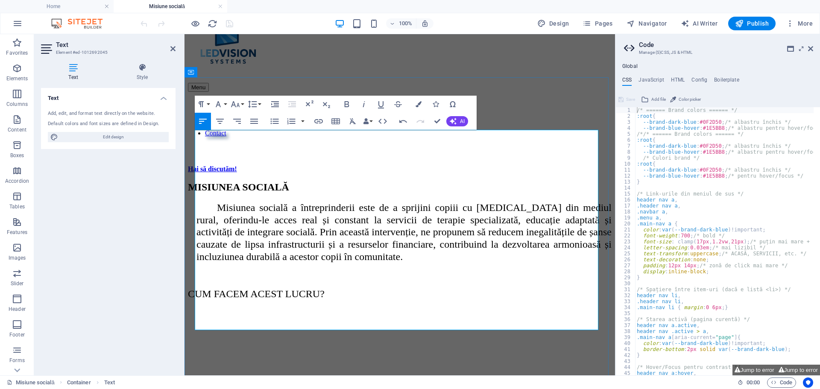
scroll to position [85, 0]
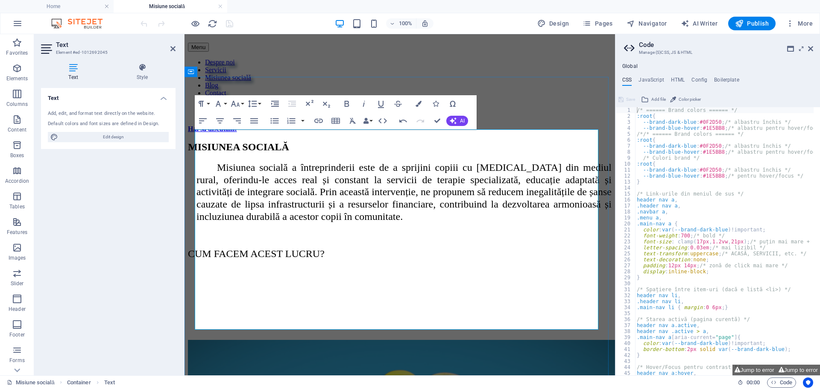
click at [217, 278] on p "​" at bounding box center [400, 273] width 424 height 12
click at [212, 278] on p "​" at bounding box center [400, 273] width 424 height 12
click at [352, 241] on p "​" at bounding box center [400, 236] width 424 height 12
click at [325, 259] on span "CUM FACEM ACEST LUCRU?" at bounding box center [256, 253] width 137 height 11
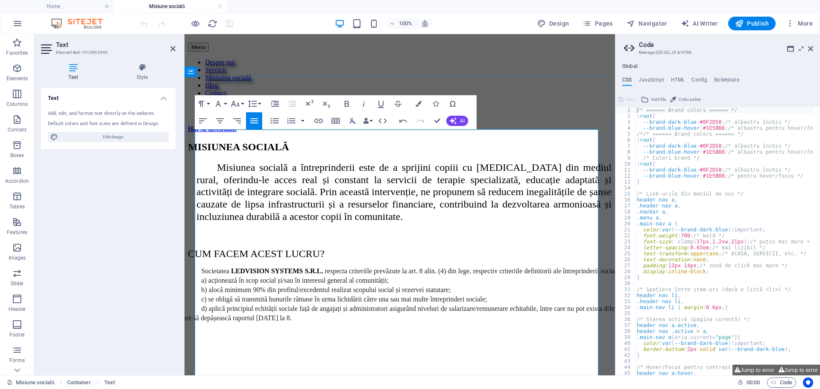
click at [228, 223] on h2 "Misiunea socială a întreprinderii este de a sprijini copiii cu [MEDICAL_DATA] d…" at bounding box center [404, 192] width 415 height 62
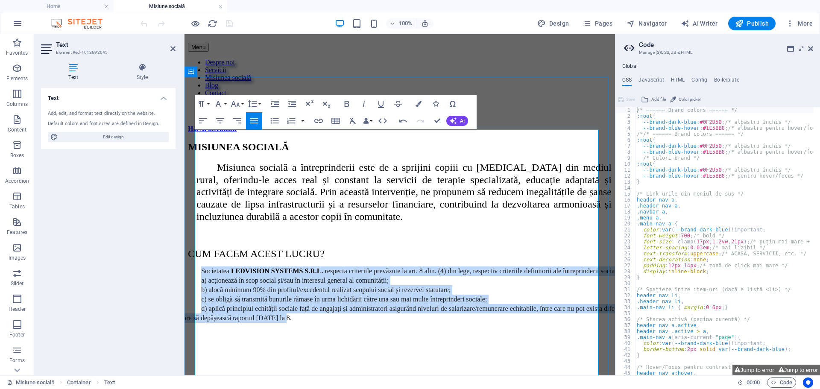
drag, startPoint x: 321, startPoint y: 344, endPoint x: 205, endPoint y: 278, distance: 133.7
click at [205, 278] on div "Misiunea socială a întreprinderii este de a sprijini copiii cu [MEDICAL_DATA] d…" at bounding box center [400, 278] width 424 height 235
click at [275, 100] on icon "button" at bounding box center [275, 104] width 10 height 10
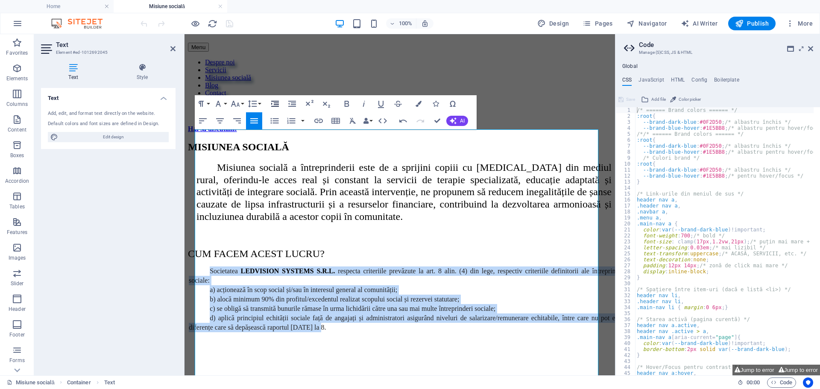
click at [276, 100] on icon "button" at bounding box center [275, 104] width 10 height 10
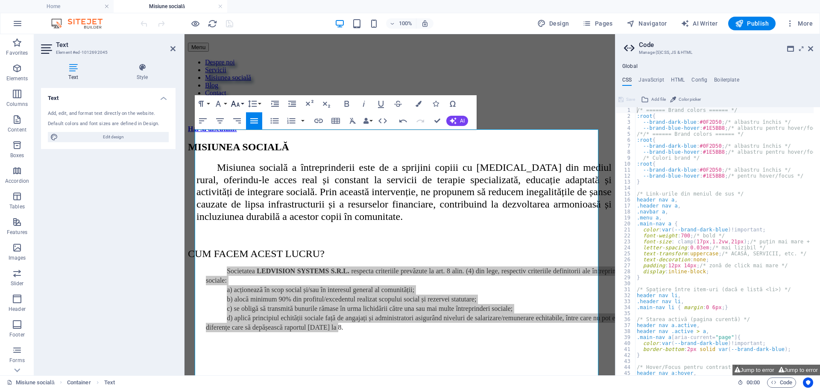
click at [238, 103] on icon "button" at bounding box center [235, 104] width 9 height 6
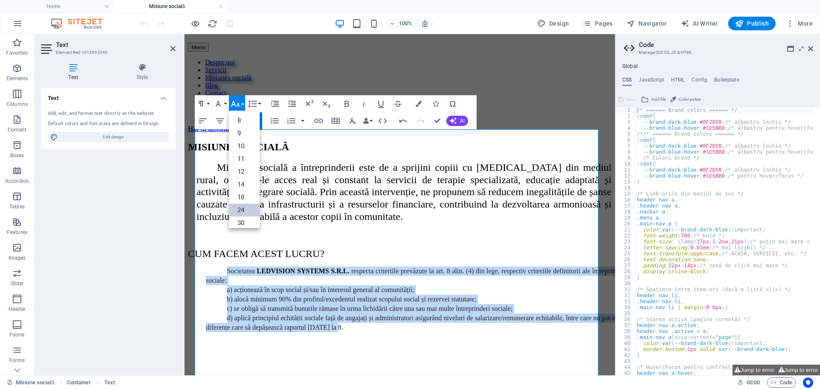
click at [247, 207] on link "24" at bounding box center [244, 210] width 31 height 13
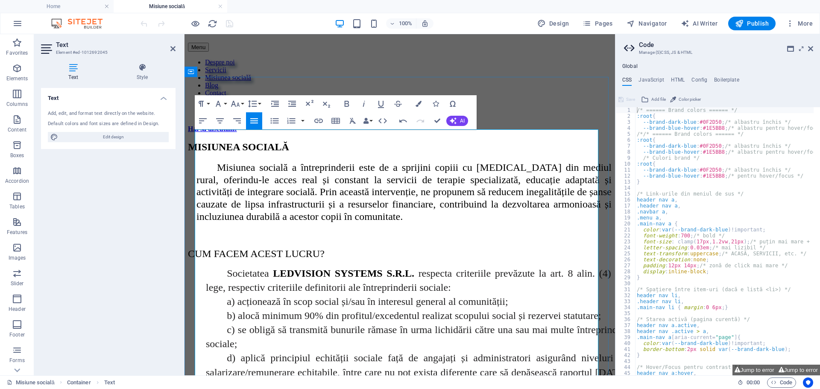
click at [261, 223] on h2 "Misiunea socială a întreprinderii este de a sprijini copiii cu [MEDICAL_DATA] d…" at bounding box center [404, 192] width 415 height 62
click at [173, 48] on icon at bounding box center [172, 48] width 5 height 7
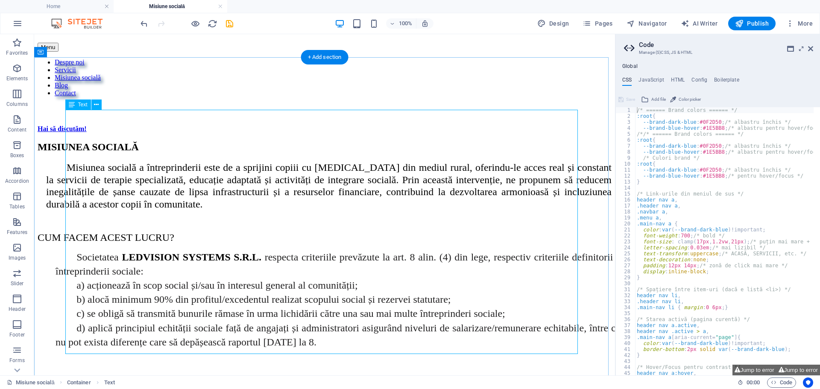
click at [535, 225] on div "Misiunea socială a întreprinderii este de a sprijini copiii cu [MEDICAL_DATA] d…" at bounding box center [325, 284] width 574 height 246
click at [305, 268] on div "Misiunea socială a întreprinderii este de a sprijini copiii cu [MEDICAL_DATA] d…" at bounding box center [325, 284] width 574 height 246
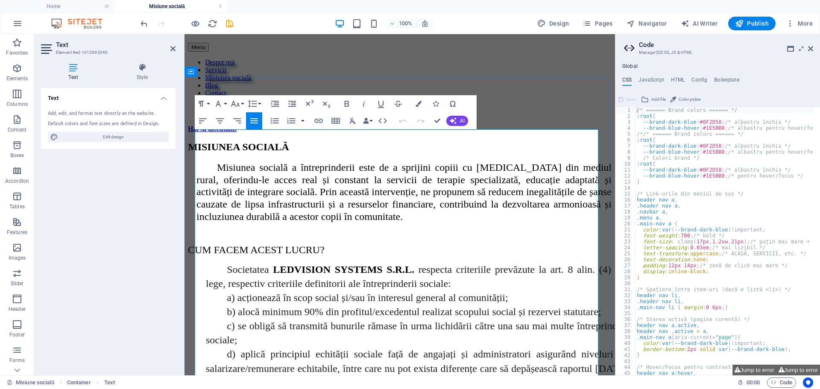
click at [259, 223] on h2 "Misiunea socială a întreprinderii este de a sprijini copiii cu [MEDICAL_DATA] d…" at bounding box center [404, 192] width 415 height 62
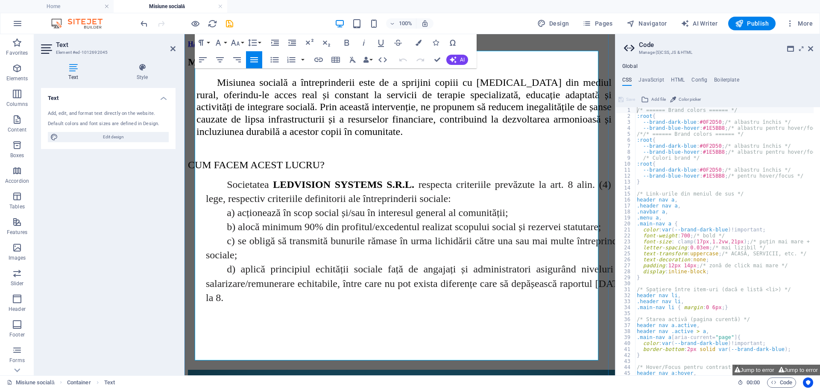
scroll to position [171, 0]
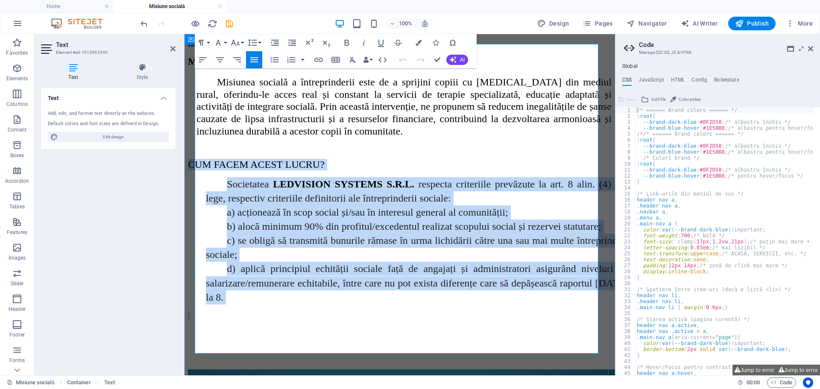
drag, startPoint x: 257, startPoint y: 299, endPoint x: 251, endPoint y: 189, distance: 109.9
click at [198, 177] on div "Misiunea socială a întreprinderii este de a sprijini copiii cu [MEDICAL_DATA] d…" at bounding box center [400, 219] width 424 height 287
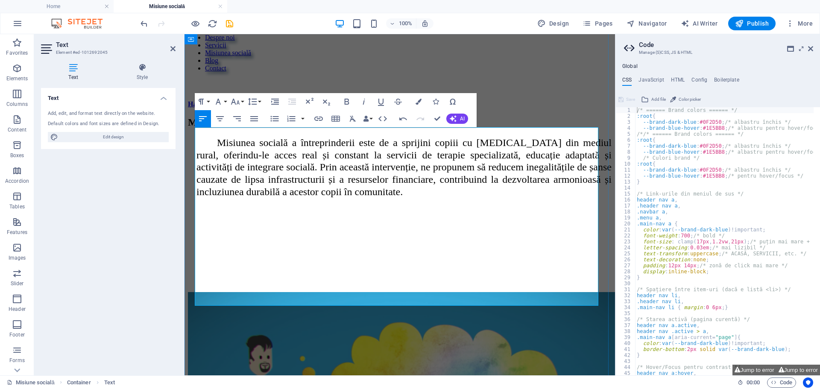
scroll to position [85, 0]
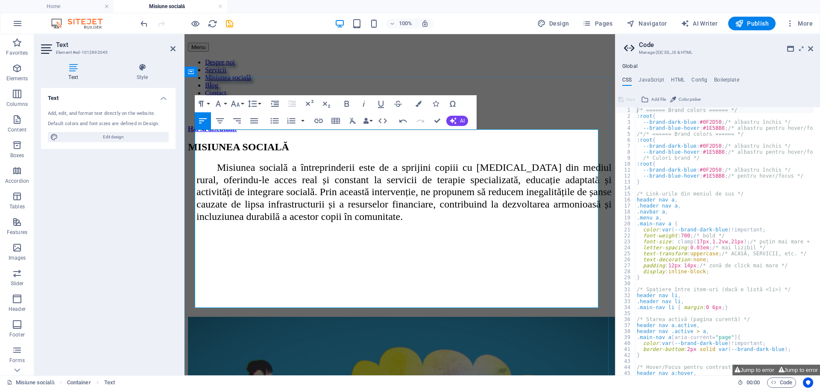
click at [260, 223] on h2 "Misiunea socială a întreprinderii este de a sprijini copiii cu [MEDICAL_DATA] d…" at bounding box center [404, 192] width 415 height 62
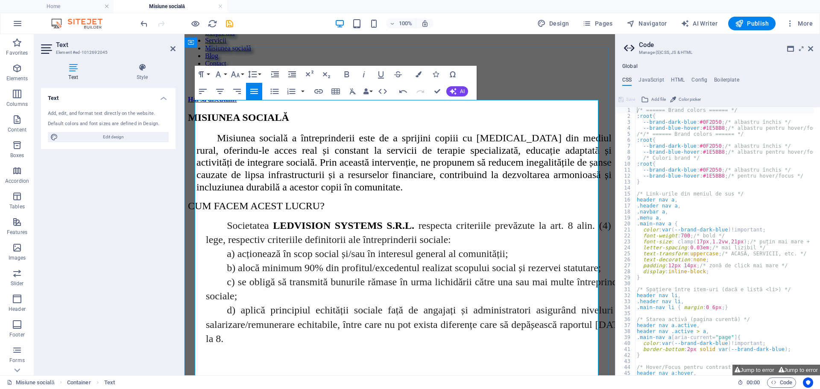
scroll to position [128, 0]
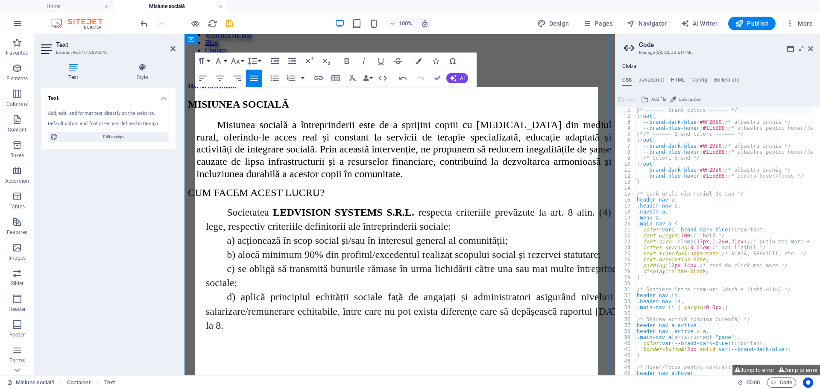
click at [261, 180] on h2 "Misiunea socială a întreprinderii este de a sprijini copiii cu [MEDICAL_DATA] d…" at bounding box center [404, 150] width 415 height 62
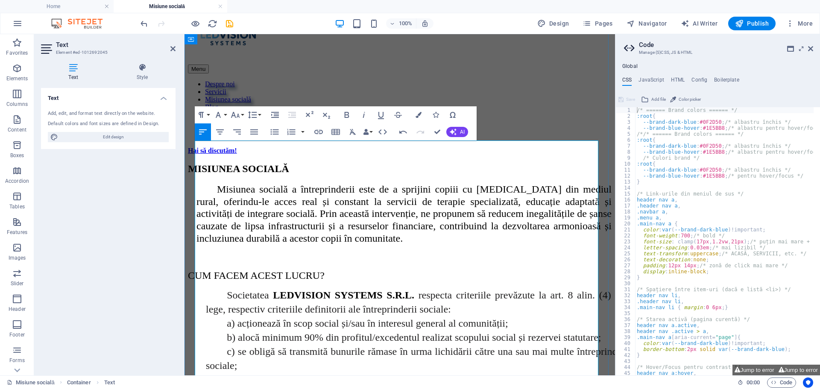
scroll to position [57, 0]
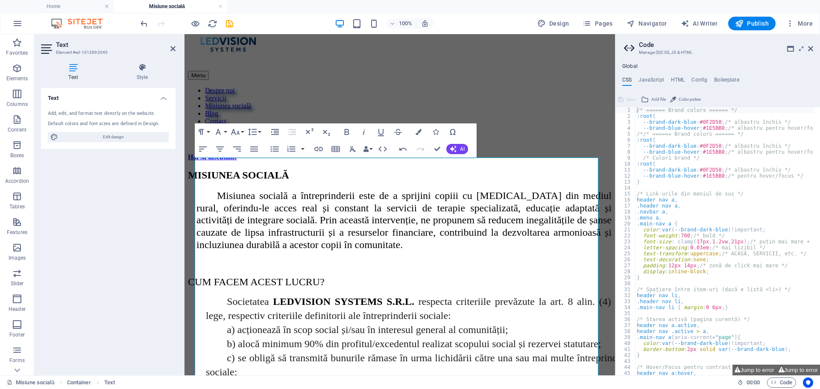
click at [169, 48] on h2 "Text" at bounding box center [116, 45] width 120 height 8
click at [176, 49] on aside "Text Element #ed-1012692045 Text Style Text Add, edit, and format text directly…" at bounding box center [109, 204] width 150 height 341
click at [171, 47] on icon at bounding box center [172, 48] width 5 height 7
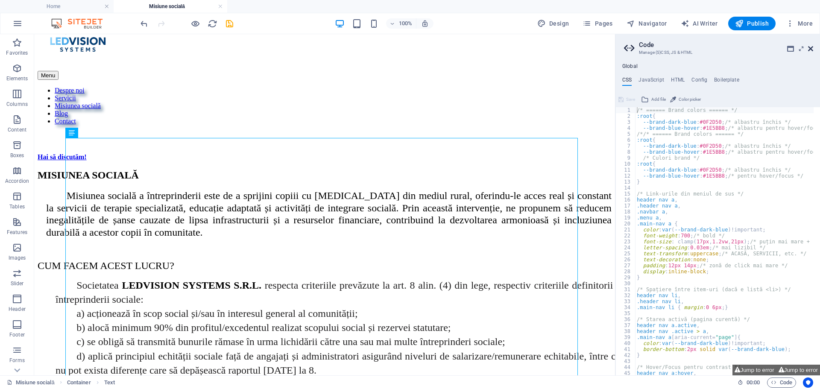
click at [811, 49] on icon at bounding box center [810, 48] width 5 height 7
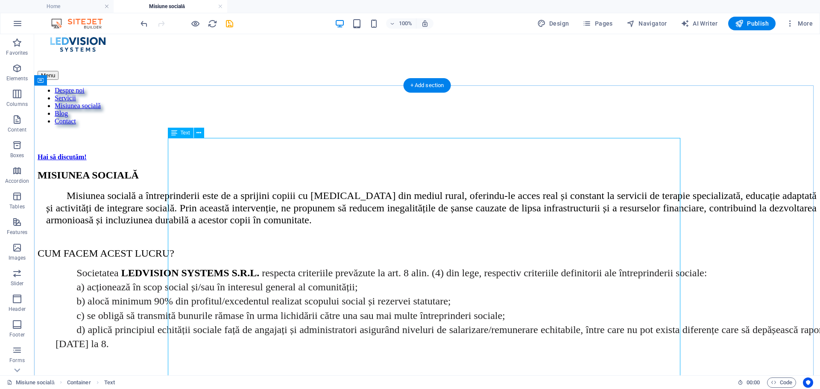
click at [477, 322] on div "Misiunea socială a întreprinderii este de a sprijini copiii cu [MEDICAL_DATA] d…" at bounding box center [427, 314] width 779 height 249
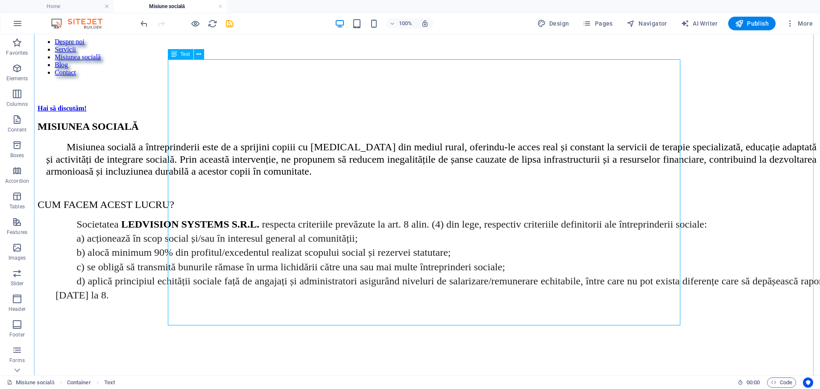
scroll to position [143, 0]
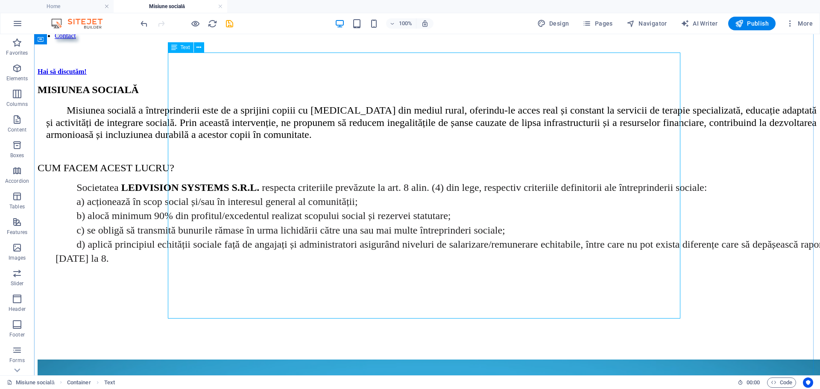
click at [214, 288] on div "Misiunea socială a întreprinderii este de a sprijini copiii cu [MEDICAL_DATA] d…" at bounding box center [427, 228] width 779 height 249
click at [573, 222] on div "Misiunea socială a întreprinderii este de a sprijini copiii cu [MEDICAL_DATA] d…" at bounding box center [427, 228] width 779 height 249
click at [572, 222] on div "Misiunea socială a întreprinderii este de a sprijini copiii cu [MEDICAL_DATA] d…" at bounding box center [427, 228] width 779 height 249
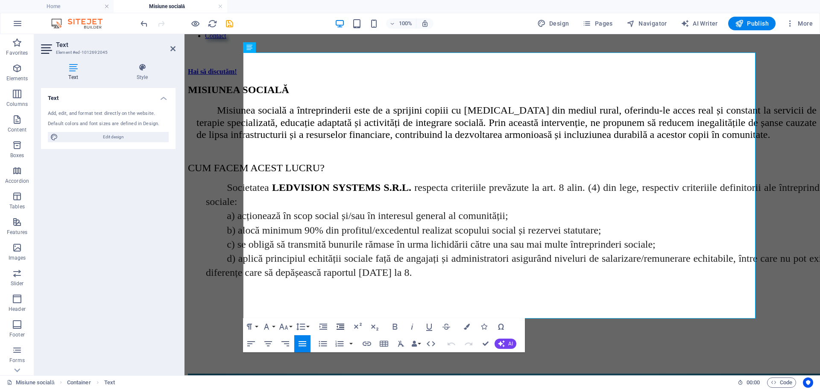
click at [342, 329] on icon "button" at bounding box center [340, 327] width 10 height 10
click at [330, 253] on span "d) aplică principiul echității sociale față de angajați și administratori asigu…" at bounding box center [521, 265] width 630 height 25
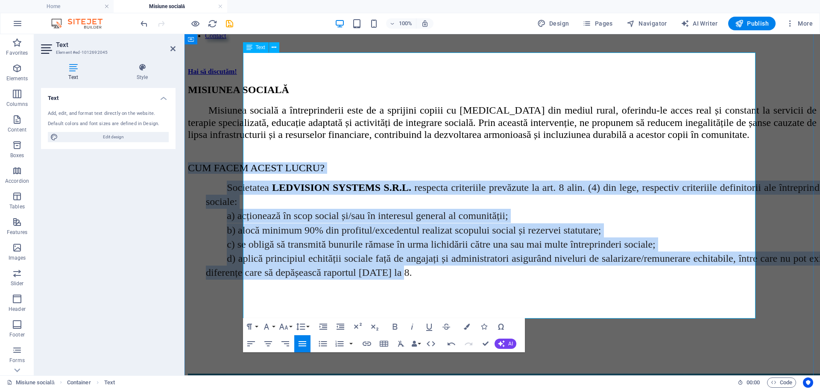
drag, startPoint x: 593, startPoint y: 252, endPoint x: 262, endPoint y: 173, distance: 340.6
click at [243, 148] on div "Misiunea socială a întreprinderii este de a sprijini copiii cu [MEDICAL_DATA] d…" at bounding box center [502, 235] width 629 height 263
click at [303, 346] on icon "button" at bounding box center [303, 343] width 8 height 5
click at [338, 327] on icon "button" at bounding box center [340, 327] width 10 height 10
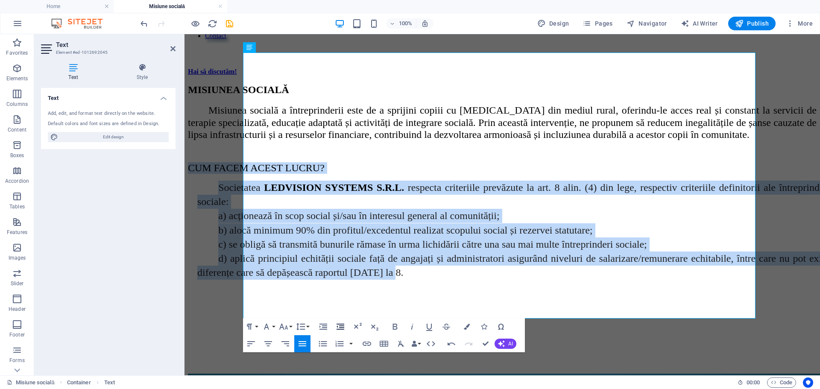
click at [338, 327] on icon "button" at bounding box center [340, 327] width 10 height 10
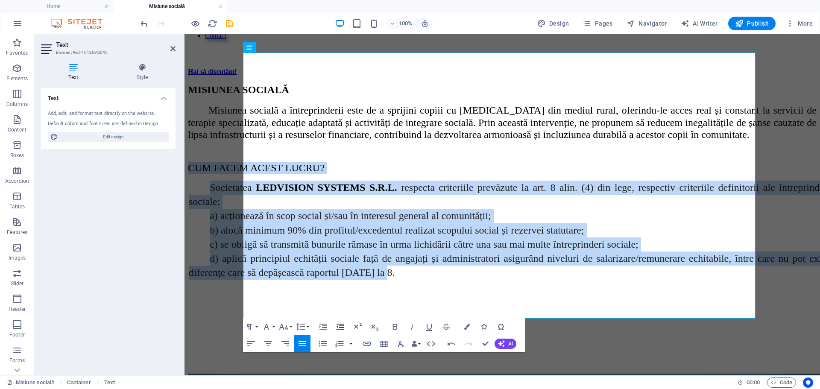
click at [338, 327] on icon "button" at bounding box center [340, 327] width 10 height 10
click at [323, 327] on icon "button" at bounding box center [323, 327] width 10 height 10
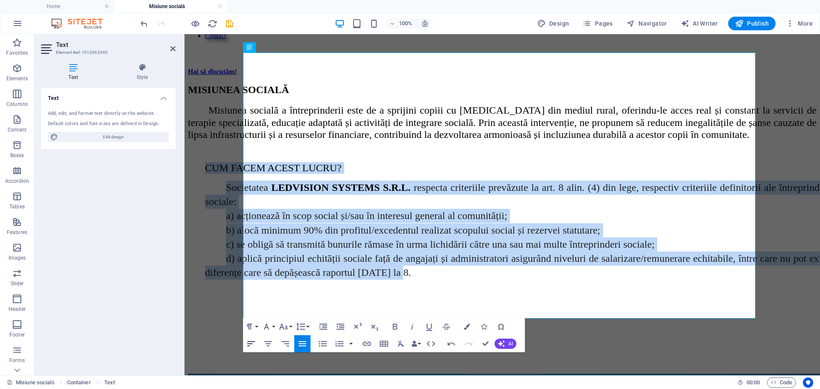
click at [252, 344] on icon "button" at bounding box center [251, 344] width 10 height 10
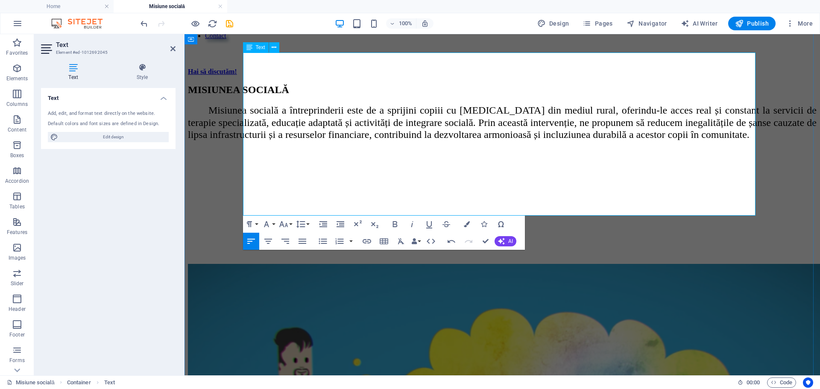
click at [268, 235] on p at bounding box center [502, 239] width 629 height 8
click at [265, 235] on p at bounding box center [502, 239] width 629 height 8
click at [264, 235] on p at bounding box center [502, 239] width 629 height 8
click at [285, 220] on p at bounding box center [502, 224] width 629 height 8
click at [282, 206] on p at bounding box center [502, 210] width 629 height 8
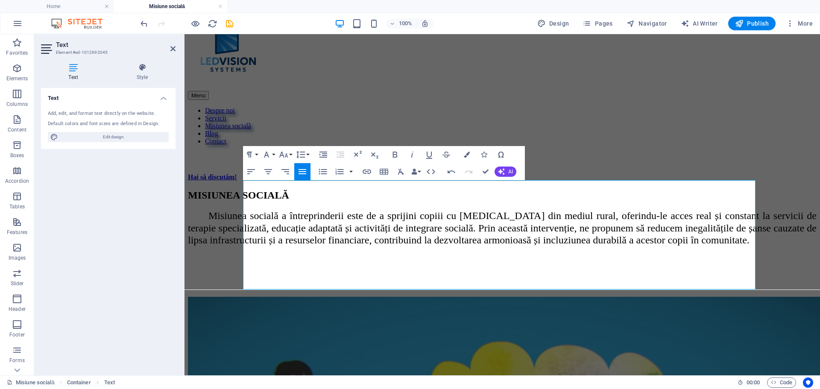
scroll to position [15, 0]
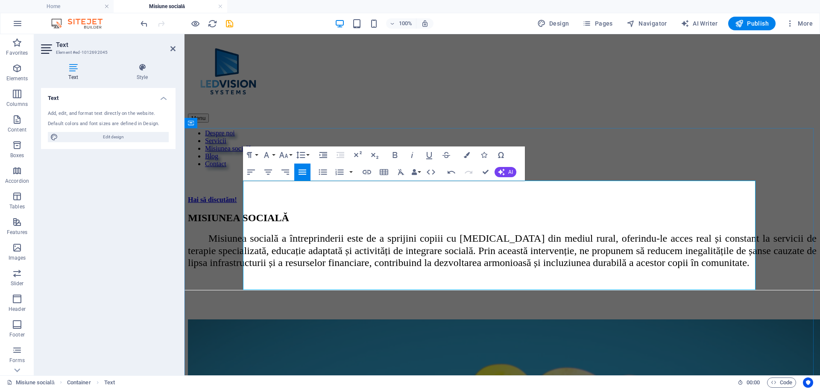
click at [268, 305] on p at bounding box center [502, 309] width 629 height 8
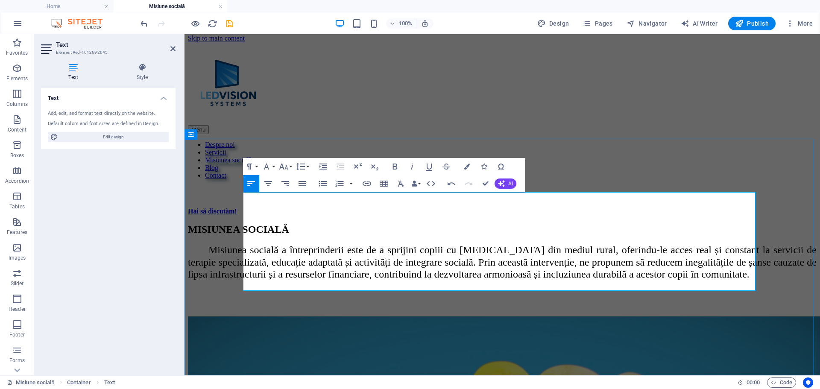
scroll to position [0, 0]
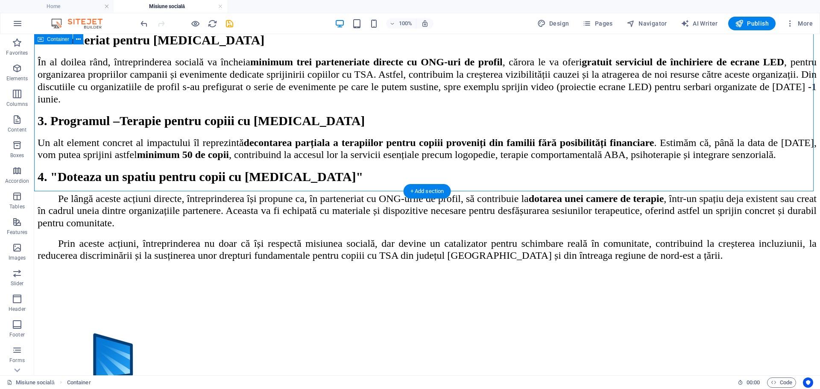
scroll to position [1025, 0]
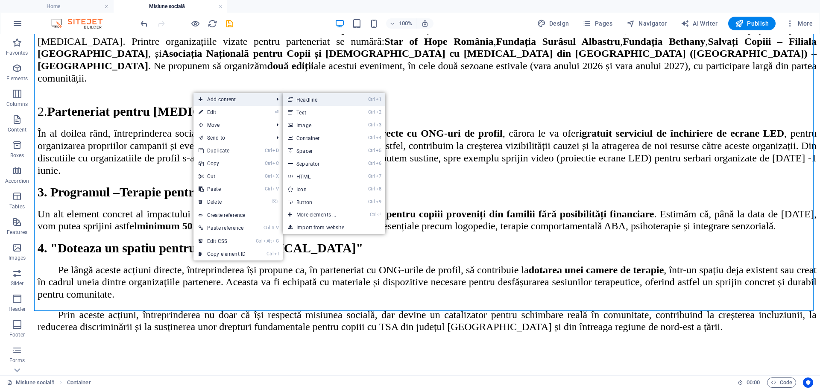
click at [308, 97] on link "Ctrl 1 Headline" at bounding box center [318, 99] width 70 height 13
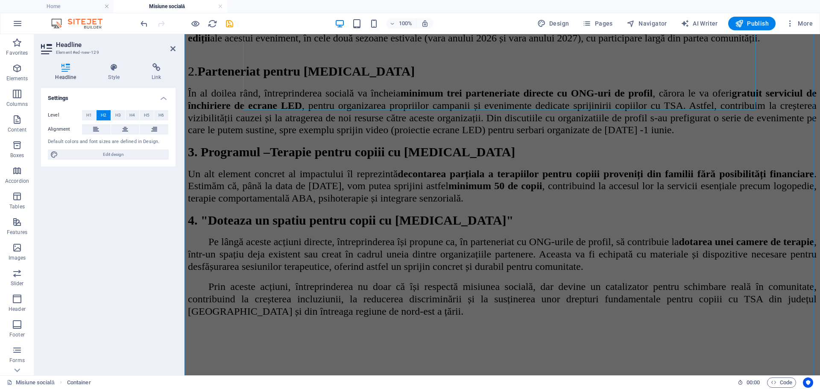
scroll to position [0, 0]
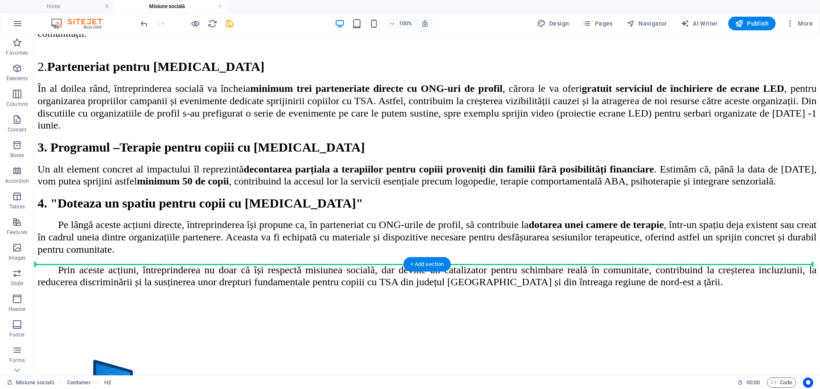
scroll to position [1072, 0]
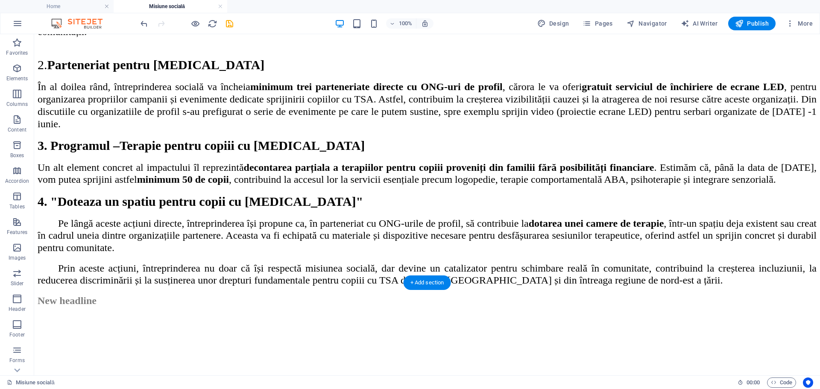
drag, startPoint x: 212, startPoint y: 205, endPoint x: 178, endPoint y: 220, distance: 37.3
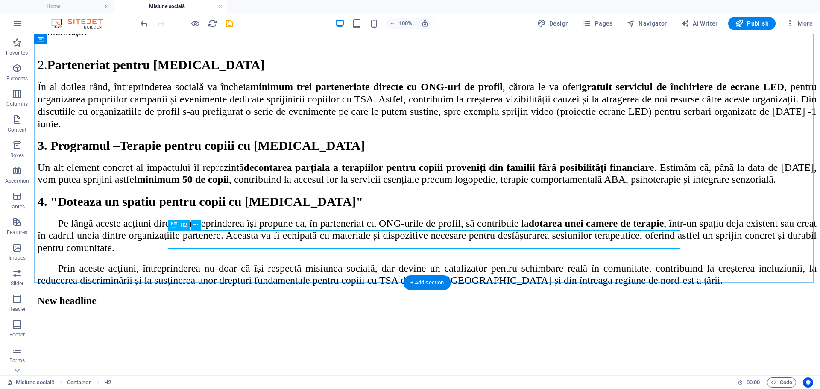
click at [218, 295] on div "New headline" at bounding box center [427, 301] width 779 height 12
click at [268, 295] on div "New headline" at bounding box center [427, 301] width 779 height 12
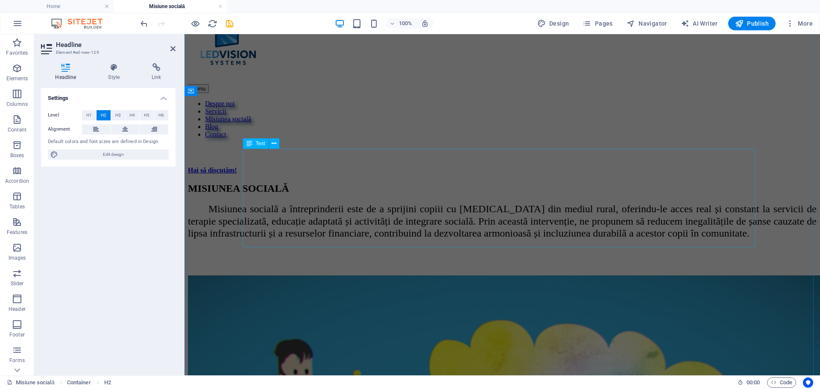
scroll to position [0, 0]
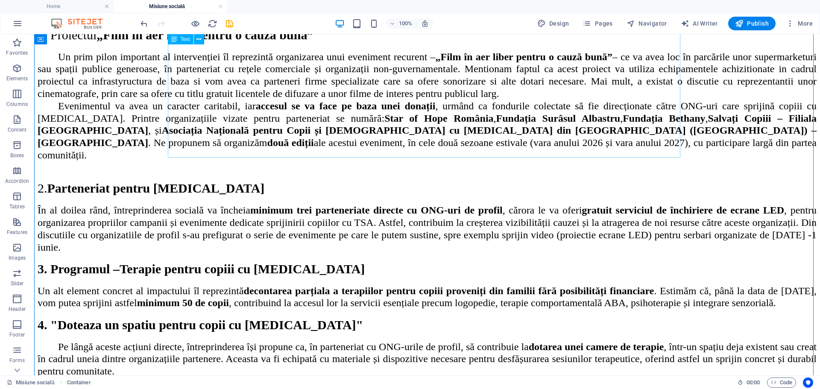
scroll to position [1106, 0]
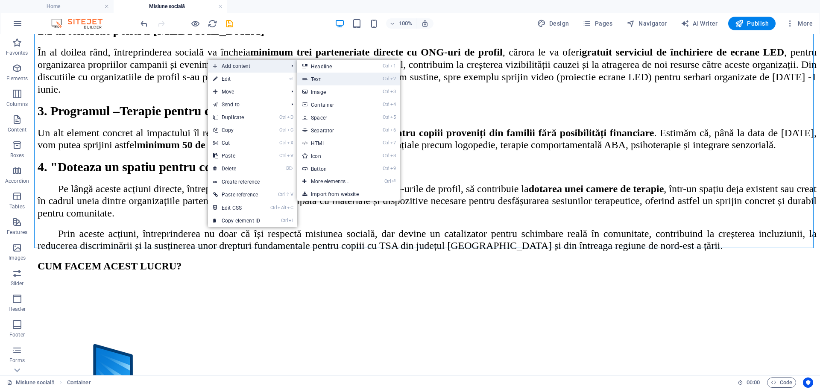
click at [326, 79] on link "Ctrl 2 Text" at bounding box center [332, 79] width 70 height 13
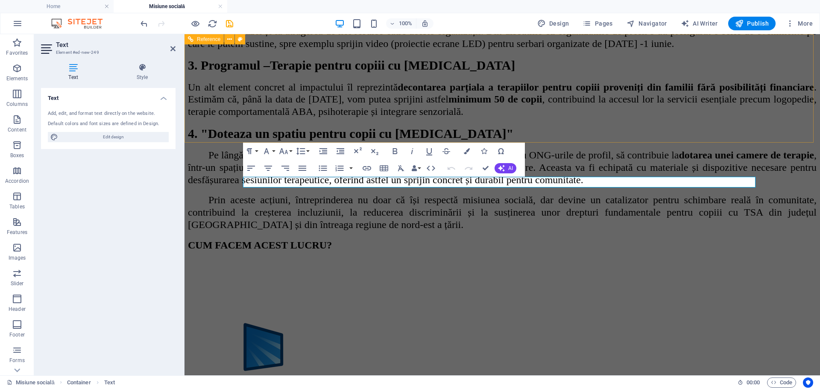
scroll to position [0, 0]
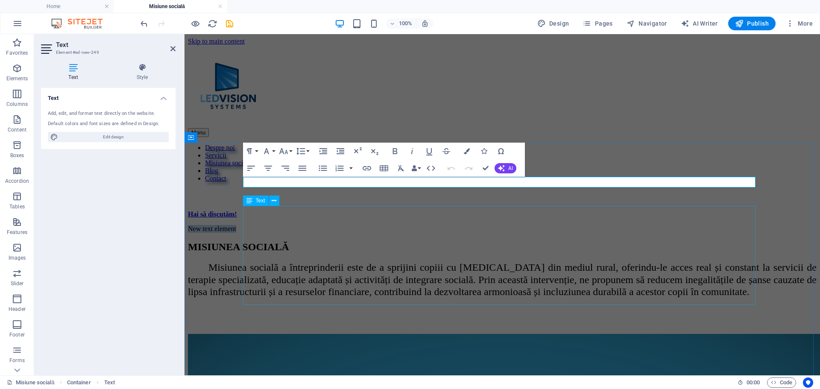
click at [274, 261] on div "Misiunea socială a întreprinderii este de a sprijini copiii cu [MEDICAL_DATA] d…" at bounding box center [502, 294] width 629 height 66
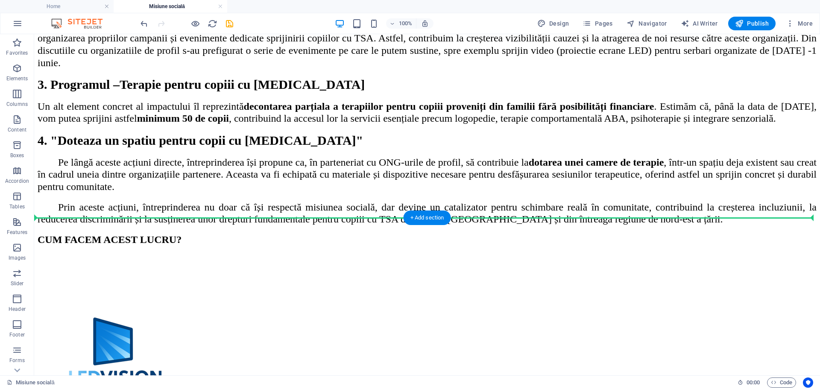
scroll to position [1137, 0]
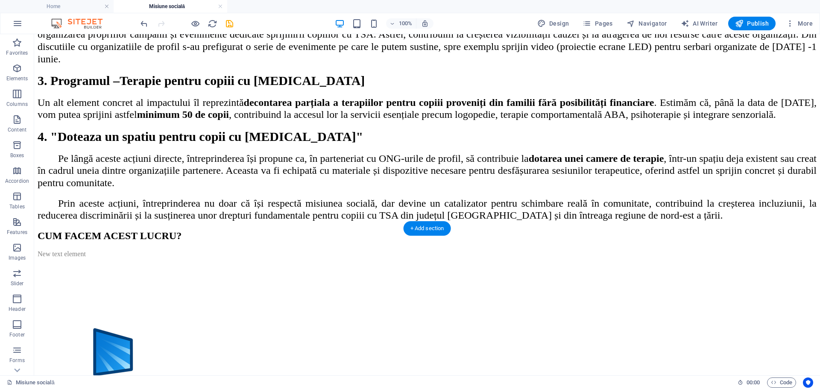
drag, startPoint x: 218, startPoint y: 204, endPoint x: 182, endPoint y: 190, distance: 39.1
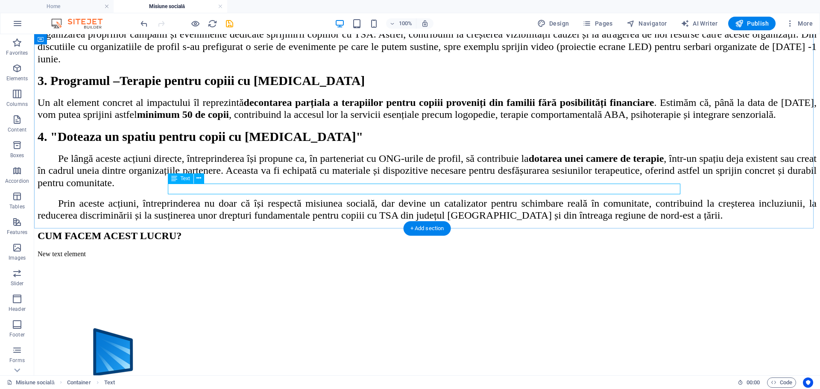
click at [229, 250] on div "New text element" at bounding box center [427, 254] width 779 height 8
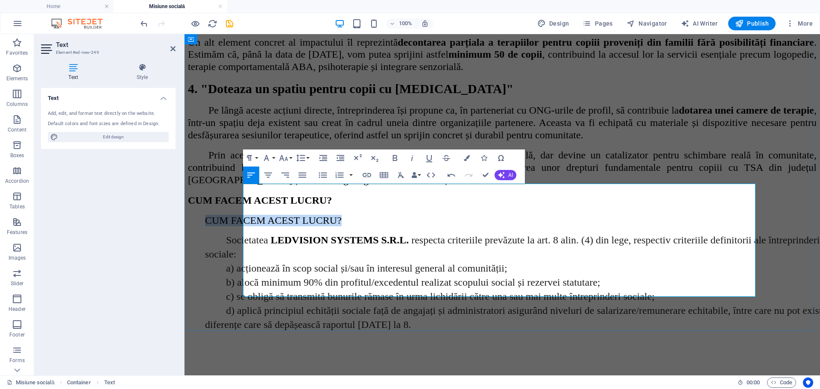
drag, startPoint x: 404, startPoint y: 192, endPoint x: 261, endPoint y: 188, distance: 143.2
click at [261, 215] on p "CUM FACEM ACEST LUCRU?" at bounding box center [511, 221] width 612 height 12
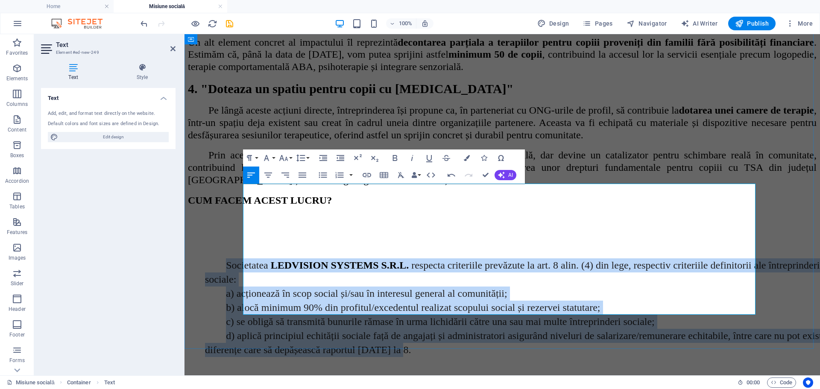
drag, startPoint x: 597, startPoint y: 308, endPoint x: 281, endPoint y: 224, distance: 326.6
click at [267, 219] on div "Societatea LEDVISION SYSTEMS S.R.L. respecta criteriile prevăzute la art. 8 ali…" at bounding box center [502, 286] width 629 height 143
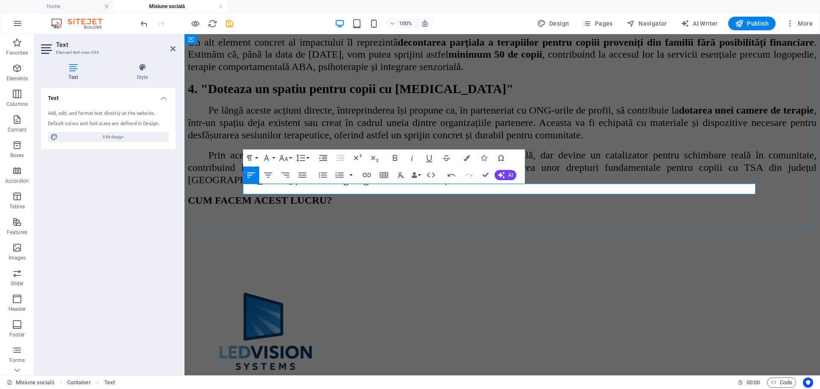
click at [261, 215] on p at bounding box center [502, 219] width 629 height 8
click at [256, 215] on p at bounding box center [502, 219] width 629 height 8
click at [255, 215] on p at bounding box center [502, 219] width 629 height 8
click at [254, 215] on p at bounding box center [502, 219] width 629 height 8
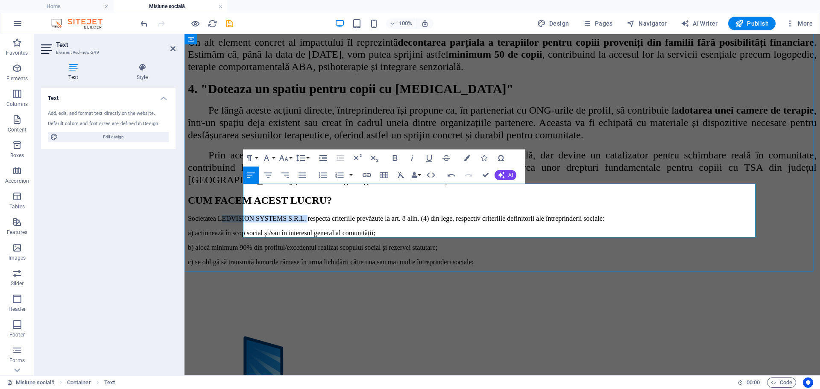
drag, startPoint x: 287, startPoint y: 188, endPoint x: 390, endPoint y: 189, distance: 103.0
click at [390, 215] on p "Societatea LEDVISION SYSTEMS S.R.L. respecta criteriile prevăzute la art. 8 ali…" at bounding box center [502, 219] width 629 height 8
click at [393, 156] on icon "button" at bounding box center [395, 158] width 10 height 10
click at [359, 229] on p "a) acționează în scop social și/sau în interesul general al comunității;" at bounding box center [502, 233] width 629 height 8
drag, startPoint x: 598, startPoint y: 220, endPoint x: 241, endPoint y: 220, distance: 357.2
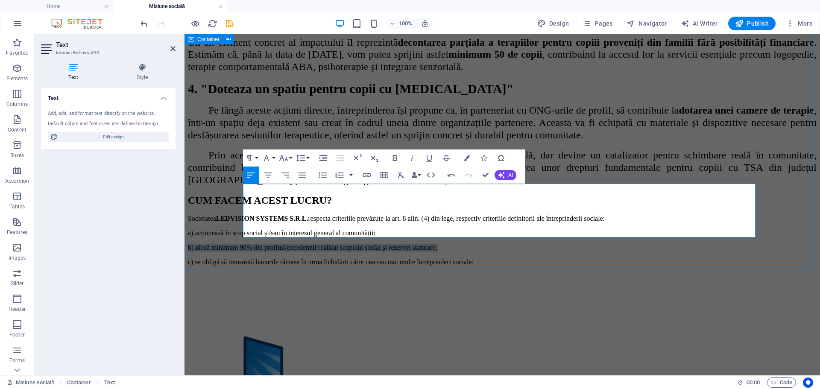
click at [394, 153] on icon "button" at bounding box center [395, 158] width 10 height 10
click at [292, 244] on strong "b) alocă minimum 90% din profitul/excedentul realizat scopului social și rezerv…" at bounding box center [321, 247] width 266 height 7
click at [649, 258] on p "c) se obligă să transmită bunurile rămase în urma lichidării către una sau mai …" at bounding box center [502, 262] width 629 height 8
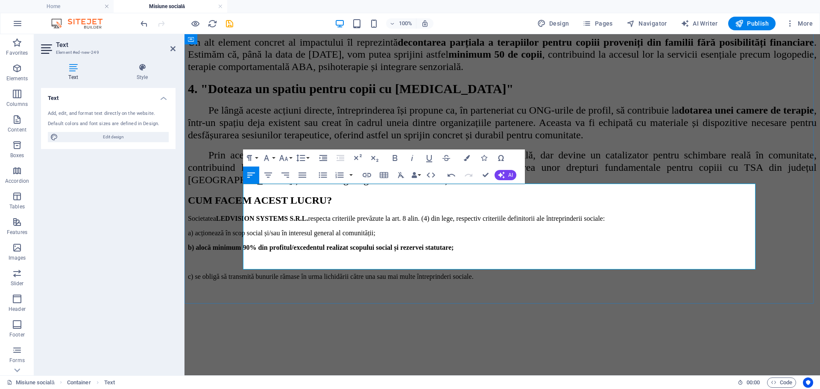
click at [508, 229] on p "a) acționează în scop social și/sau în interesul general al comunității;" at bounding box center [502, 233] width 629 height 8
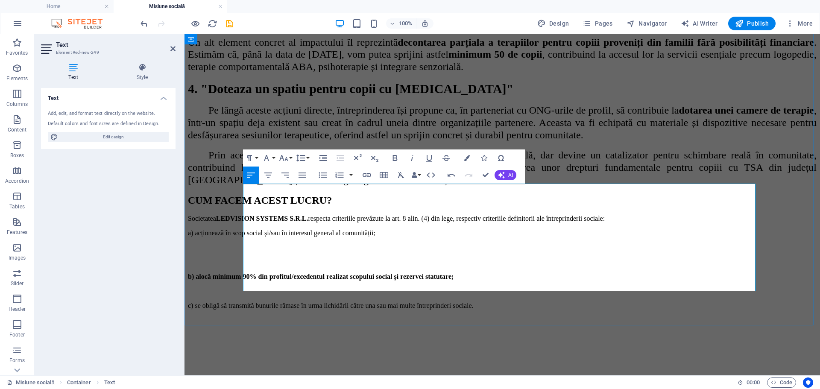
click at [254, 244] on p at bounding box center [502, 248] width 629 height 8
click at [253, 258] on p at bounding box center [502, 262] width 629 height 8
click at [254, 317] on p at bounding box center [502, 321] width 629 height 8
click at [652, 302] on p "c) se obligă să transmită bunurile rămase în urma lichidării către una sau mai …" at bounding box center [502, 306] width 629 height 8
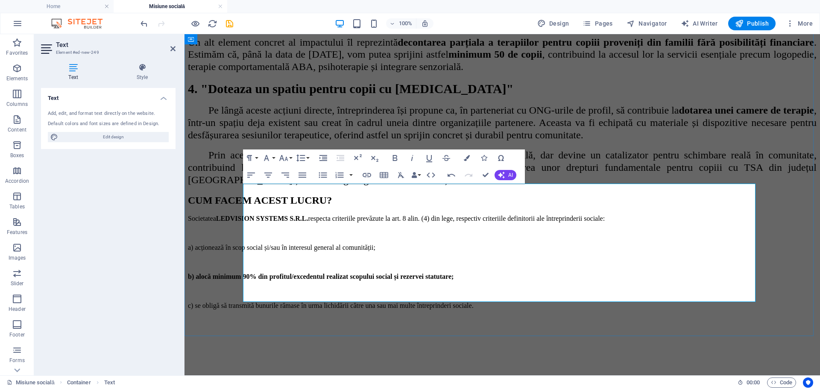
click at [278, 331] on p at bounding box center [502, 335] width 629 height 8
click at [274, 331] on p at bounding box center [502, 335] width 629 height 8
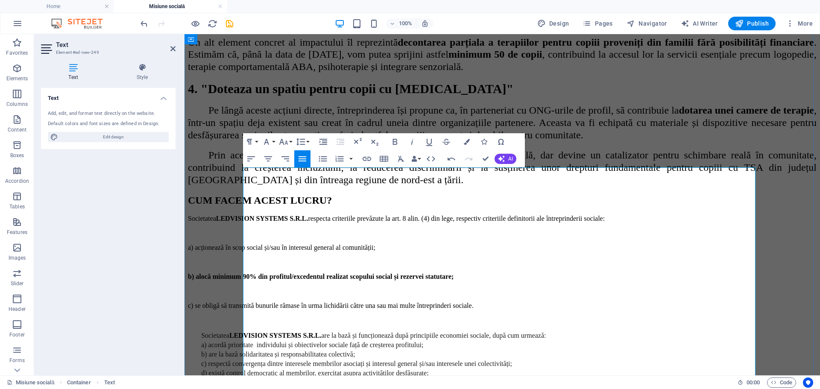
scroll to position [1180, 0]
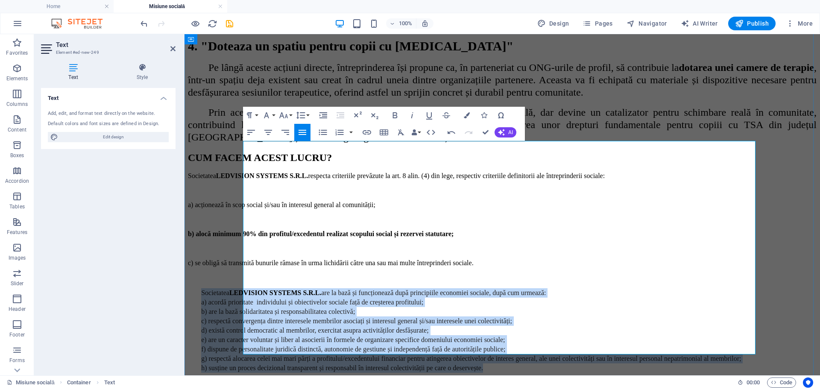
drag, startPoint x: 519, startPoint y: 333, endPoint x: 245, endPoint y: 244, distance: 288.8
click at [245, 244] on div "Societatea LEDVISION SYSTEMS S.R.L. respecta criteriile prevăzute la art. 8 ali…" at bounding box center [502, 280] width 629 height 216
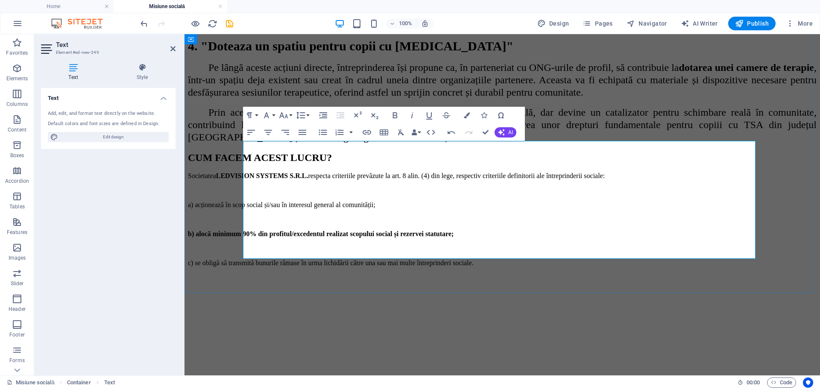
click at [252, 274] on p at bounding box center [502, 278] width 629 height 8
click at [256, 288] on p at bounding box center [506, 292] width 653 height 9
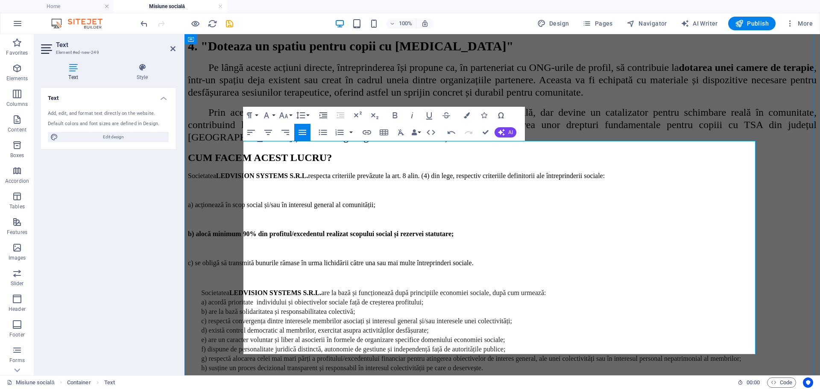
click at [229, 289] on span "Societatea" at bounding box center [215, 292] width 28 height 7
drag, startPoint x: 600, startPoint y: 317, endPoint x: 605, endPoint y: 326, distance: 10.1
click at [605, 354] on p "g) respectă alocarea celei mai mari părți a profitului/excedentului financiar p…" at bounding box center [506, 358] width 653 height 9
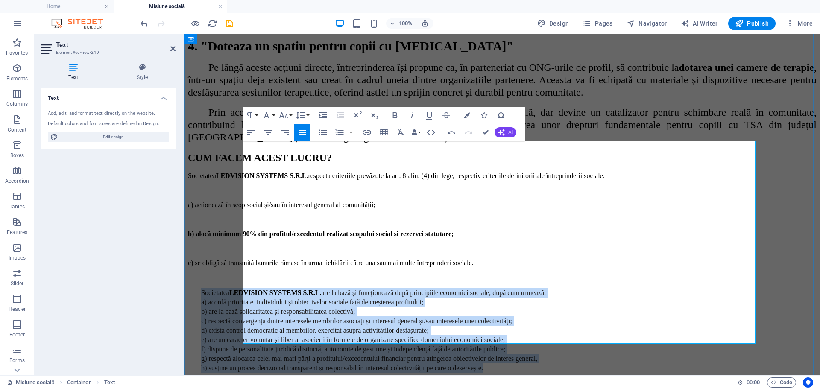
drag, startPoint x: 539, startPoint y: 329, endPoint x: 252, endPoint y: 244, distance: 298.5
click at [252, 244] on div "Societatea LEDVISION SYSTEMS S.R.L. respecta criteriile prevăzute la art. 8 ali…" at bounding box center [502, 280] width 629 height 216
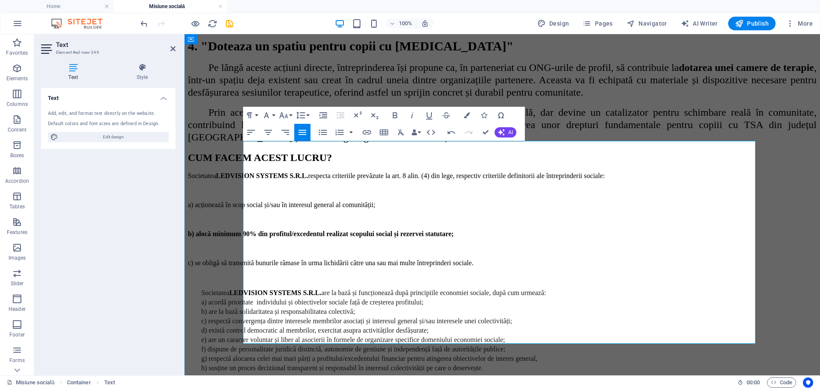
click at [272, 259] on p "c) se obligă să transmită bunurile rămase în urma lichidării către una sau mai …" at bounding box center [502, 263] width 629 height 8
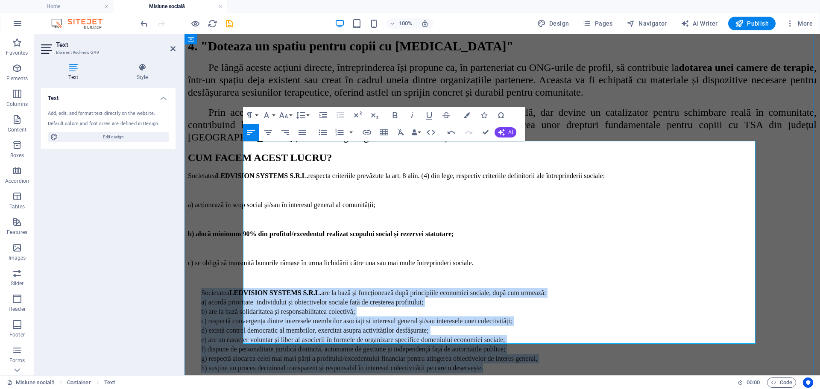
drag, startPoint x: 530, startPoint y: 326, endPoint x: 244, endPoint y: 243, distance: 297.5
click at [244, 243] on div "Societatea LEDVISION SYSTEMS S.R.L. respecta criteriile prevăzute la art. 8 ali…" at bounding box center [502, 280] width 629 height 216
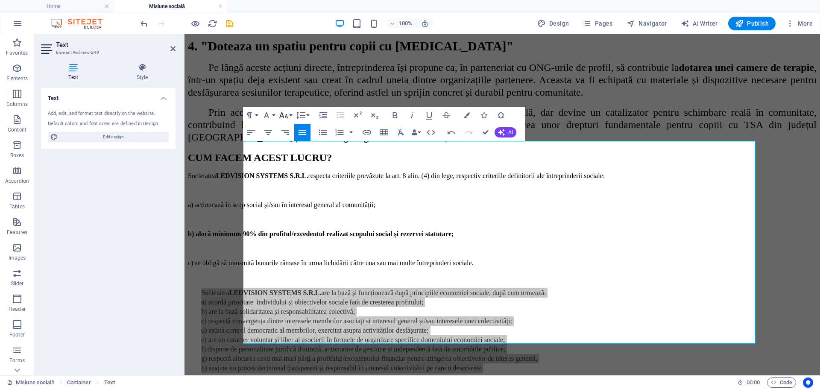
click at [286, 114] on icon "button" at bounding box center [283, 115] width 9 height 6
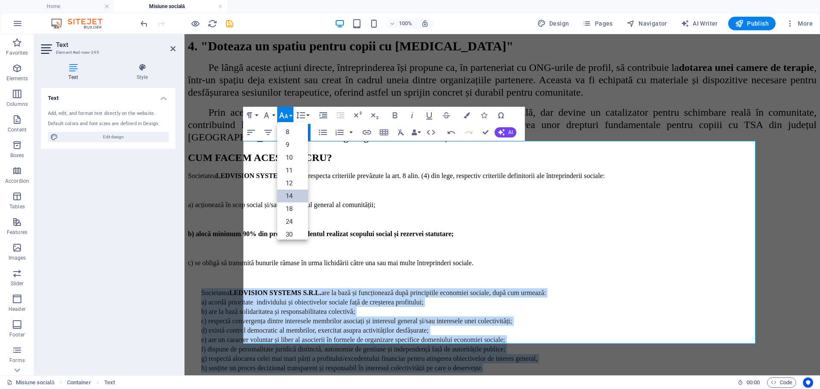
click at [294, 194] on link "14" at bounding box center [292, 196] width 31 height 13
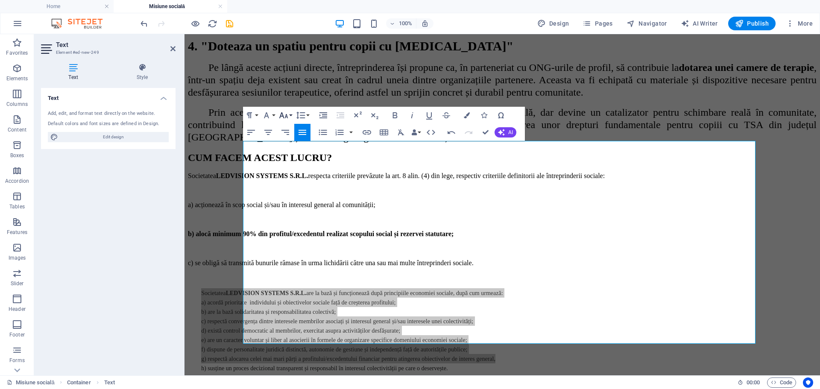
click at [286, 116] on icon "button" at bounding box center [284, 115] width 10 height 10
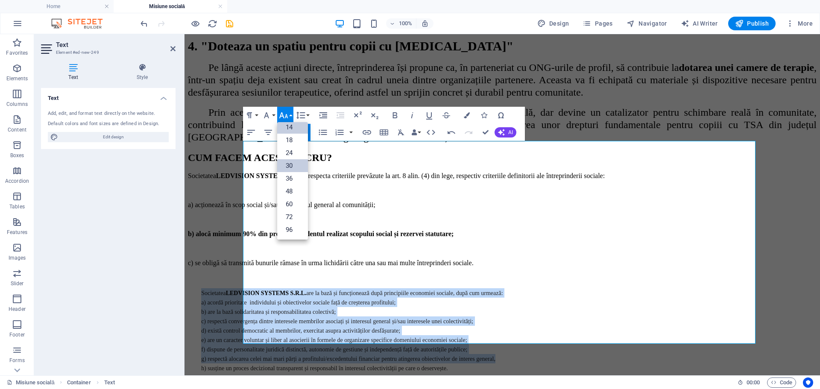
click at [291, 164] on link "30" at bounding box center [292, 165] width 31 height 13
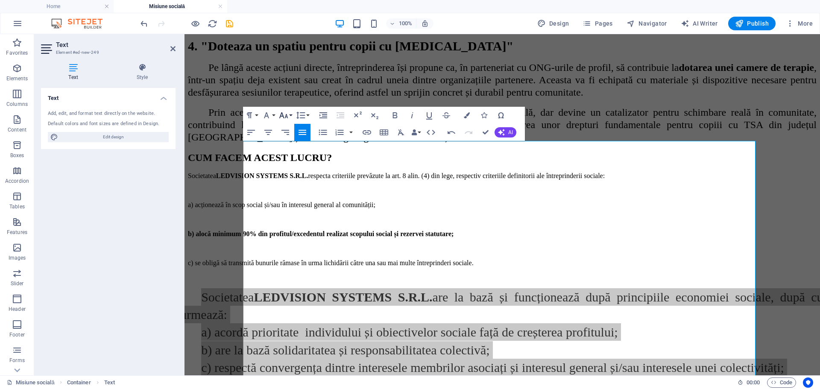
click at [290, 114] on button "Font Size" at bounding box center [285, 115] width 16 height 17
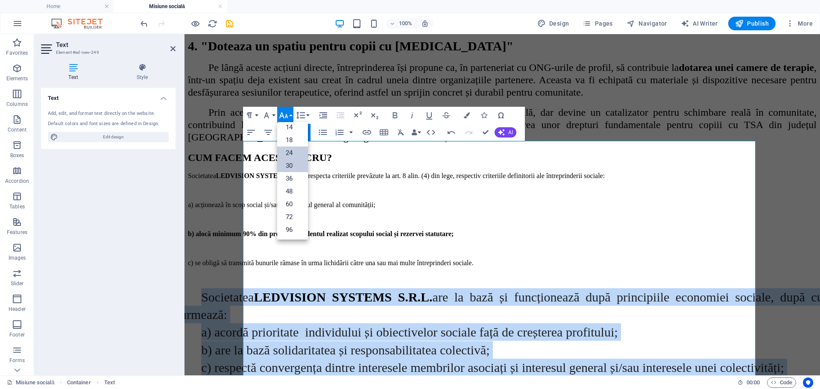
click at [293, 153] on link "24" at bounding box center [292, 153] width 31 height 13
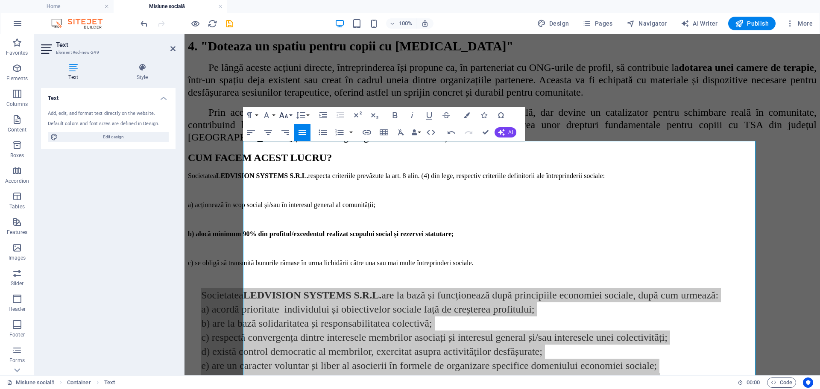
click at [291, 115] on button "Font Size" at bounding box center [285, 115] width 16 height 17
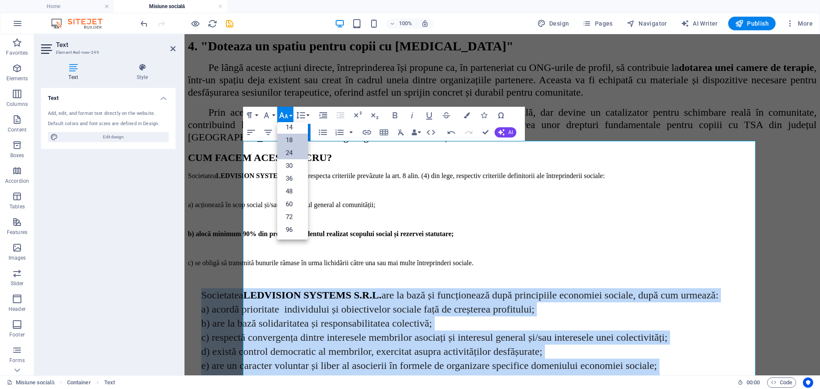
click at [291, 142] on link "18" at bounding box center [292, 140] width 31 height 13
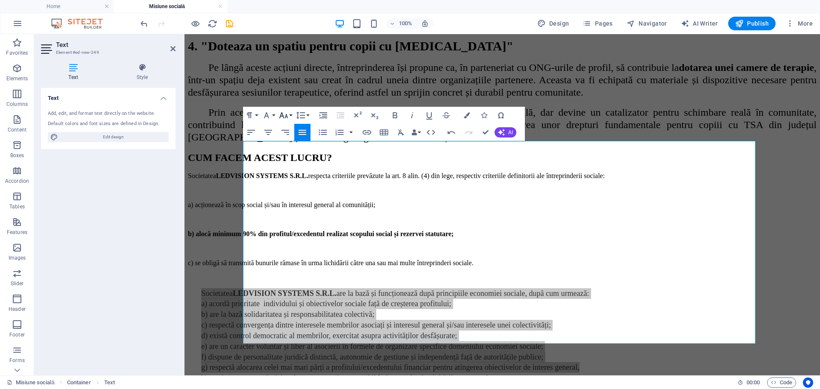
click at [288, 116] on icon "button" at bounding box center [284, 115] width 10 height 10
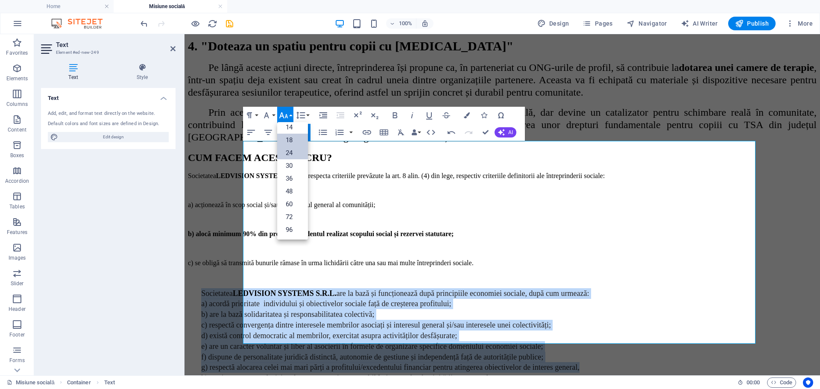
click at [291, 152] on link "24" at bounding box center [292, 153] width 31 height 13
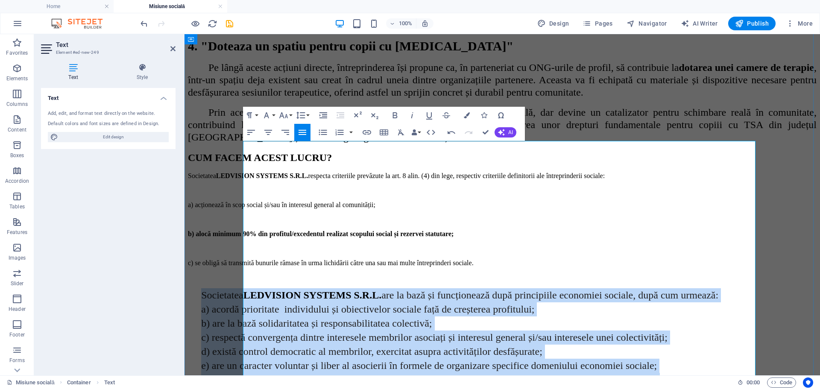
click at [244, 290] on span "Societatea" at bounding box center [222, 295] width 42 height 11
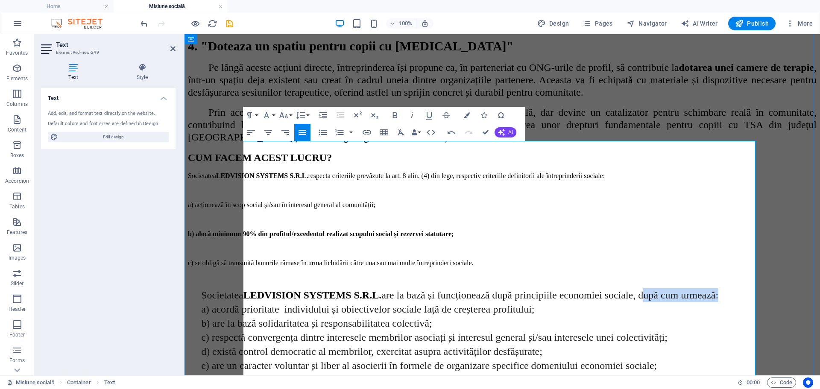
drag, startPoint x: 728, startPoint y: 246, endPoint x: 269, endPoint y: 261, distance: 459.5
click at [382, 290] on span "are la bază și funcționează după principiile economiei sociale, după cum urmeaz…" at bounding box center [550, 295] width 337 height 11
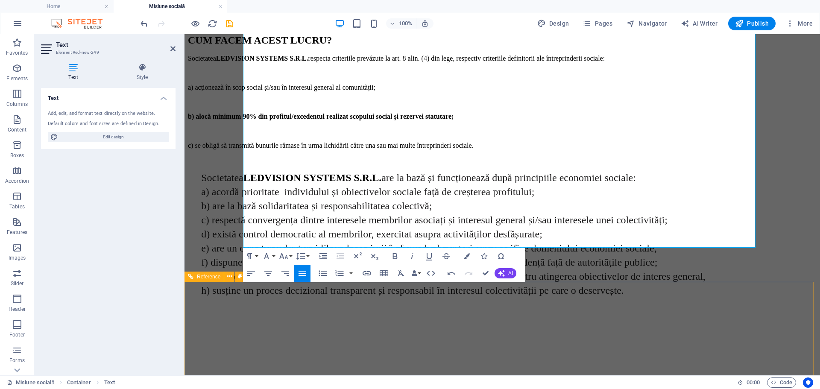
scroll to position [1308, 0]
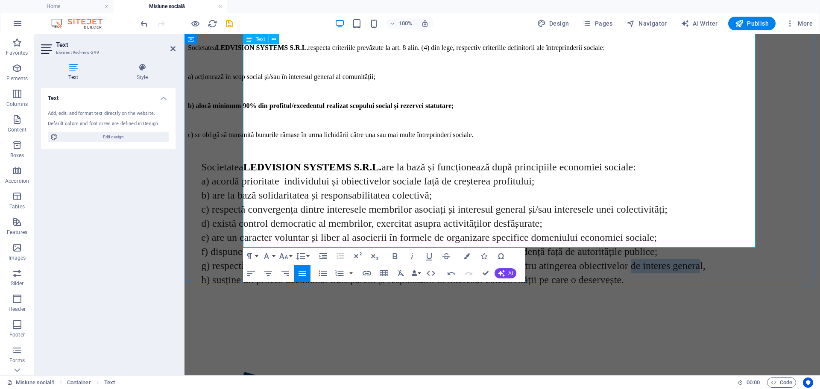
drag, startPoint x: 687, startPoint y: 217, endPoint x: 756, endPoint y: 220, distance: 69.7
click at [706, 260] on span "g) respectă alocarea celei mai mari părți a profitului/excedentului financiar p…" at bounding box center [453, 265] width 505 height 11
drag, startPoint x: 715, startPoint y: 203, endPoint x: 709, endPoint y: 202, distance: 6.0
click at [709, 245] on p "f) dispune de personalitate juridică distinctă, autonomie de gestiune și indepe…" at bounding box center [506, 252] width 653 height 14
copy span ";"
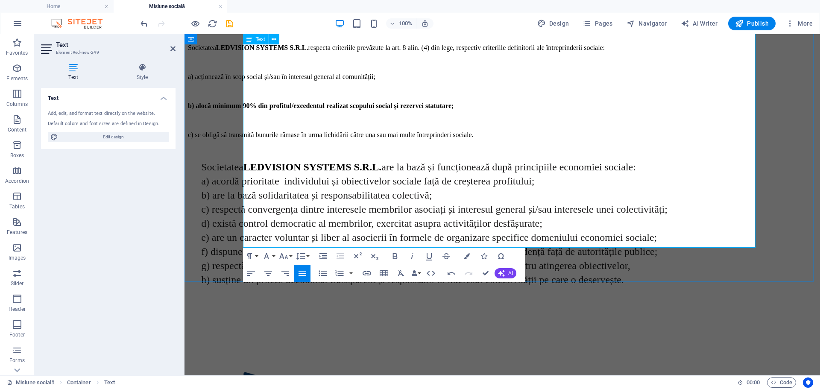
click at [697, 273] on p "h) susține un proces decizional transparent și responsabil în interesul colecti…" at bounding box center [506, 280] width 653 height 14
click at [693, 259] on p "g) respectă alocarea celei mai mari părți a profitului/excedentului financiar p…" at bounding box center [506, 266] width 653 height 14
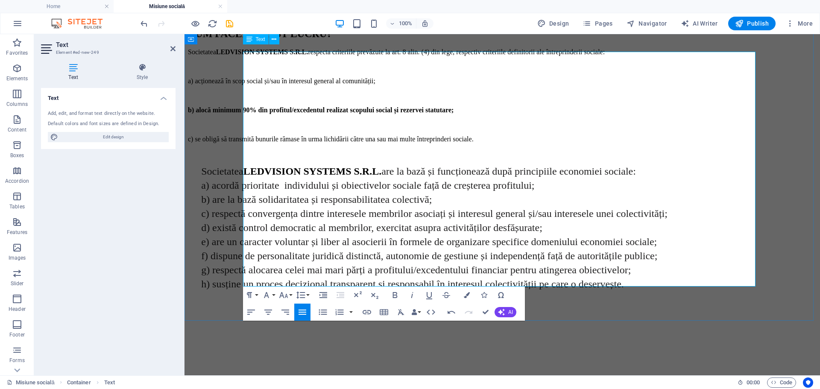
scroll to position [1265, 0]
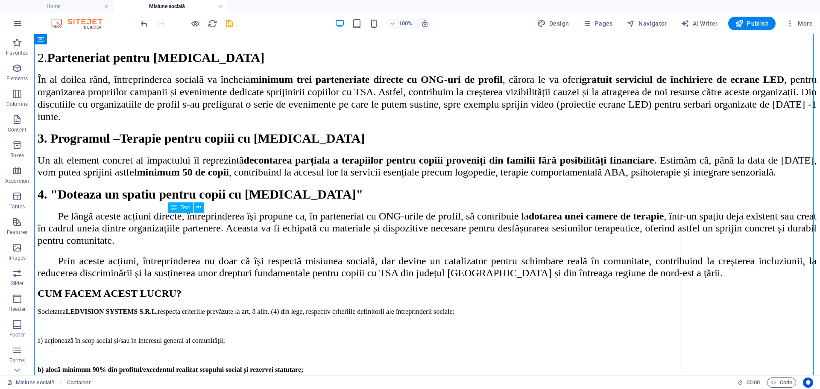
scroll to position [1137, 0]
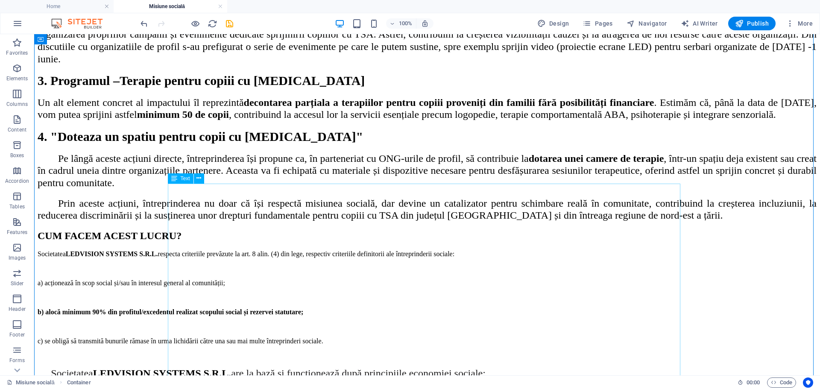
click at [239, 250] on div "Societatea LEDVISION SYSTEMS S.R.L. respecta criteriile prevăzute la art. 8 ali…" at bounding box center [427, 379] width 779 height 258
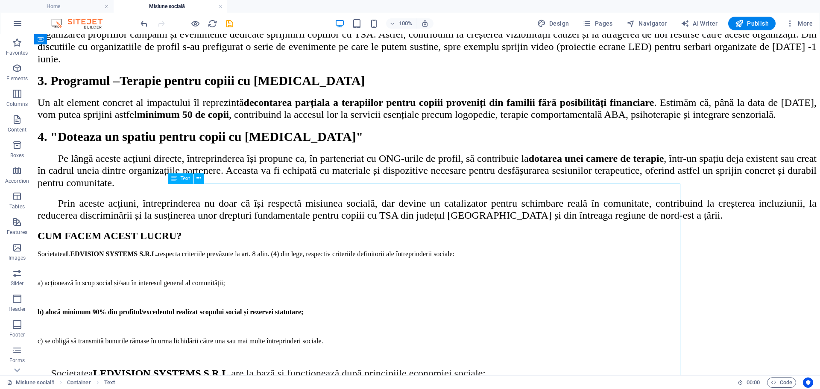
drag, startPoint x: 240, startPoint y: 221, endPoint x: 90, endPoint y: 221, distance: 150.0
click at [240, 250] on div "Societatea LEDVISION SYSTEMS S.R.L. respecta criteriile prevăzute la art. 8 ali…" at bounding box center [427, 379] width 779 height 258
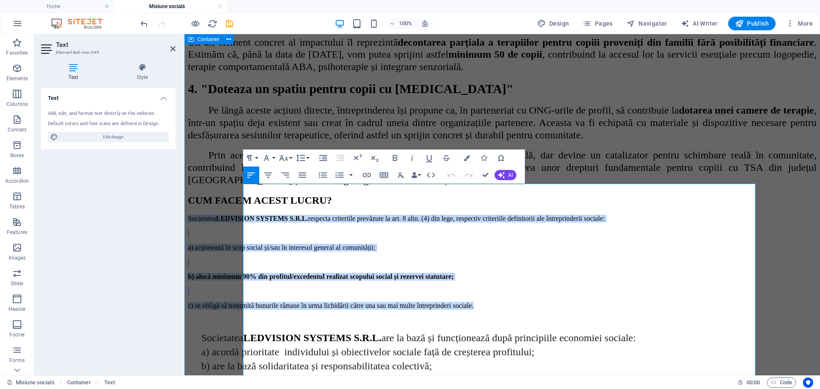
drag, startPoint x: 661, startPoint y: 263, endPoint x: 225, endPoint y: 186, distance: 442.5
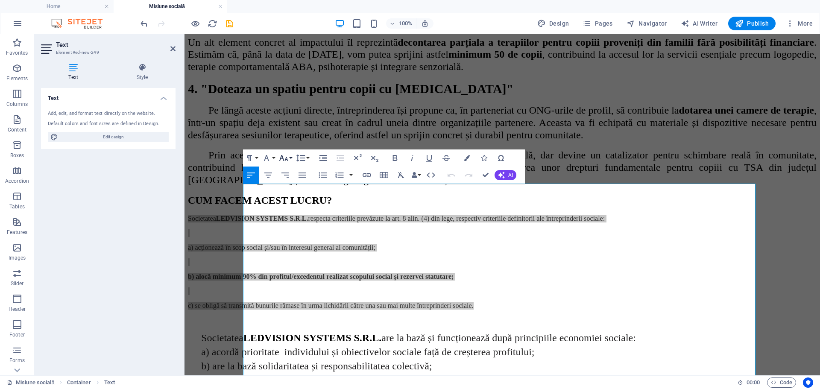
click at [289, 159] on button "Font Size" at bounding box center [285, 158] width 16 height 17
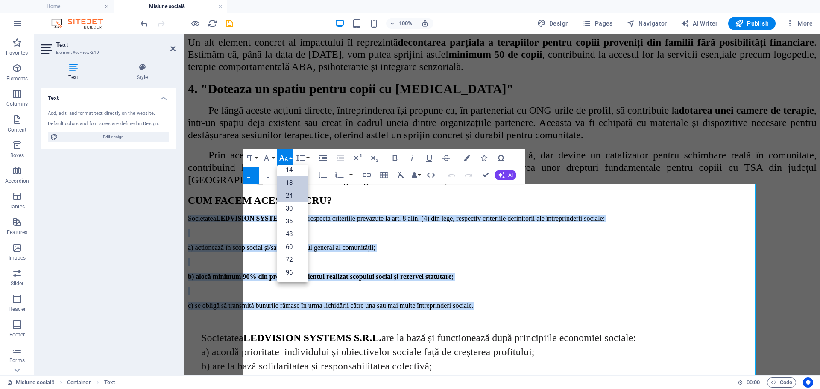
click at [291, 193] on link "24" at bounding box center [292, 195] width 31 height 13
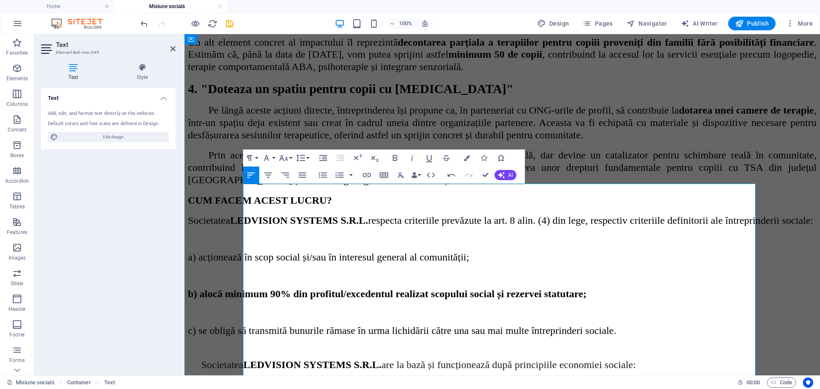
click at [283, 372] on p "a) acordă prioritate individului și obiectivelor sociale față de creșterea prof…" at bounding box center [506, 379] width 653 height 14
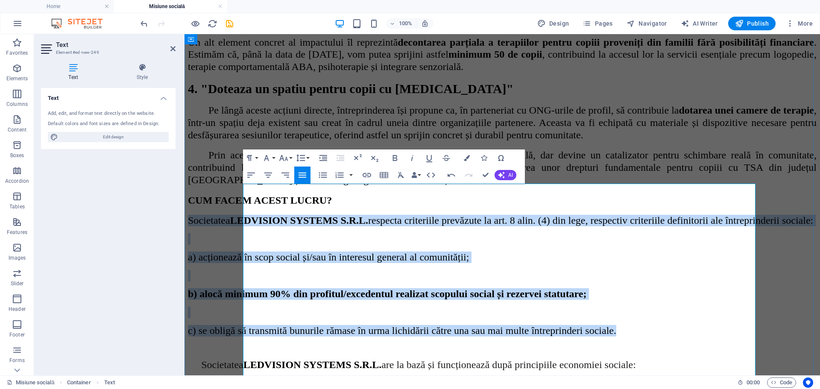
drag, startPoint x: 282, startPoint y: 312, endPoint x: 243, endPoint y: 191, distance: 127.9
click at [243, 215] on div "Societatea LEDVISION SYSTEMS S.R.L. respecta criteriile prevăzute la art. 8 ali…" at bounding box center [502, 357] width 629 height 285
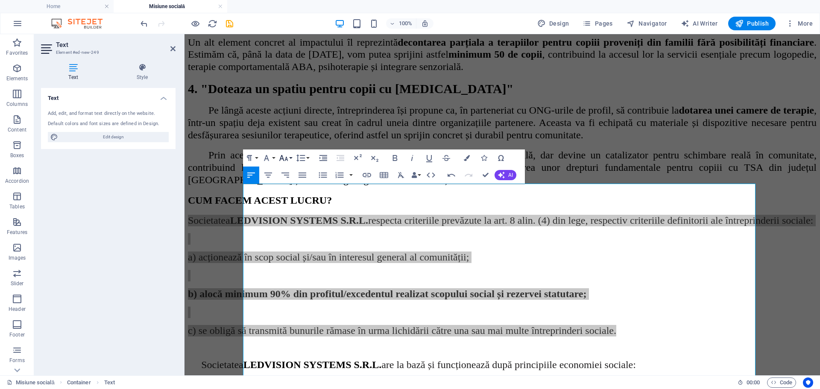
click at [291, 158] on button "Font Size" at bounding box center [285, 158] width 16 height 17
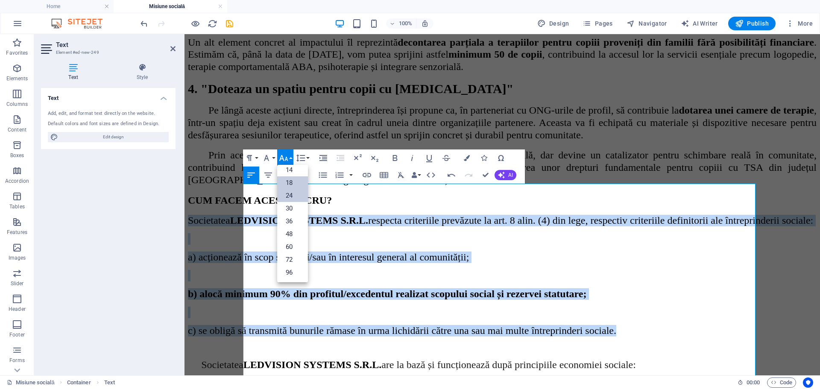
click at [296, 182] on link "18" at bounding box center [292, 182] width 31 height 13
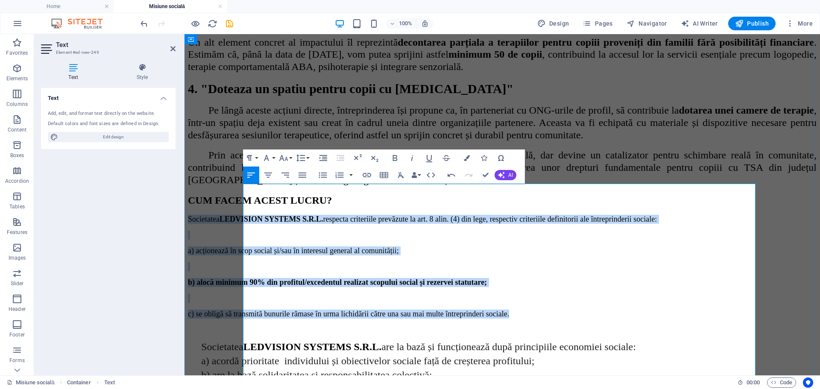
click at [278, 294] on p at bounding box center [502, 298] width 629 height 9
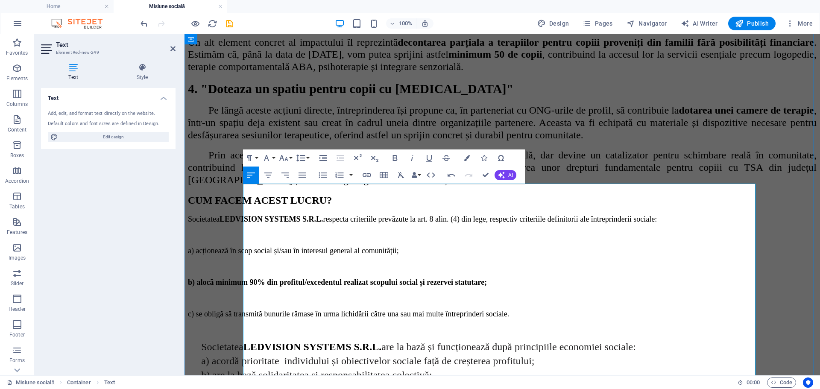
click at [271, 354] on p "a) acordă prioritate individului și obiectivelor sociale față de creșterea prof…" at bounding box center [506, 361] width 653 height 14
click at [249, 156] on icon "button" at bounding box center [249, 158] width 5 height 6
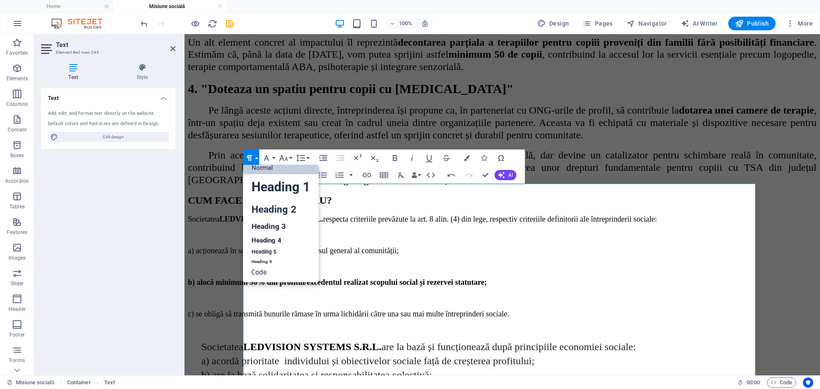
scroll to position [7, 0]
click at [249, 156] on icon "button" at bounding box center [249, 158] width 5 height 6
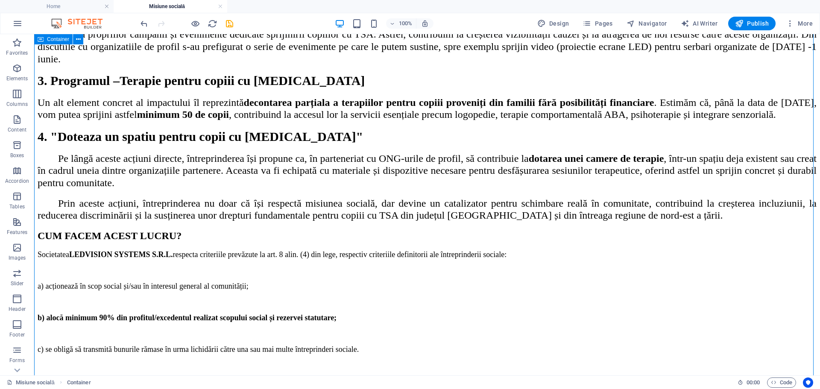
click at [385, 230] on div "CUM FACEM ACEST LUCRU?" at bounding box center [427, 236] width 779 height 12
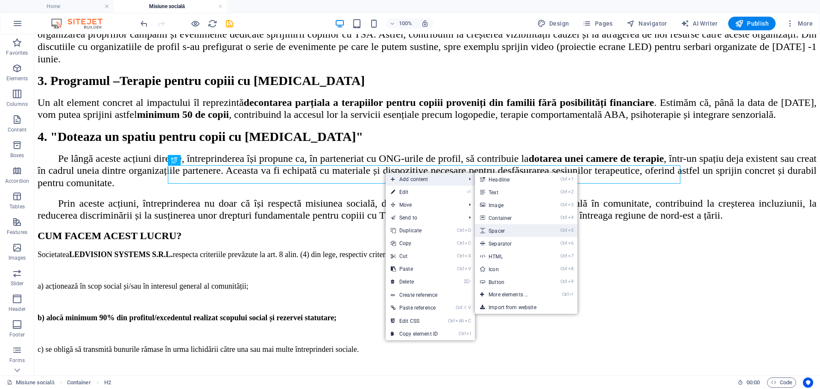
click at [507, 230] on link "Ctrl 5 Spacer" at bounding box center [510, 230] width 70 height 13
select select "px"
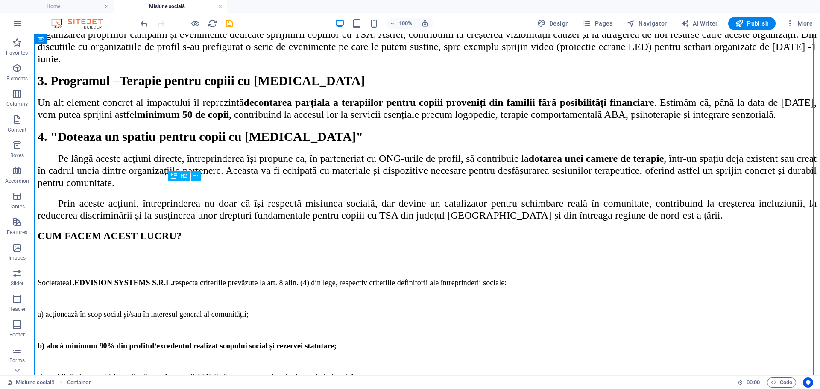
scroll to position [1009, 0]
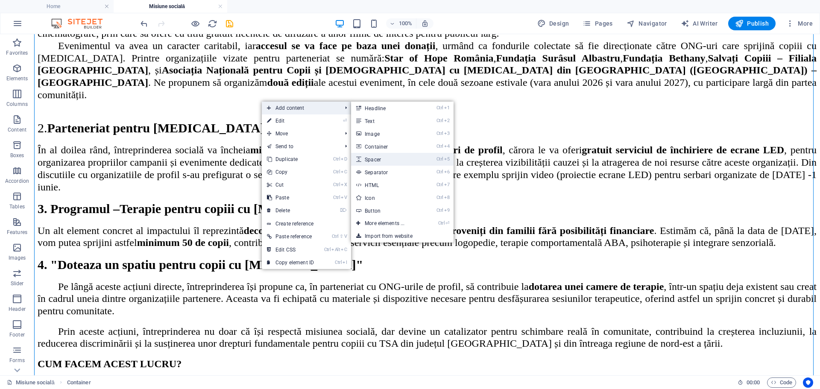
click at [382, 158] on link "Ctrl 5 Spacer" at bounding box center [386, 159] width 70 height 13
select select "px"
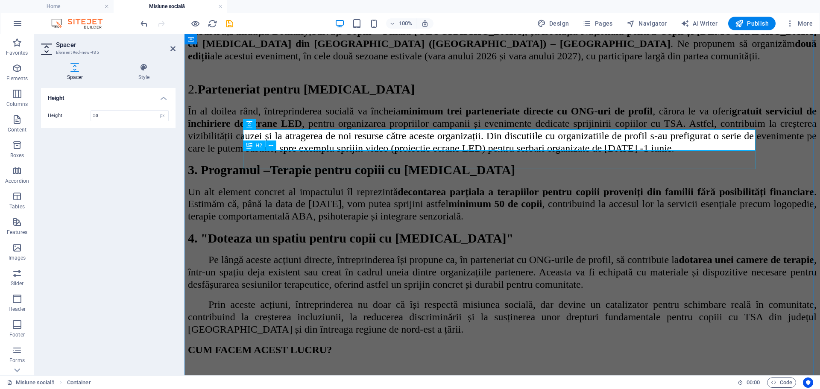
scroll to position [0, 0]
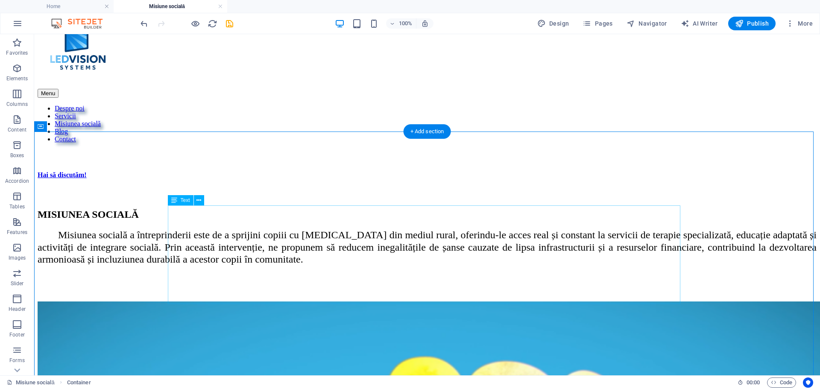
scroll to position [85, 0]
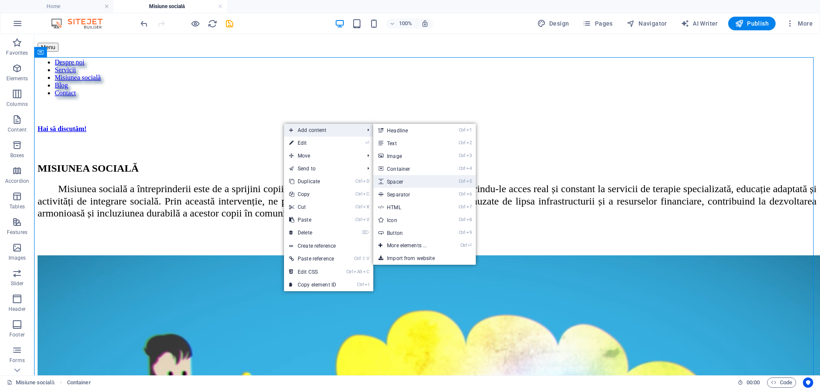
click at [403, 180] on link "Ctrl 5 Spacer" at bounding box center [408, 181] width 70 height 13
select select "px"
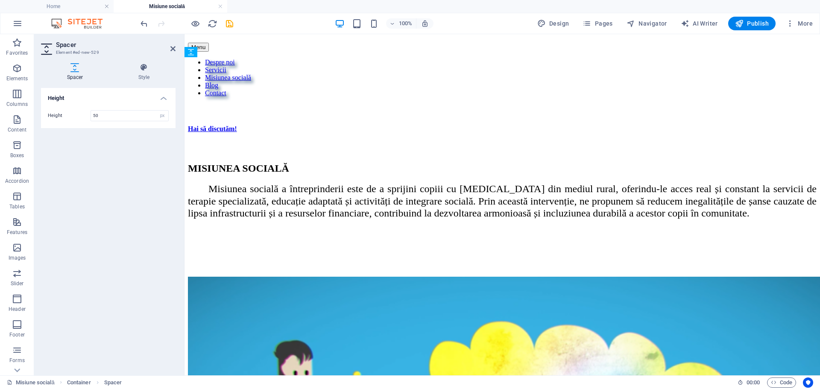
drag, startPoint x: 440, startPoint y: 120, endPoint x: 258, endPoint y: 158, distance: 186.8
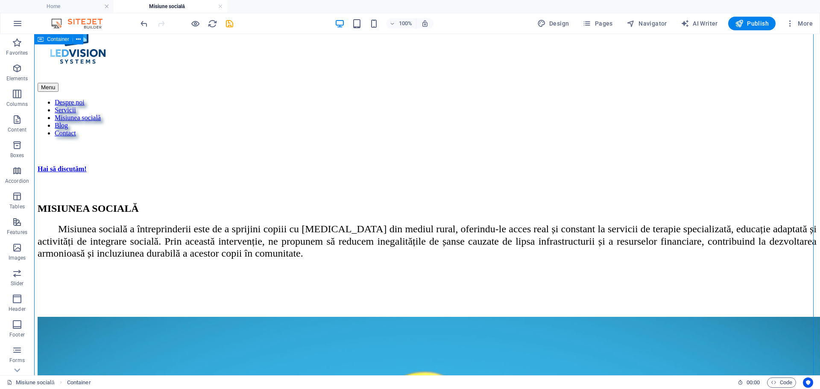
scroll to position [43, 0]
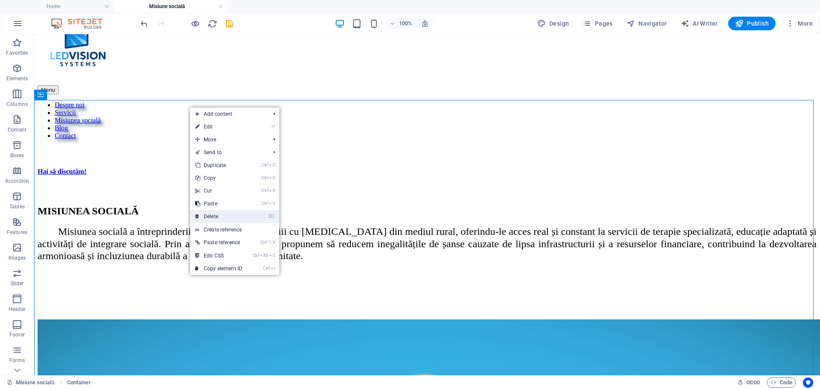
click at [217, 215] on link "⌦ Delete" at bounding box center [218, 216] width 57 height 13
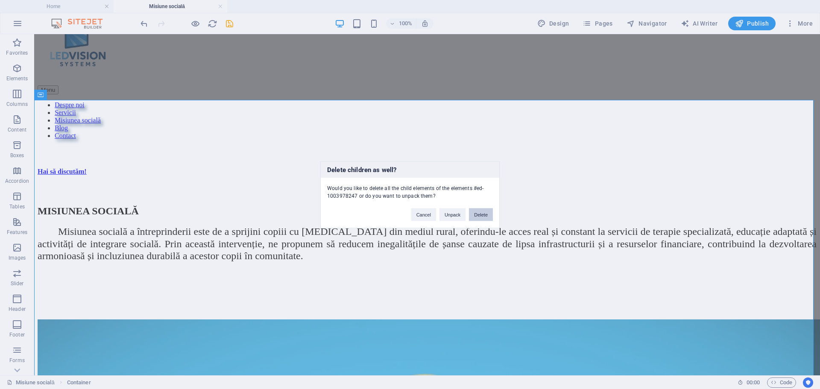
click at [479, 213] on button "Delete" at bounding box center [481, 214] width 24 height 13
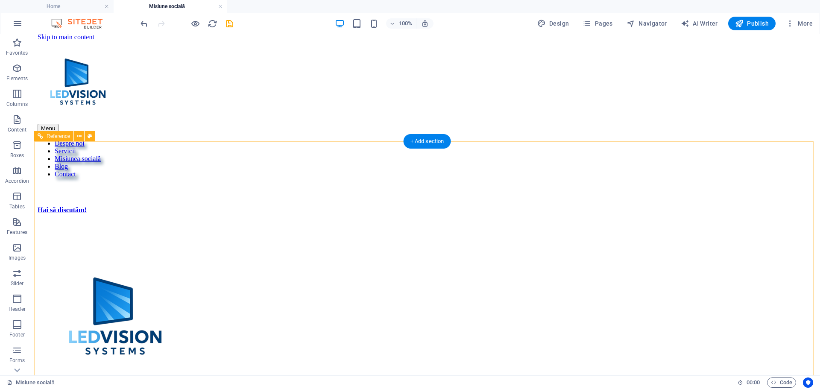
scroll to position [0, 0]
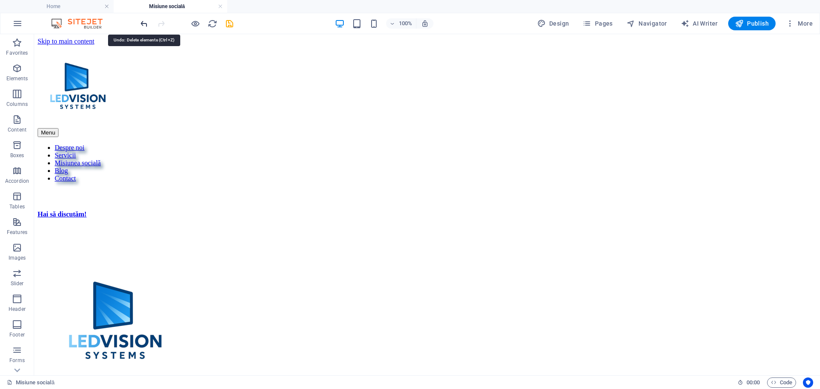
click at [146, 23] on icon "undo" at bounding box center [144, 24] width 10 height 10
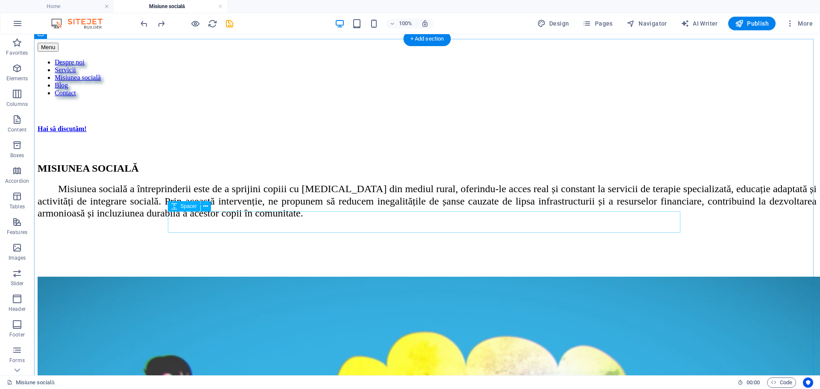
scroll to position [128, 0]
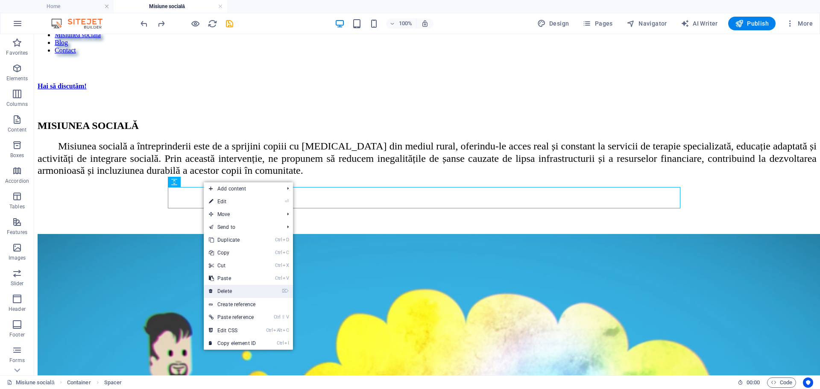
click at [234, 291] on link "⌦ Delete" at bounding box center [232, 291] width 57 height 13
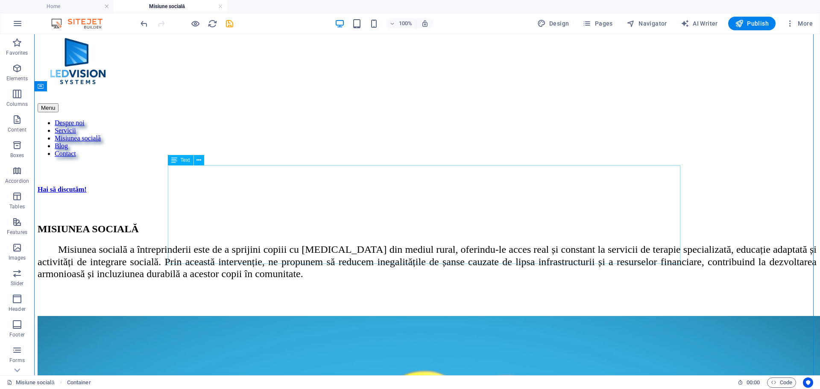
scroll to position [0, 0]
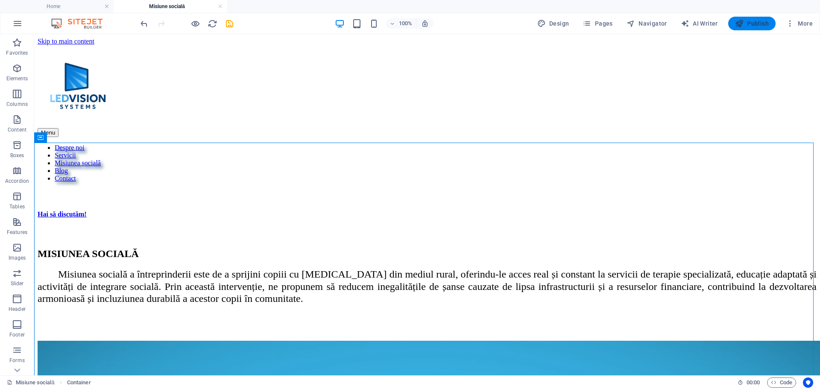
click at [761, 21] on span "Publish" at bounding box center [752, 23] width 34 height 9
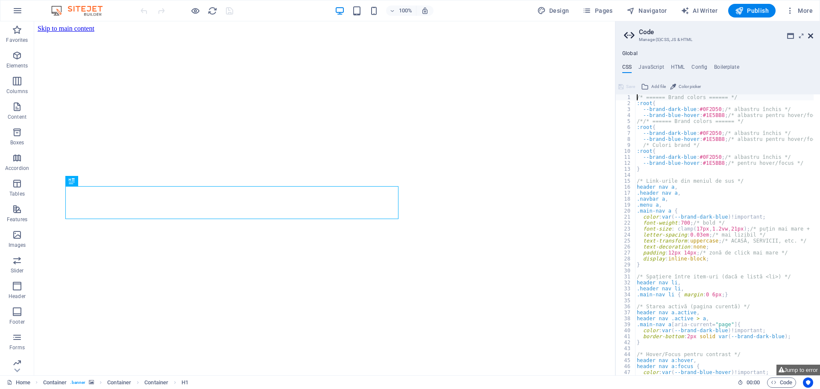
click at [812, 35] on icon at bounding box center [810, 35] width 5 height 7
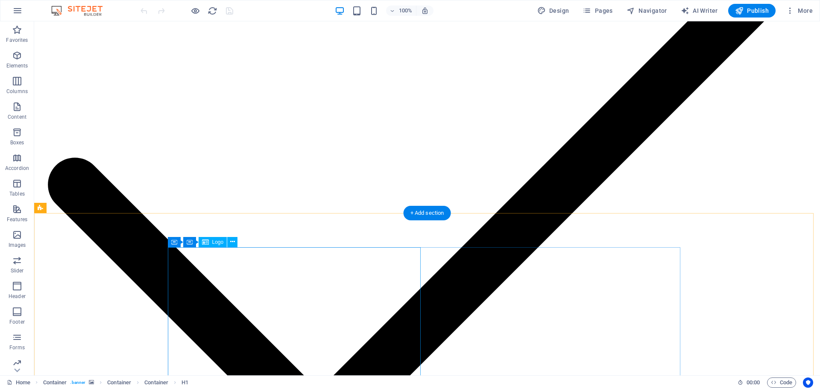
scroll to position [2152, 0]
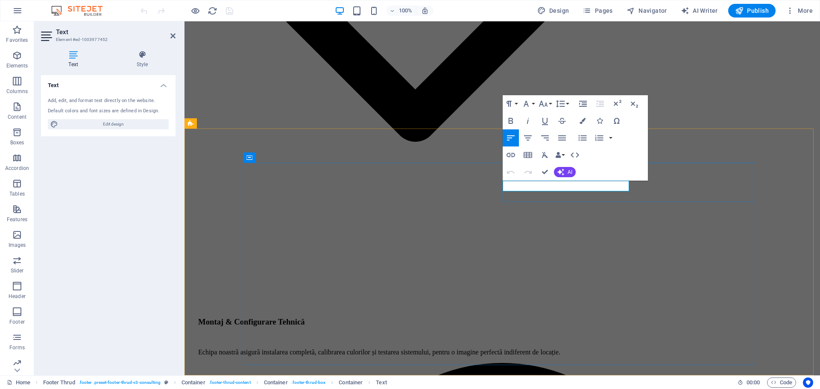
drag, startPoint x: 531, startPoint y: 188, endPoint x: 498, endPoint y: 185, distance: 33.5
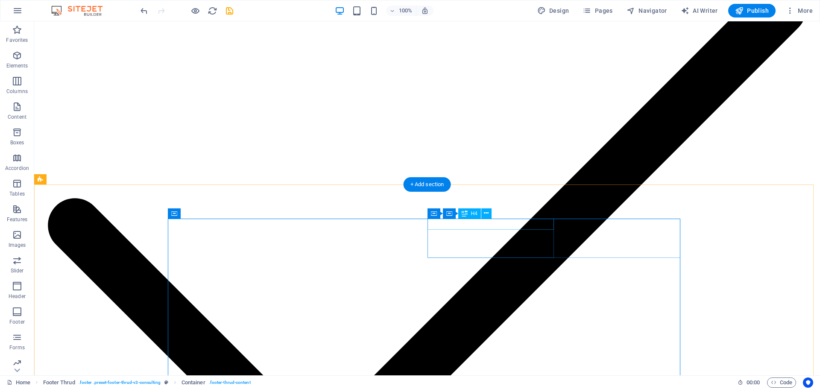
scroll to position [2067, 0]
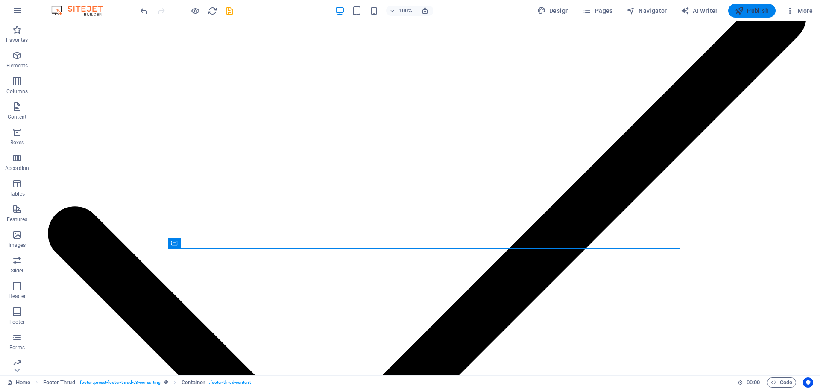
click at [748, 7] on span "Publish" at bounding box center [752, 10] width 34 height 9
